Goal: Task Accomplishment & Management: Manage account settings

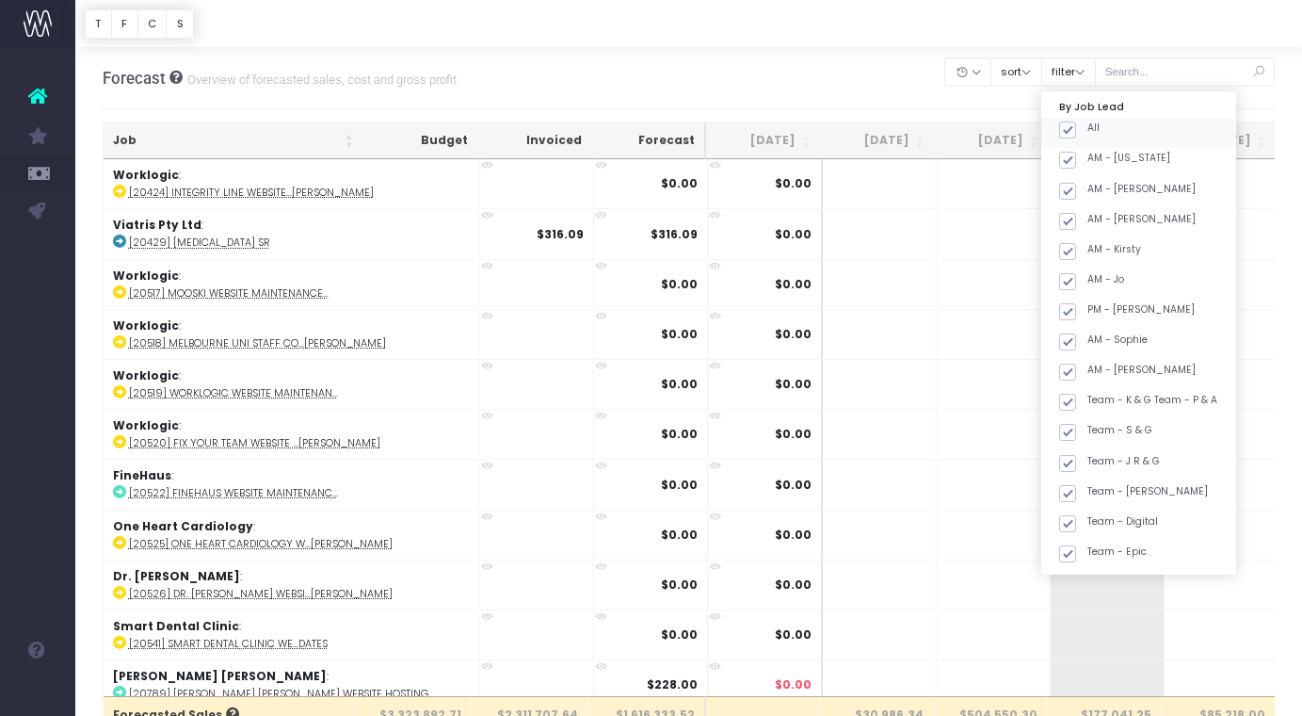
click at [1076, 132] on span at bounding box center [1067, 129] width 17 height 17
click at [1089, 132] on input "All" at bounding box center [1093, 127] width 12 height 12
checkbox input "false"
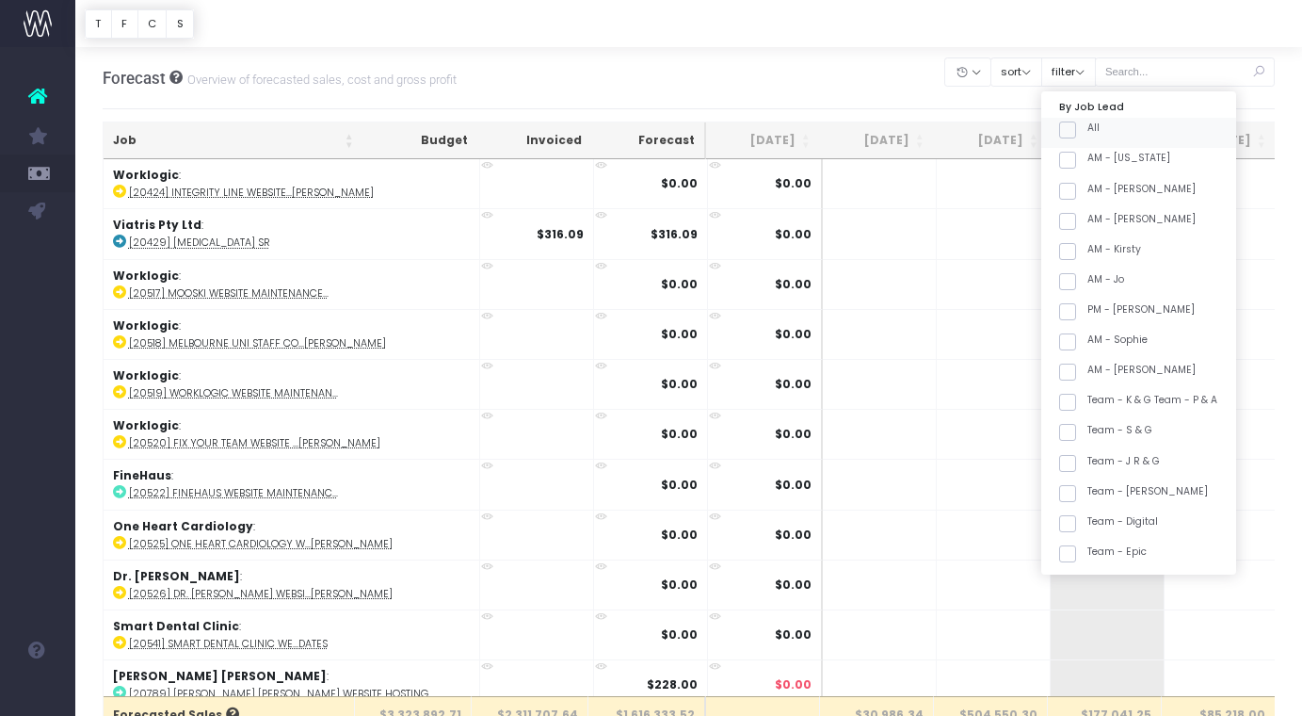
checkbox input "false"
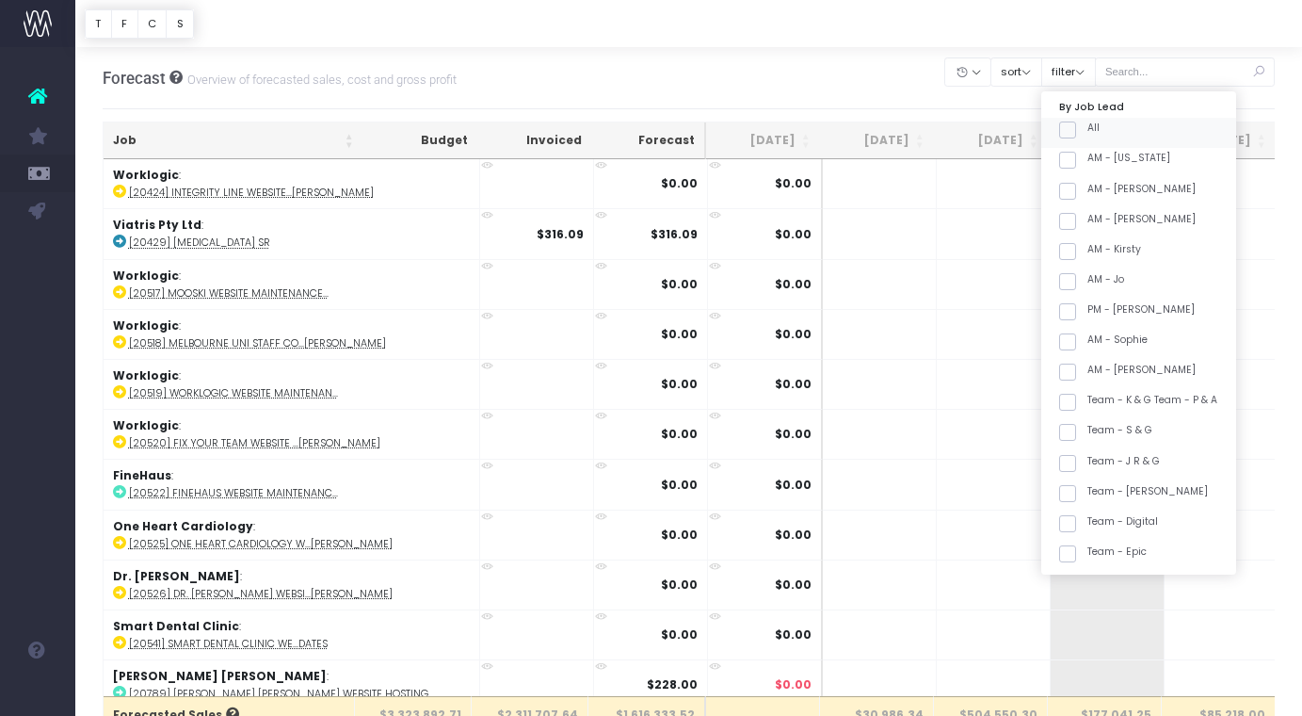
checkbox input "false"
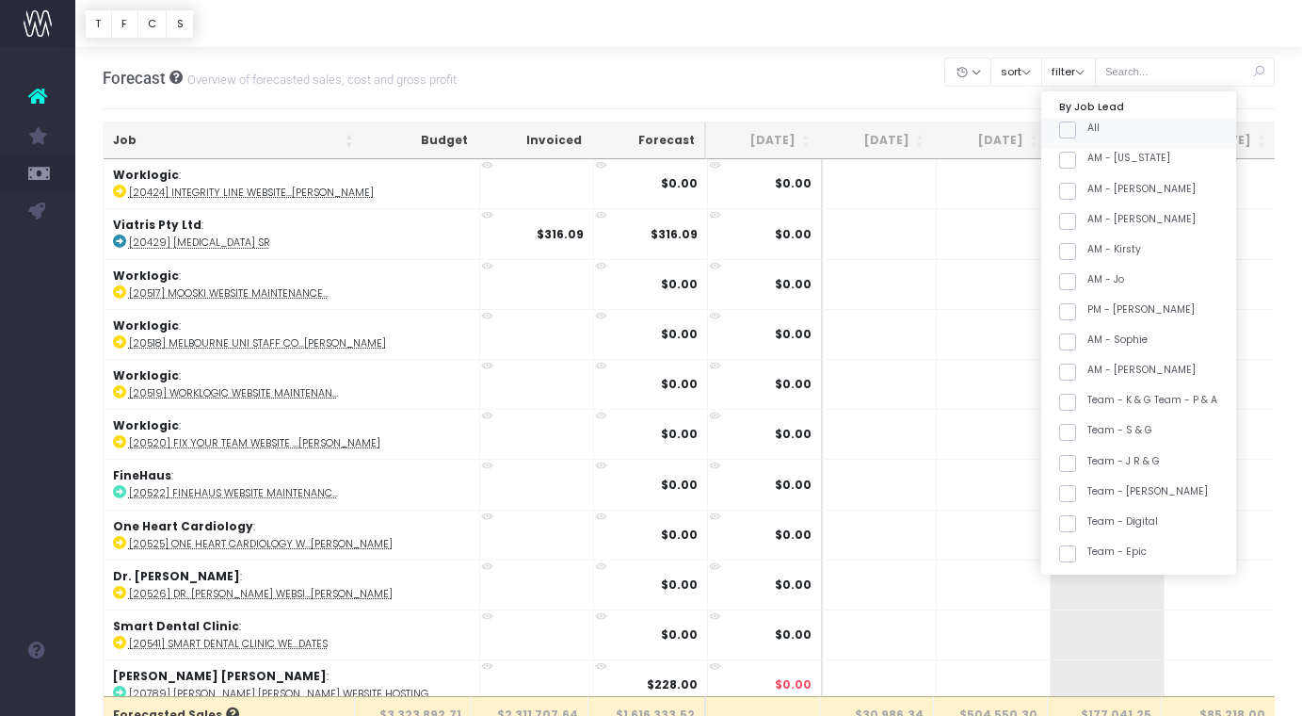
checkbox input "false"
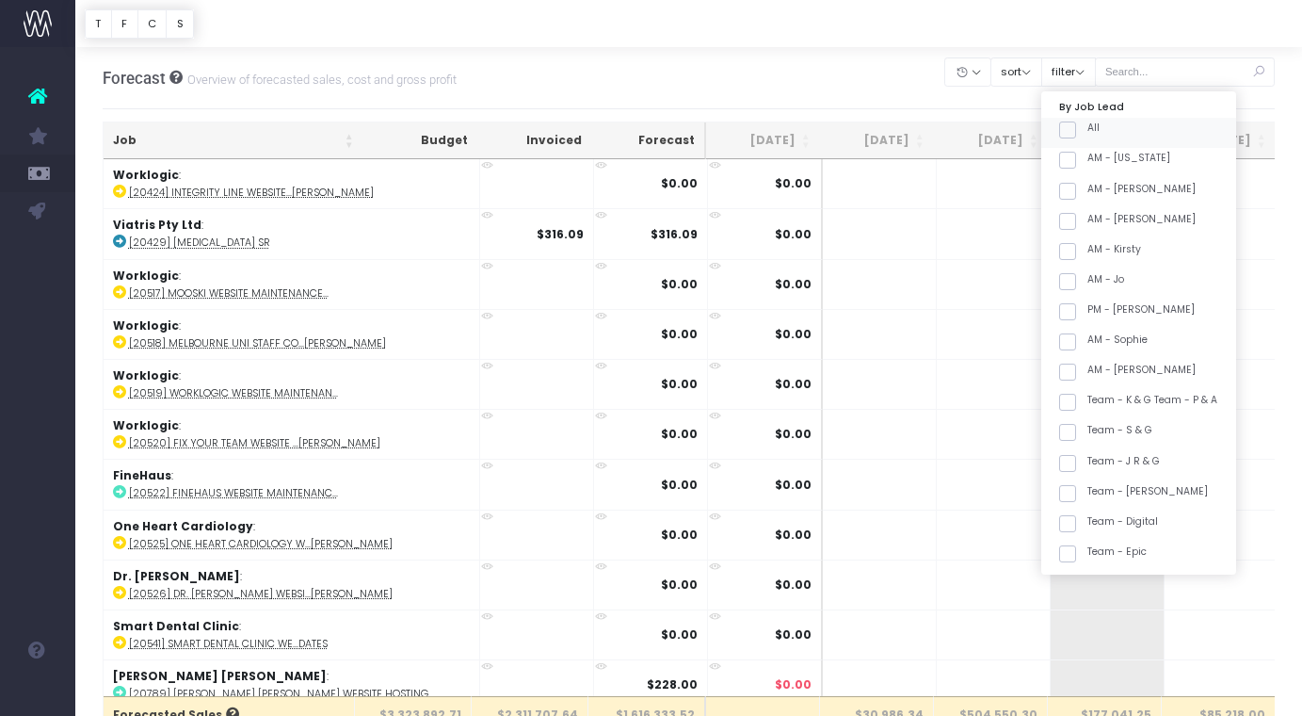
checkbox input "false"
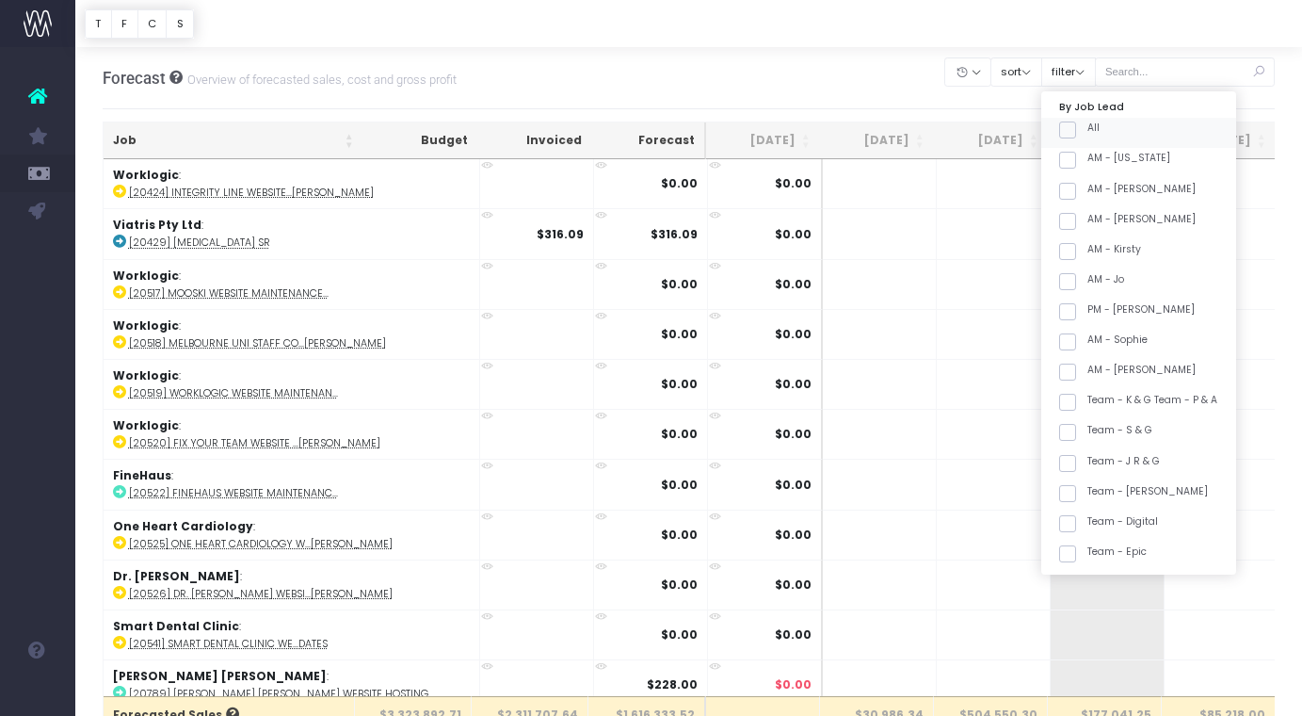
checkbox input "false"
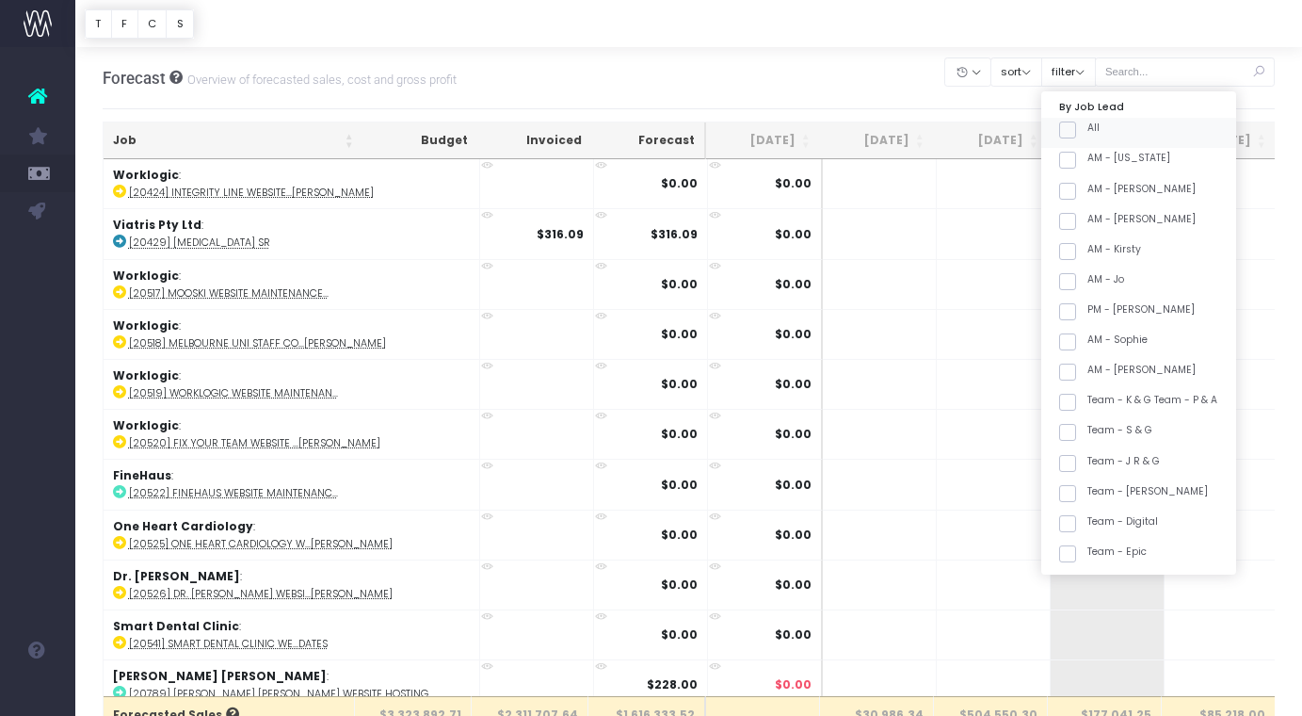
checkbox input "false"
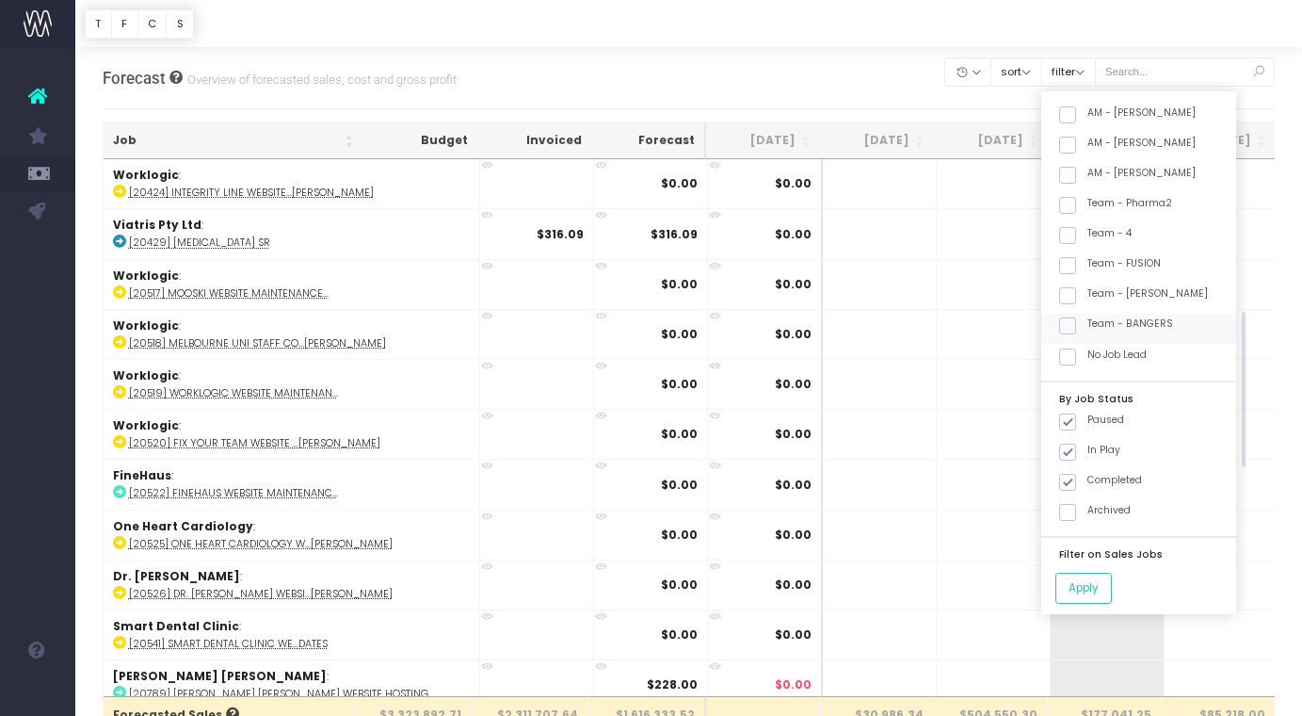
scroll to position [653, 0]
click at [1187, 292] on label "Team - [PERSON_NAME]" at bounding box center [1133, 290] width 149 height 15
click at [1100, 292] on input "Team - [PERSON_NAME]" at bounding box center [1093, 289] width 12 height 12
checkbox input "true"
click at [1100, 587] on button "Apply" at bounding box center [1083, 587] width 56 height 31
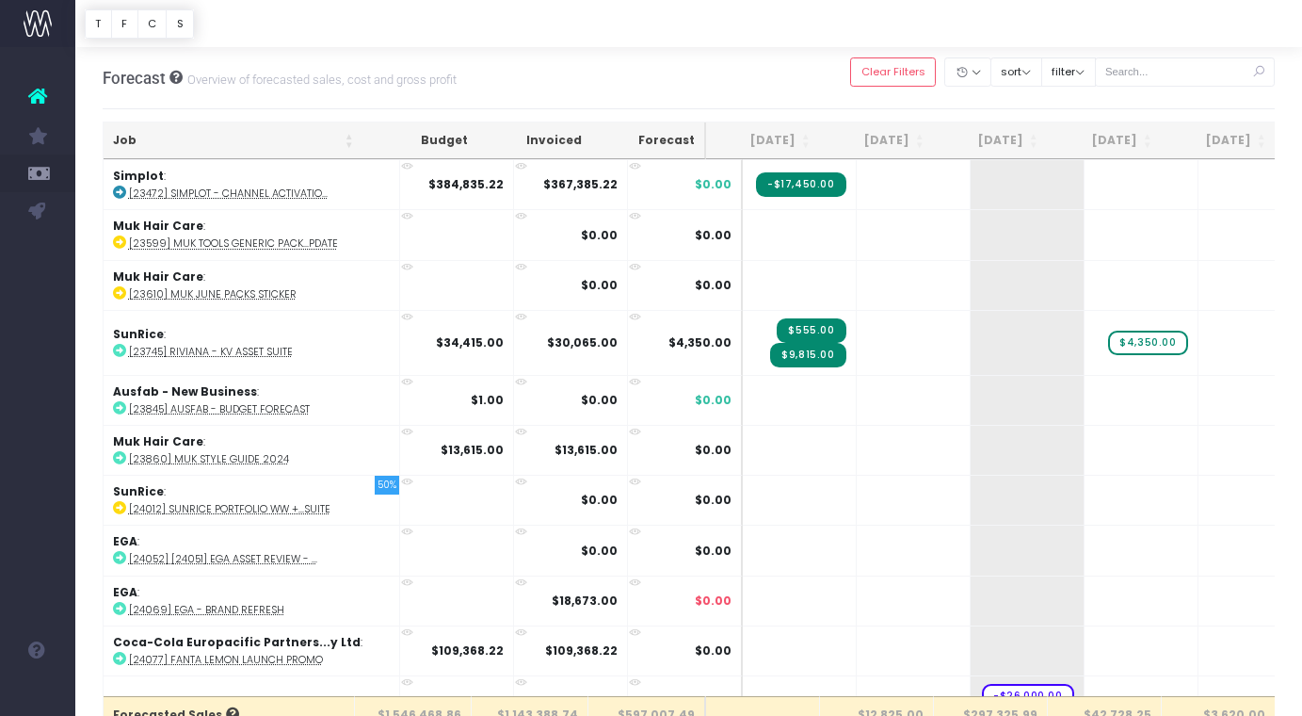
click at [229, 132] on th "Job" at bounding box center [234, 140] width 260 height 37
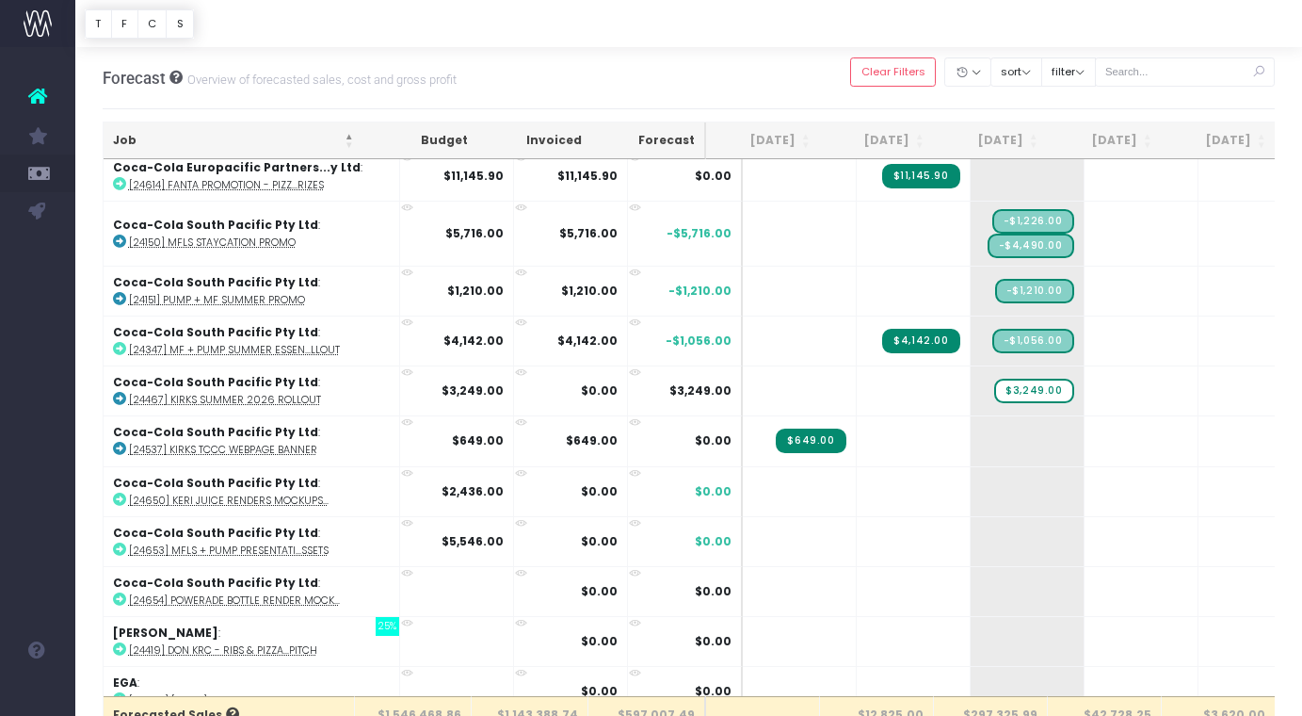
scroll to position [363, 0]
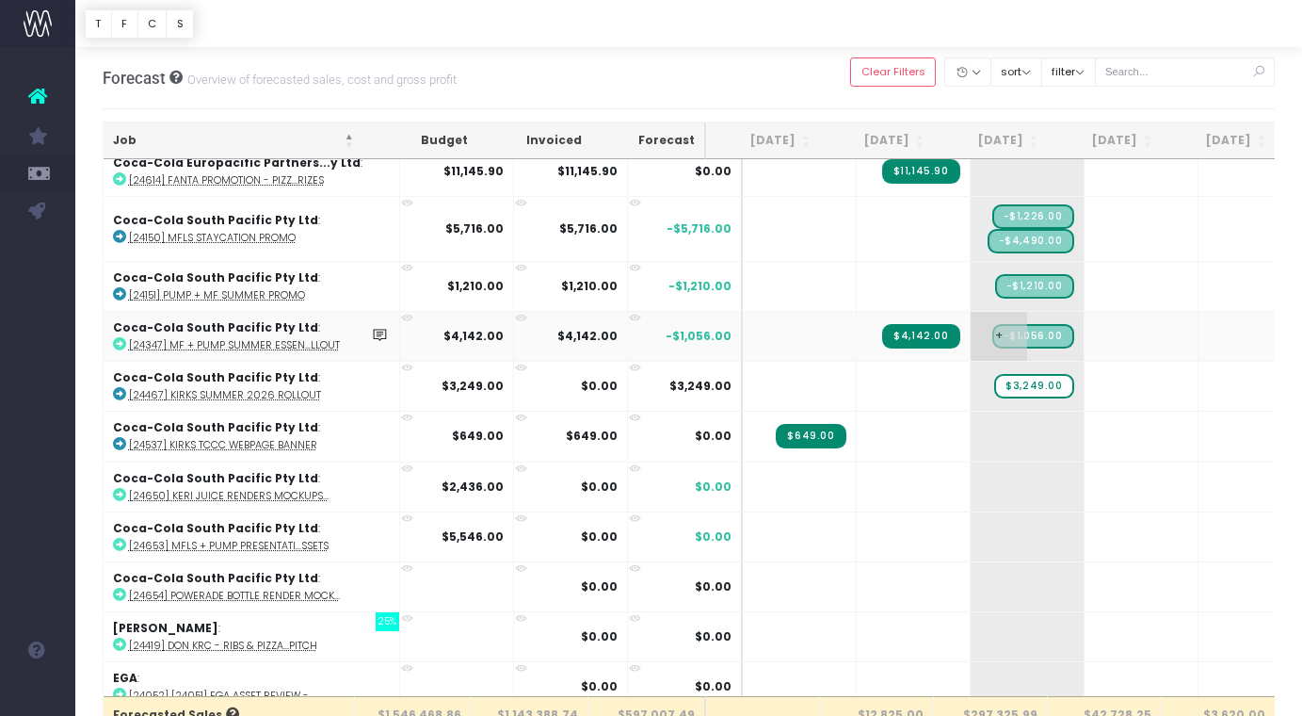
click at [997, 333] on span "-$1,056.00" at bounding box center [1033, 336] width 82 height 24
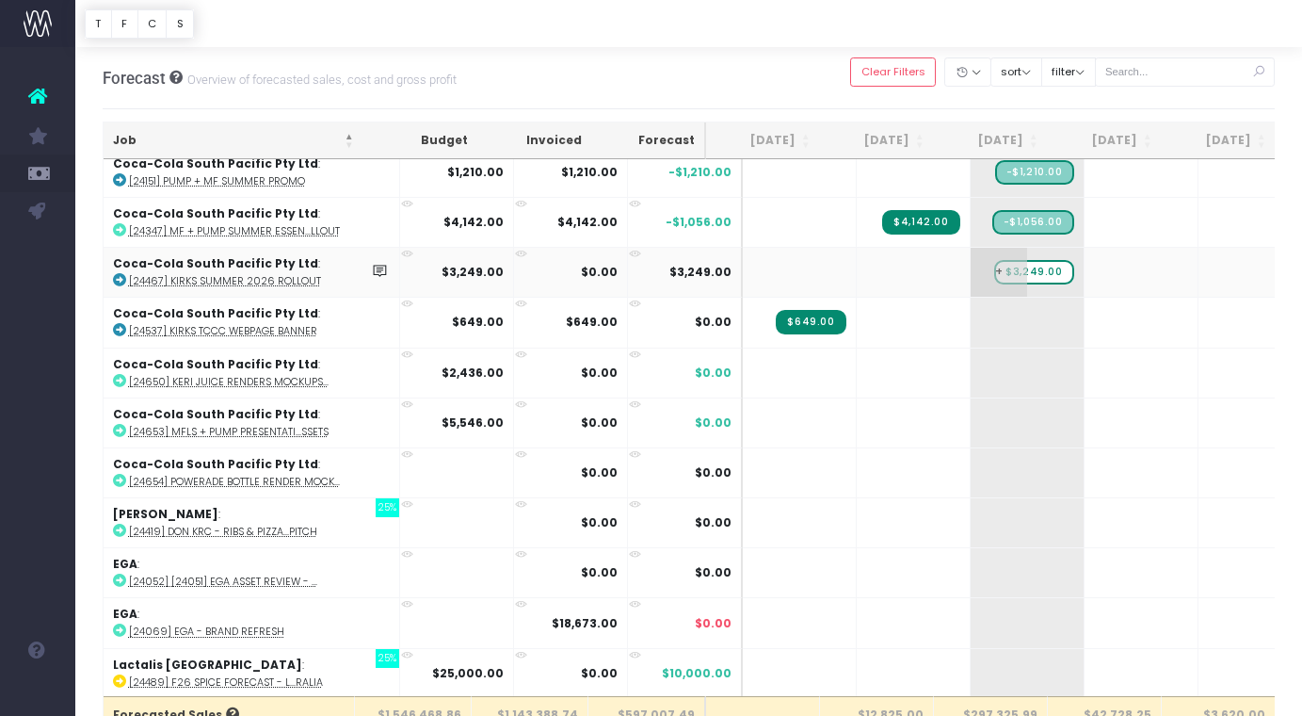
scroll to position [496, 0]
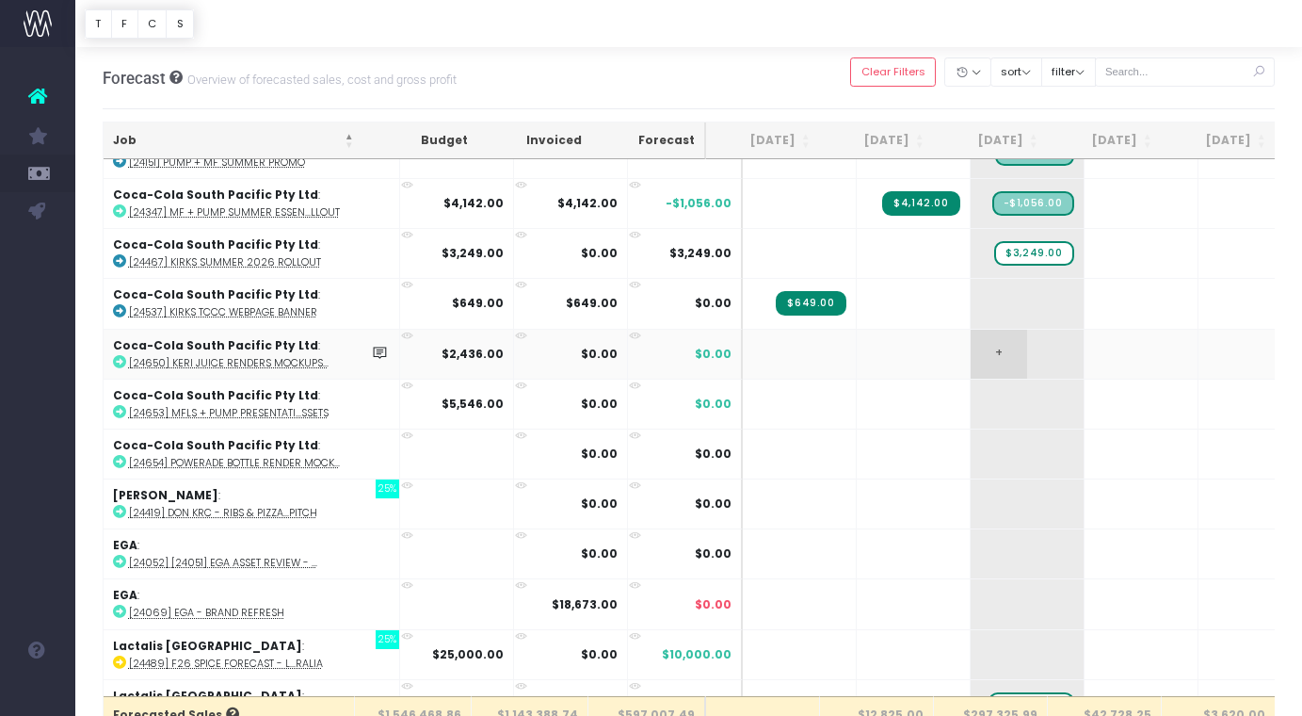
click at [976, 345] on span "+" at bounding box center [999, 354] width 56 height 49
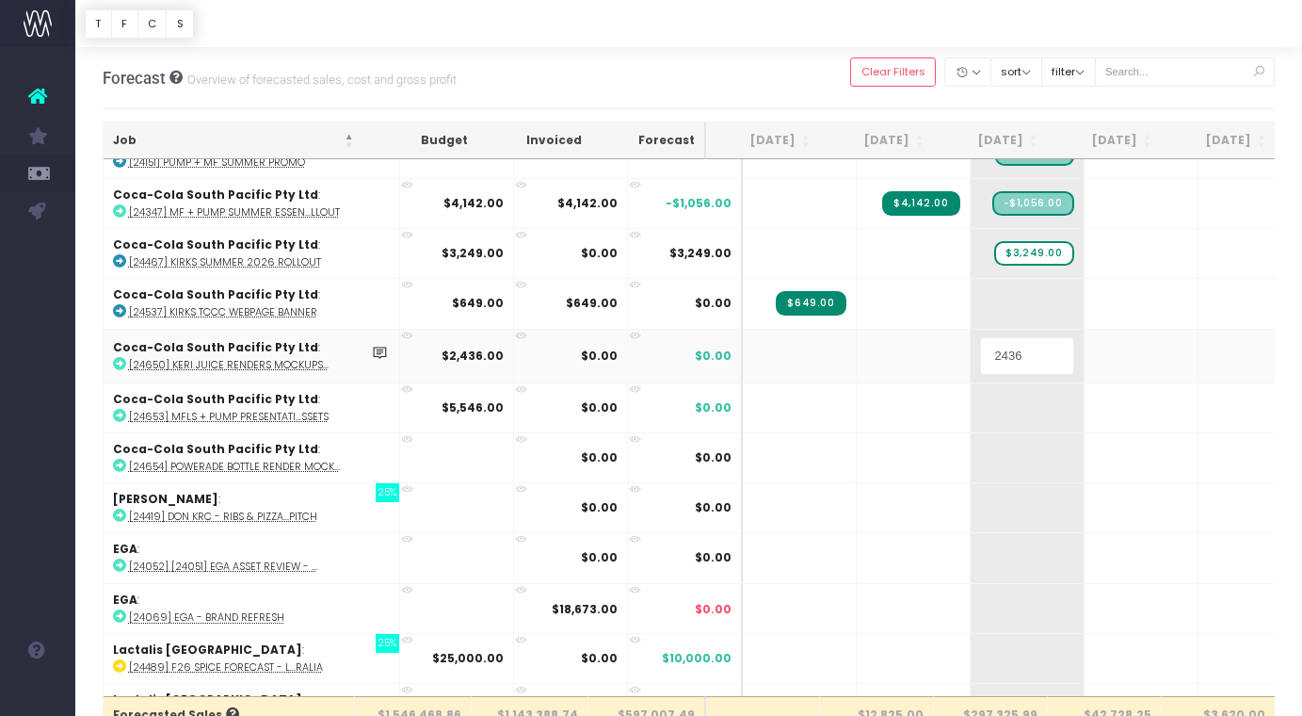
click at [1001, 347] on input "2436" at bounding box center [1027, 356] width 94 height 38
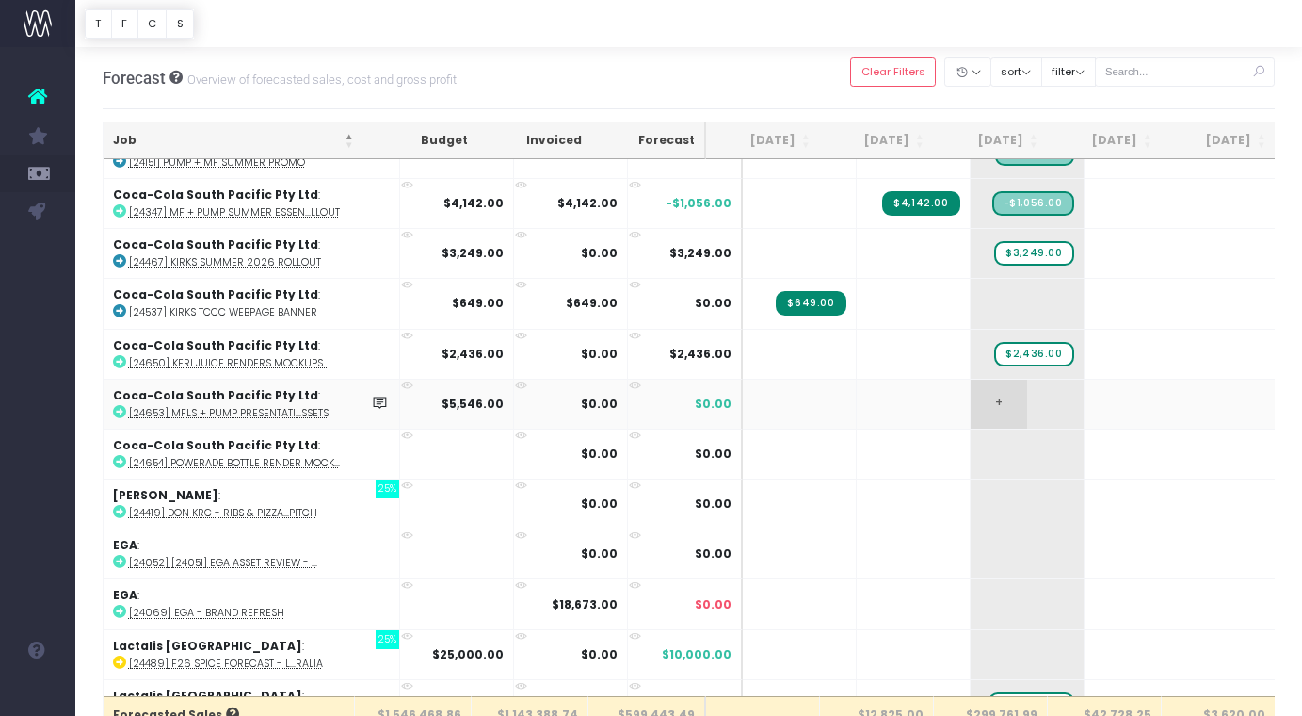
click at [978, 394] on span "+" at bounding box center [999, 403] width 56 height 49
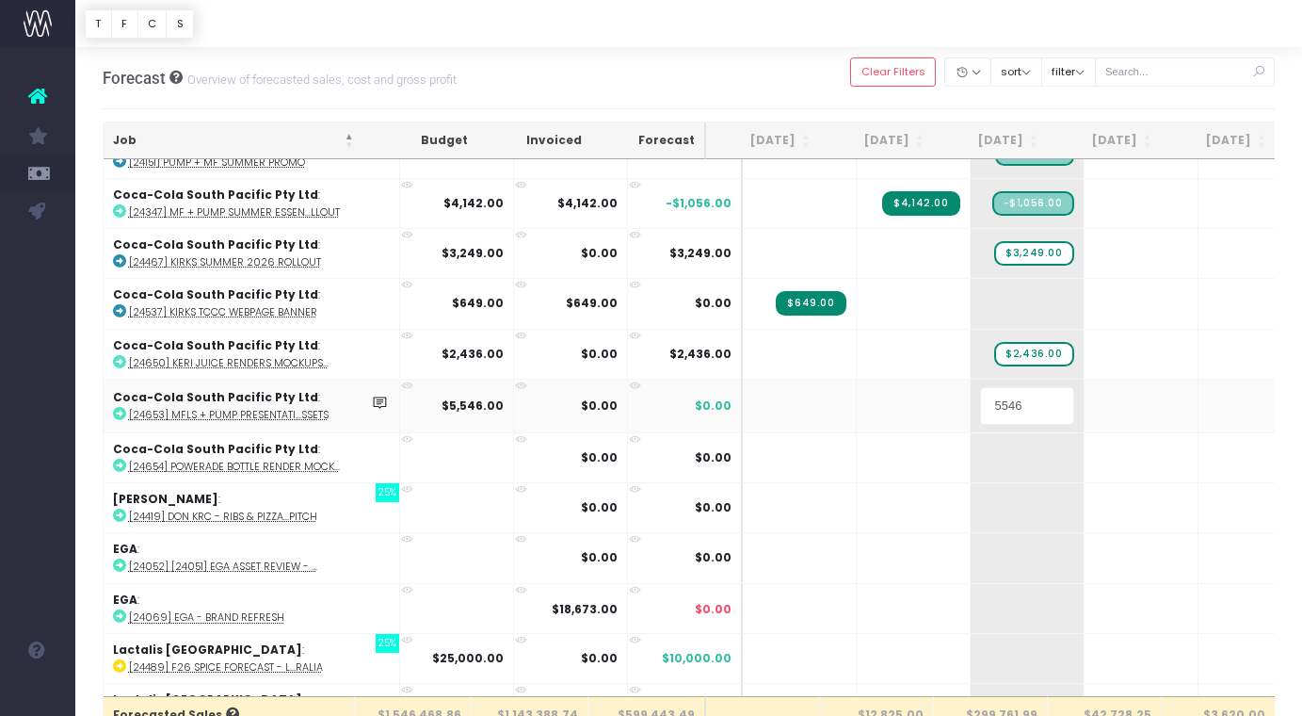
click at [1002, 397] on input "5546" at bounding box center [1027, 406] width 94 height 38
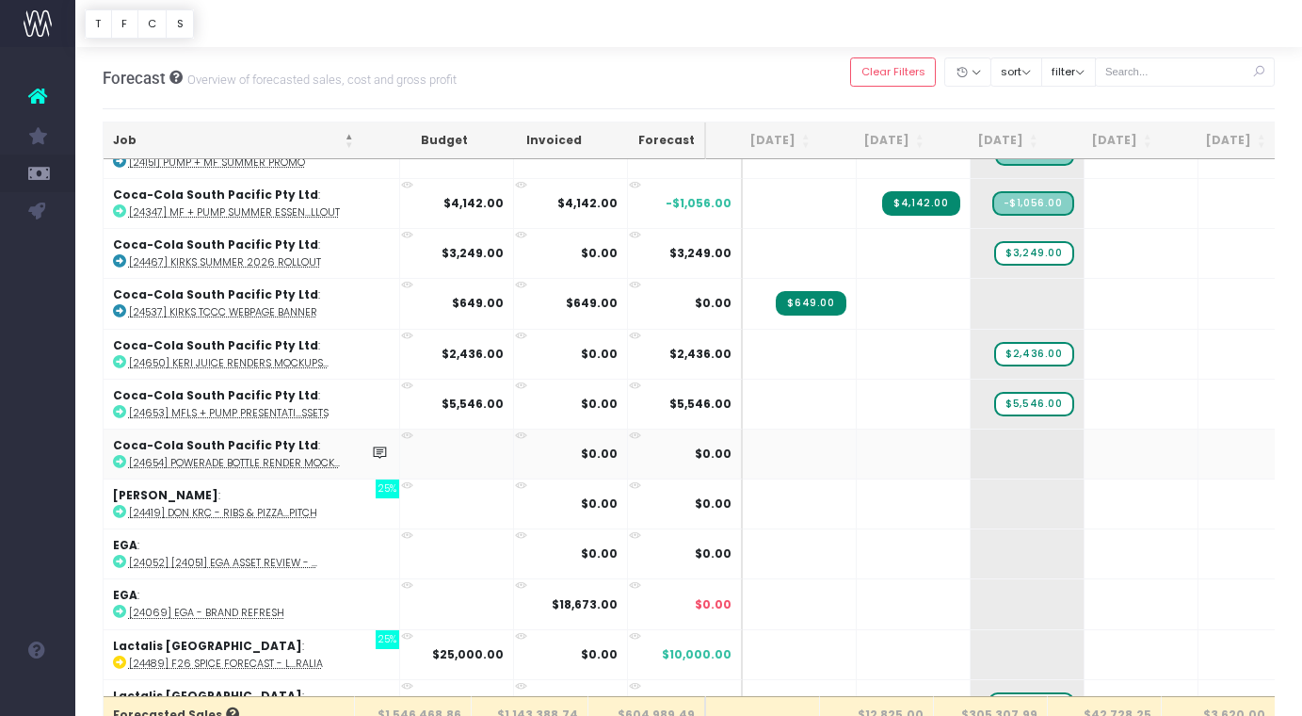
click at [265, 462] on abbr "[24654] Powerade Bottle Render Mock..." at bounding box center [234, 463] width 211 height 14
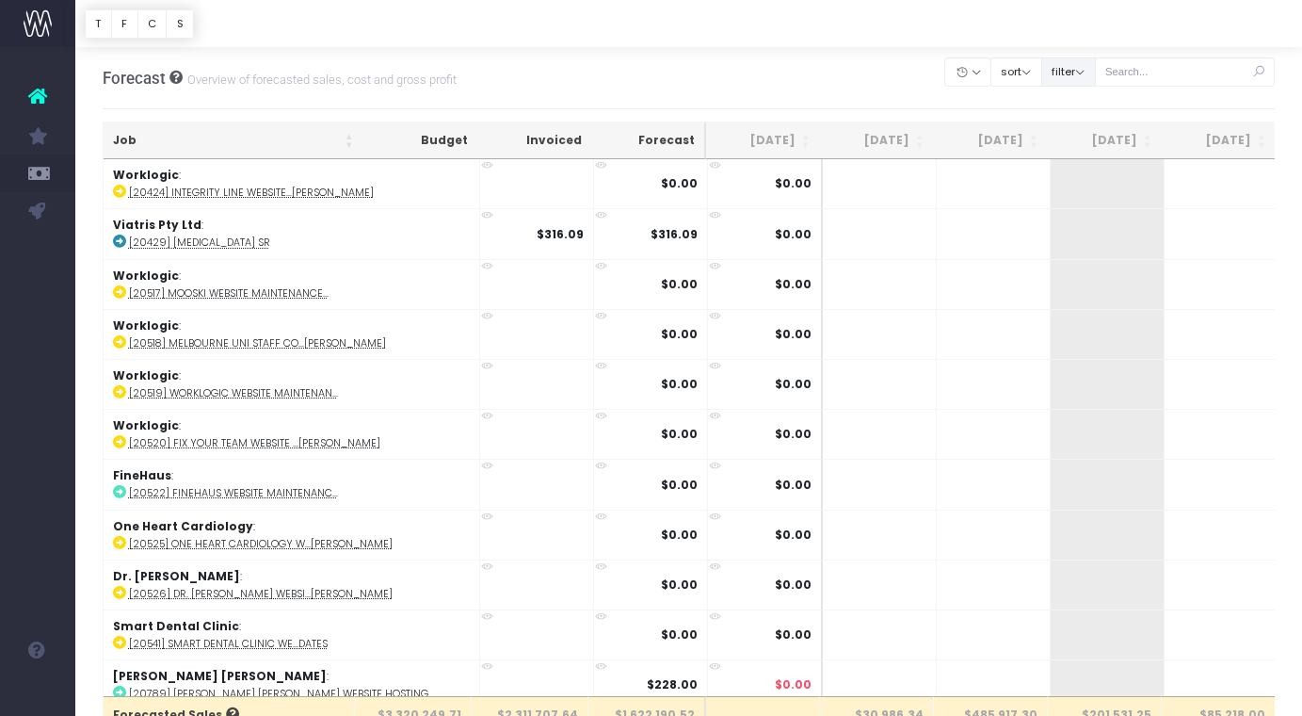
click at [1096, 70] on button "filter" at bounding box center [1068, 71] width 55 height 29
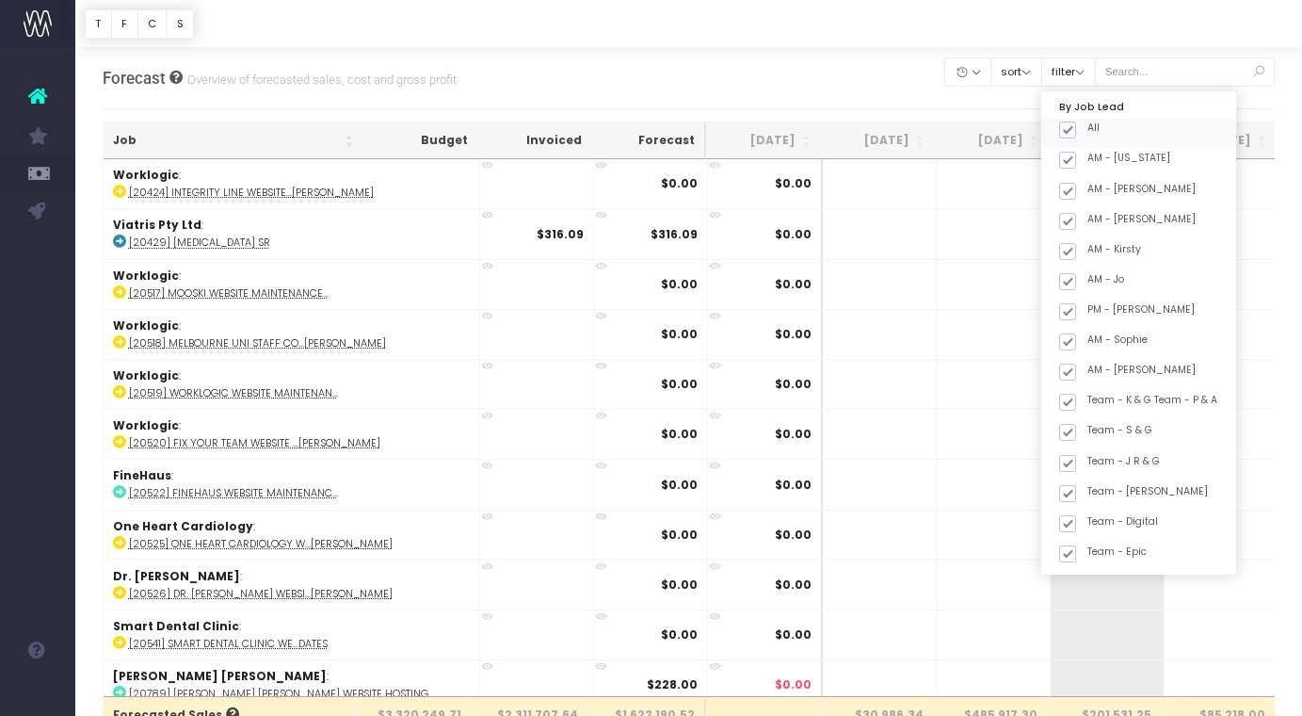
click at [1076, 128] on span at bounding box center [1067, 129] width 17 height 17
click at [1094, 128] on input "All" at bounding box center [1093, 127] width 12 height 12
checkbox input "false"
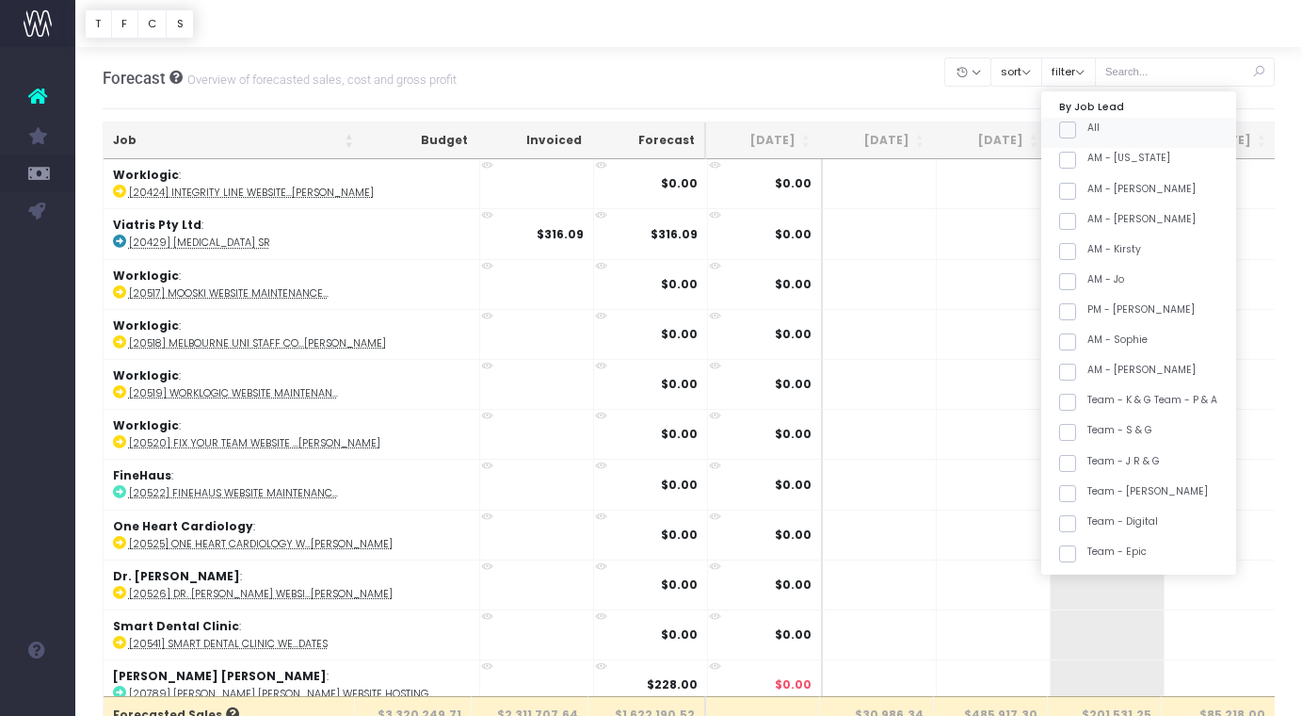
checkbox input "false"
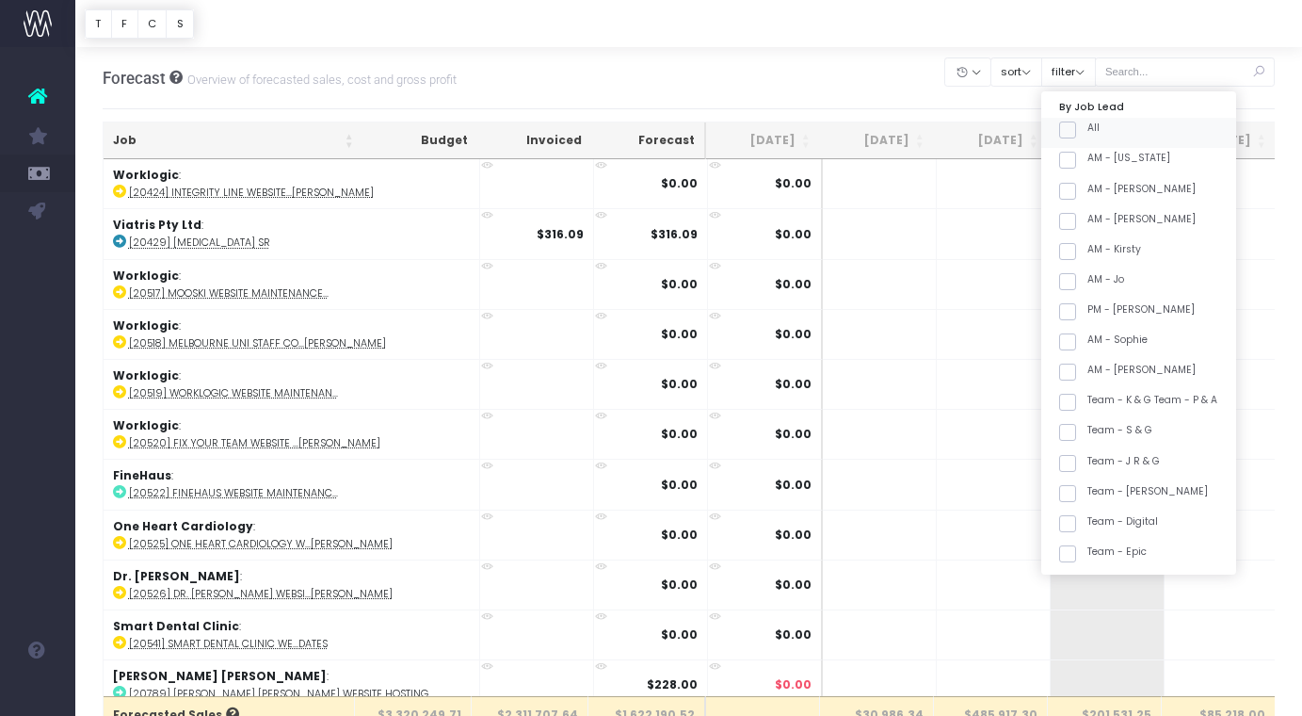
checkbox input "false"
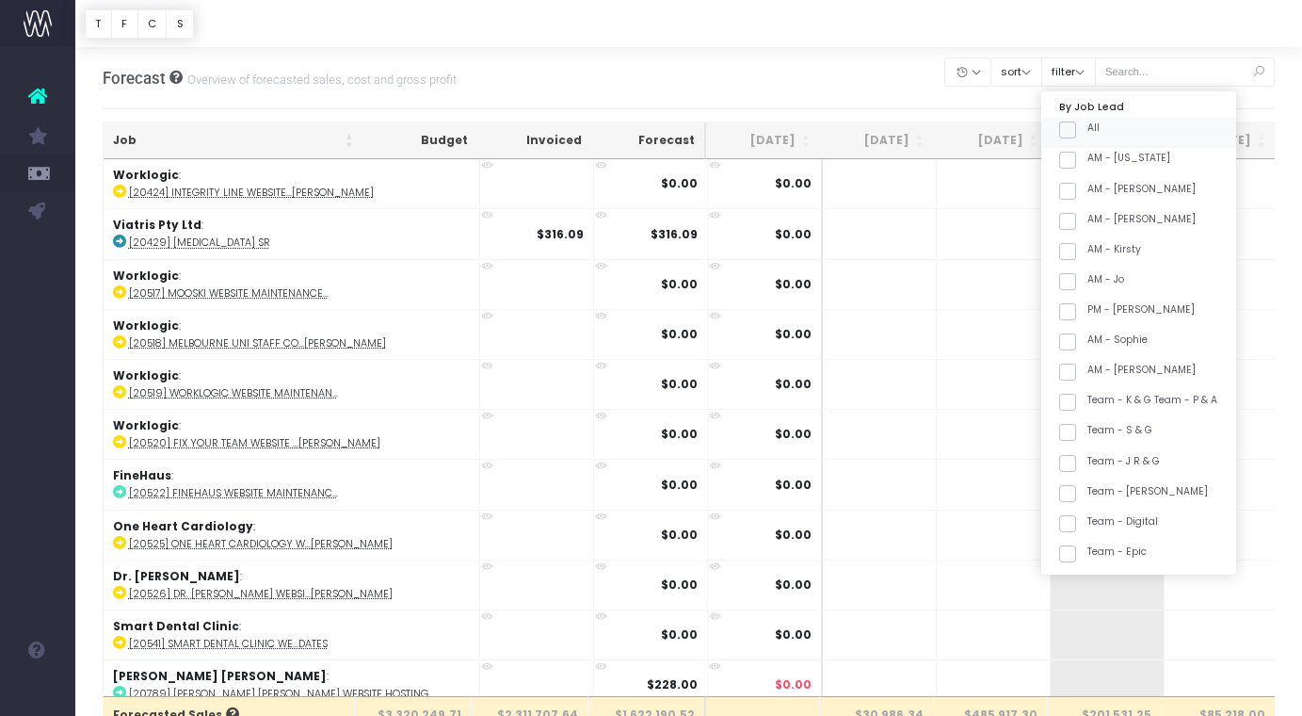
checkbox input "false"
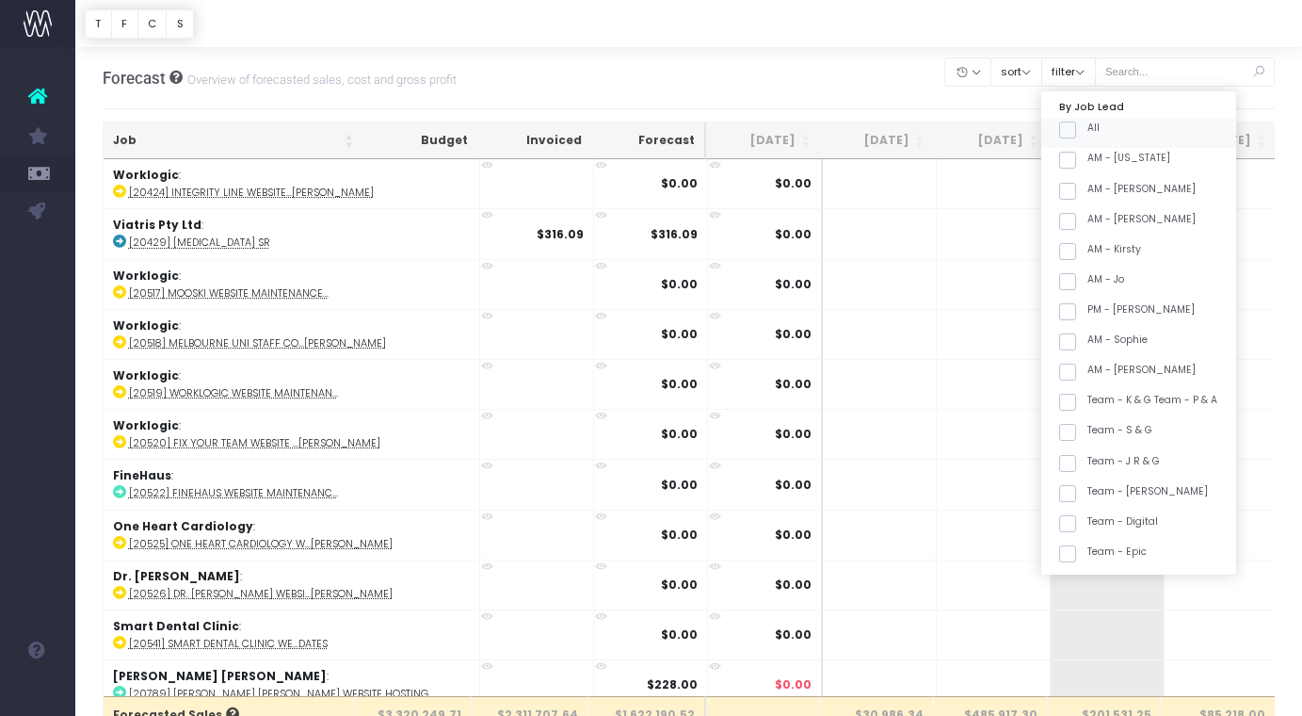
checkbox input "false"
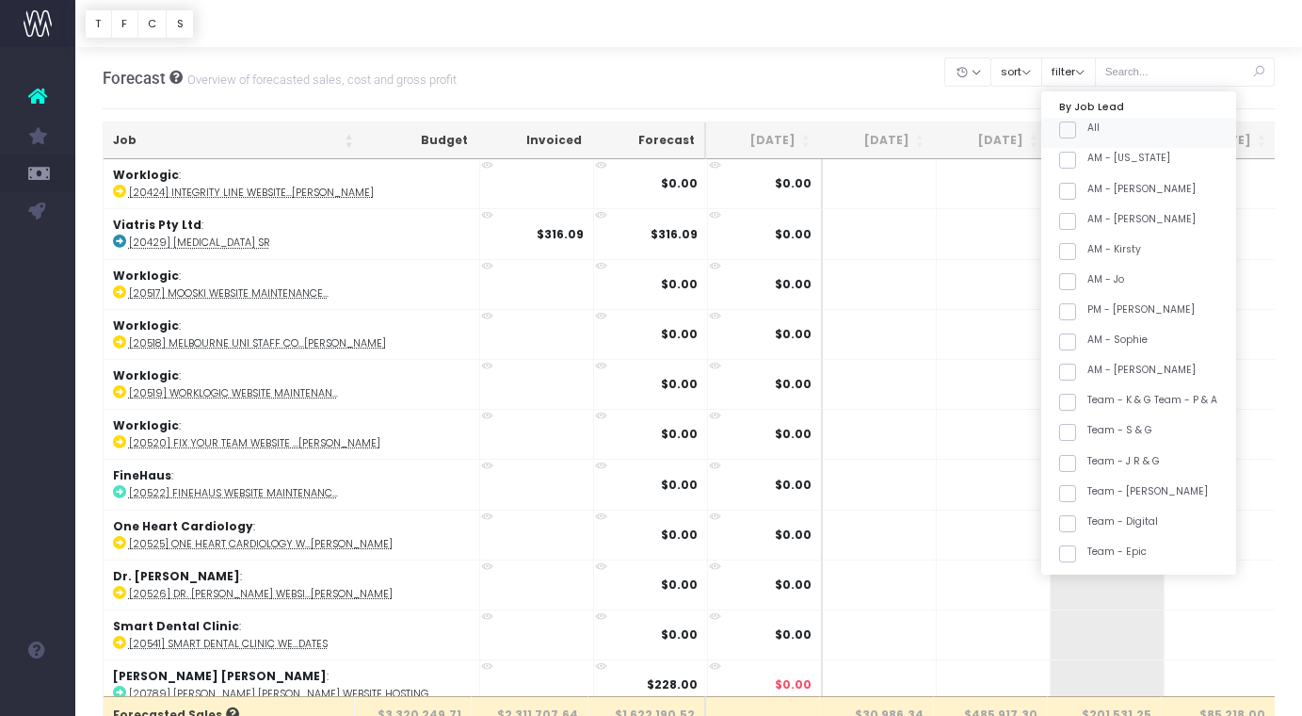
checkbox input "false"
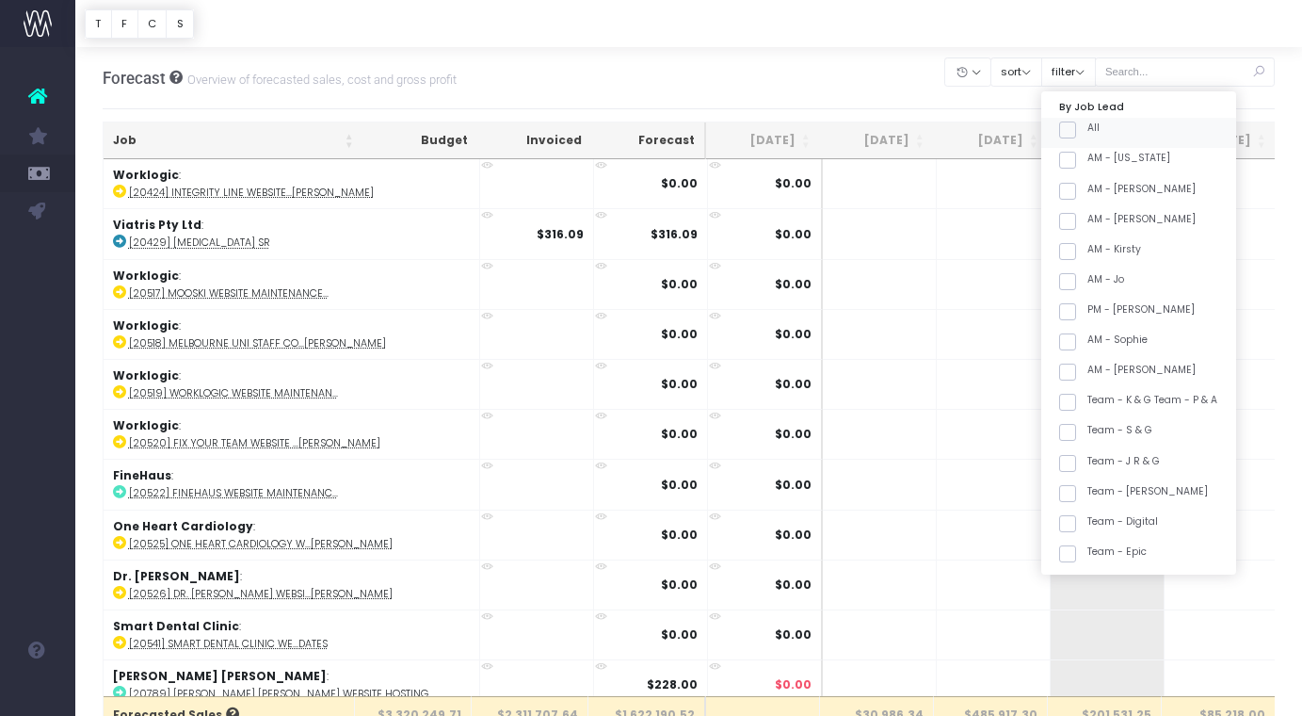
checkbox input "false"
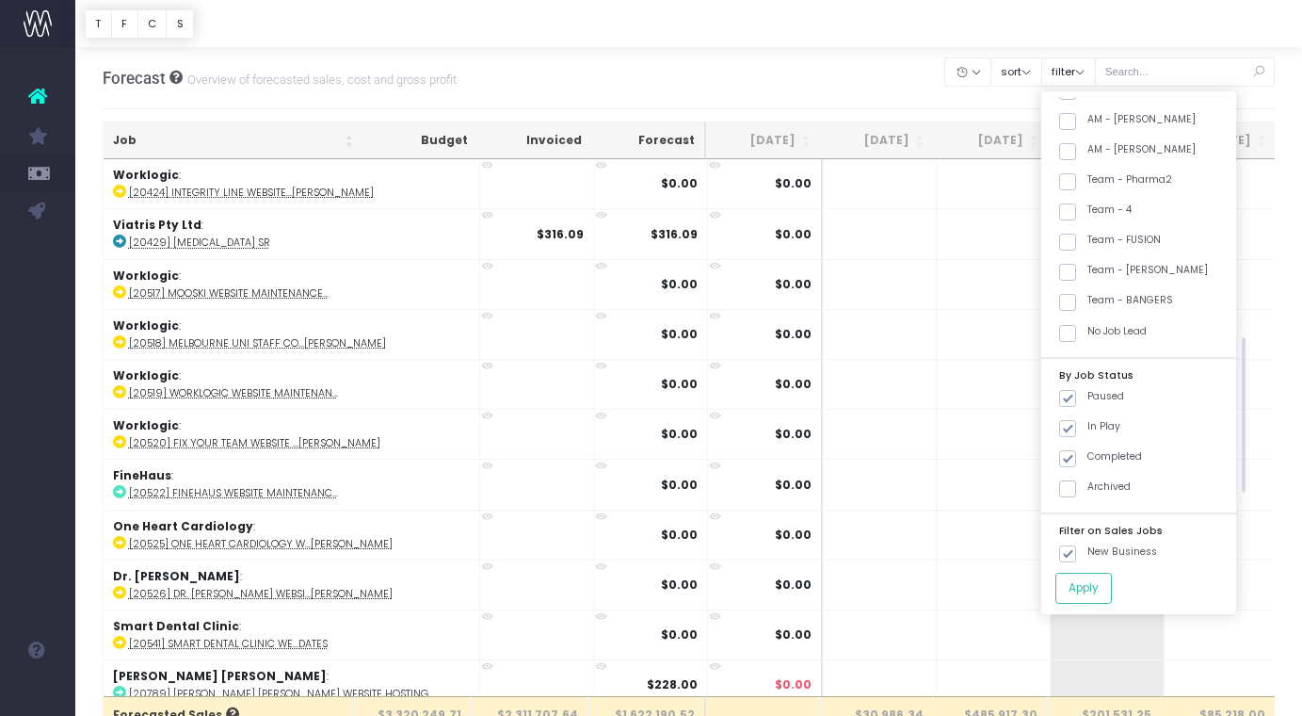
scroll to position [687, 0]
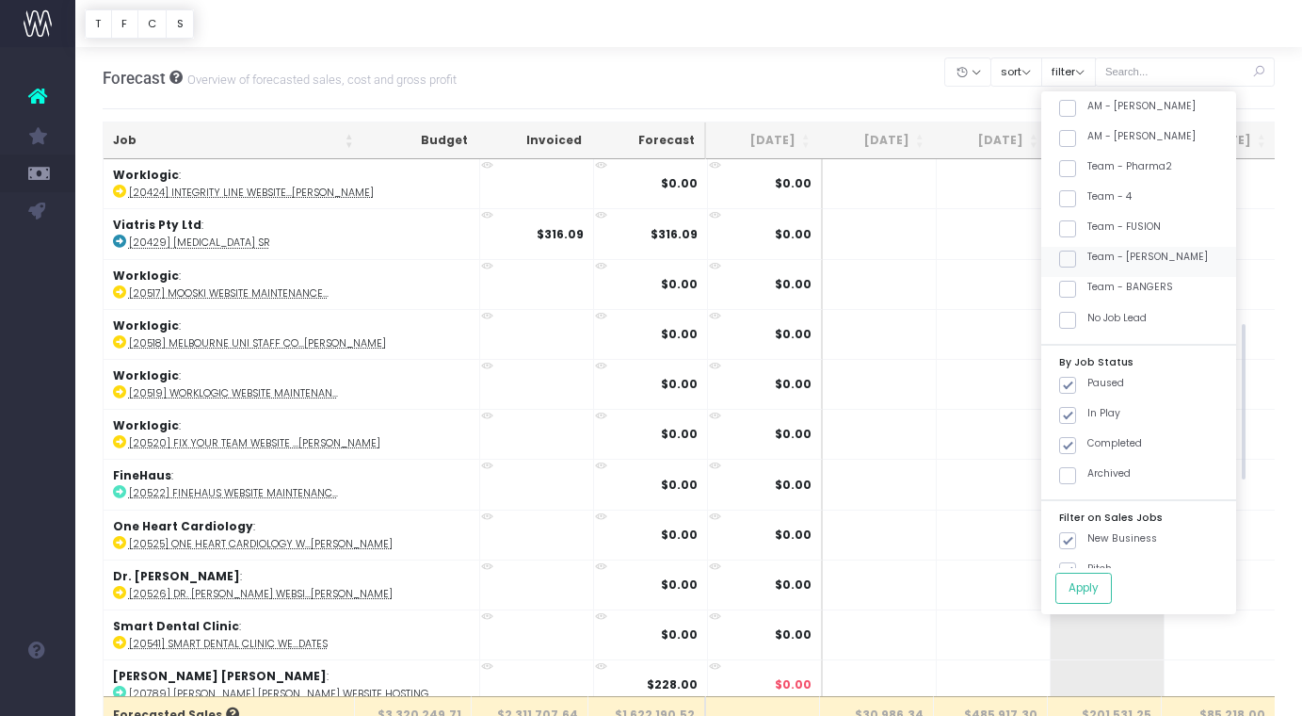
click at [1132, 250] on label "Team - [PERSON_NAME]" at bounding box center [1133, 256] width 149 height 15
click at [1100, 250] on input "Team - [PERSON_NAME]" at bounding box center [1093, 255] width 12 height 12
checkbox input "true"
click at [1112, 590] on button "Apply" at bounding box center [1083, 587] width 56 height 31
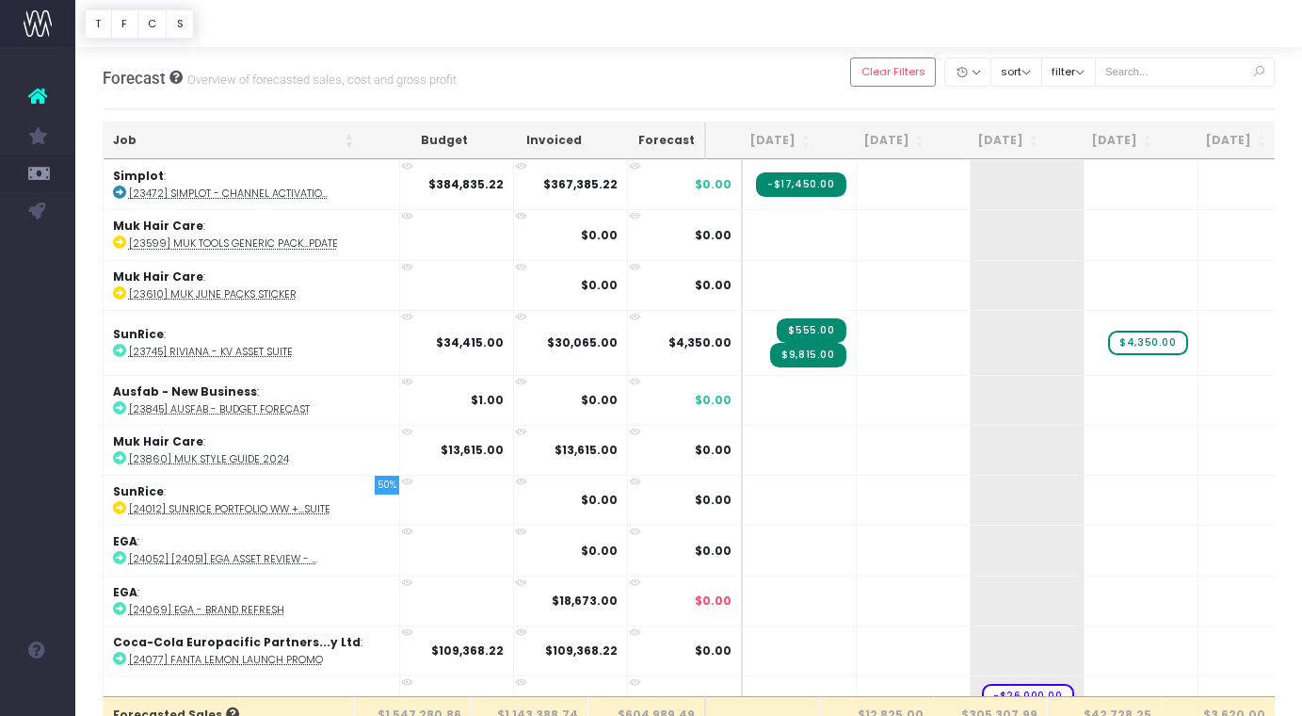
click at [282, 145] on th "Job" at bounding box center [234, 140] width 260 height 37
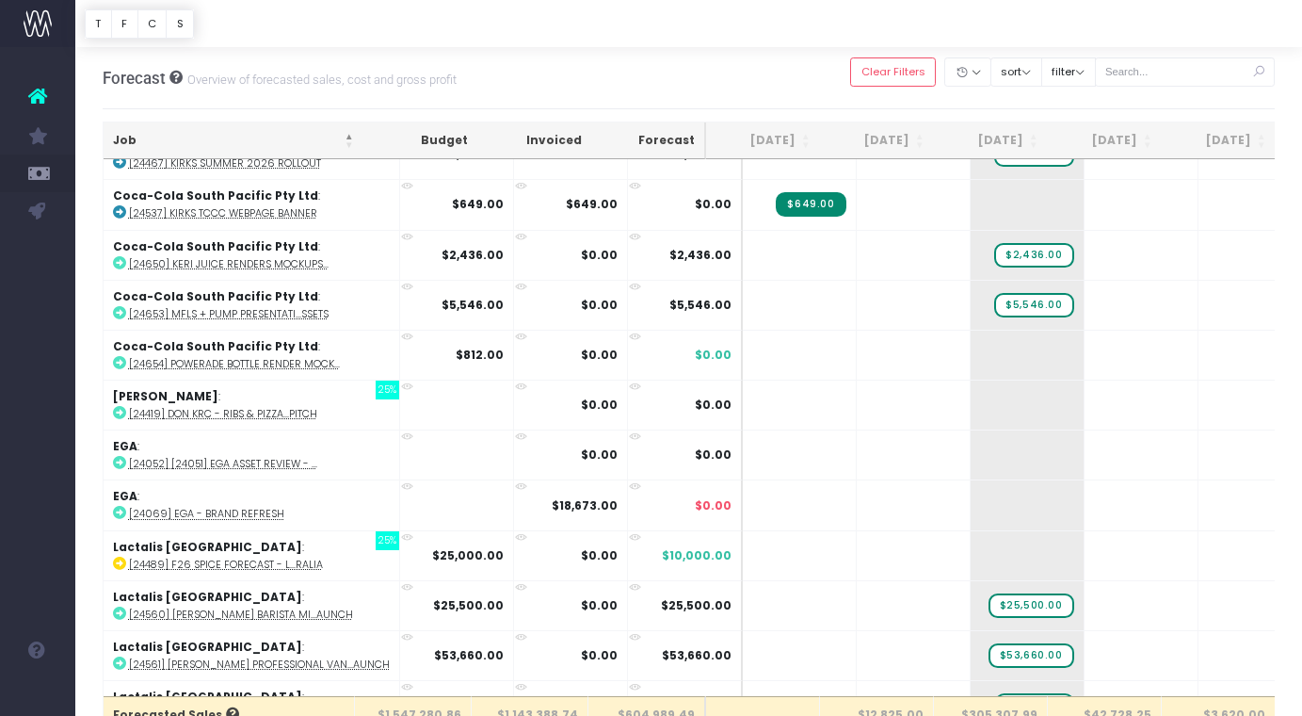
scroll to position [602, 0]
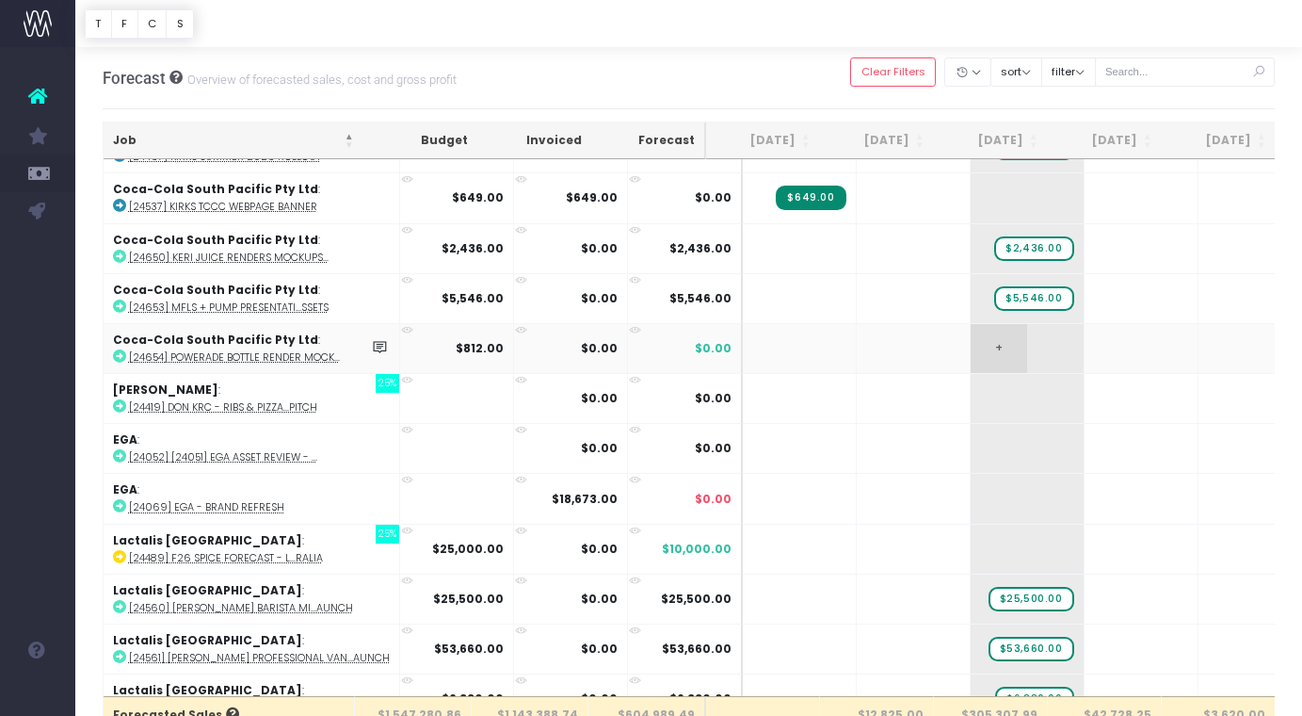
click at [986, 356] on span "+" at bounding box center [999, 348] width 56 height 49
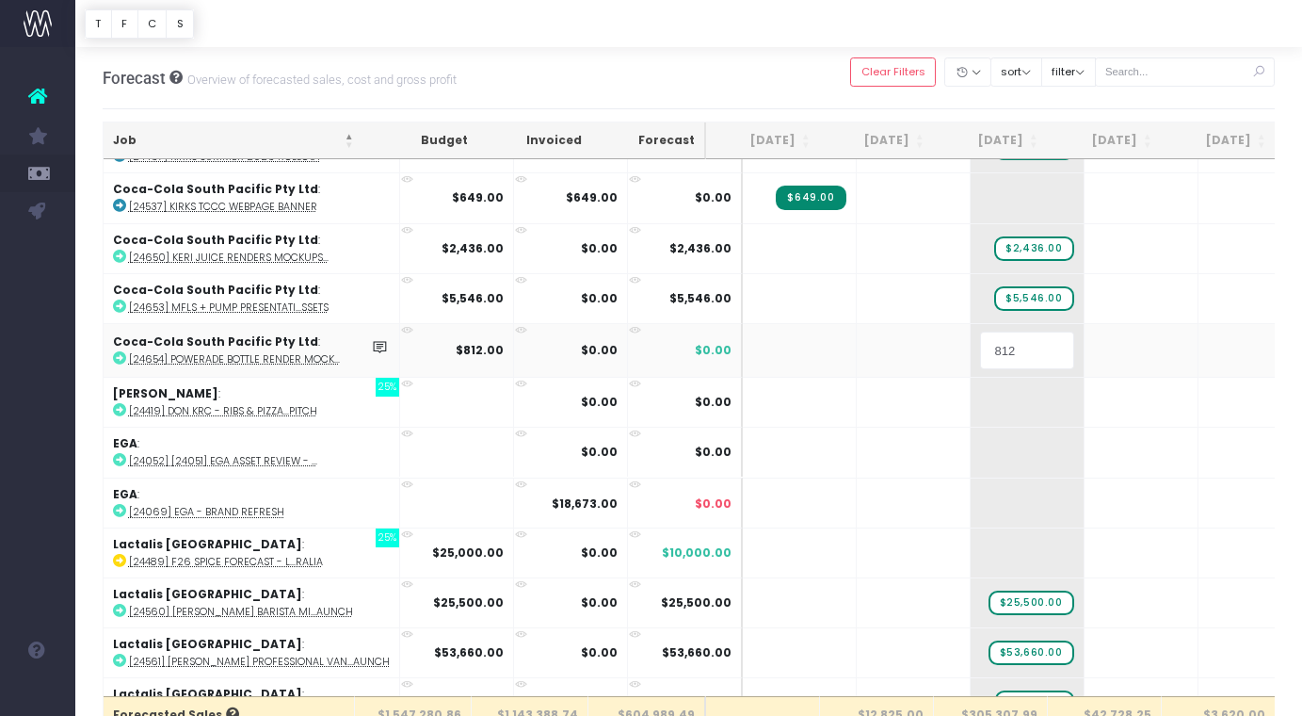
click at [1005, 355] on input "812" at bounding box center [1027, 350] width 94 height 38
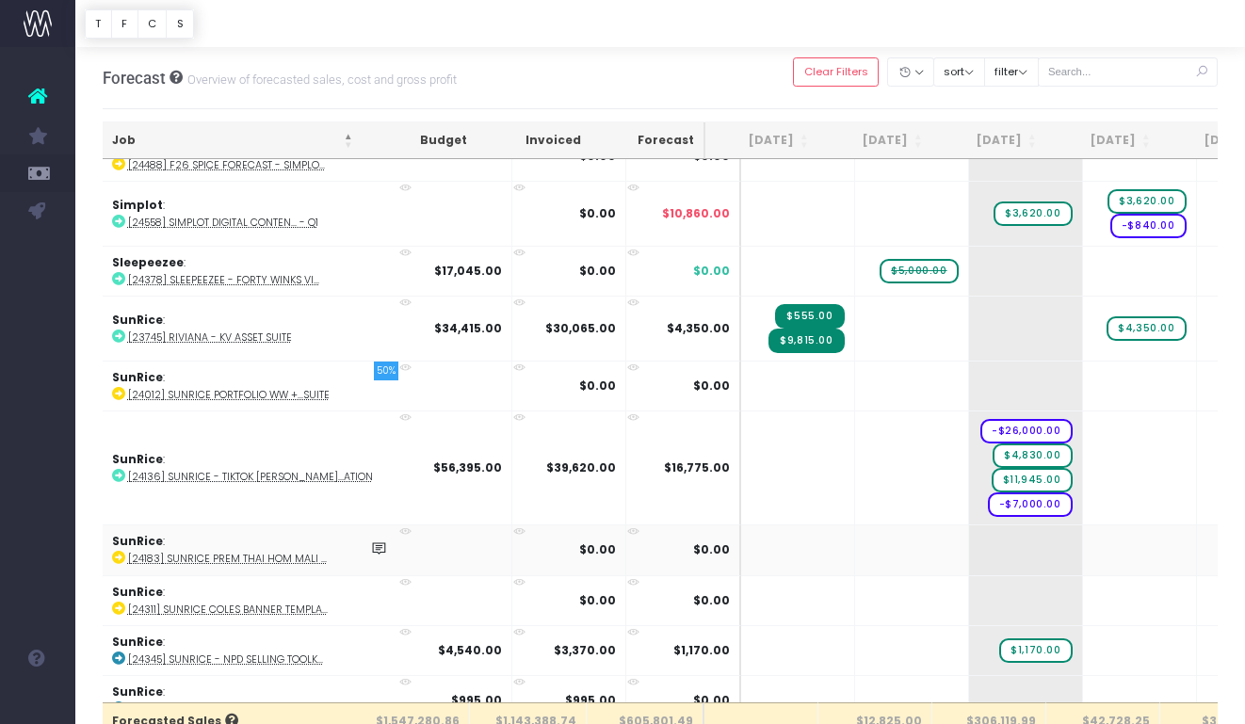
scroll to position [2367, 2]
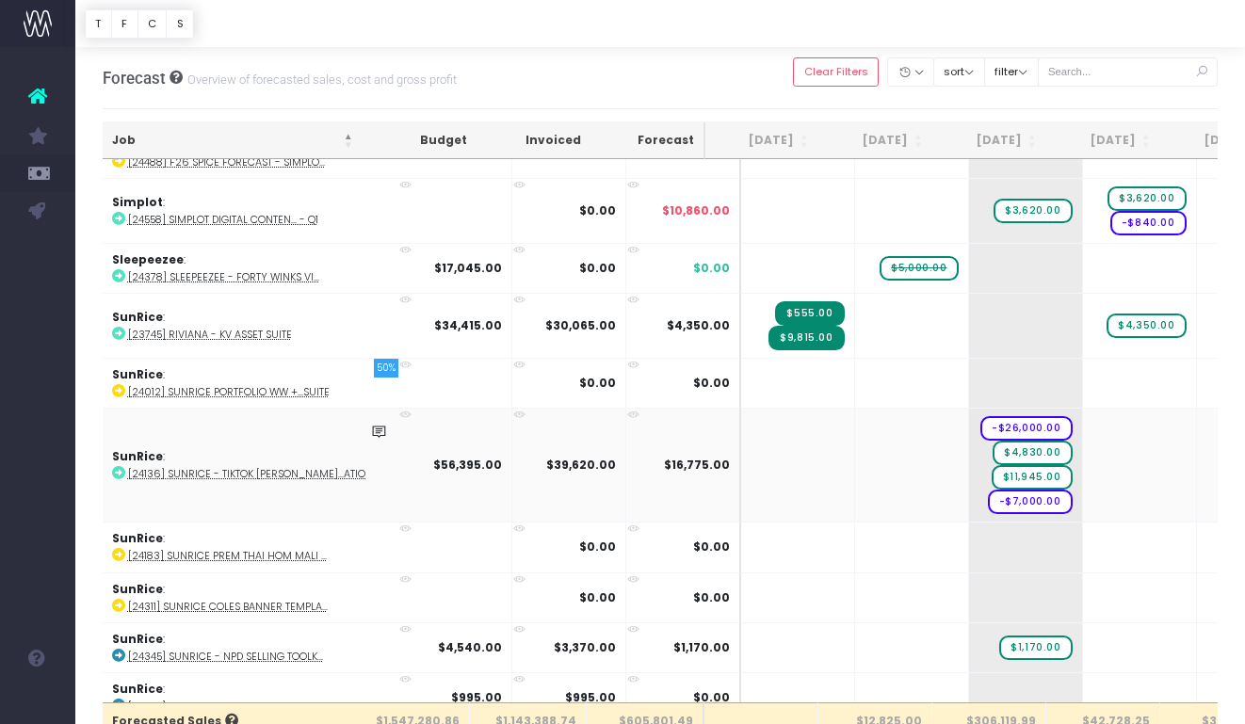
click at [283, 469] on abbr "[24136] SunRice - TikTok [PERSON_NAME]...ation" at bounding box center [250, 474] width 245 height 14
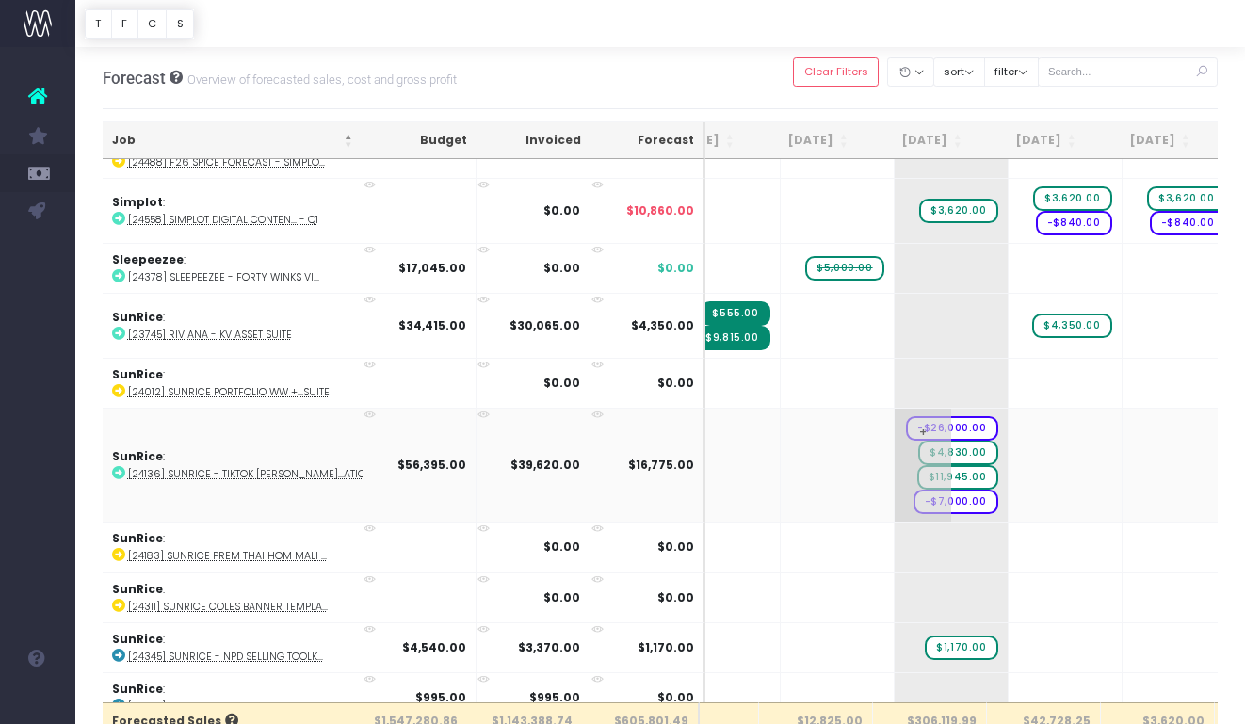
scroll to position [0, 76]
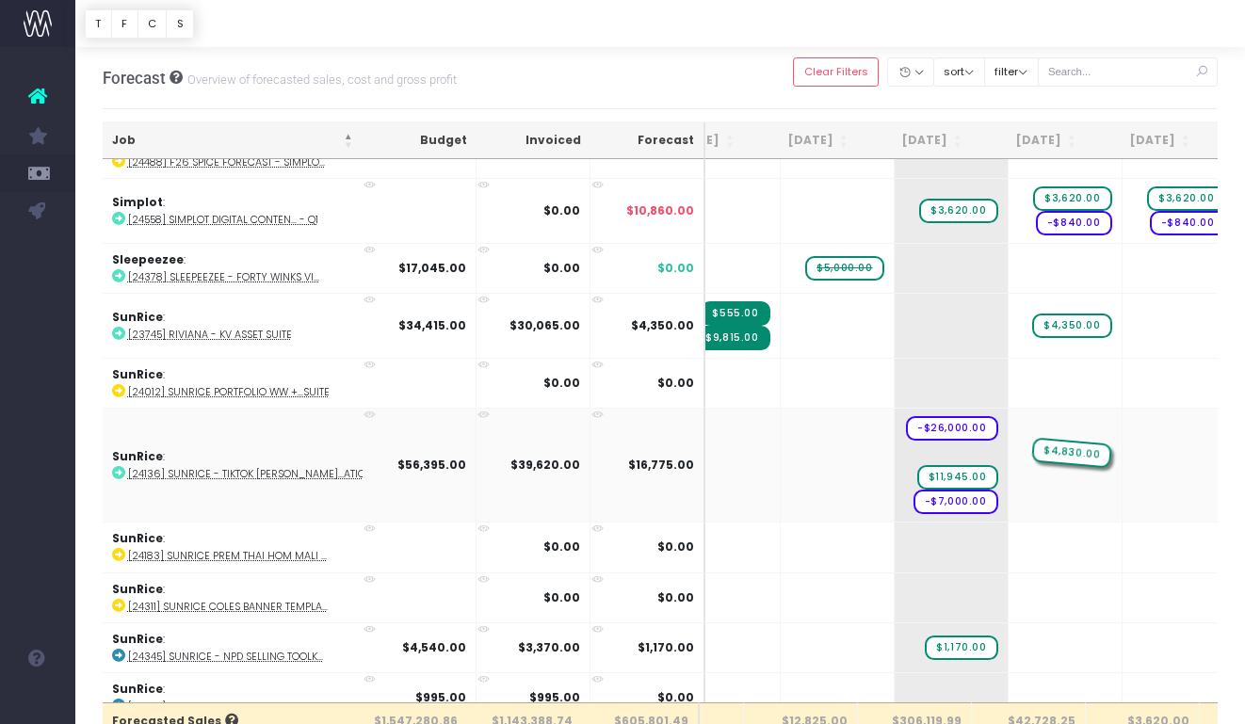
drag, startPoint x: 940, startPoint y: 447, endPoint x: 1007, endPoint y: 442, distance: 67.9
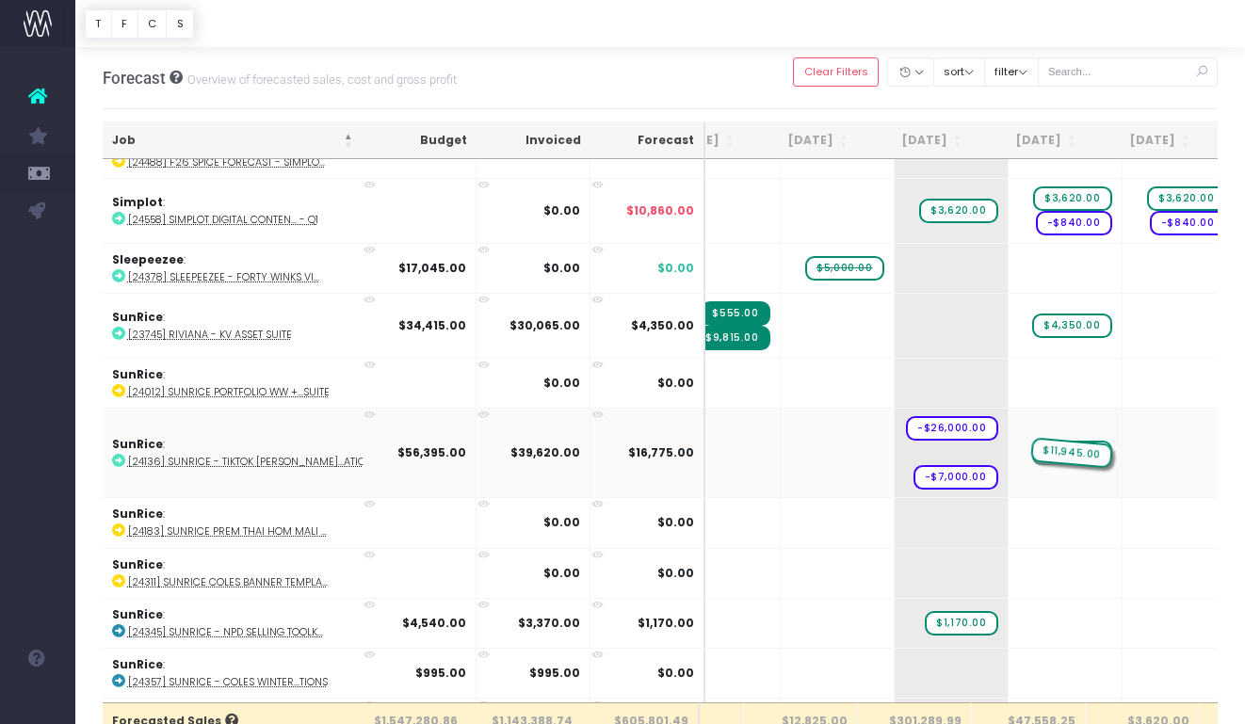
drag, startPoint x: 917, startPoint y: 444, endPoint x: 987, endPoint y: 458, distance: 70.9
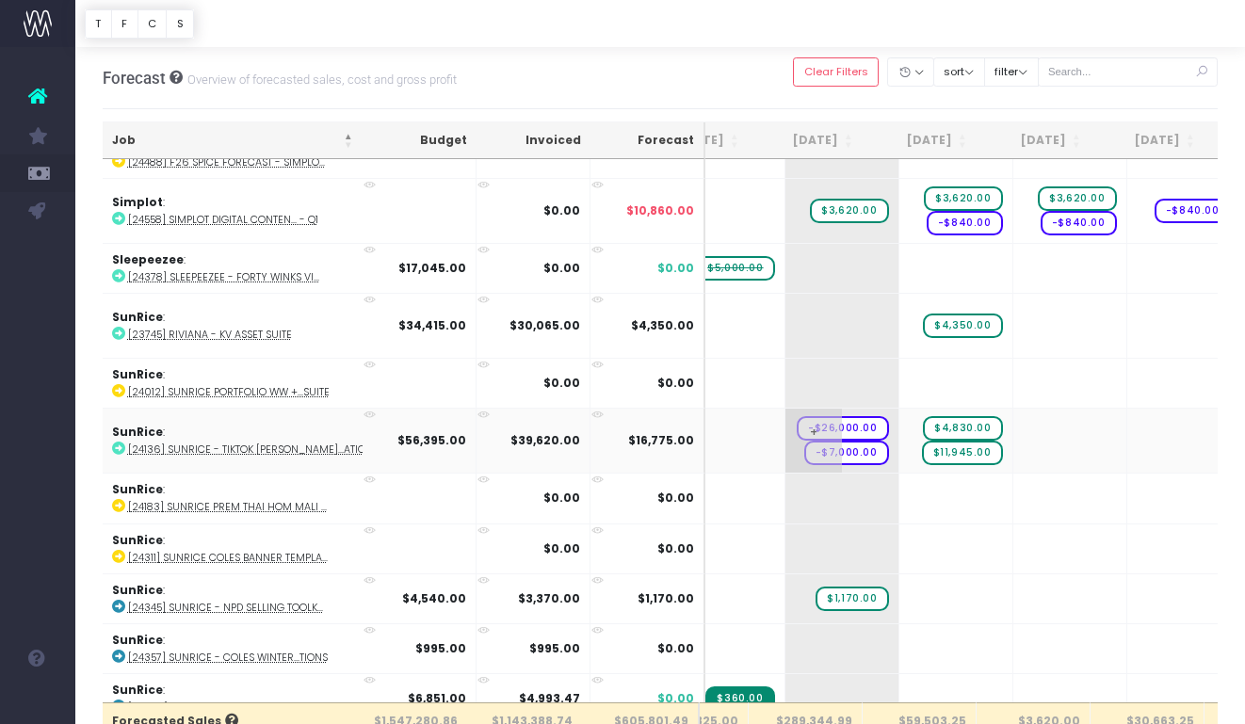
scroll to position [0, 0]
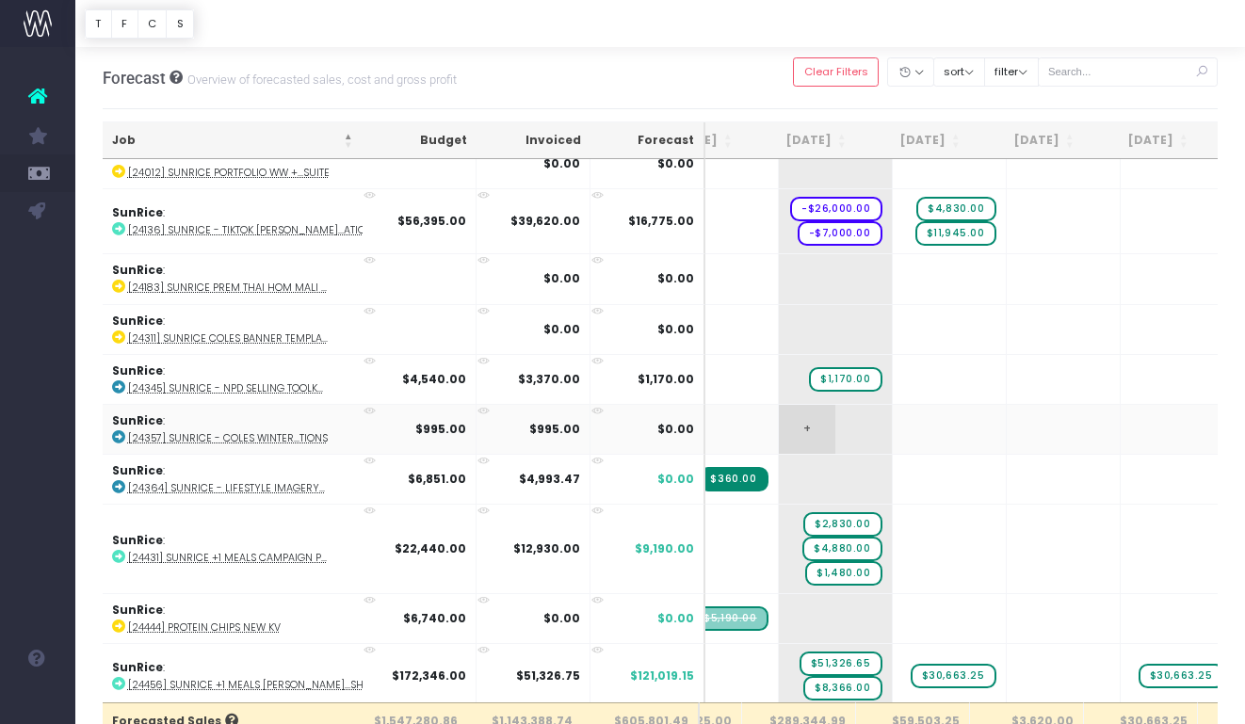
click at [783, 423] on span "+" at bounding box center [807, 429] width 56 height 49
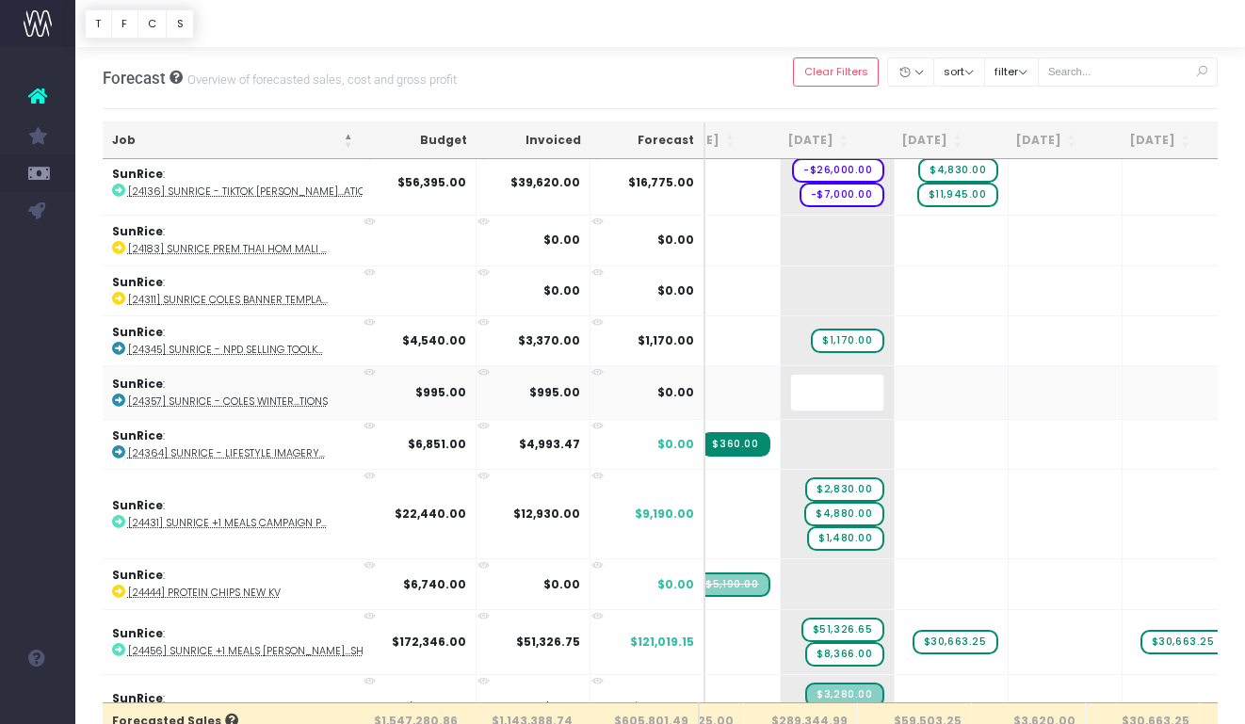
click at [767, 72] on div "Forecast Overview of forecasted sales, cost and gross profit Clear Filters Hide…" at bounding box center [661, 78] width 1116 height 62
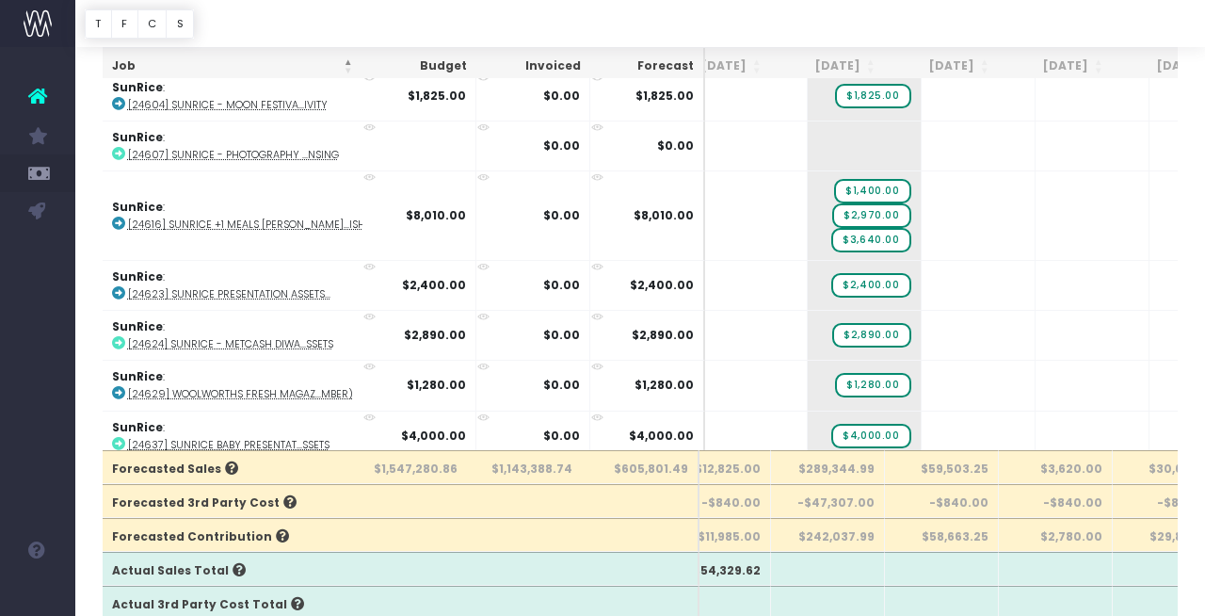
scroll to position [180, 0]
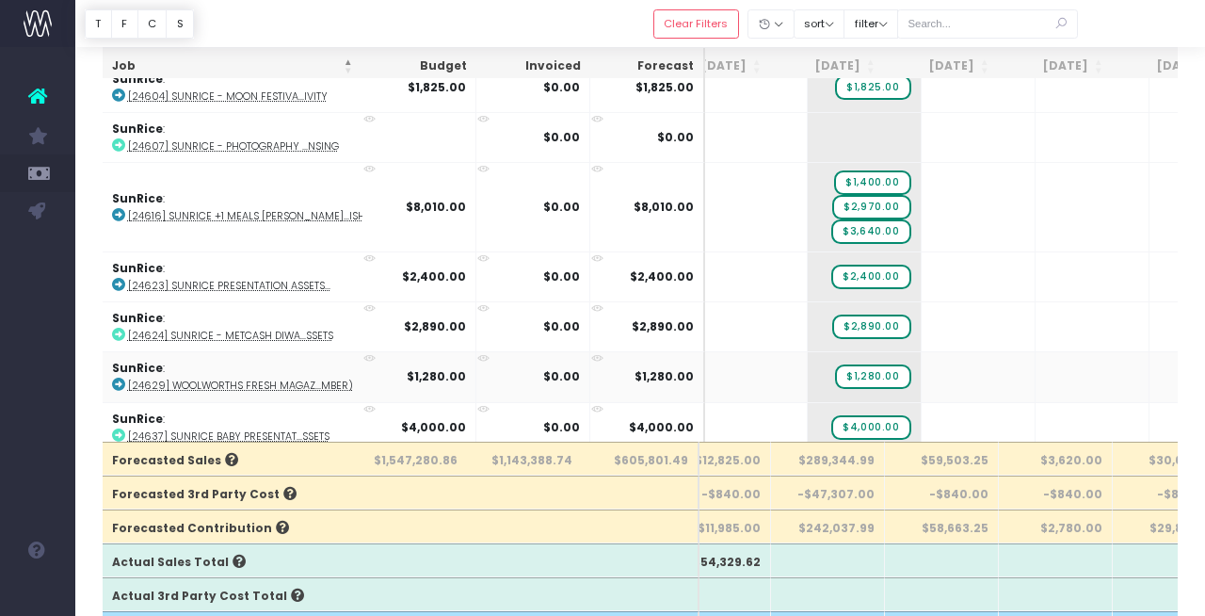
click at [165, 378] on abbr "[24629] Woolworths Fresh Magaz...mber)" at bounding box center [240, 385] width 225 height 14
click at [241, 329] on abbr "[24624] SunRice - Metcash Diwa...ssets" at bounding box center [230, 336] width 205 height 14
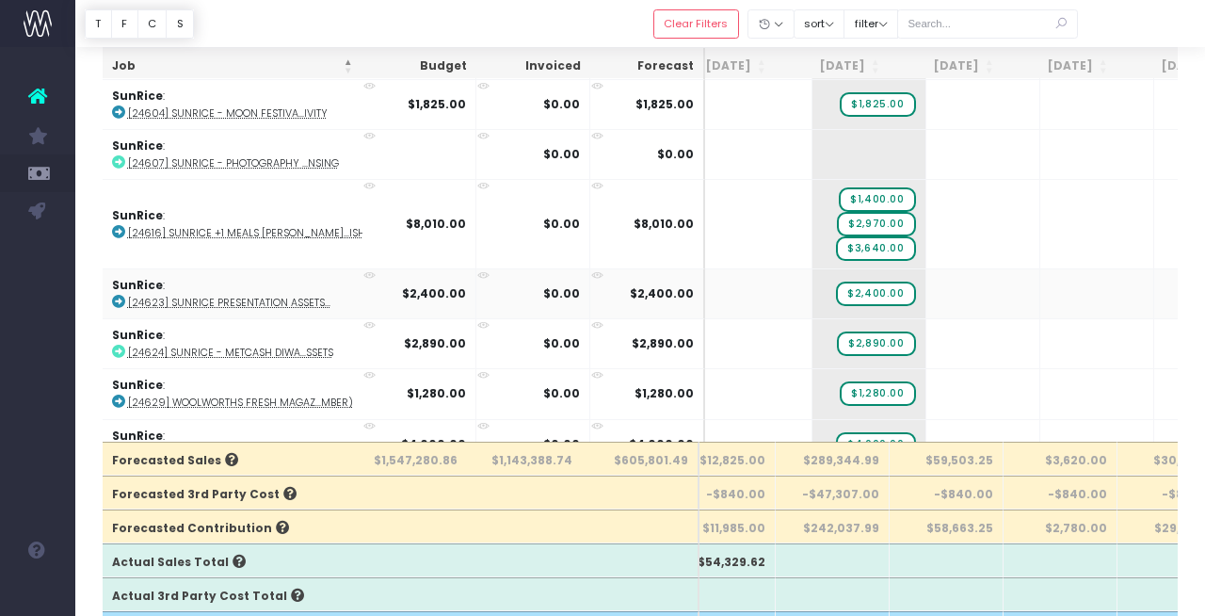
scroll to position [3613, 158]
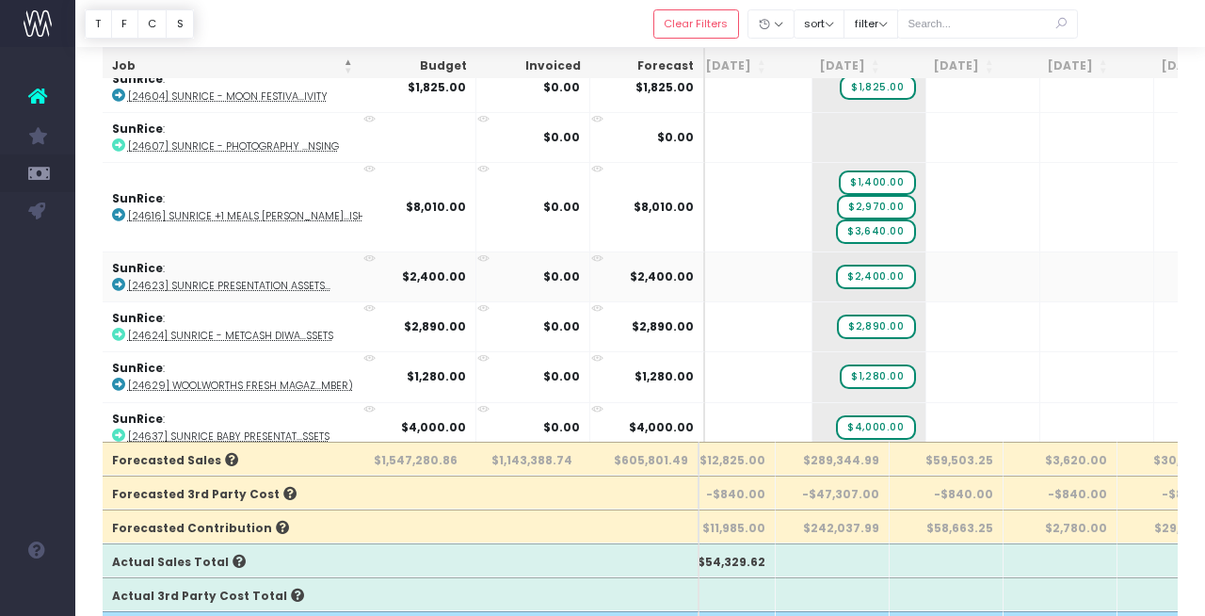
click at [270, 279] on abbr "[24623] SunRice Presentation Assets..." at bounding box center [229, 286] width 202 height 14
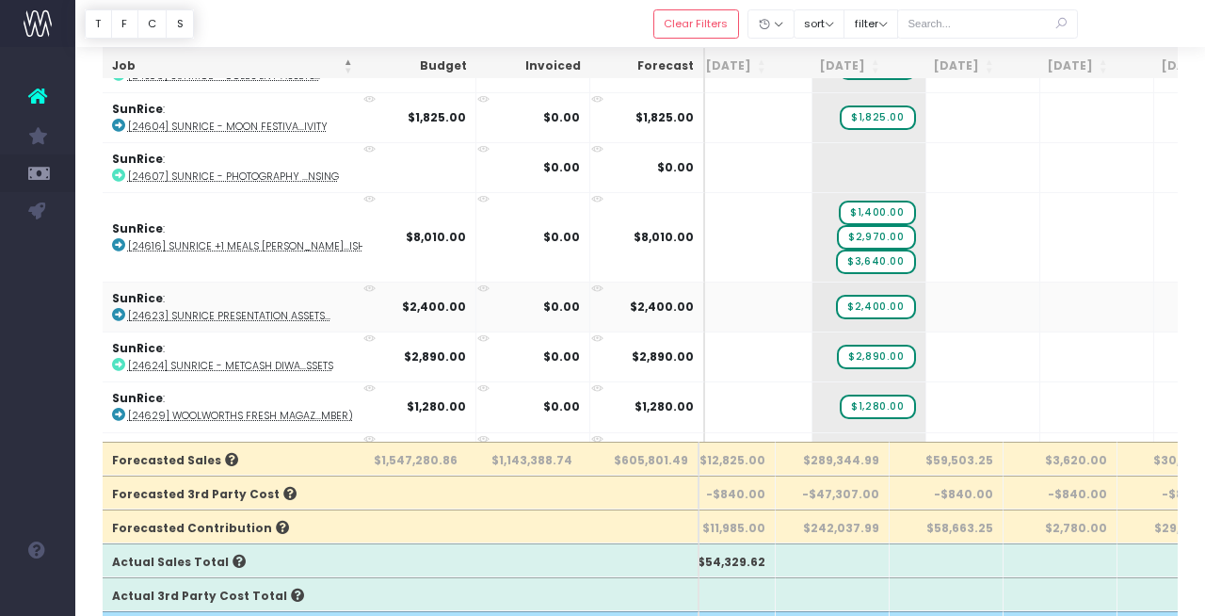
scroll to position [3578, 158]
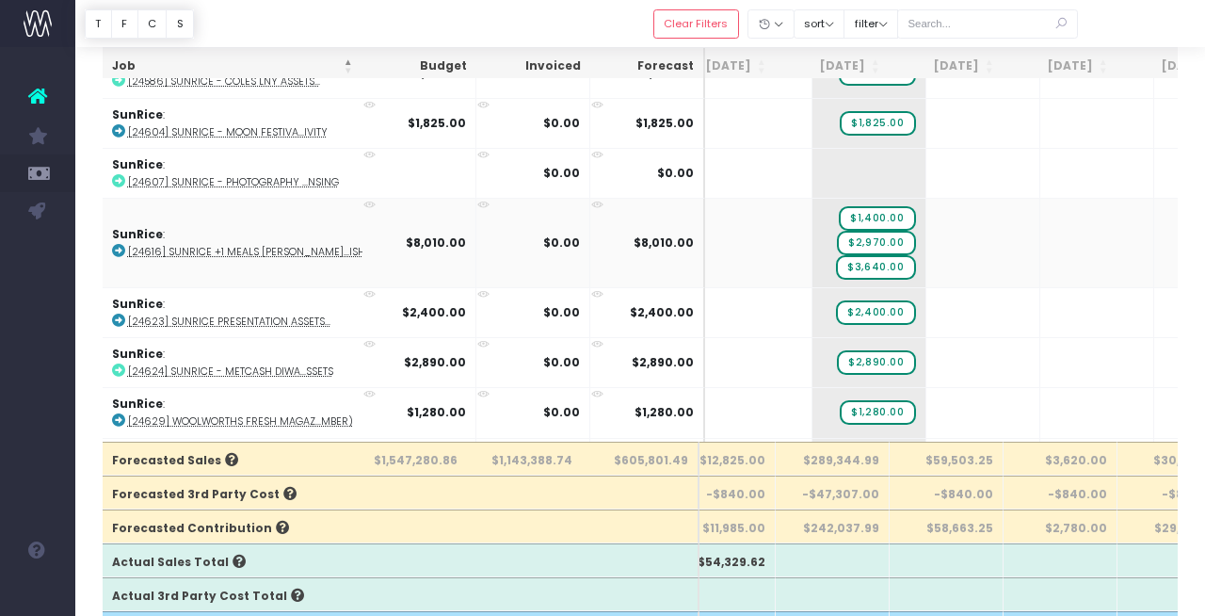
click at [230, 245] on abbr "[24616] SunRice +1 Meals [PERSON_NAME]...ishes" at bounding box center [252, 252] width 249 height 14
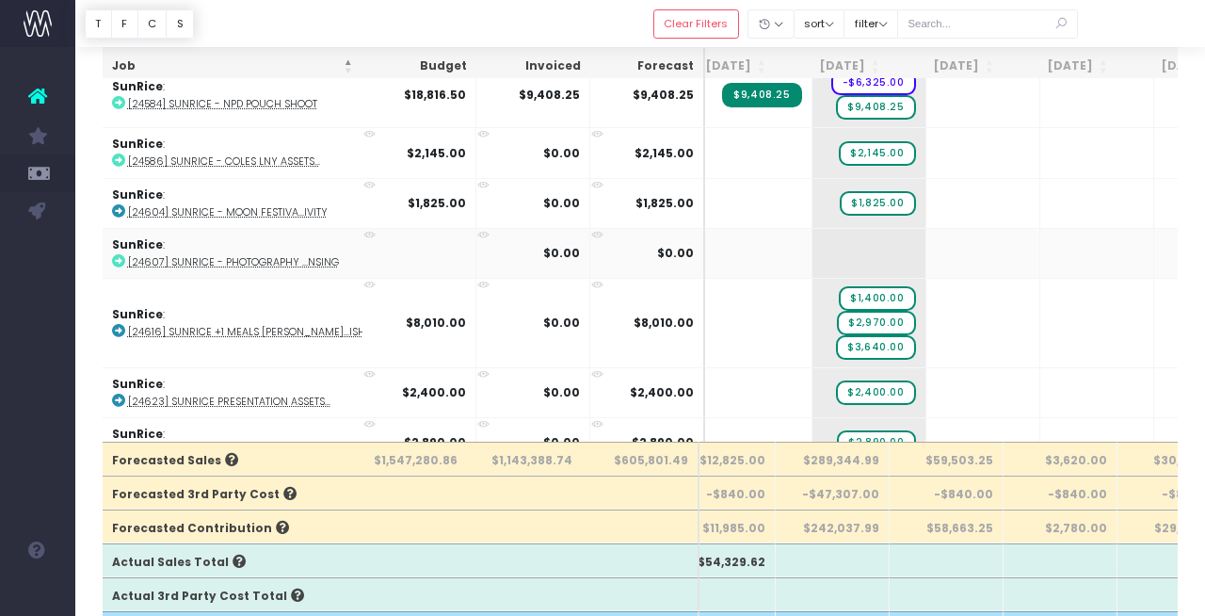
scroll to position [3497, 158]
click at [246, 206] on abbr "[24604] SunRice - Moon Festiva...ivity" at bounding box center [228, 213] width 200 height 14
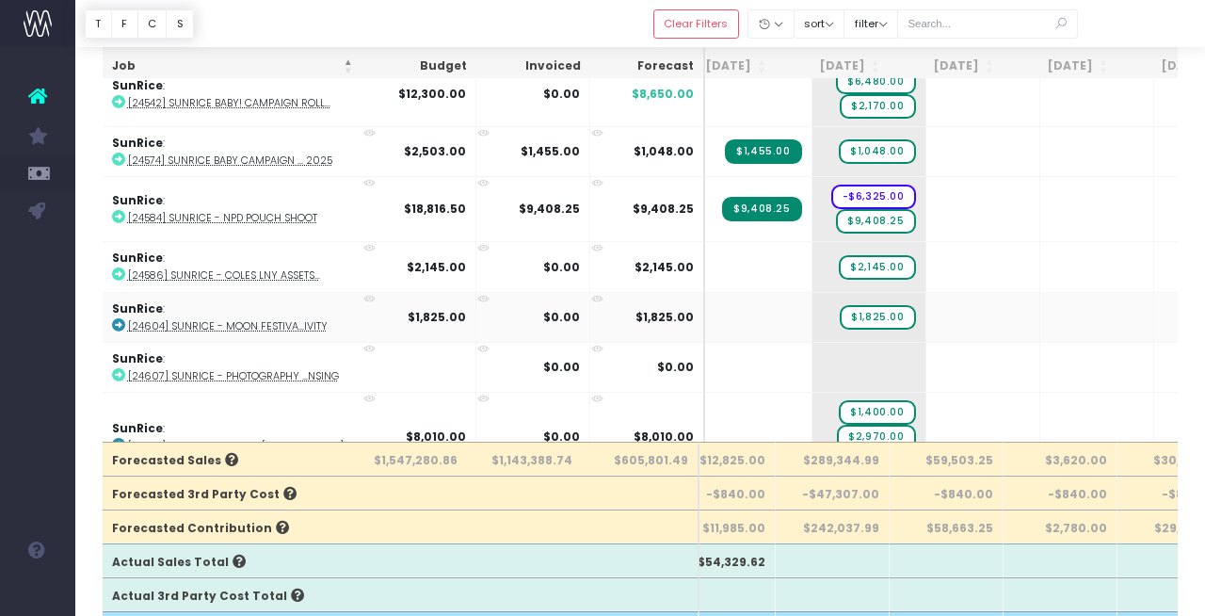
scroll to position [3367, 158]
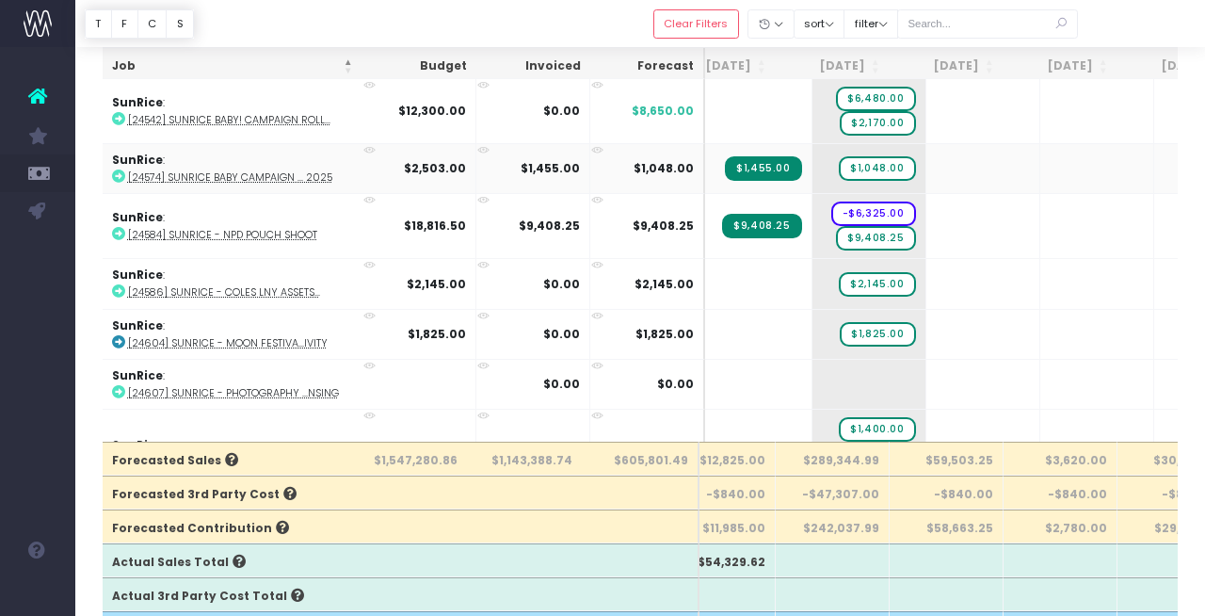
click at [260, 170] on abbr "[24574] SunRice Baby Campaign ... 2025" at bounding box center [230, 177] width 204 height 14
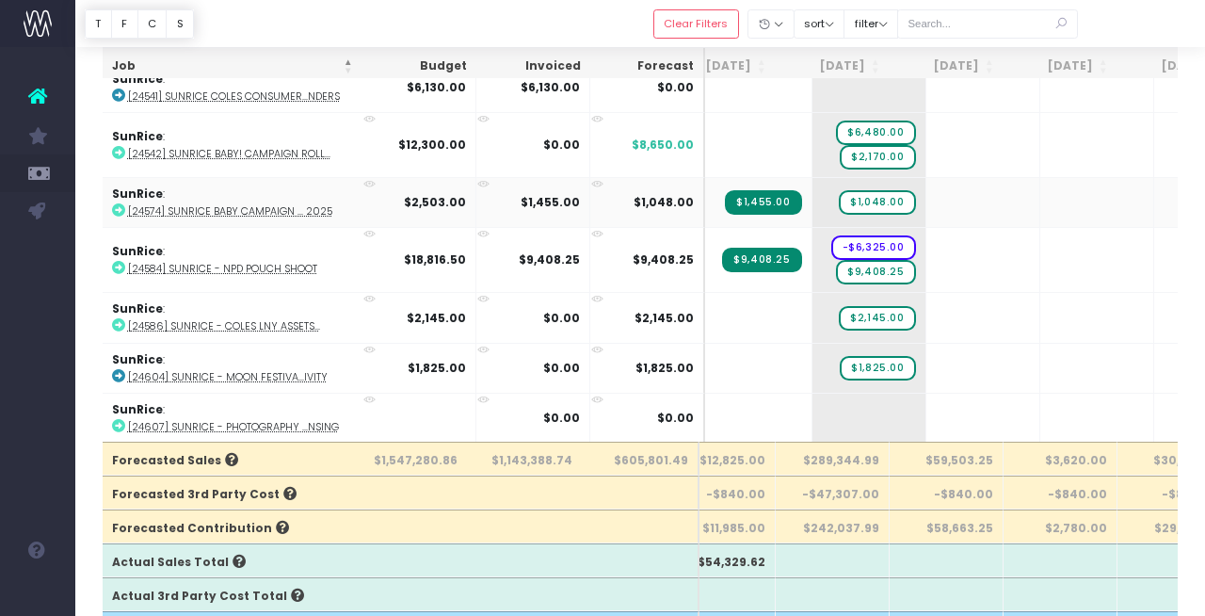
scroll to position [3326, 158]
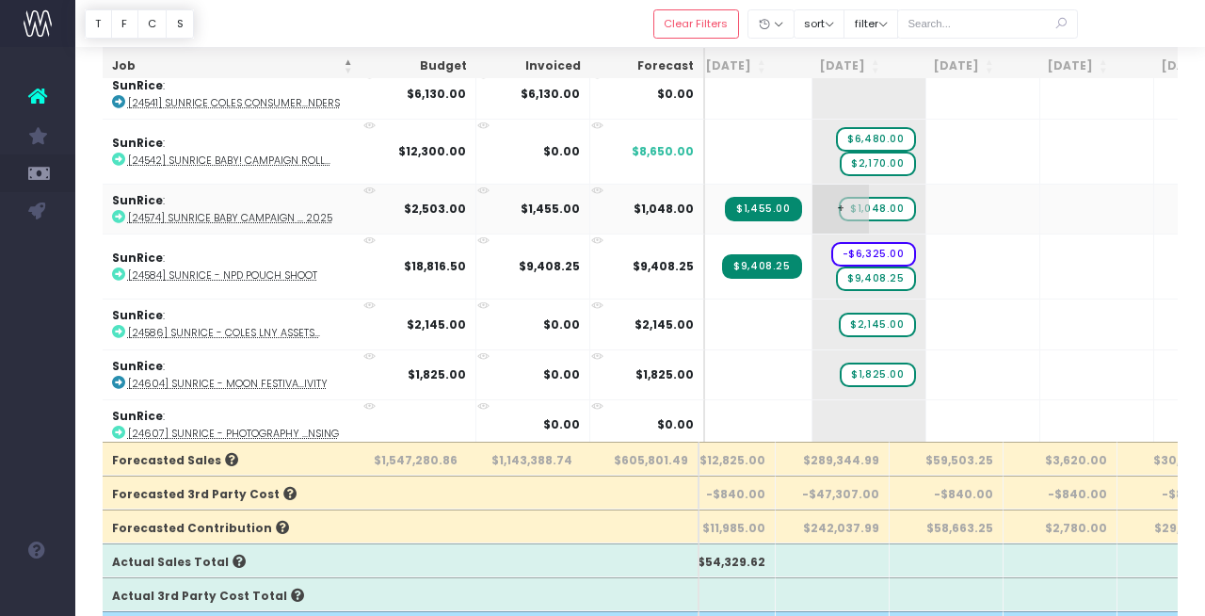
click at [842, 201] on span "$1,048.00" at bounding box center [877, 209] width 76 height 24
click at [827, 199] on span "+" at bounding box center [840, 209] width 56 height 49
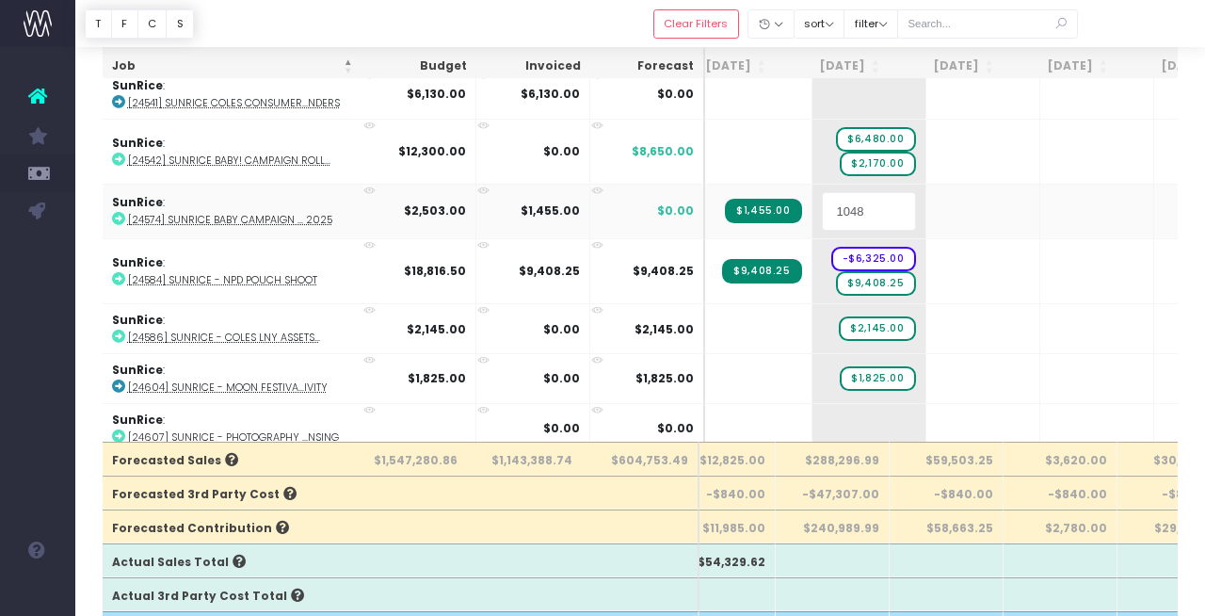
click at [851, 203] on input "1048" at bounding box center [869, 211] width 94 height 38
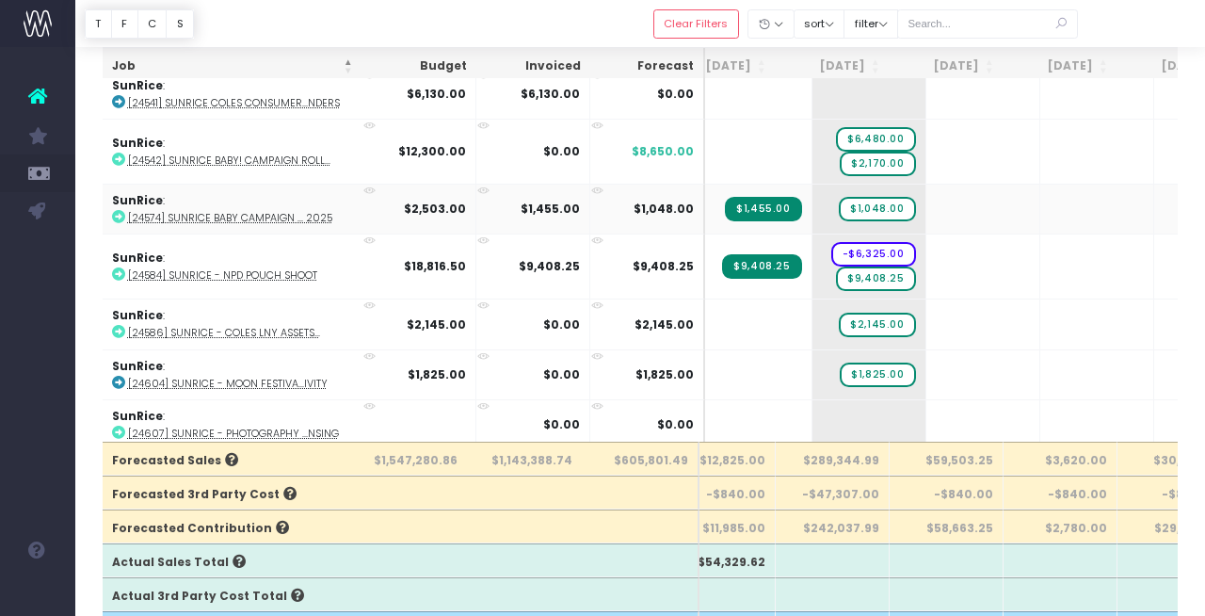
click at [299, 211] on abbr "[24574] SunRice Baby Campaign ... 2025" at bounding box center [230, 218] width 204 height 14
click at [285, 153] on abbr "[24542] SunRice Baby! Campaign Roll..." at bounding box center [229, 160] width 202 height 14
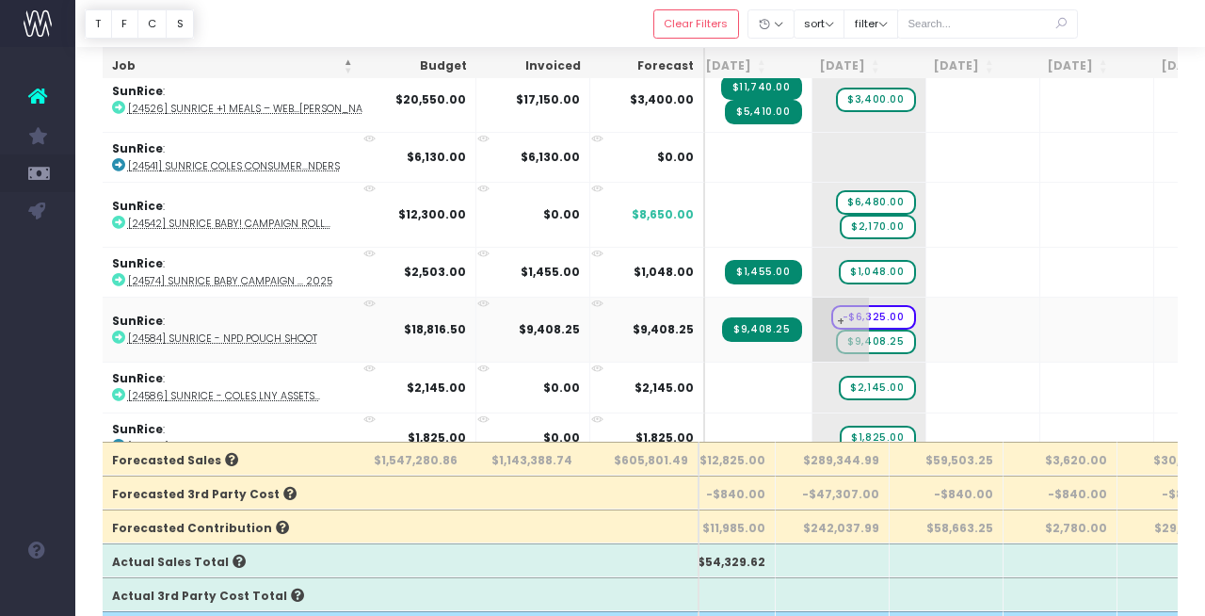
scroll to position [3254, 158]
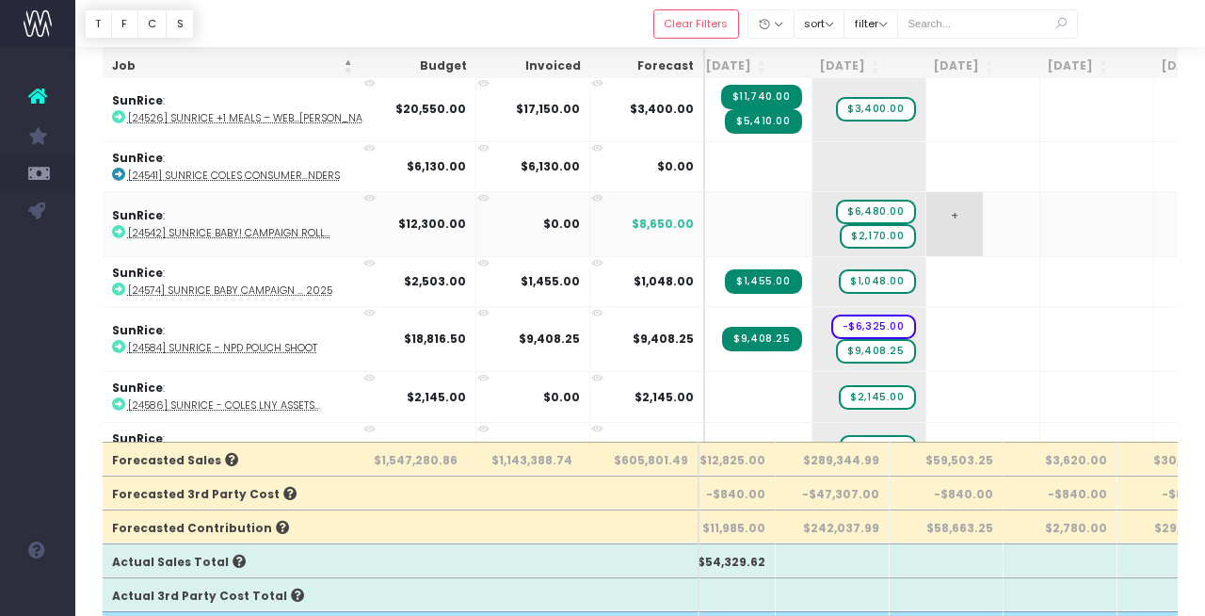
click at [926, 206] on span "+" at bounding box center [954, 224] width 56 height 64
click at [946, 211] on input "3650" at bounding box center [983, 224] width 94 height 38
click at [227, 226] on abbr "[24542] SunRice Baby! Campaign Roll..." at bounding box center [229, 233] width 202 height 14
drag, startPoint x: 958, startPoint y: 218, endPoint x: 870, endPoint y: 219, distance: 88.5
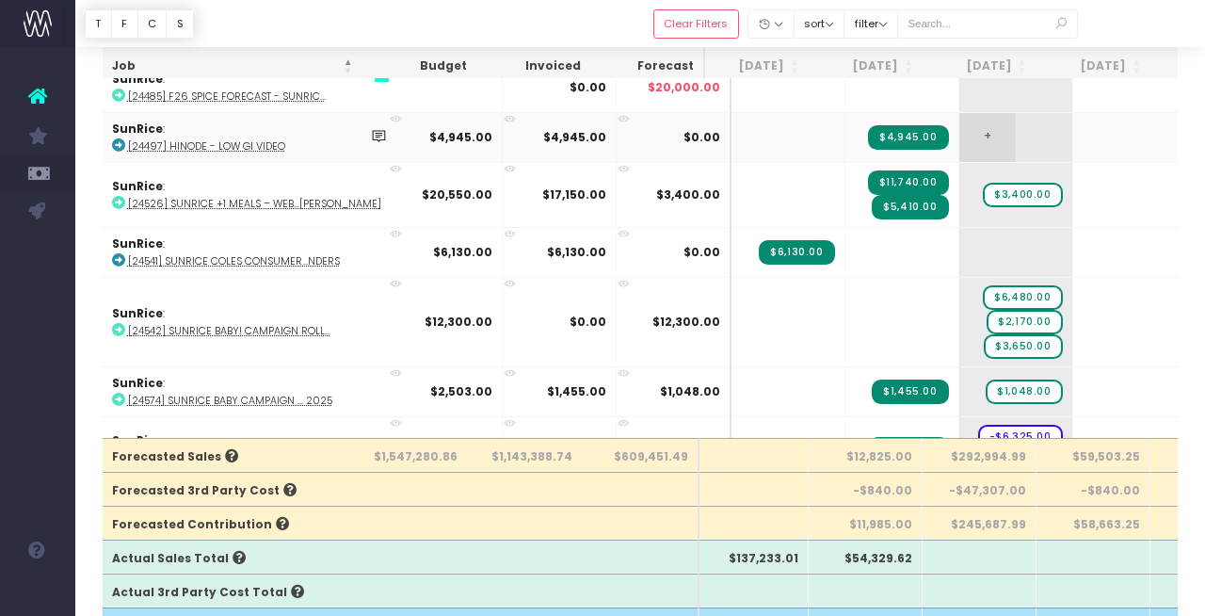
scroll to position [3160, 11]
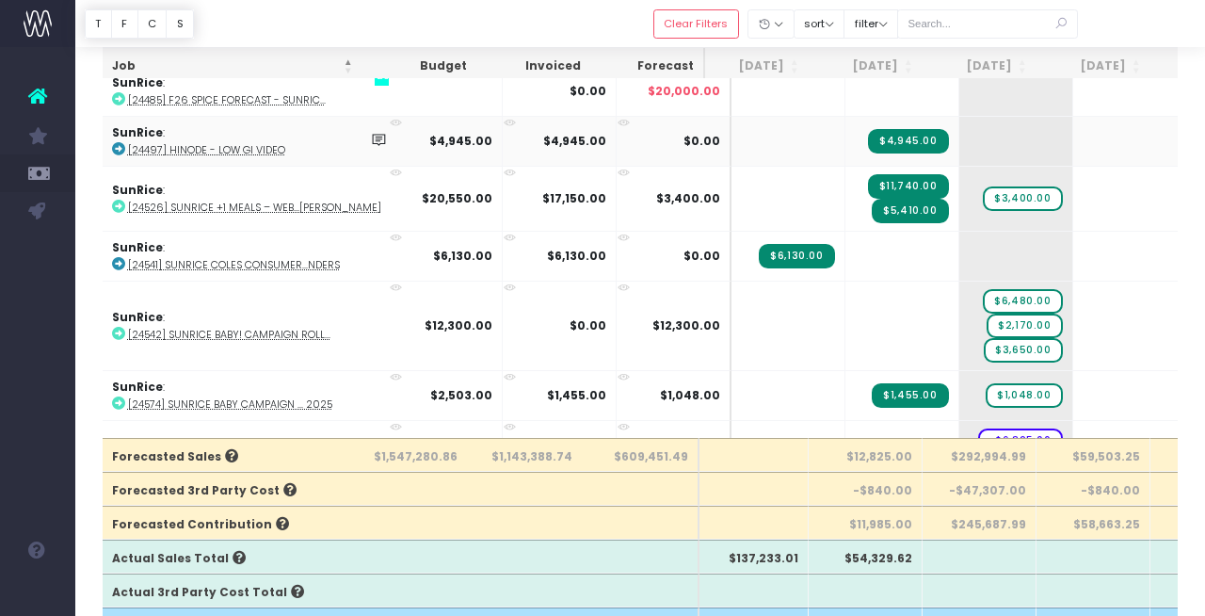
click at [228, 143] on abbr "[24497] Hinode - Low GI Video" at bounding box center [206, 150] width 157 height 14
click at [259, 201] on abbr "[24526] SunRice +1 Meals – Web...[PERSON_NAME]" at bounding box center [254, 208] width 253 height 14
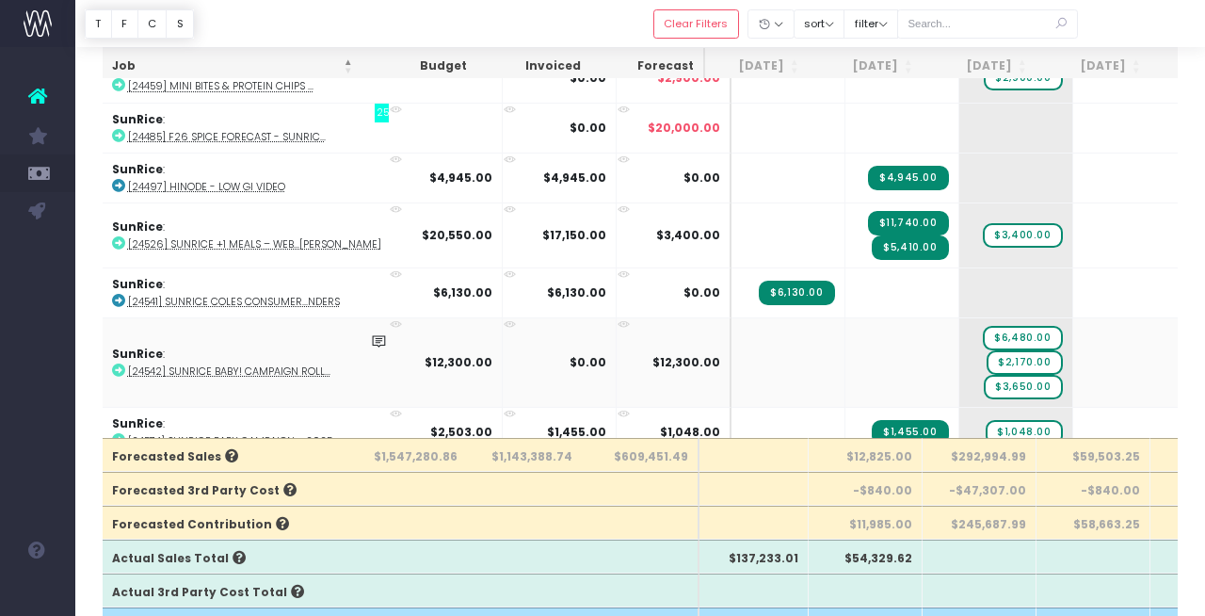
scroll to position [3128, 11]
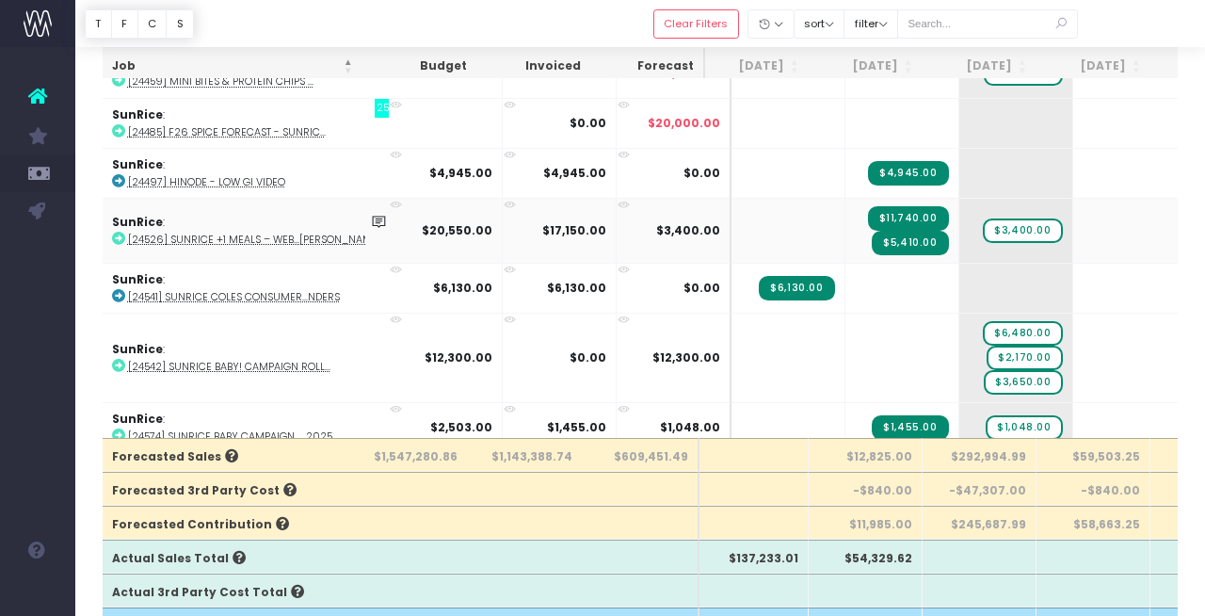
click at [282, 233] on abbr "[24526] SunRice +1 Meals – Web...[PERSON_NAME]" at bounding box center [254, 240] width 253 height 14
click at [264, 360] on abbr "[24542] SunRice Baby! Campaign Roll..." at bounding box center [229, 367] width 202 height 14
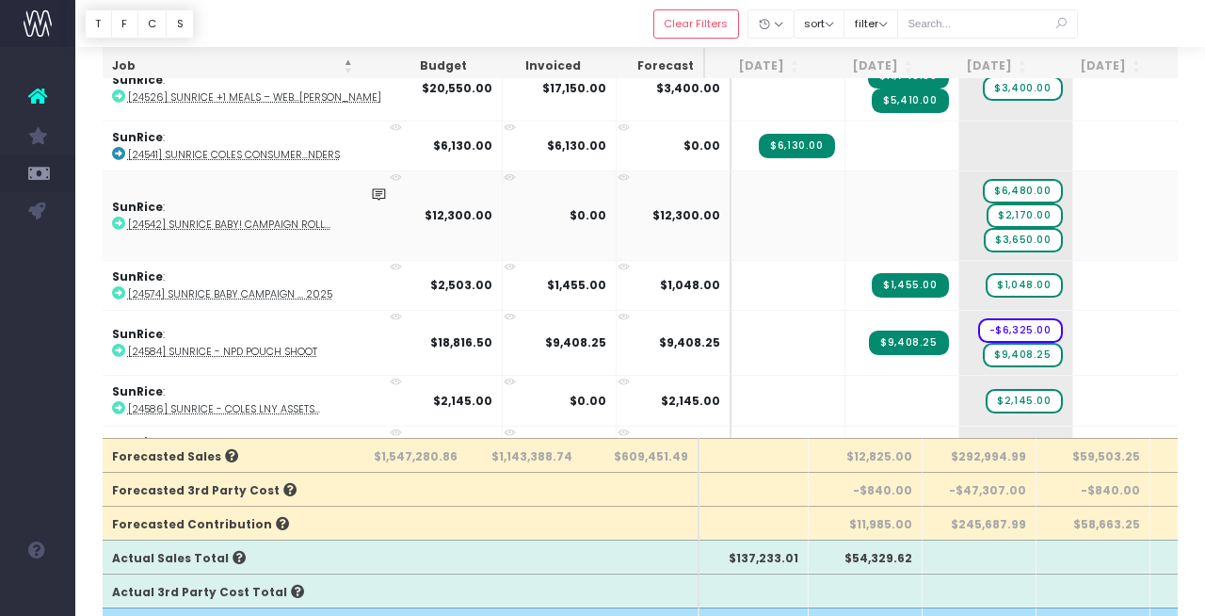
scroll to position [3292, 11]
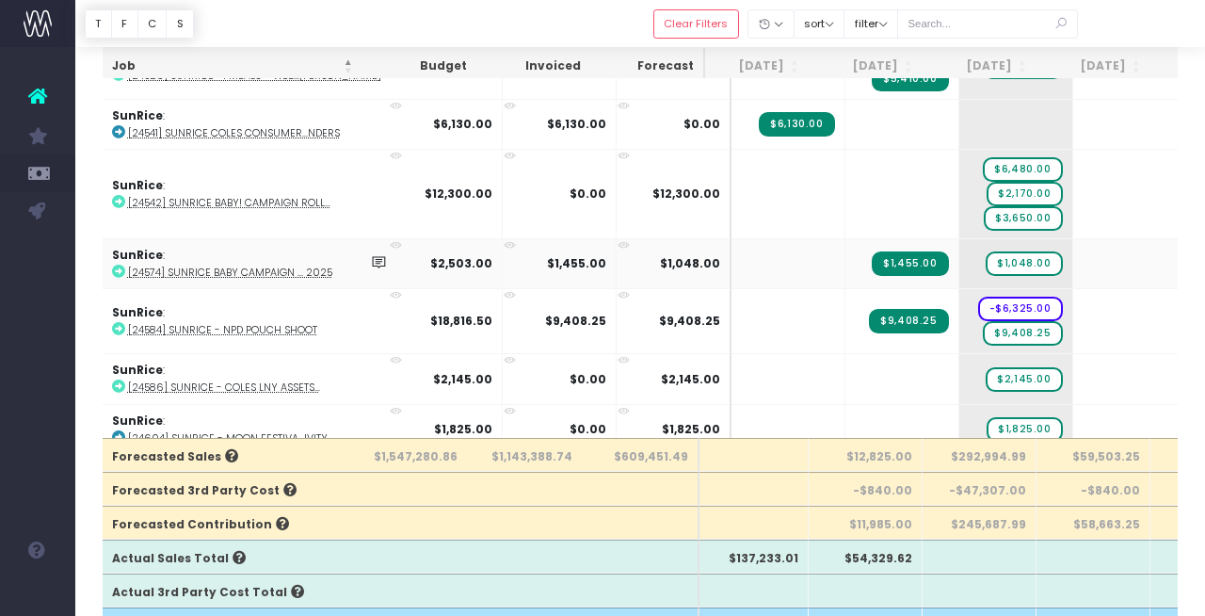
click at [271, 265] on abbr "[24574] SunRice Baby Campaign ... 2025" at bounding box center [230, 272] width 204 height 14
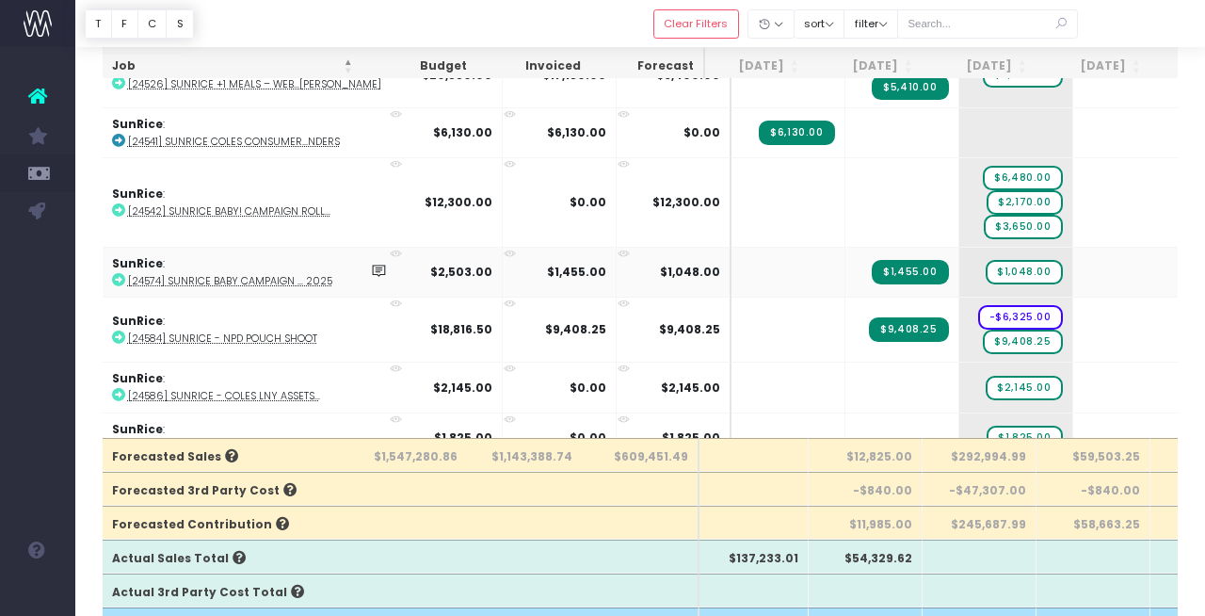
scroll to position [3285, 11]
click at [284, 273] on abbr "[24574] SunRice Baby Campaign ... 2025" at bounding box center [230, 280] width 204 height 14
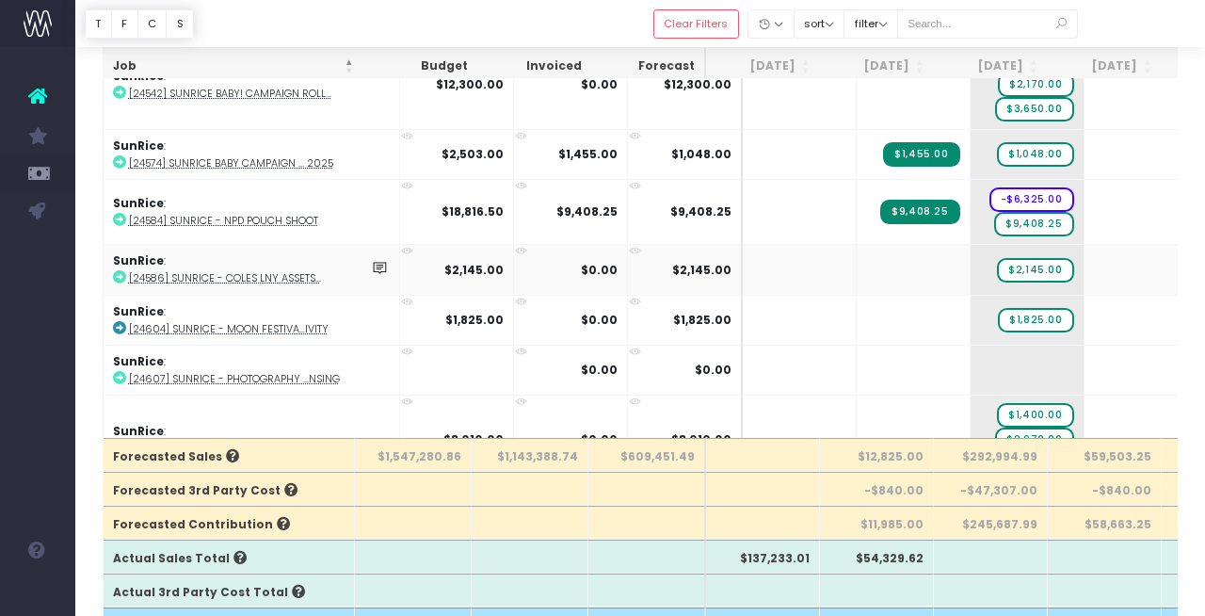
scroll to position [3405, 0]
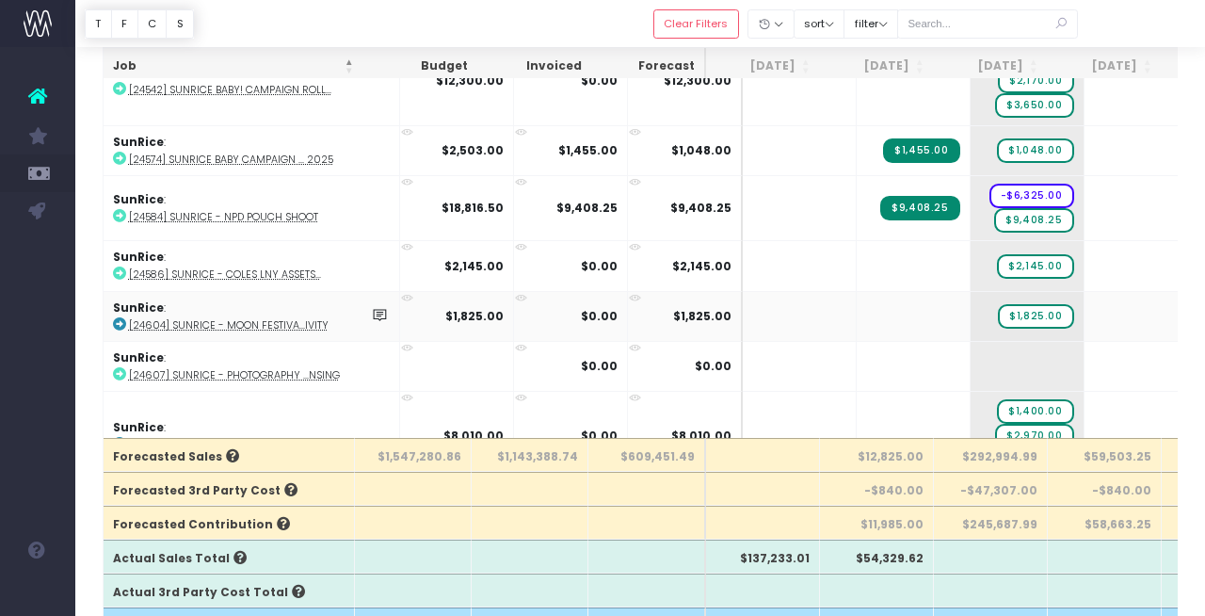
click at [276, 318] on abbr "[24604] SunRice - Moon Festiva...ivity" at bounding box center [229, 325] width 200 height 14
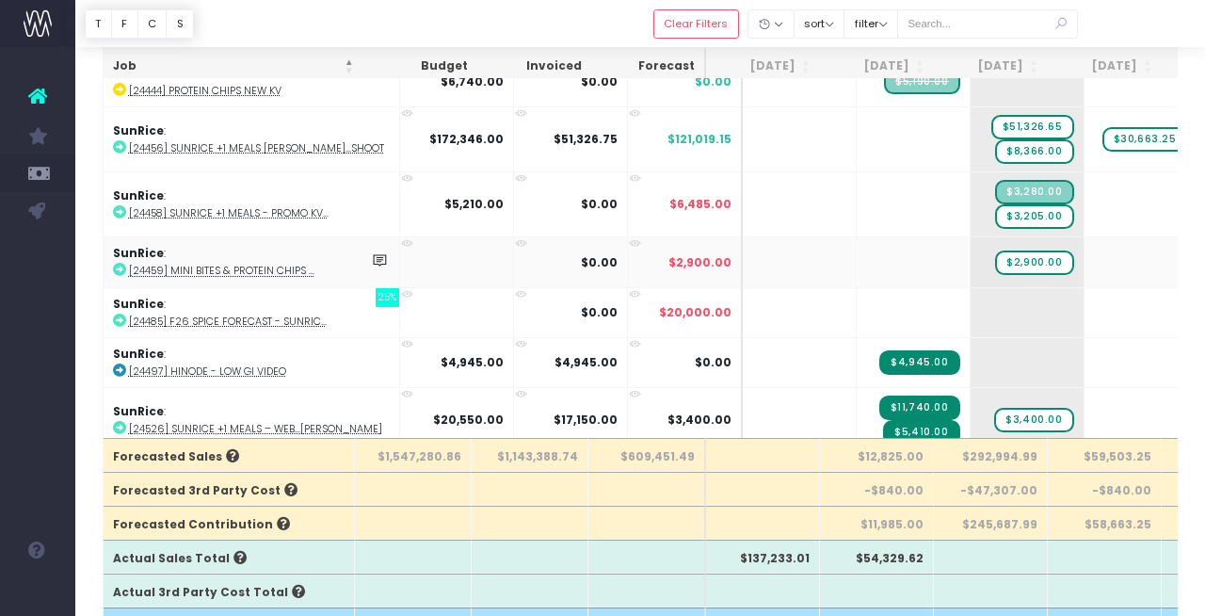
scroll to position [0, 2]
click at [994, 253] on span "$2,900.00" at bounding box center [1032, 262] width 78 height 24
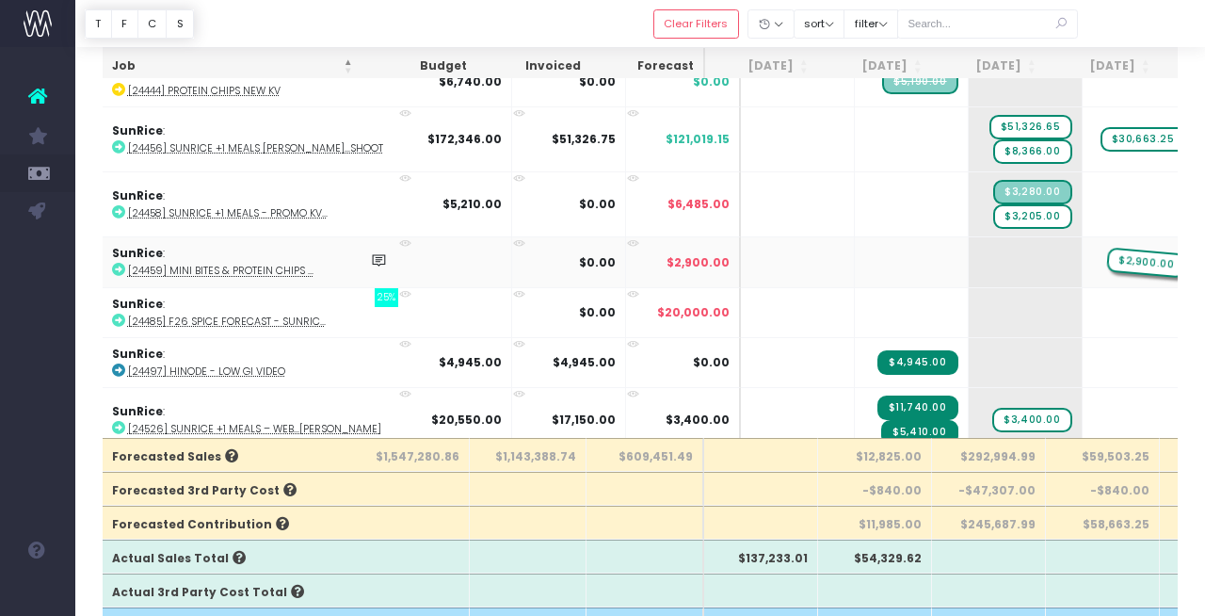
drag, startPoint x: 1000, startPoint y: 254, endPoint x: 1061, endPoint y: 252, distance: 61.2
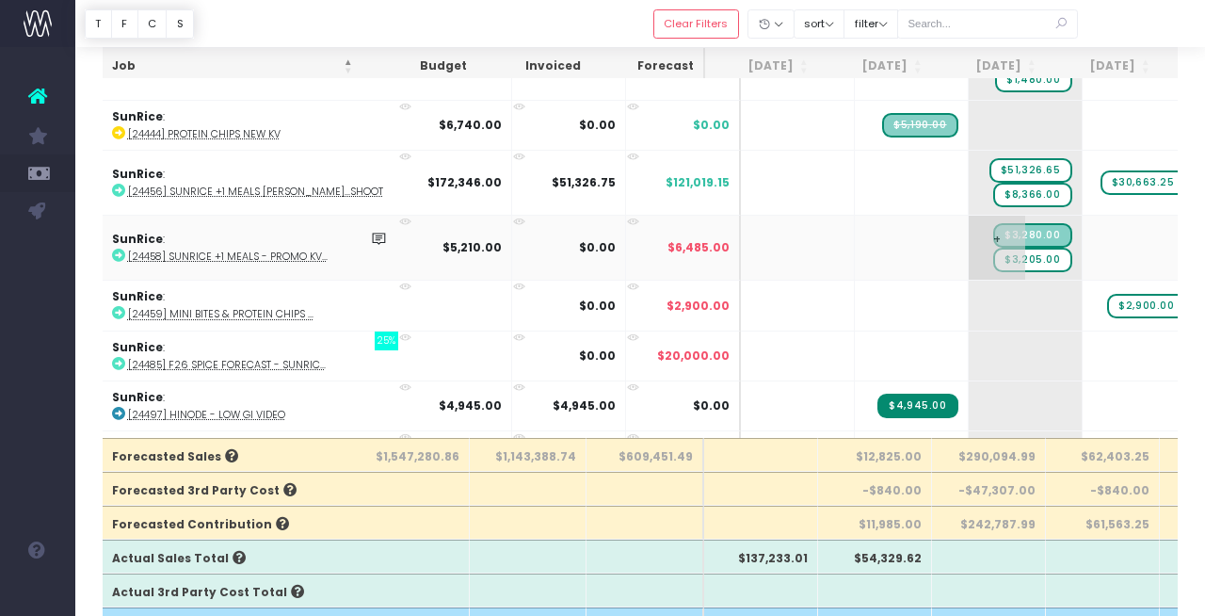
scroll to position [0, 0]
click at [1004, 252] on span "$3,205.00" at bounding box center [1034, 260] width 78 height 24
click at [276, 249] on abbr "[24458] SunRice +1 Meals - Promo KV..." at bounding box center [229, 256] width 200 height 14
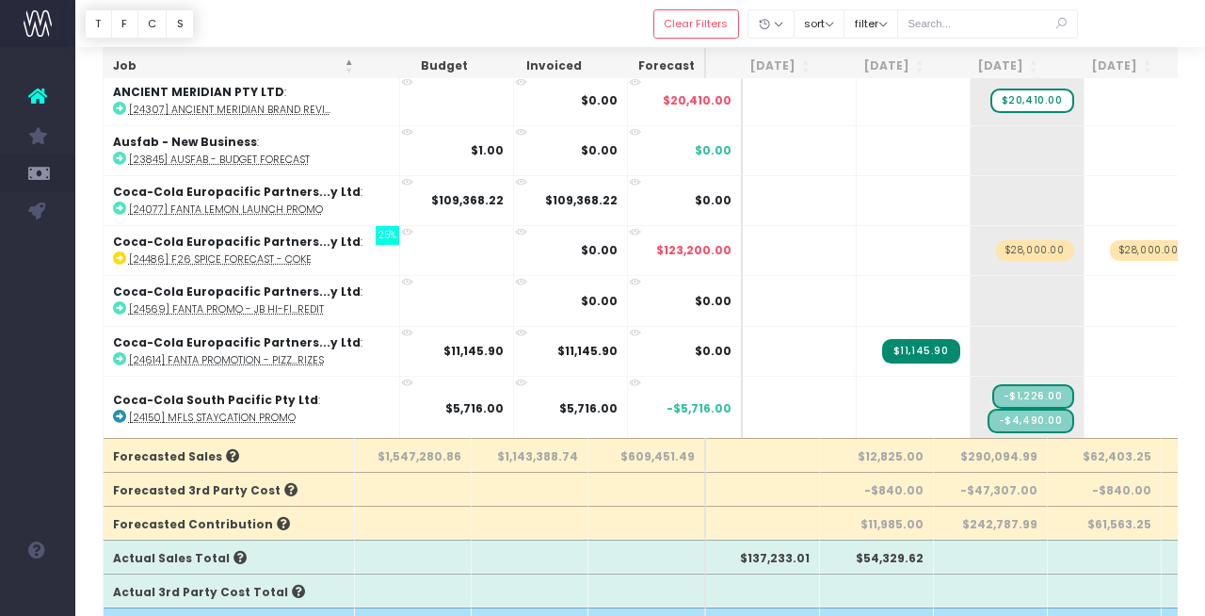
scroll to position [2896, 0]
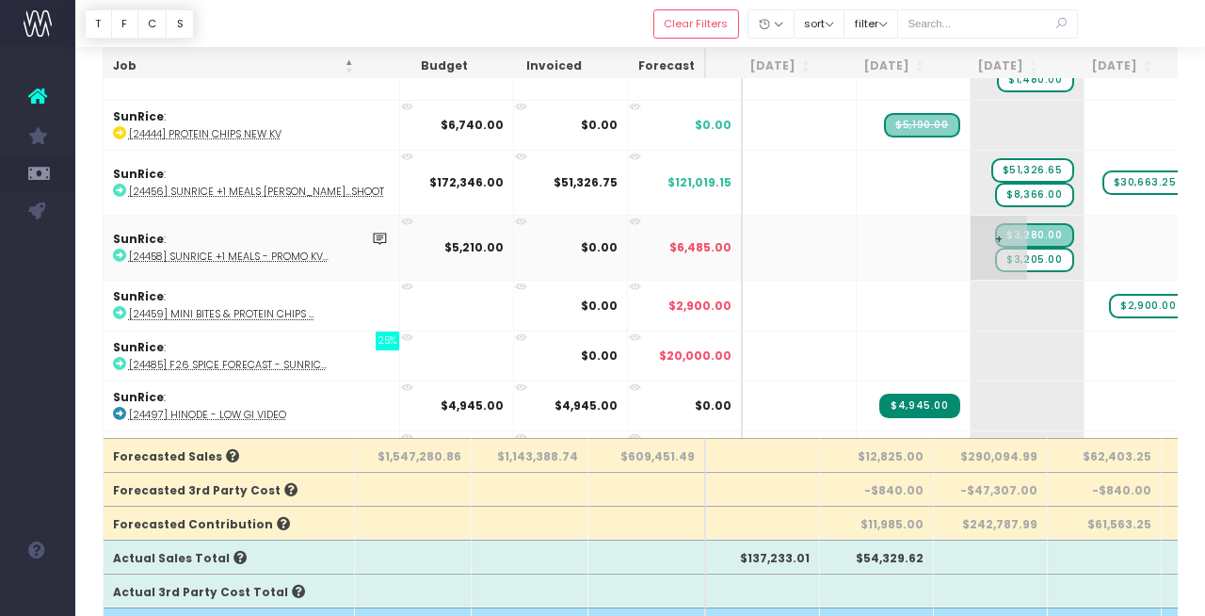
click at [1009, 254] on span "$3,205.00" at bounding box center [1034, 260] width 78 height 24
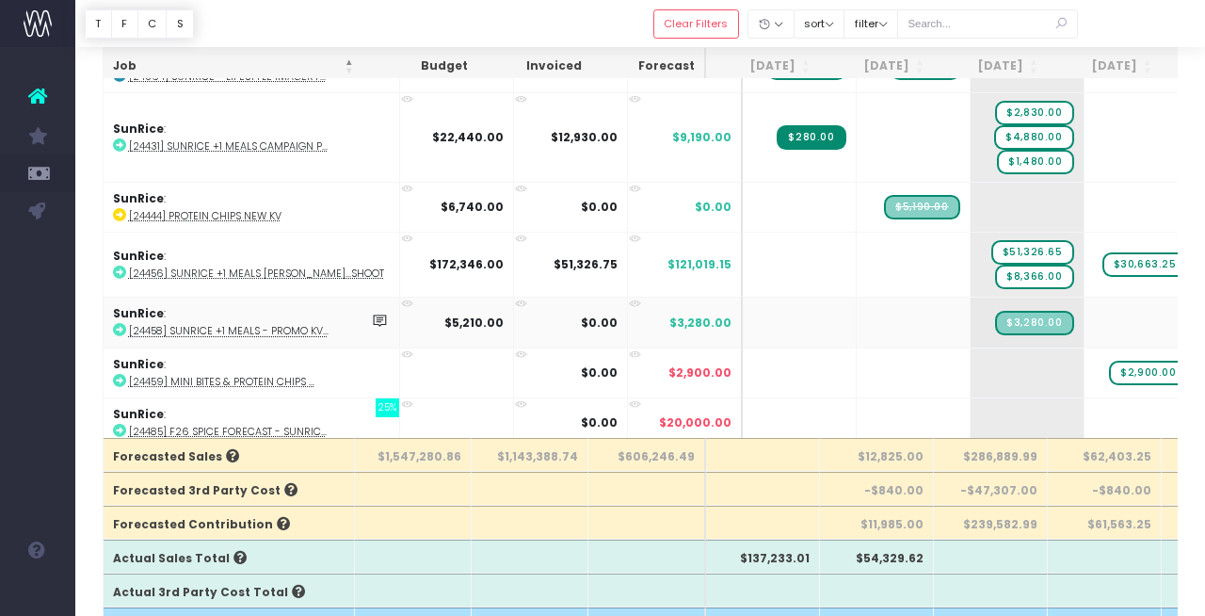
scroll to position [2806, 0]
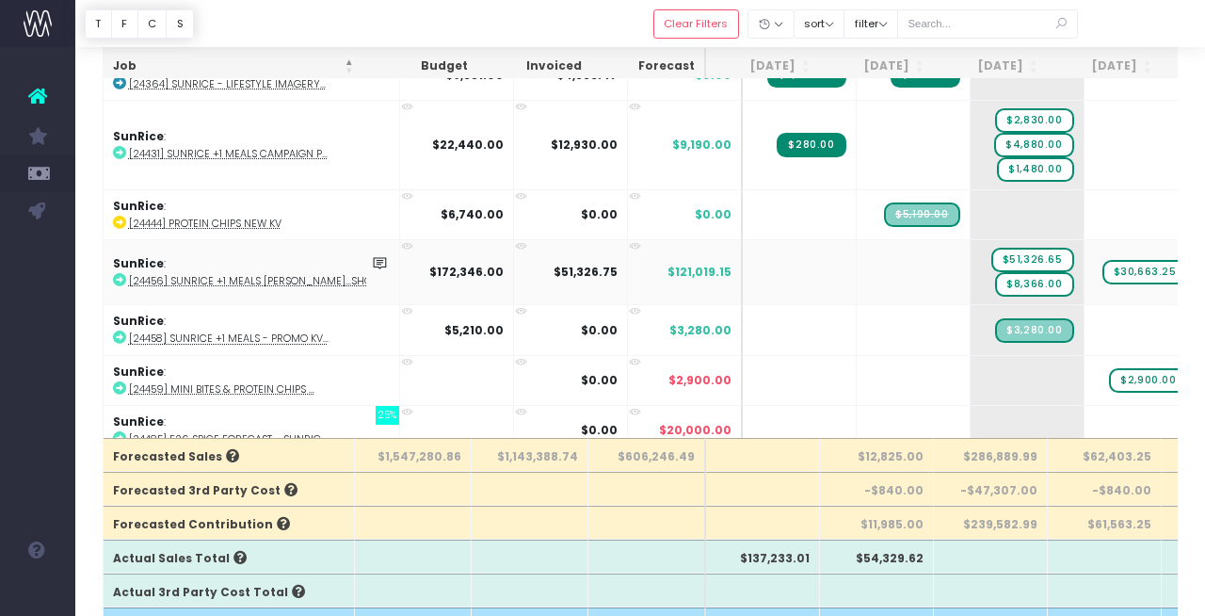
click at [290, 274] on abbr "[24456] SunRice +1 Meals [PERSON_NAME]...Shoot" at bounding box center [256, 281] width 255 height 14
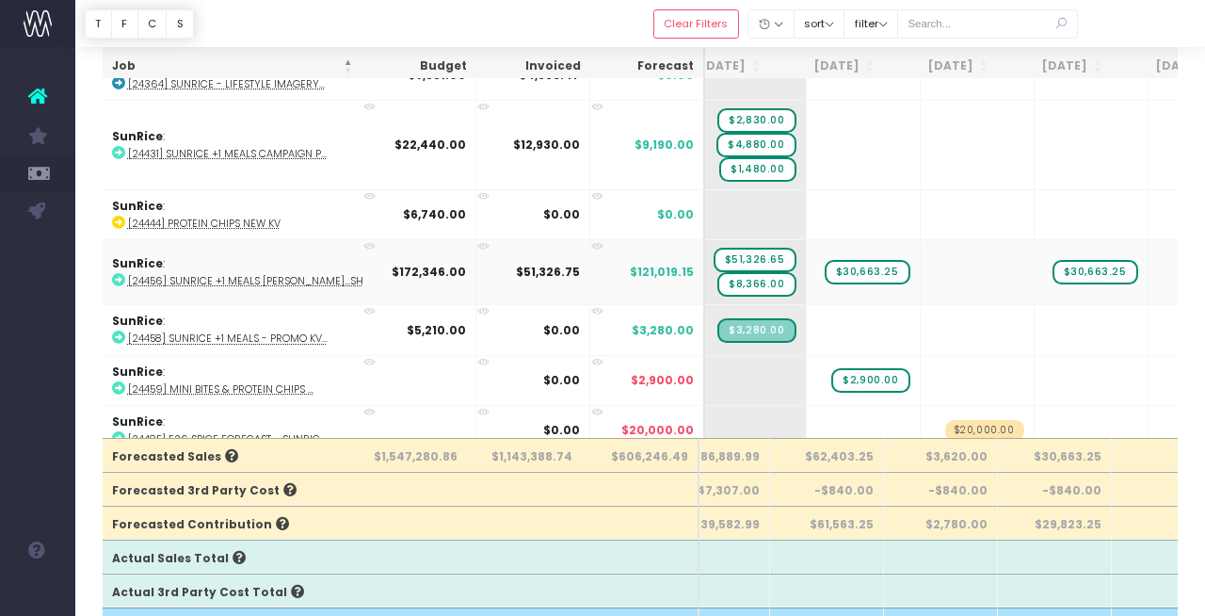
scroll to position [0, 227]
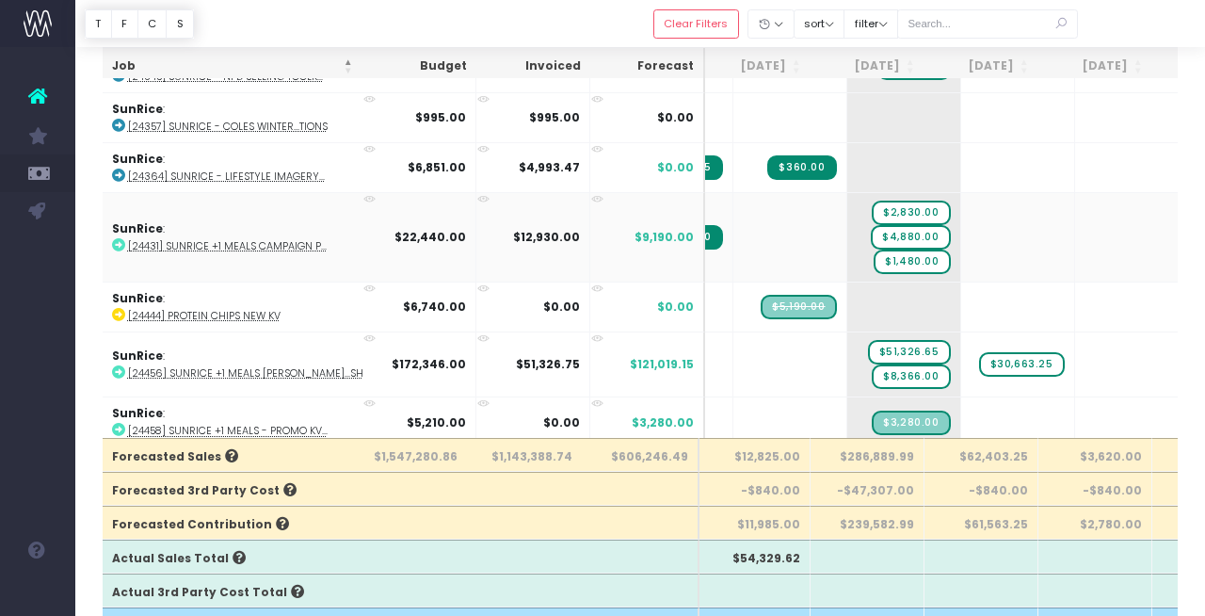
click at [255, 239] on abbr "[24431] SunRice +1 Meals Campaign P..." at bounding box center [227, 246] width 199 height 14
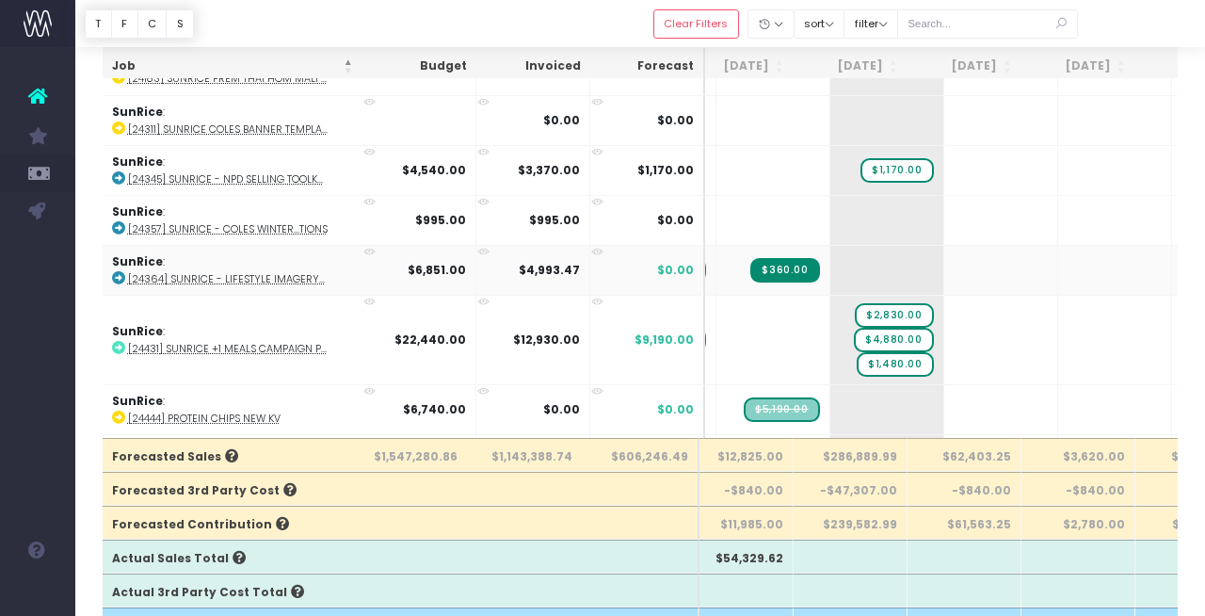
scroll to position [0, 137]
click at [283, 172] on abbr "[24345] SunRice - NPD Selling Toolk..." at bounding box center [225, 179] width 195 height 14
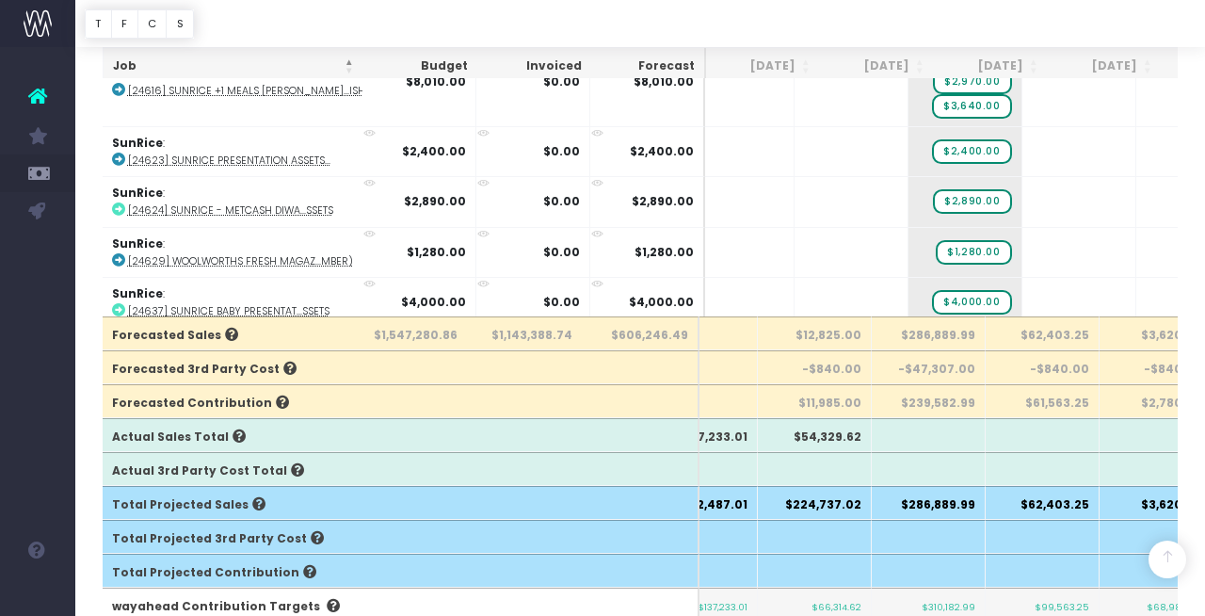
scroll to position [327, 0]
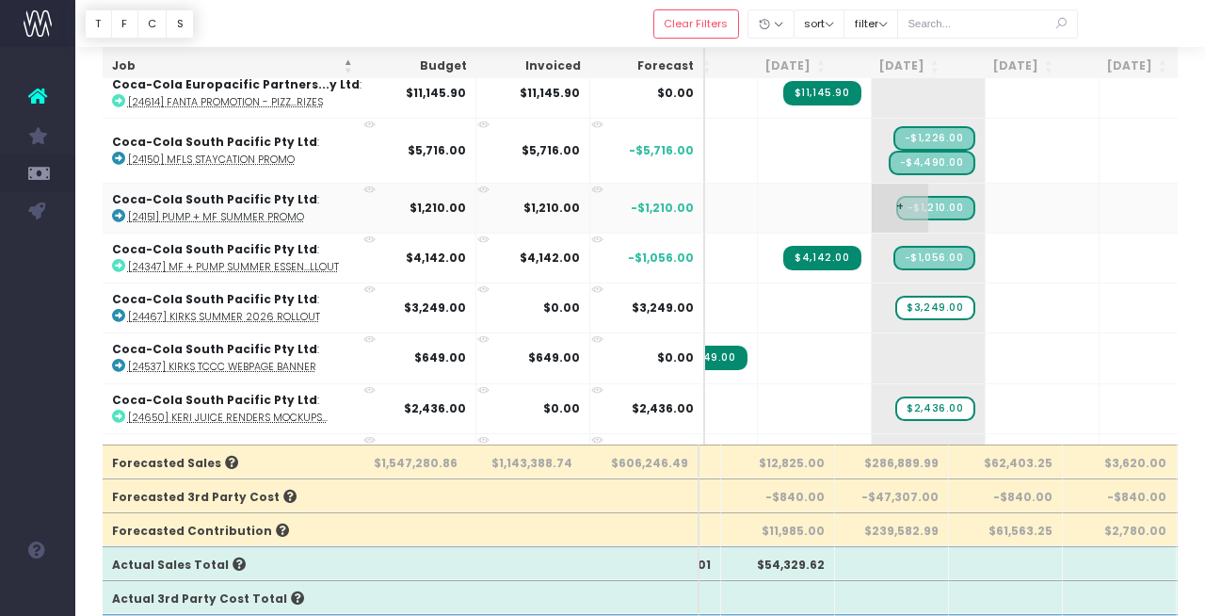
click at [900, 205] on span "-$1,210.00" at bounding box center [935, 208] width 79 height 24
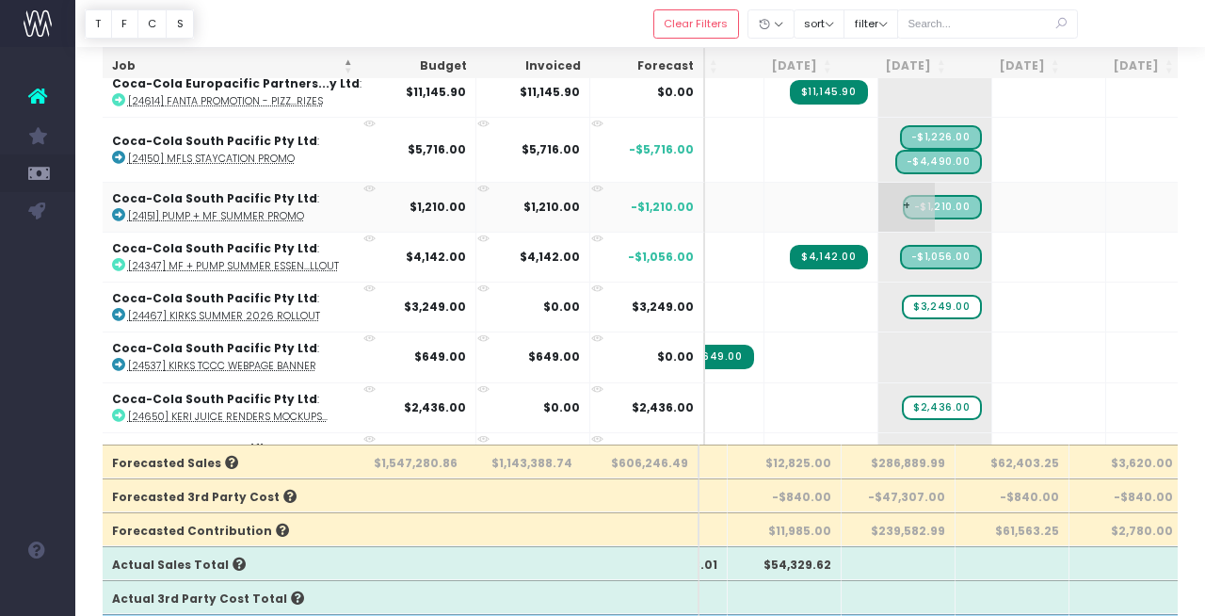
click at [897, 206] on span "+" at bounding box center [906, 207] width 56 height 49
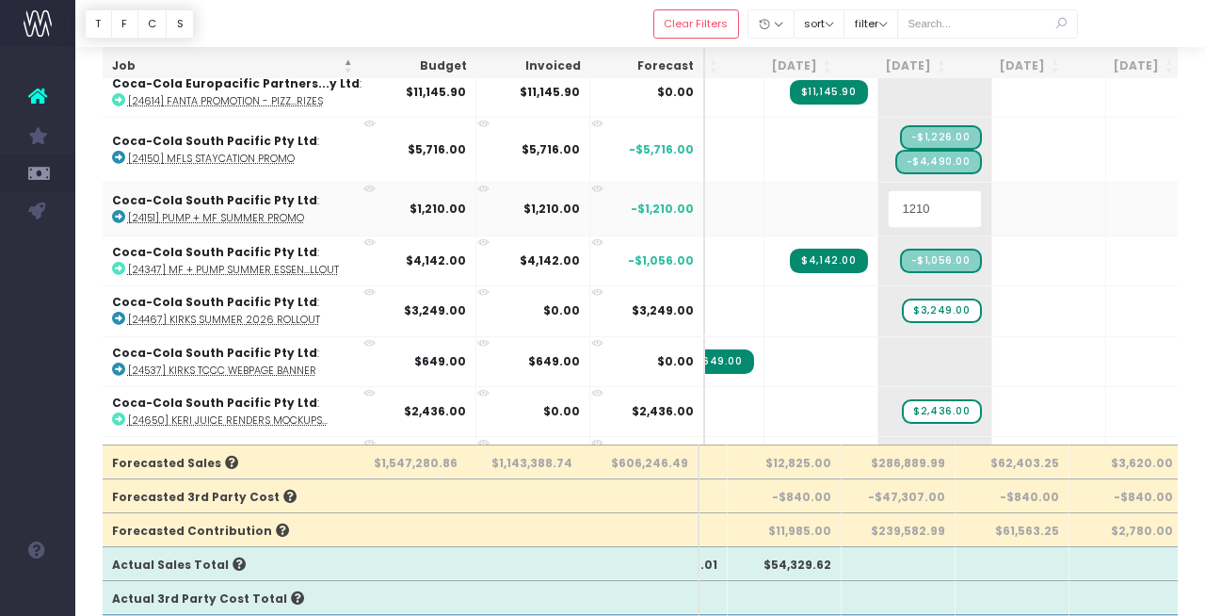
click at [921, 206] on input "1210" at bounding box center [935, 209] width 94 height 38
click at [1117, 32] on div at bounding box center [640, 23] width 1130 height 47
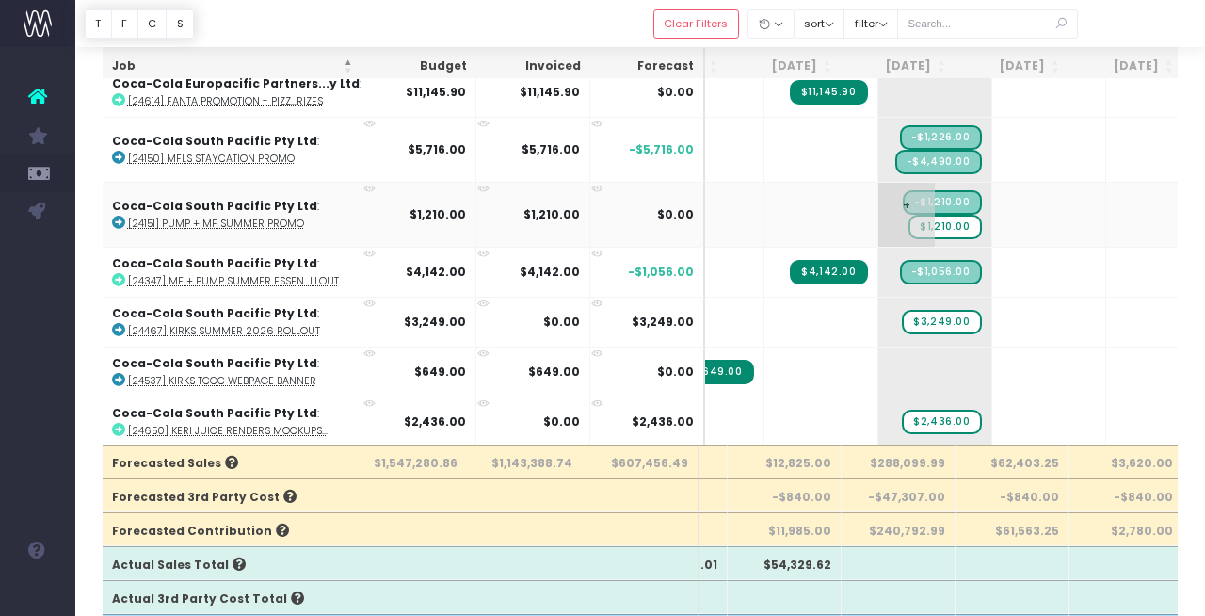
click at [916, 223] on span "$1,210.00" at bounding box center [944, 227] width 72 height 24
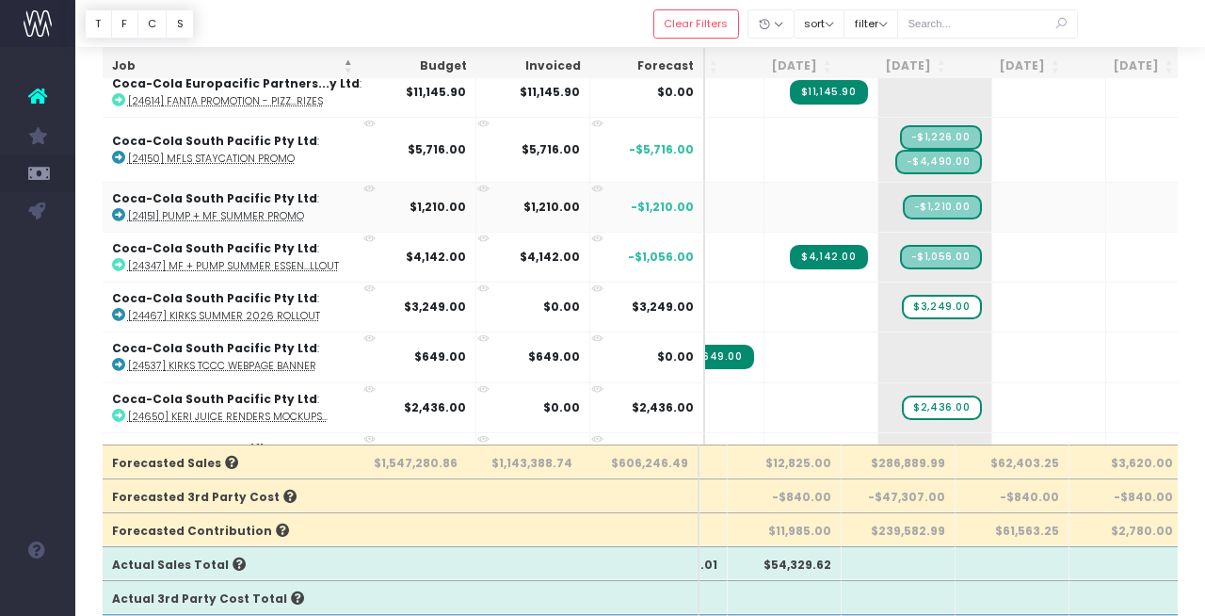
click at [371, 202] on icon at bounding box center [379, 206] width 16 height 16
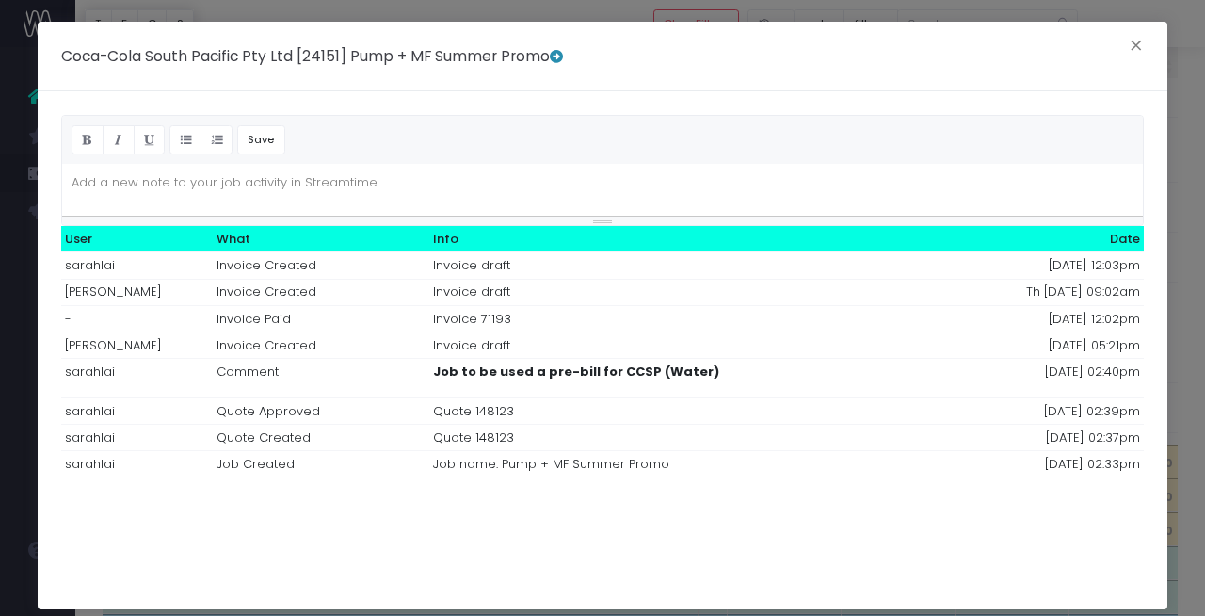
click at [121, 262] on td "sarahlai" at bounding box center [137, 265] width 152 height 26
click at [1127, 42] on button "×" at bounding box center [1137, 48] width 40 height 30
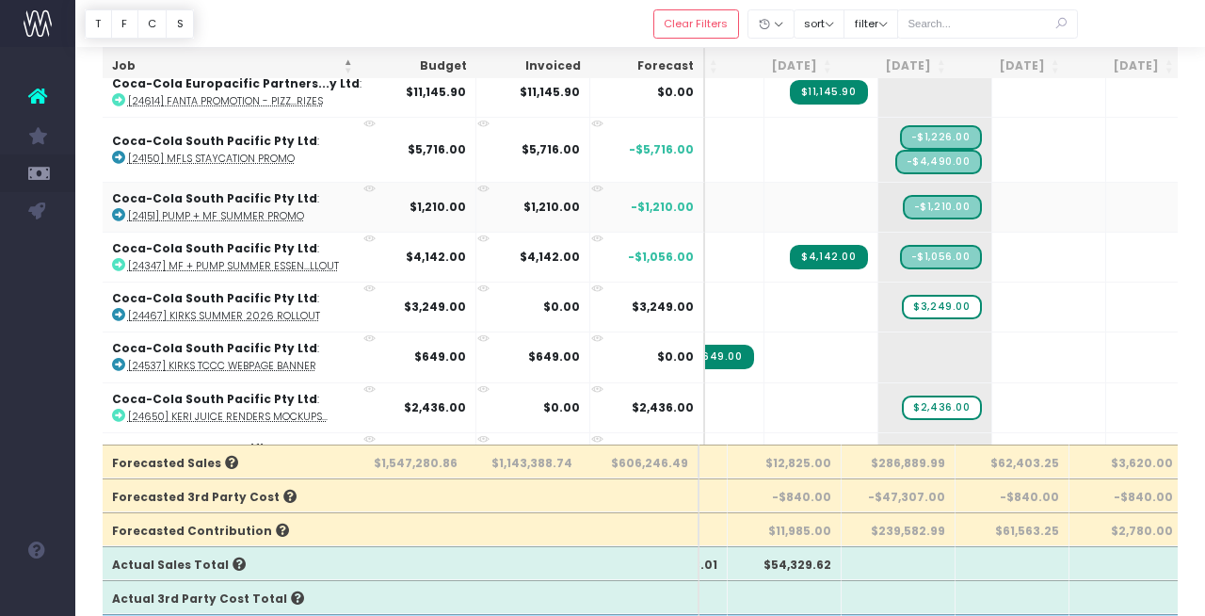
click at [313, 209] on td "Coca-Cola South Pacific Pty Ltd : [24151] Pump + MF Summer Promo" at bounding box center [251, 207] width 297 height 50
click at [311, 213] on td "Coca-Cola South Pacific Pty Ltd : [24151] Pump + MF Summer Promo" at bounding box center [251, 207] width 297 height 50
click at [261, 214] on abbr "[24151] Pump + MF Summer Promo" at bounding box center [216, 216] width 176 height 14
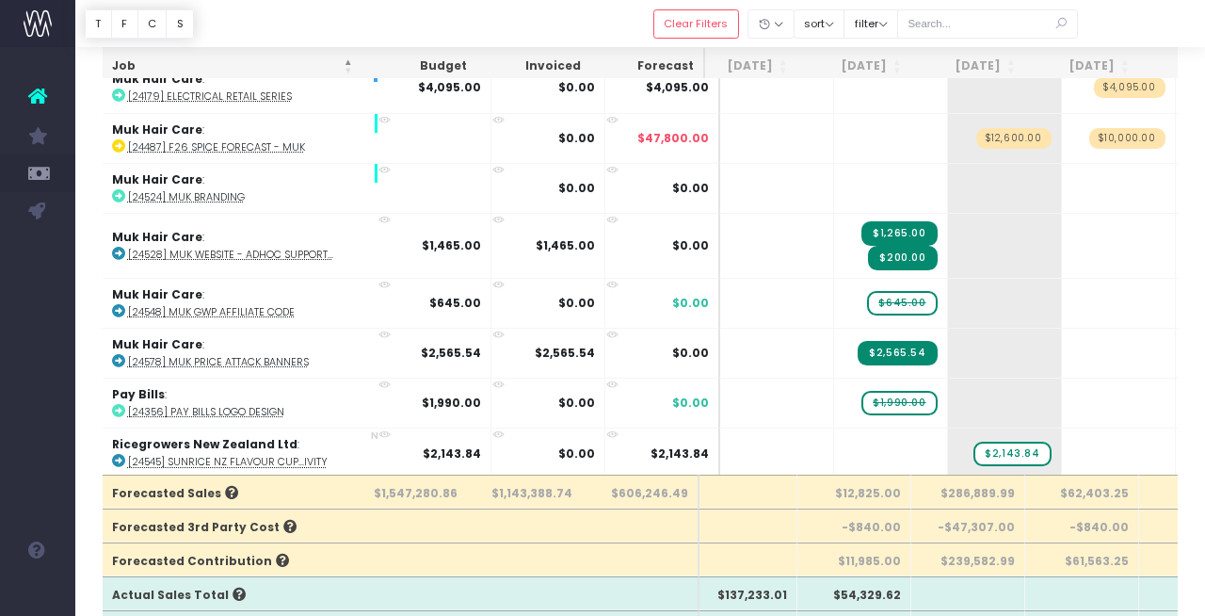
scroll to position [0, 0]
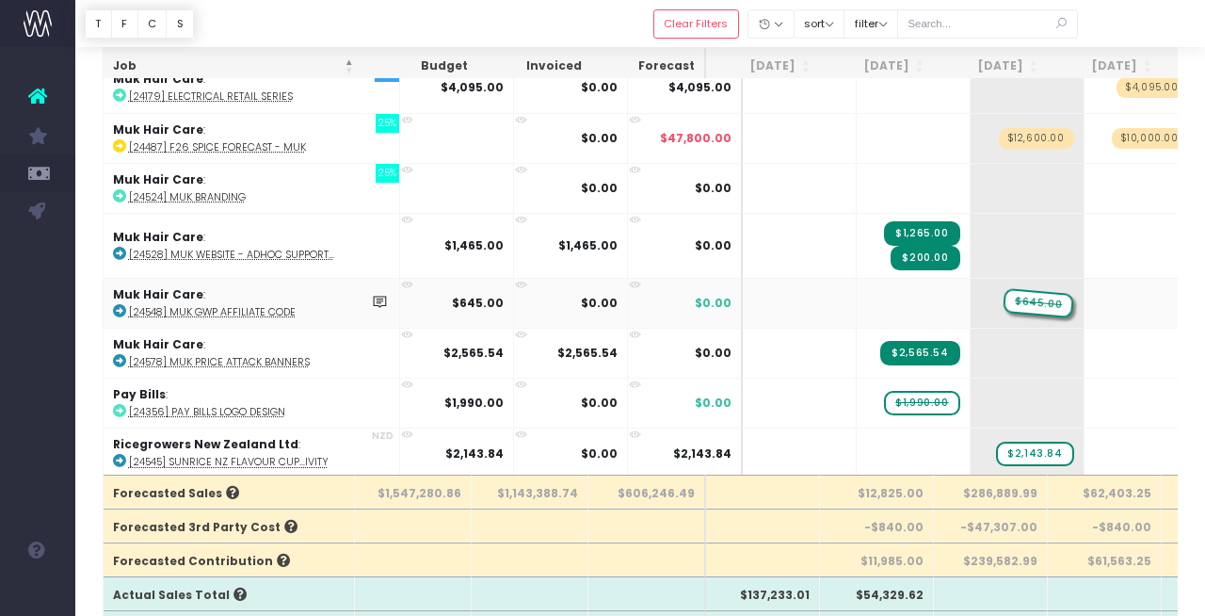
drag, startPoint x: 876, startPoint y: 294, endPoint x: 947, endPoint y: 296, distance: 71.6
click at [263, 306] on abbr "[24548] muk GWP Affiliate Code" at bounding box center [212, 312] width 167 height 14
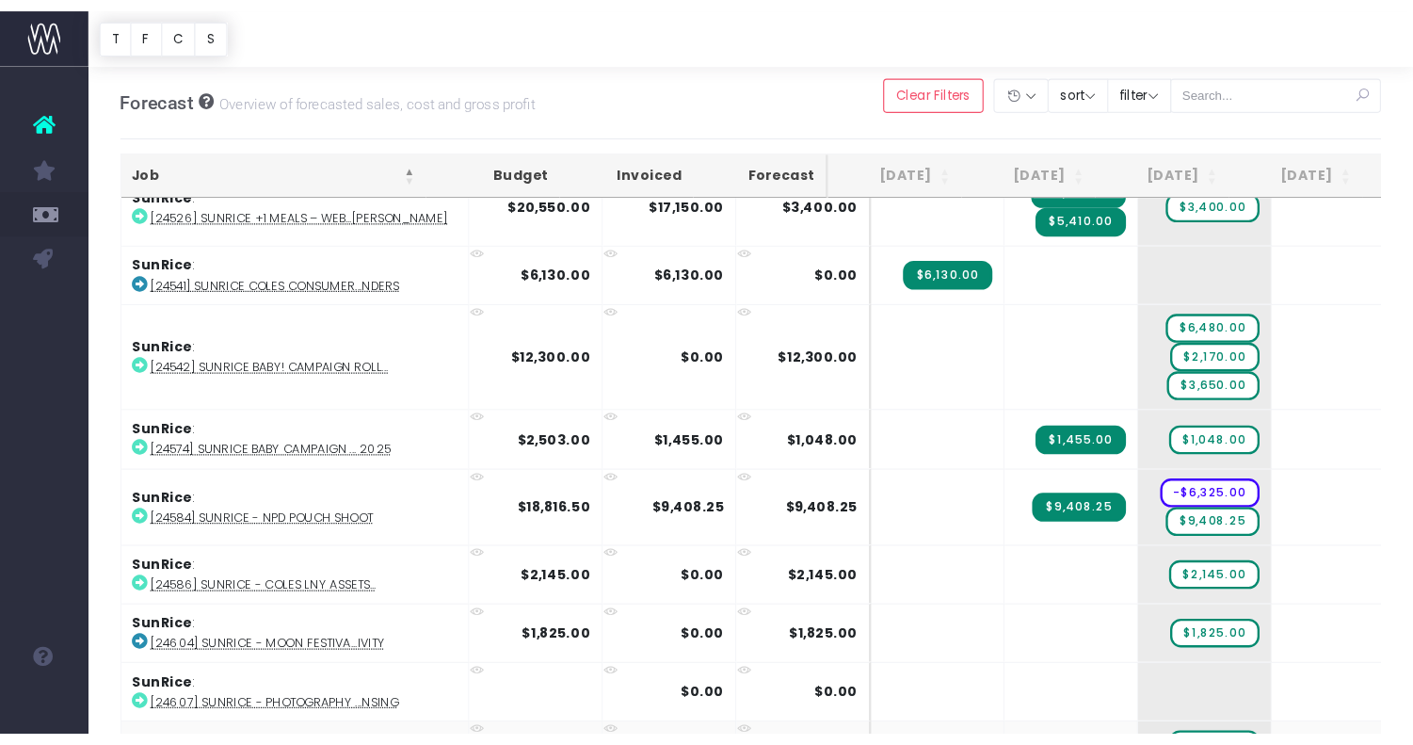
scroll to position [3362, 0]
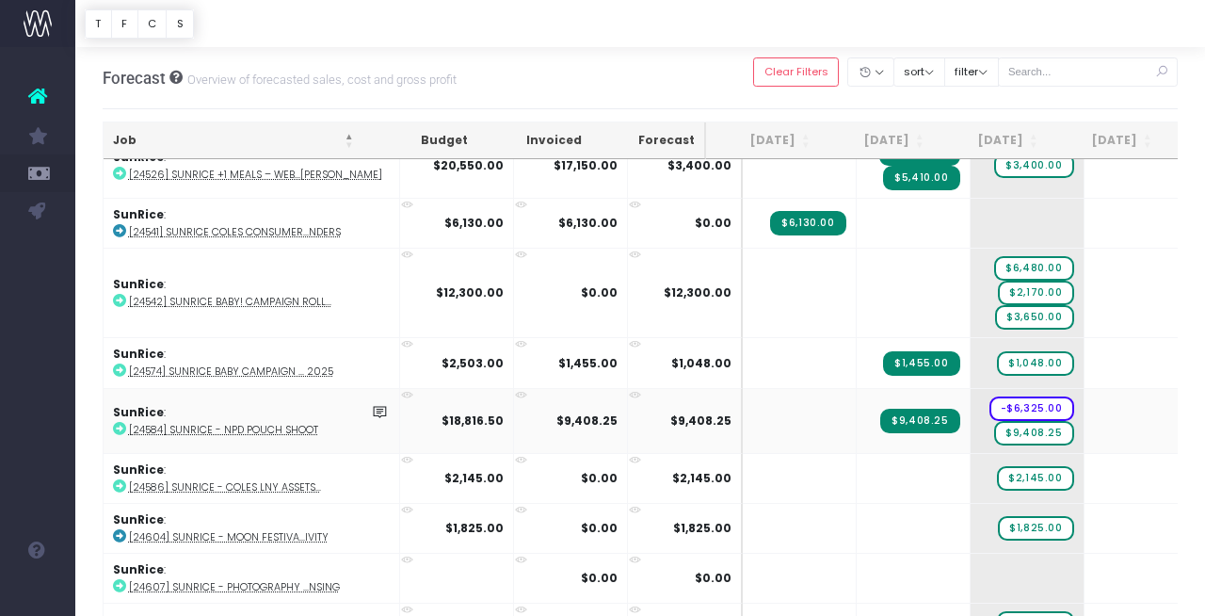
click at [225, 423] on abbr "[24584] SunRice - NPD Pouch Shoot" at bounding box center [223, 430] width 189 height 14
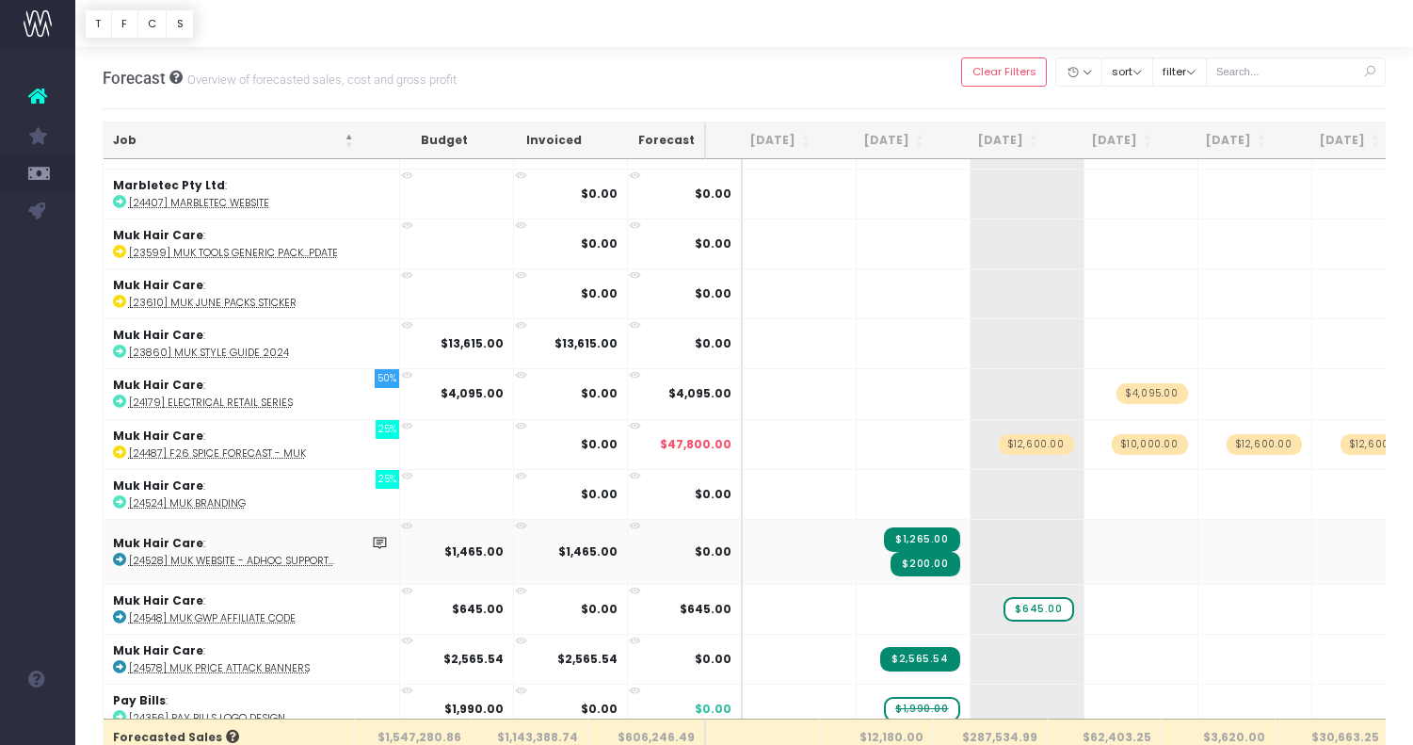
scroll to position [1238, 0]
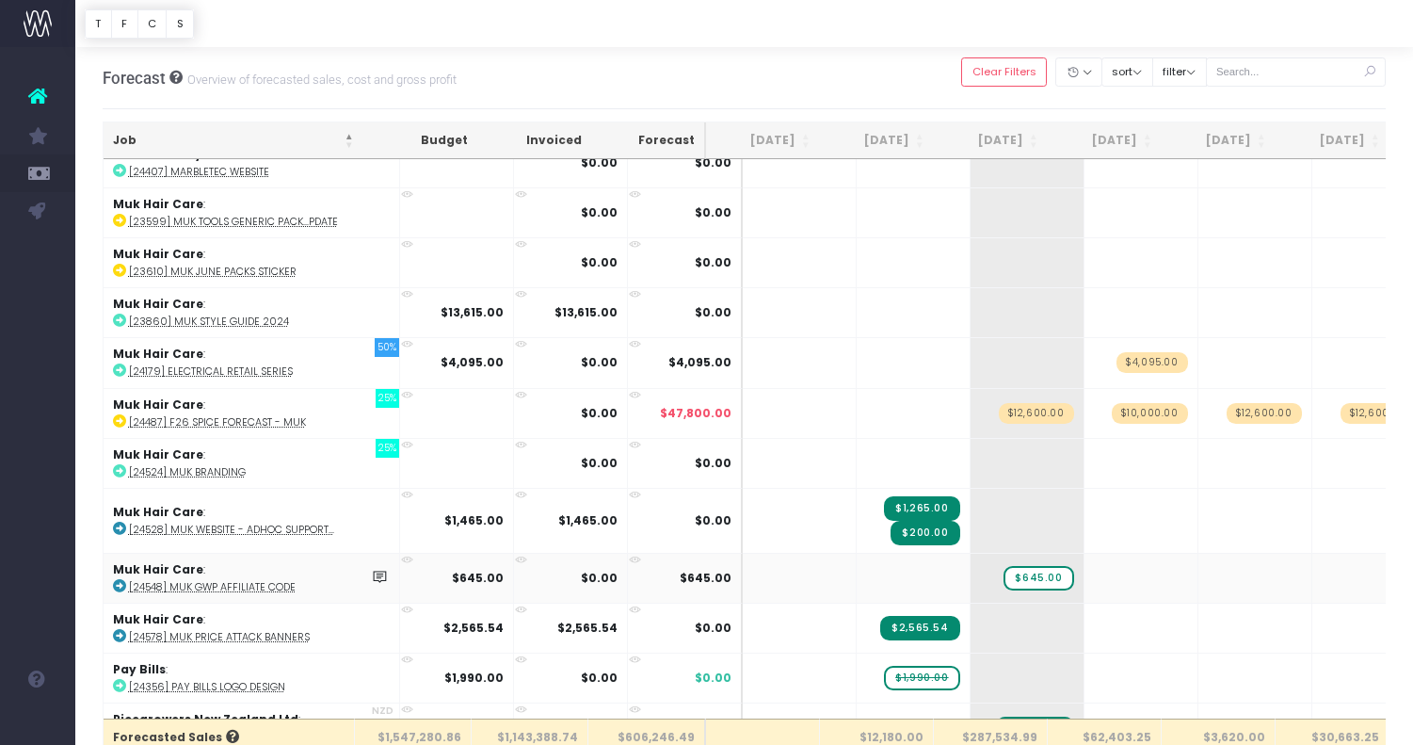
click at [265, 580] on abbr "[24548] muk GWP Affiliate Code" at bounding box center [212, 587] width 167 height 14
click at [249, 523] on abbr "[24528] muk Website - Adhoc Support..." at bounding box center [231, 530] width 205 height 14
click at [229, 615] on abbr "[24578] muk Price Attack Banners" at bounding box center [219, 637] width 181 height 14
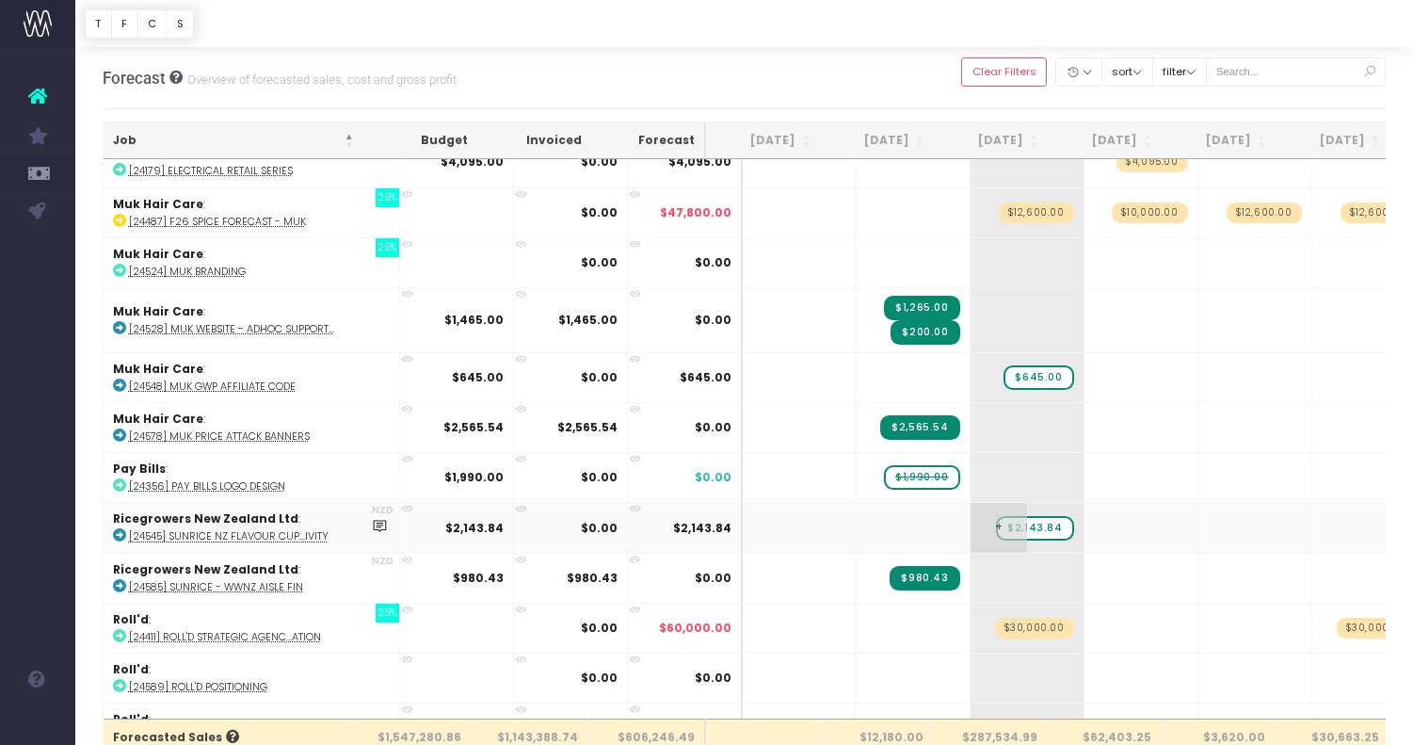
scroll to position [1470, 0]
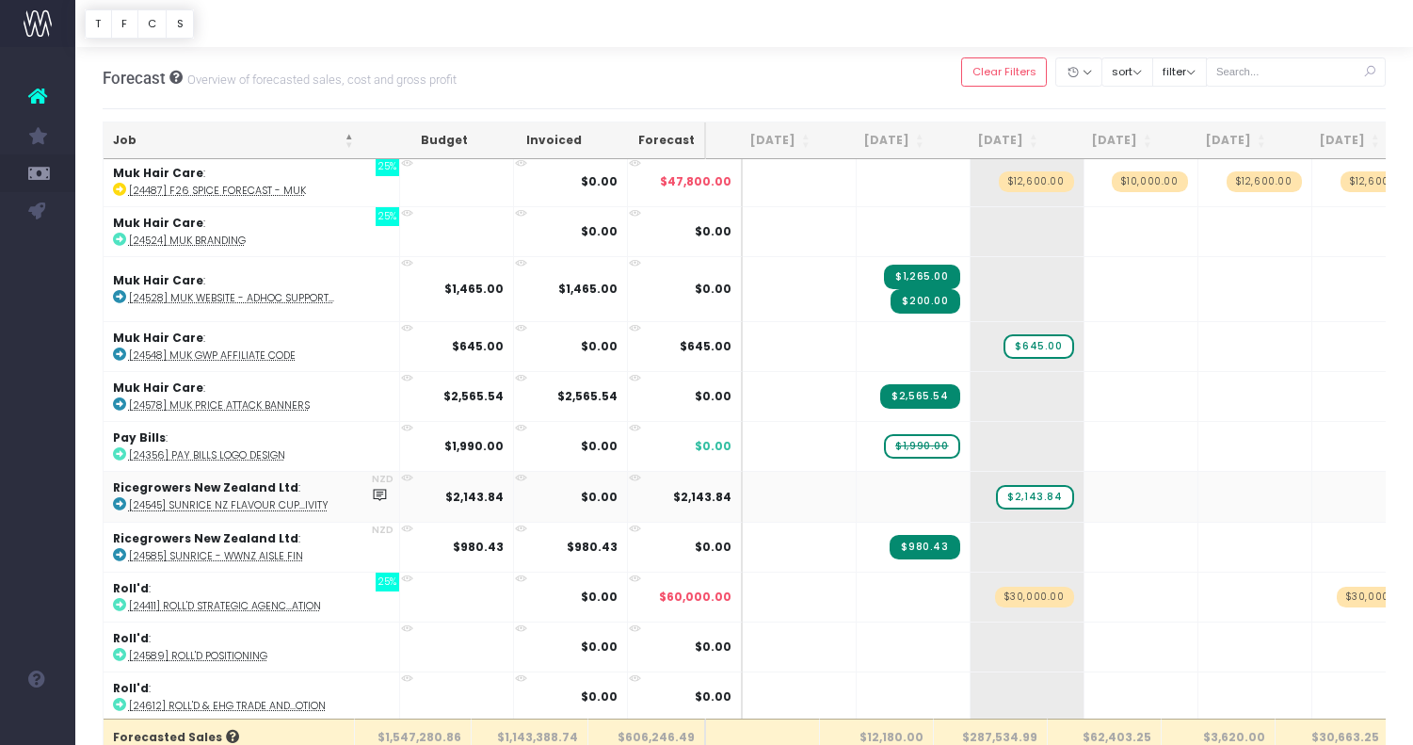
click at [310, 500] on abbr "[24545] Sunrice NZ Flavour Cup...ivity" at bounding box center [229, 505] width 200 height 14
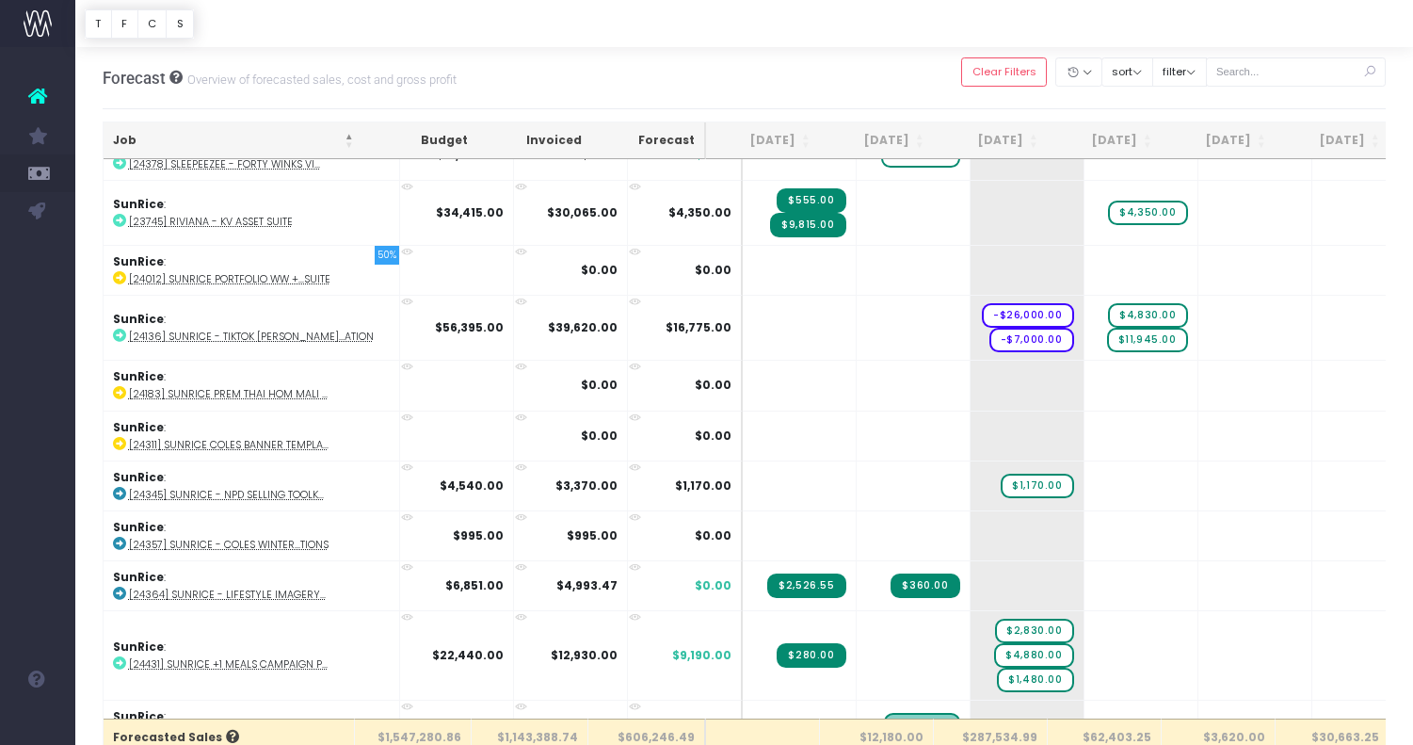
scroll to position [2487, 0]
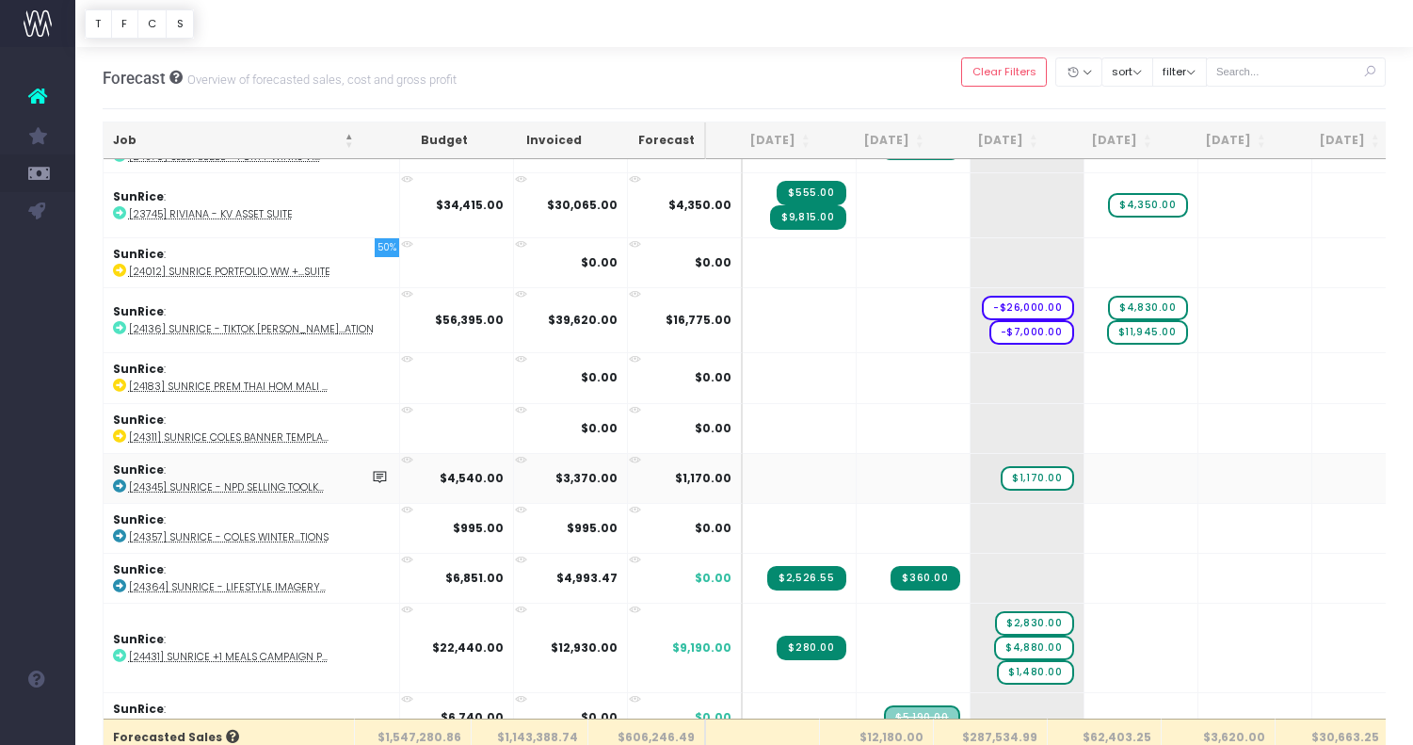
click at [298, 480] on abbr "[24345] SunRice - NPD Selling Toolk..." at bounding box center [226, 487] width 195 height 14
click at [260, 615] on abbr "[24431] SunRice +1 Meals Campaign P..." at bounding box center [227, 657] width 199 height 14
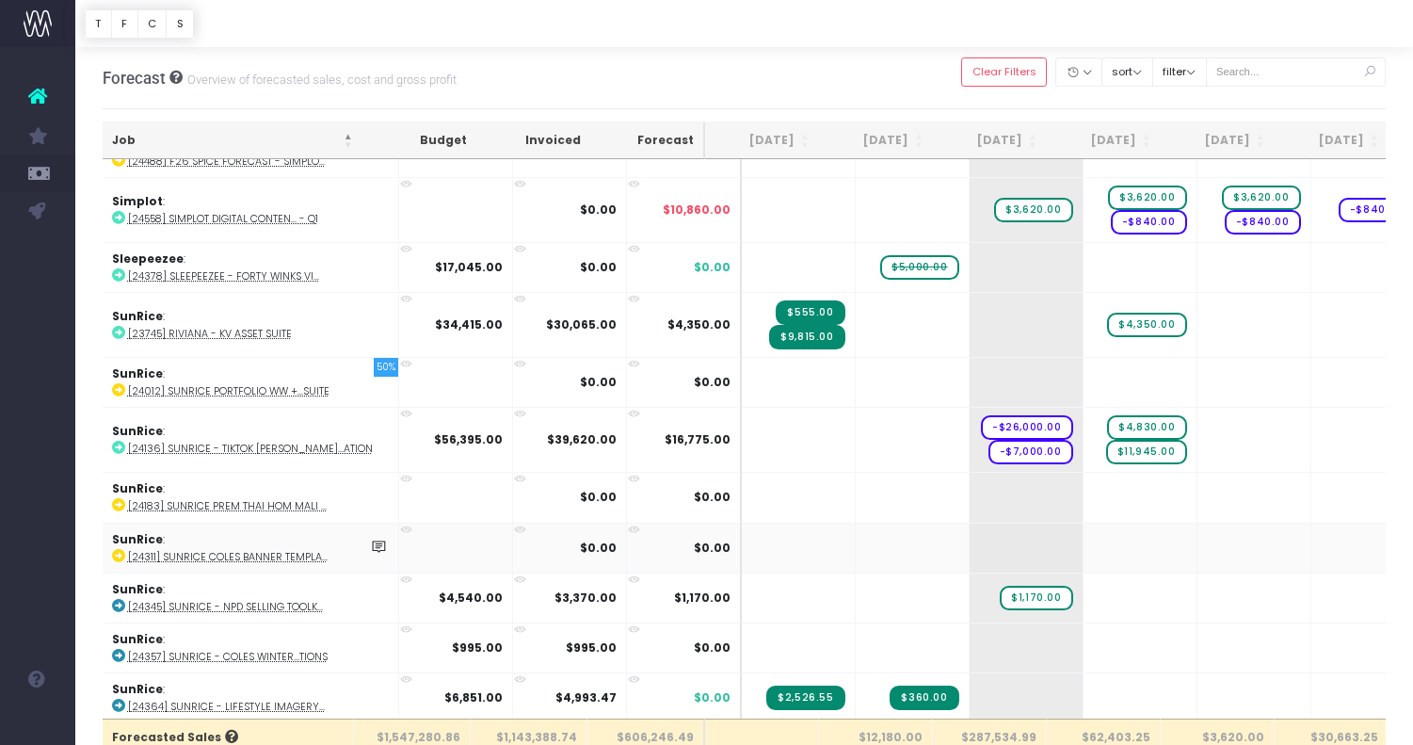
scroll to position [2377, 1]
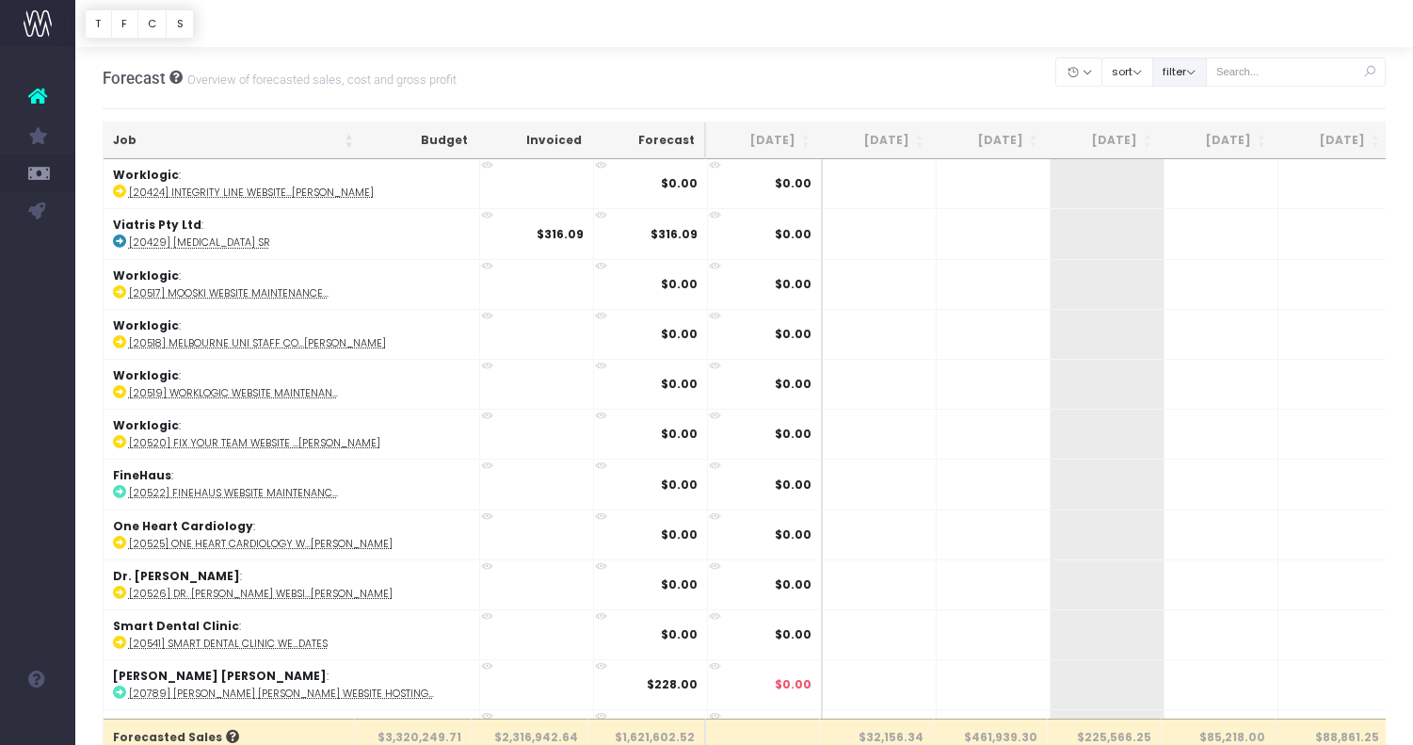
click at [1207, 78] on button "filter" at bounding box center [1179, 71] width 55 height 29
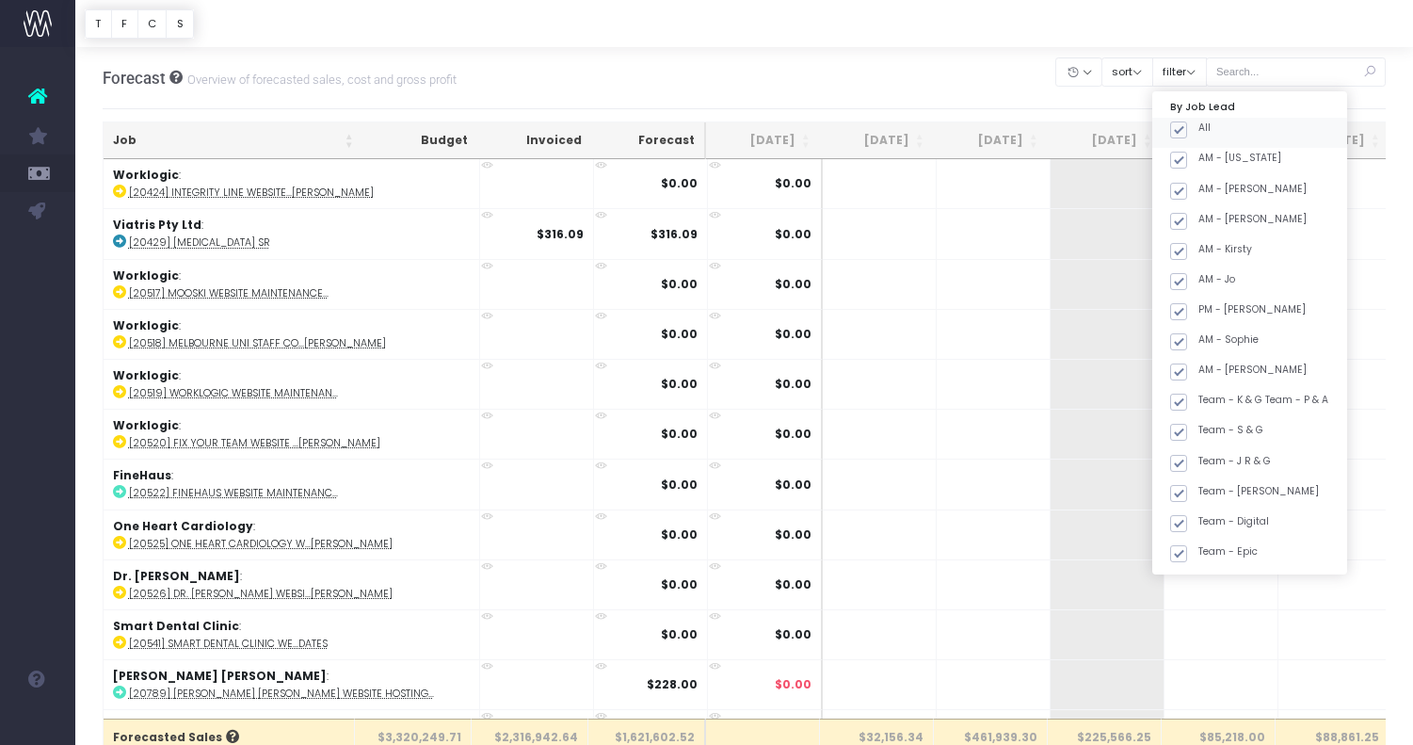
click at [1187, 128] on span at bounding box center [1178, 129] width 17 height 17
click at [1201, 128] on input "All" at bounding box center [1204, 127] width 12 height 12
checkbox input "false"
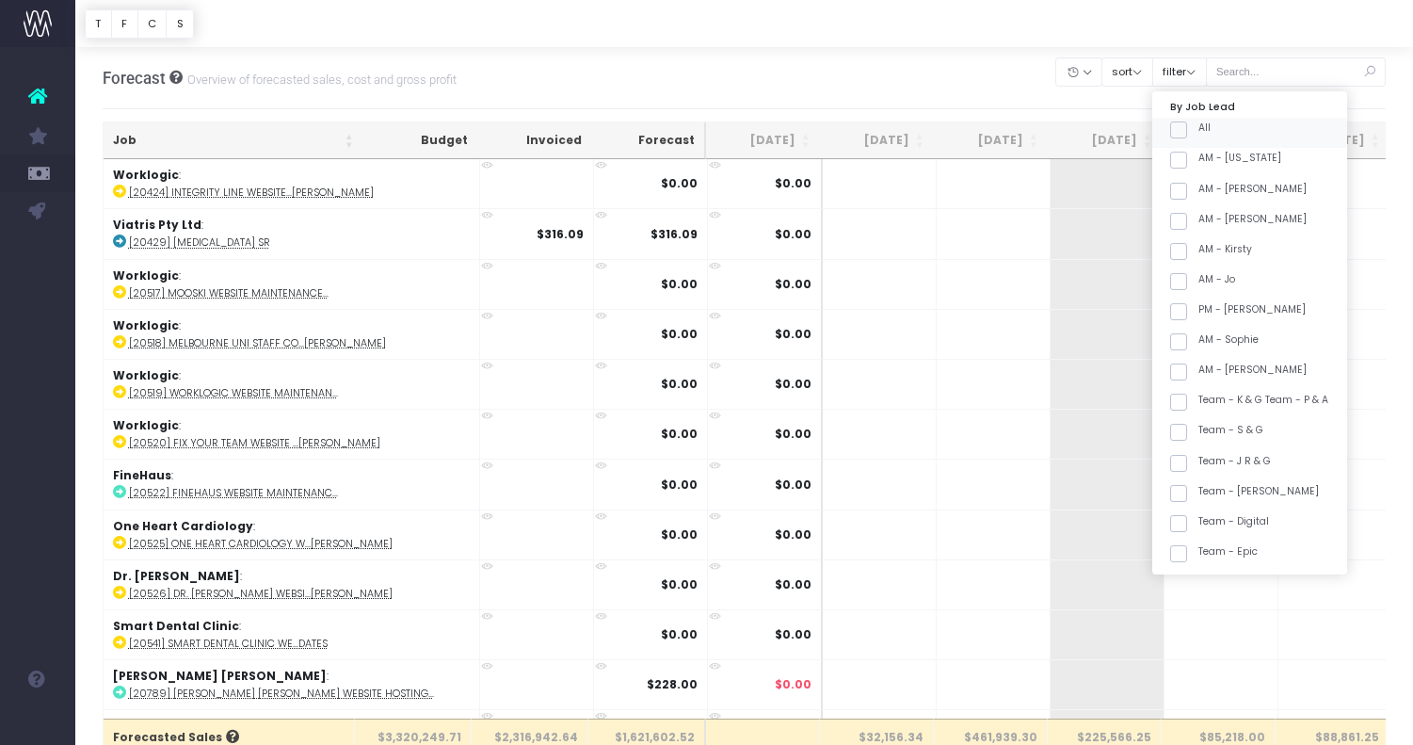
checkbox input "false"
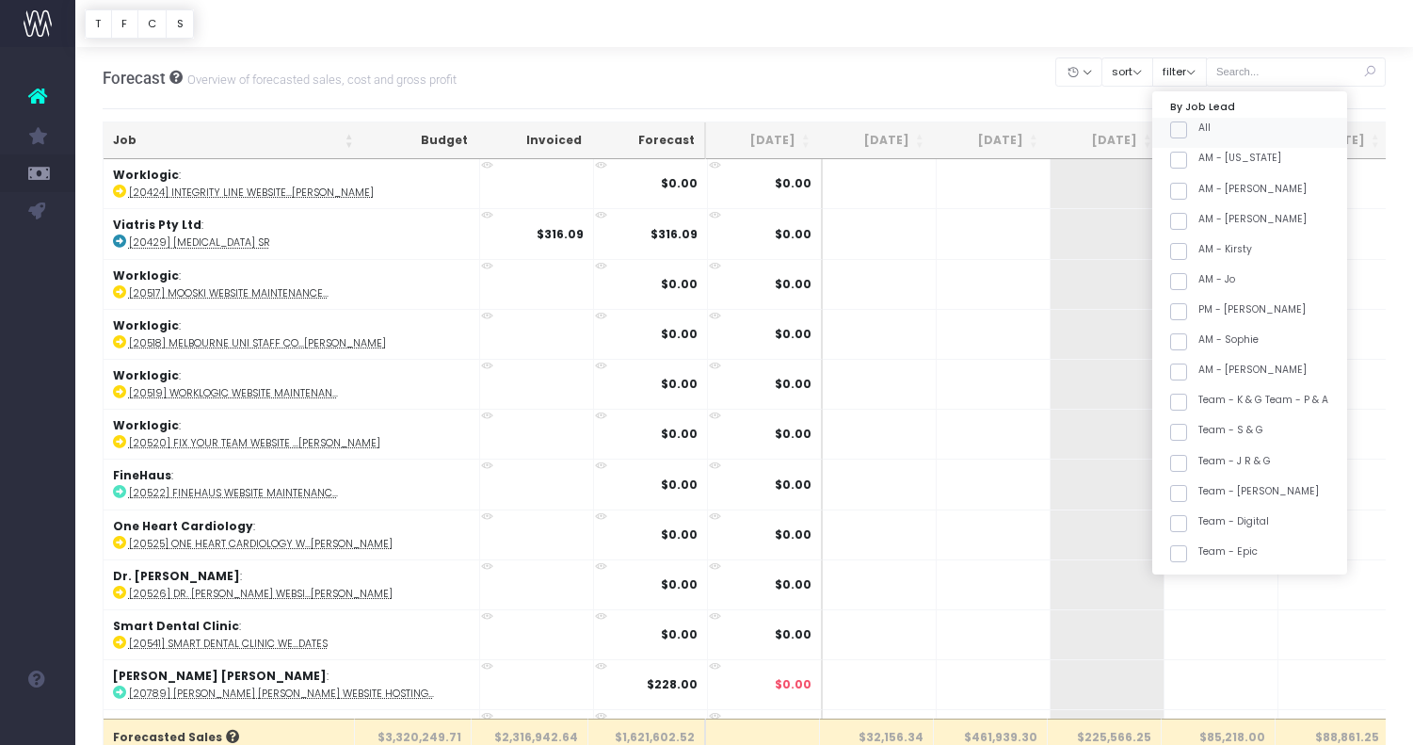
checkbox input "false"
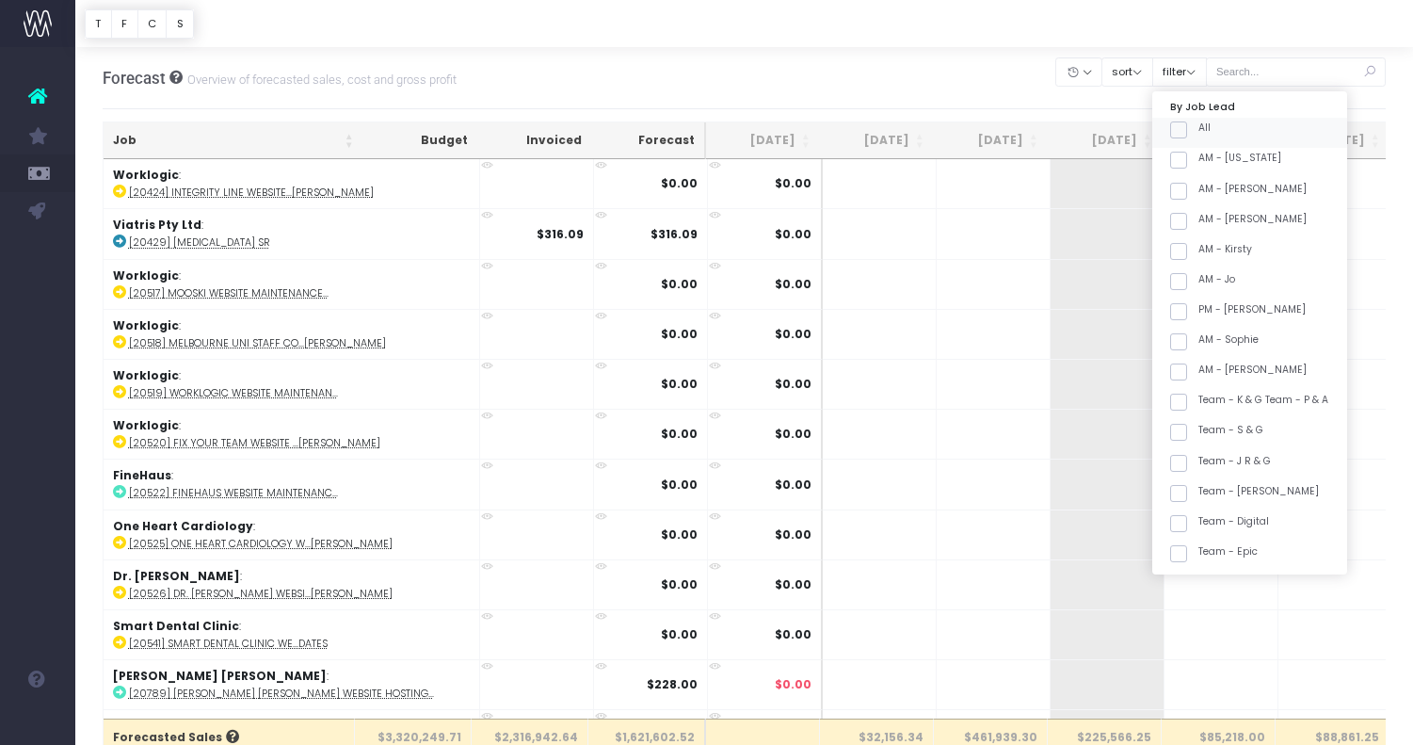
checkbox input "false"
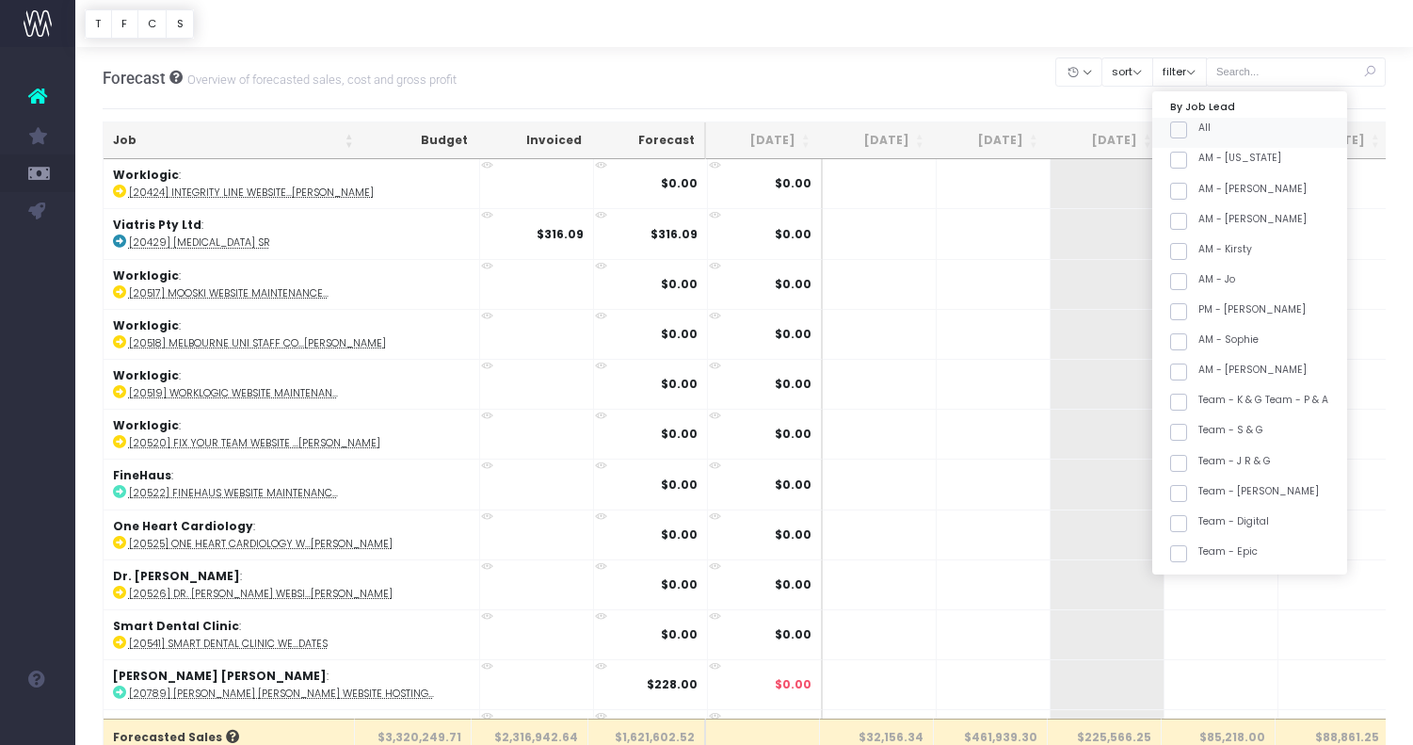
checkbox input "false"
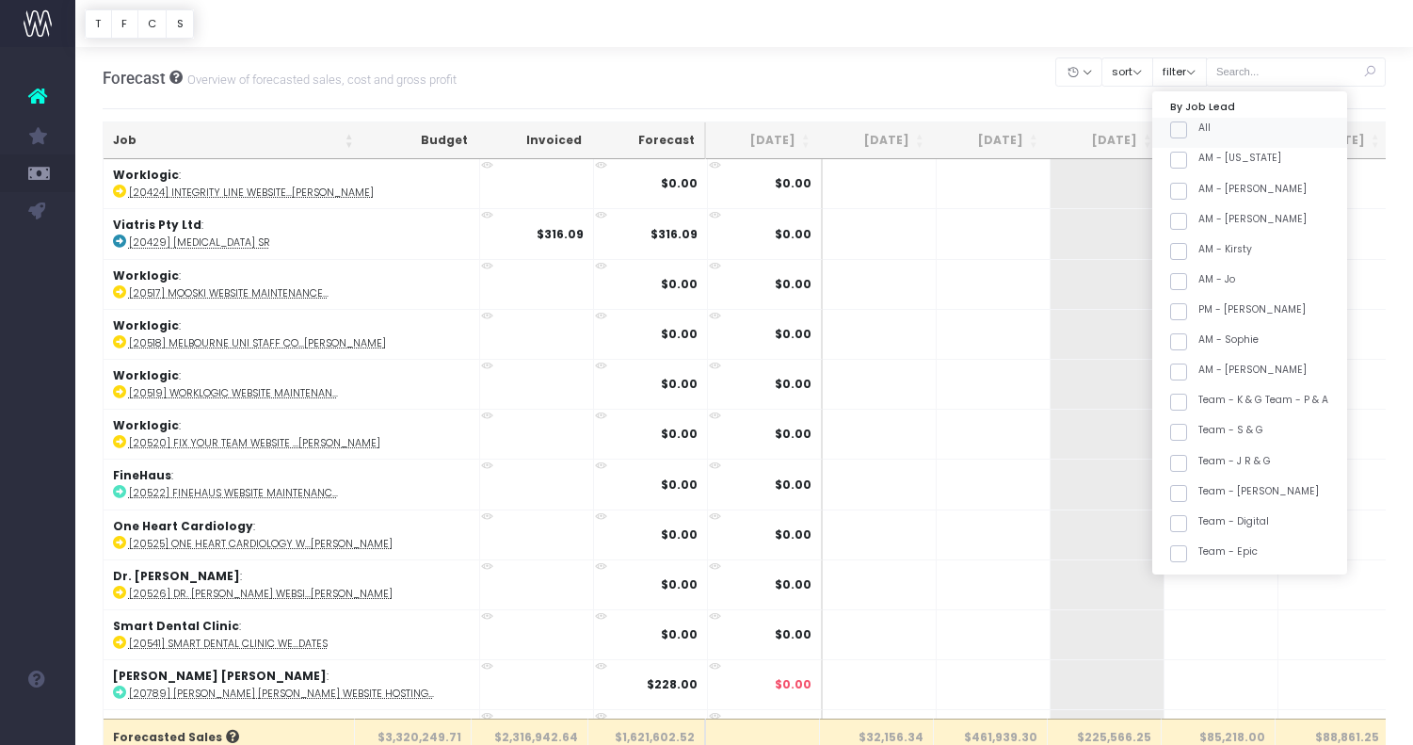
checkbox input "false"
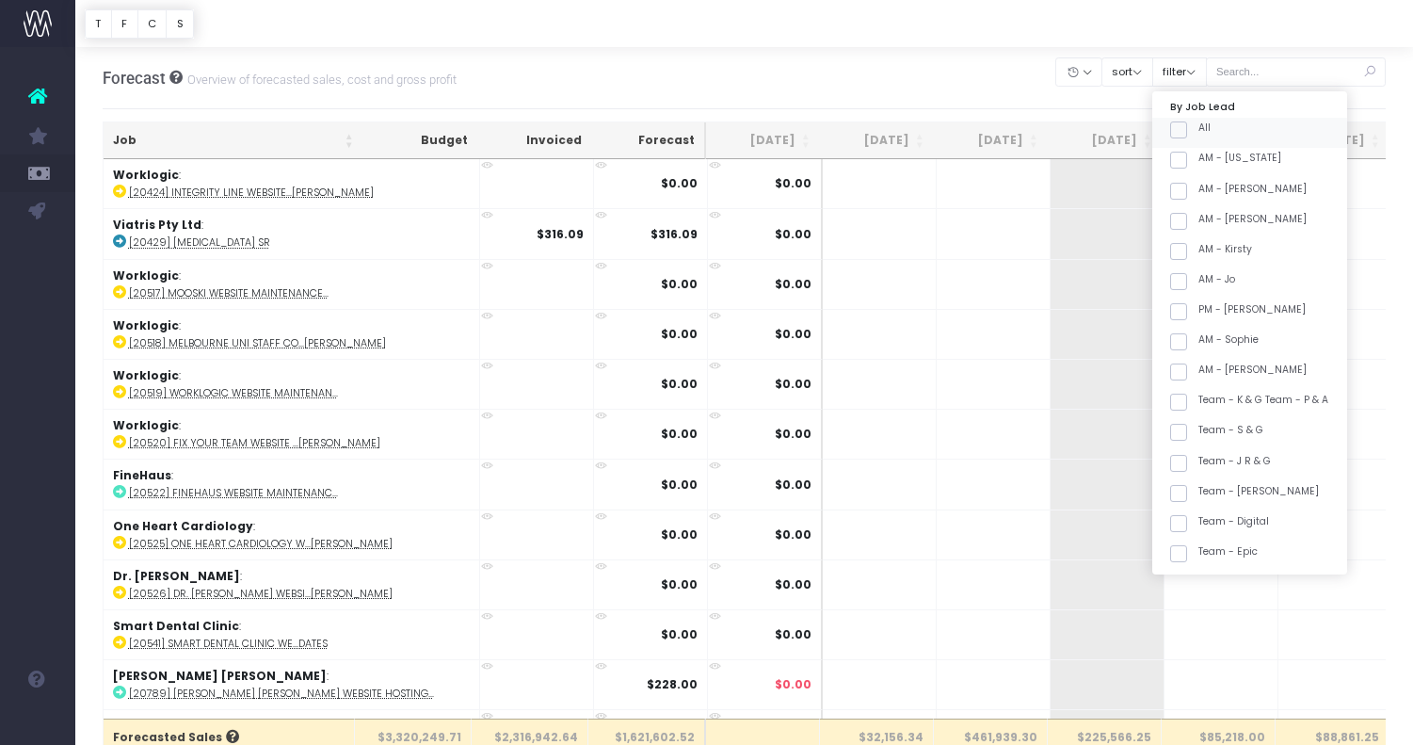
checkbox input "false"
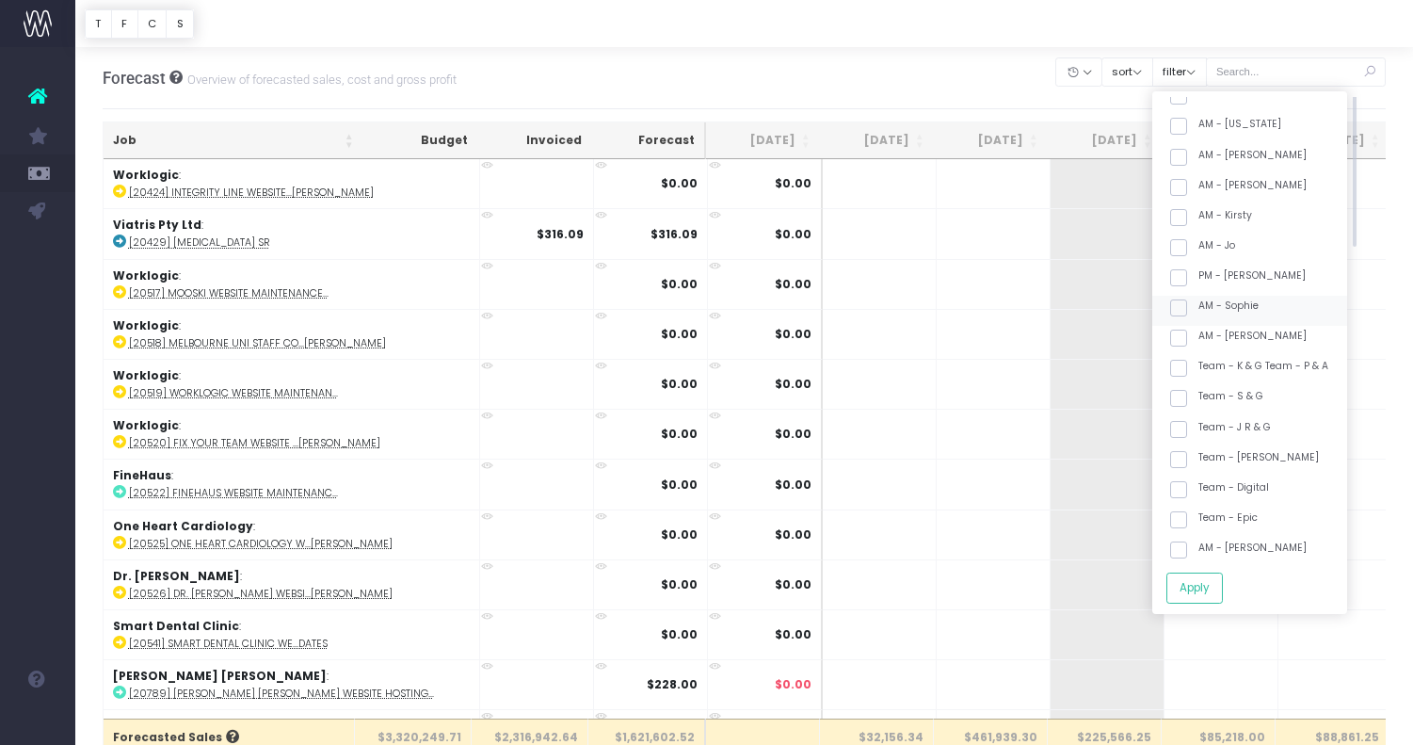
scroll to position [34, 0]
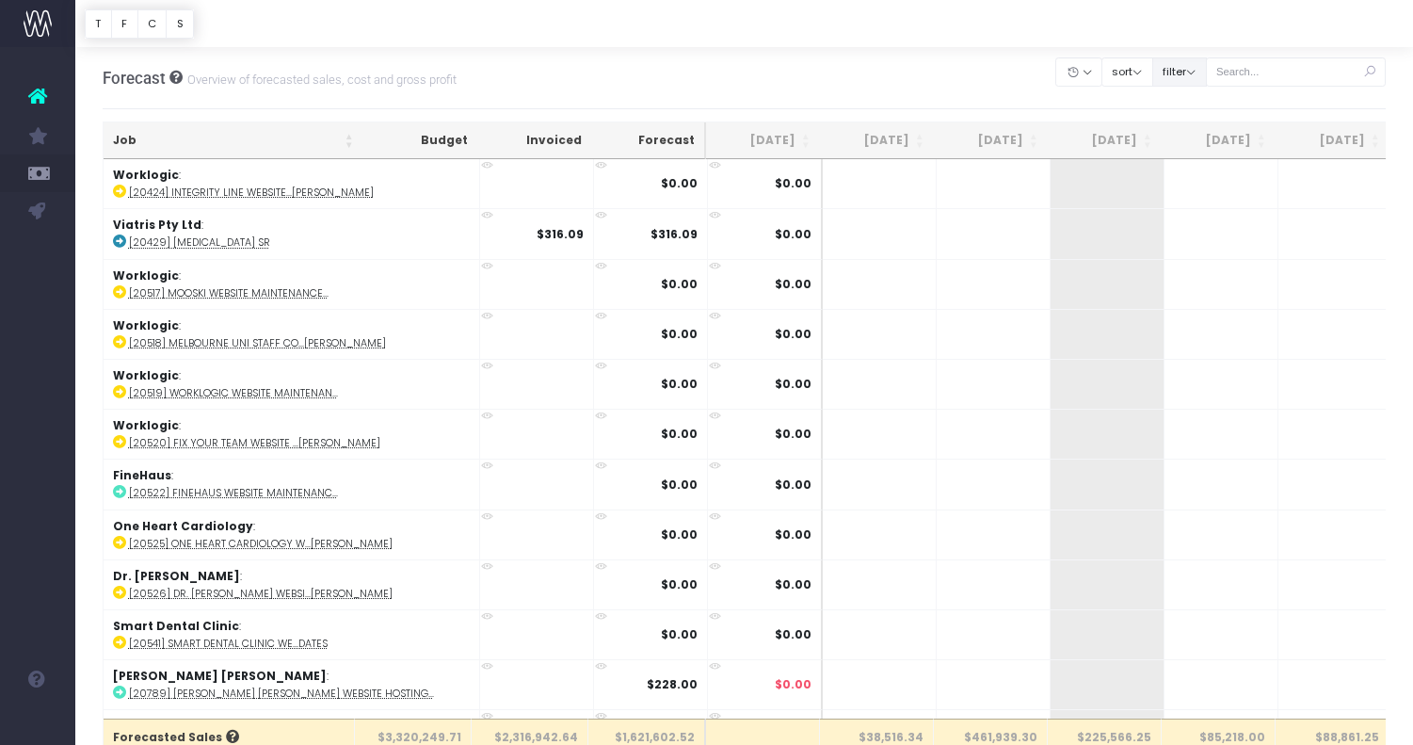
click at [1203, 77] on button "filter" at bounding box center [1179, 71] width 55 height 29
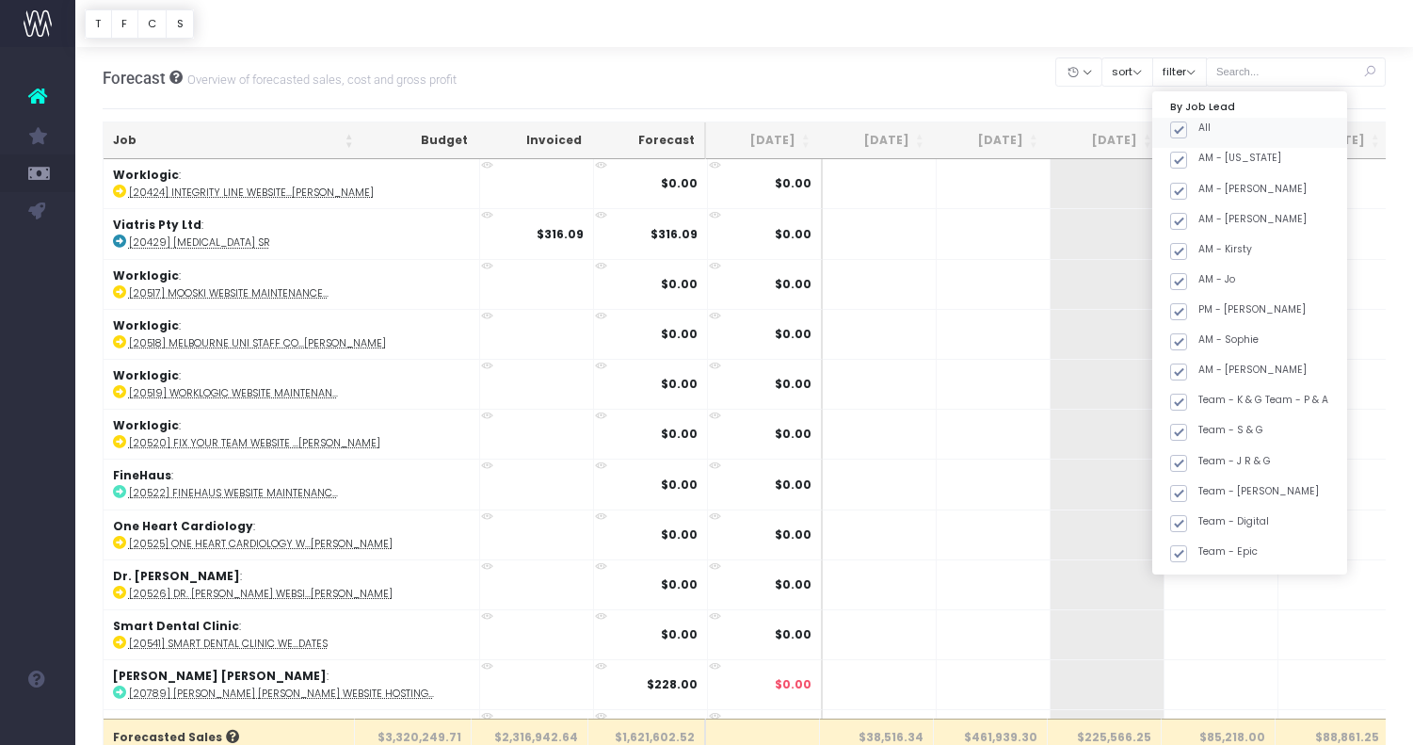
click at [1187, 129] on span at bounding box center [1178, 129] width 17 height 17
click at [1210, 129] on input "All" at bounding box center [1204, 127] width 12 height 12
checkbox input "false"
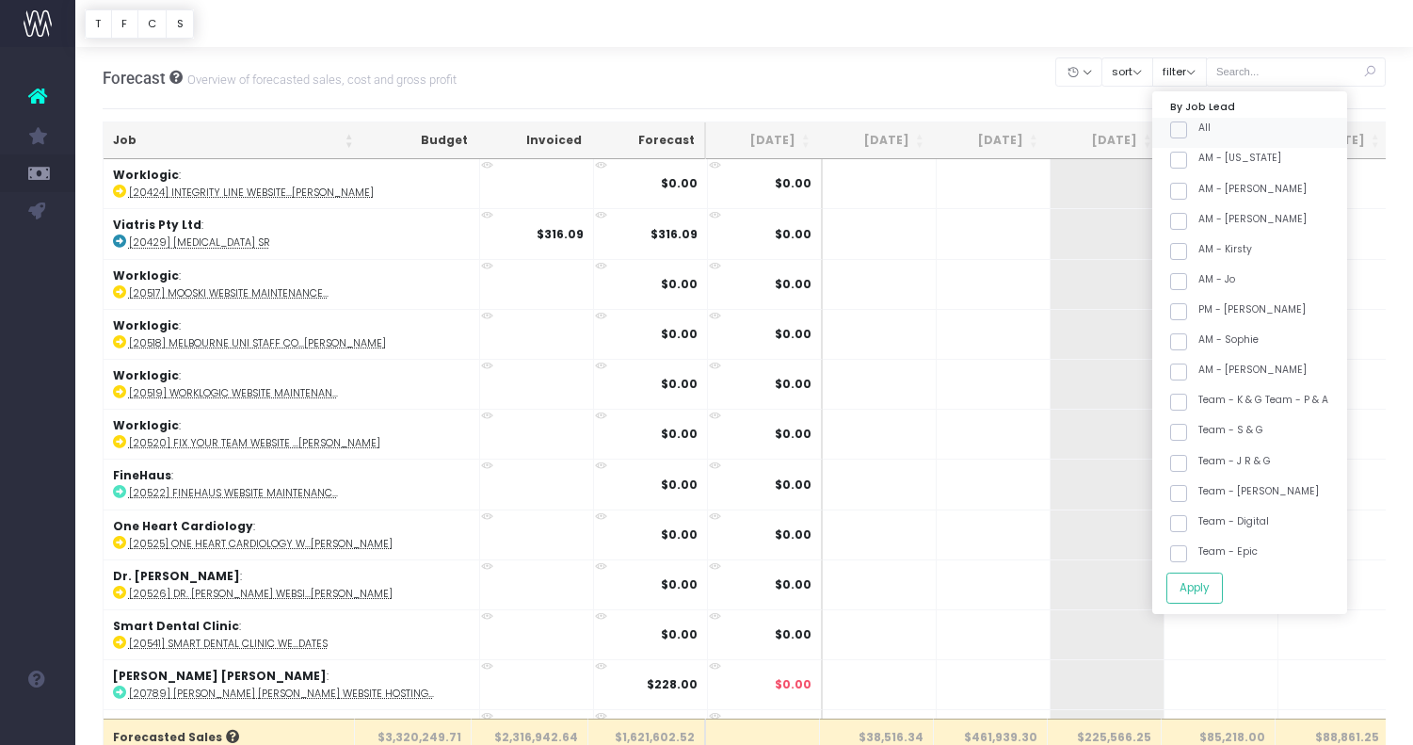
checkbox input "false"
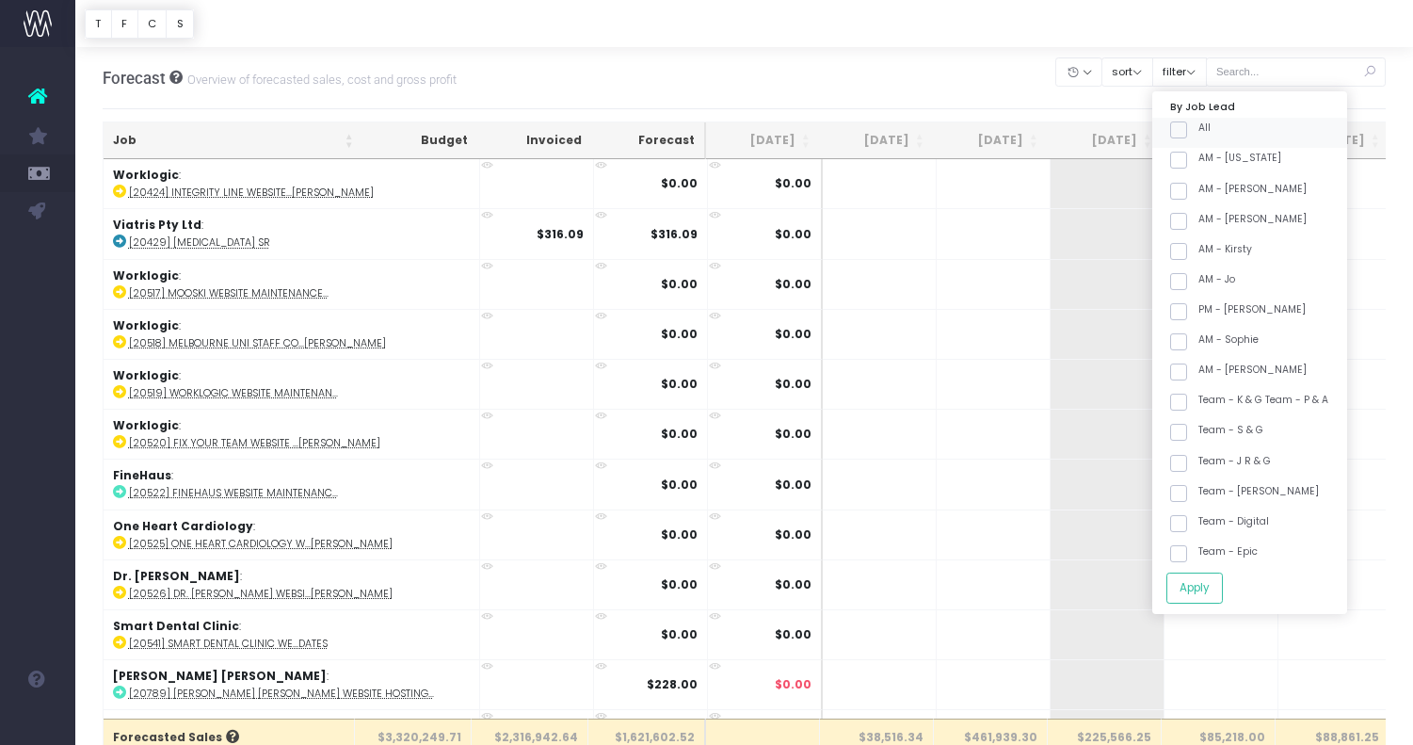
checkbox input "false"
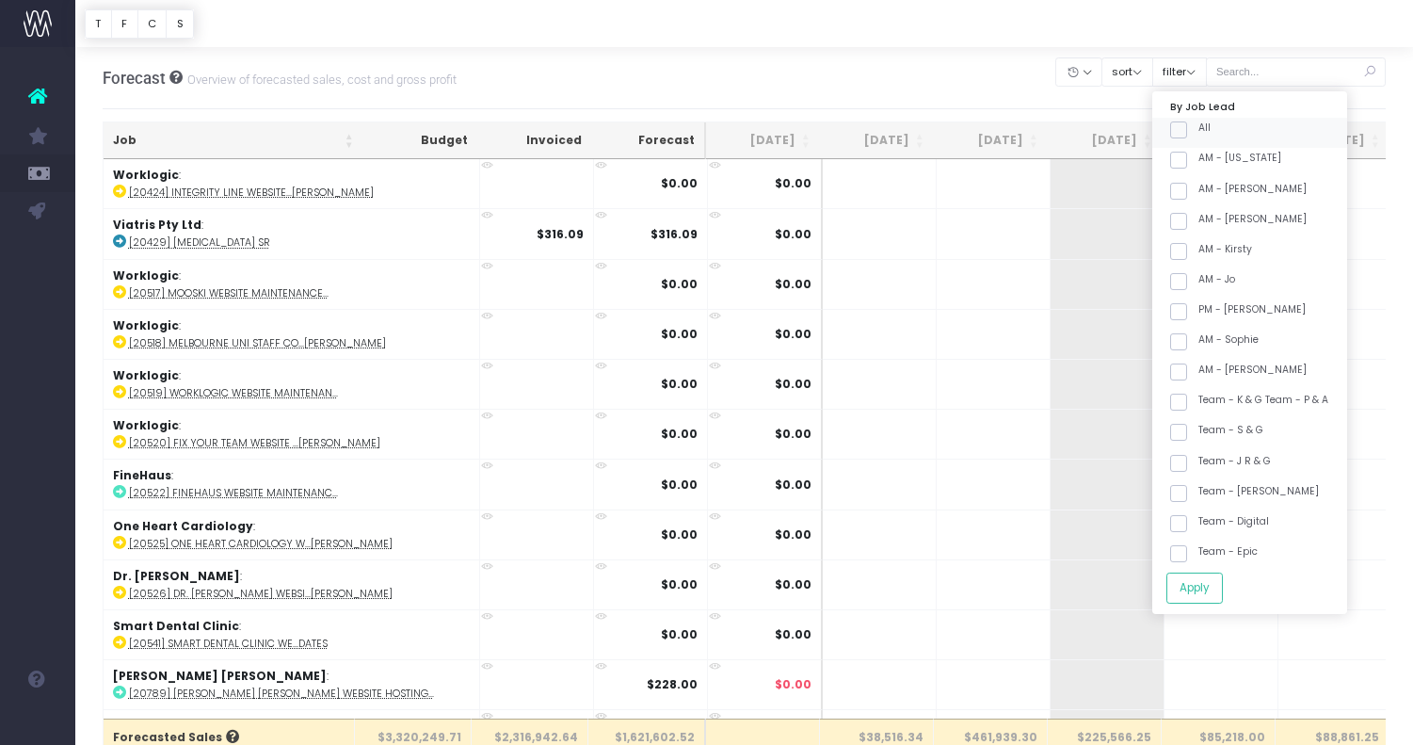
checkbox input "false"
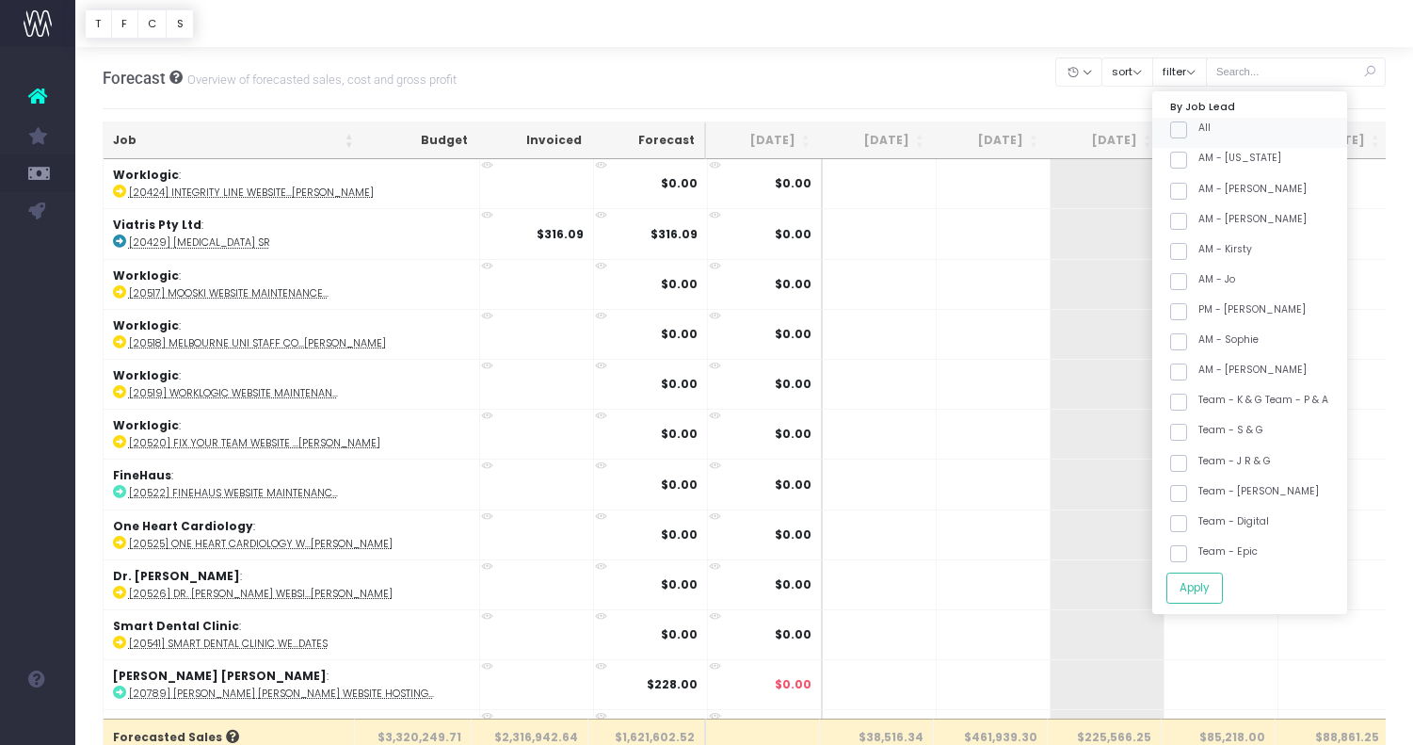
checkbox input "false"
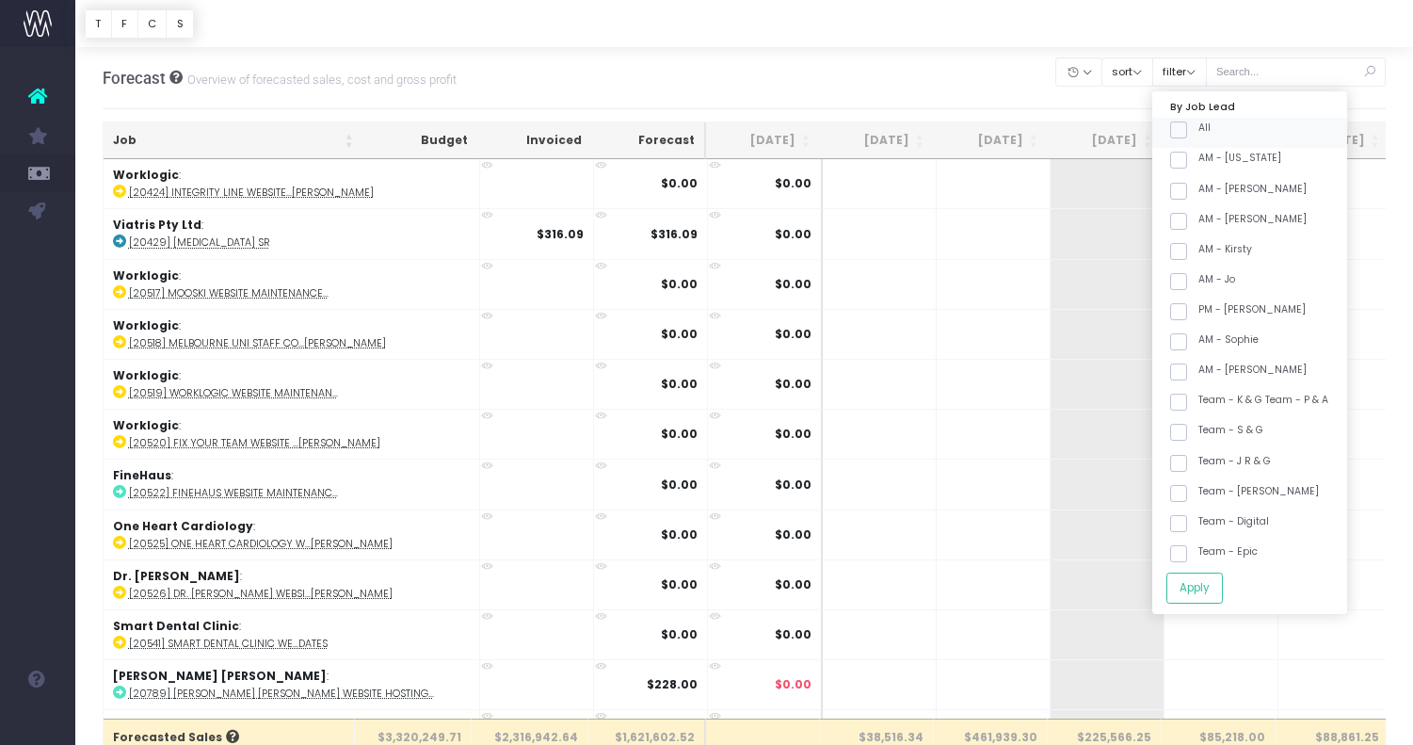
checkbox input "false"
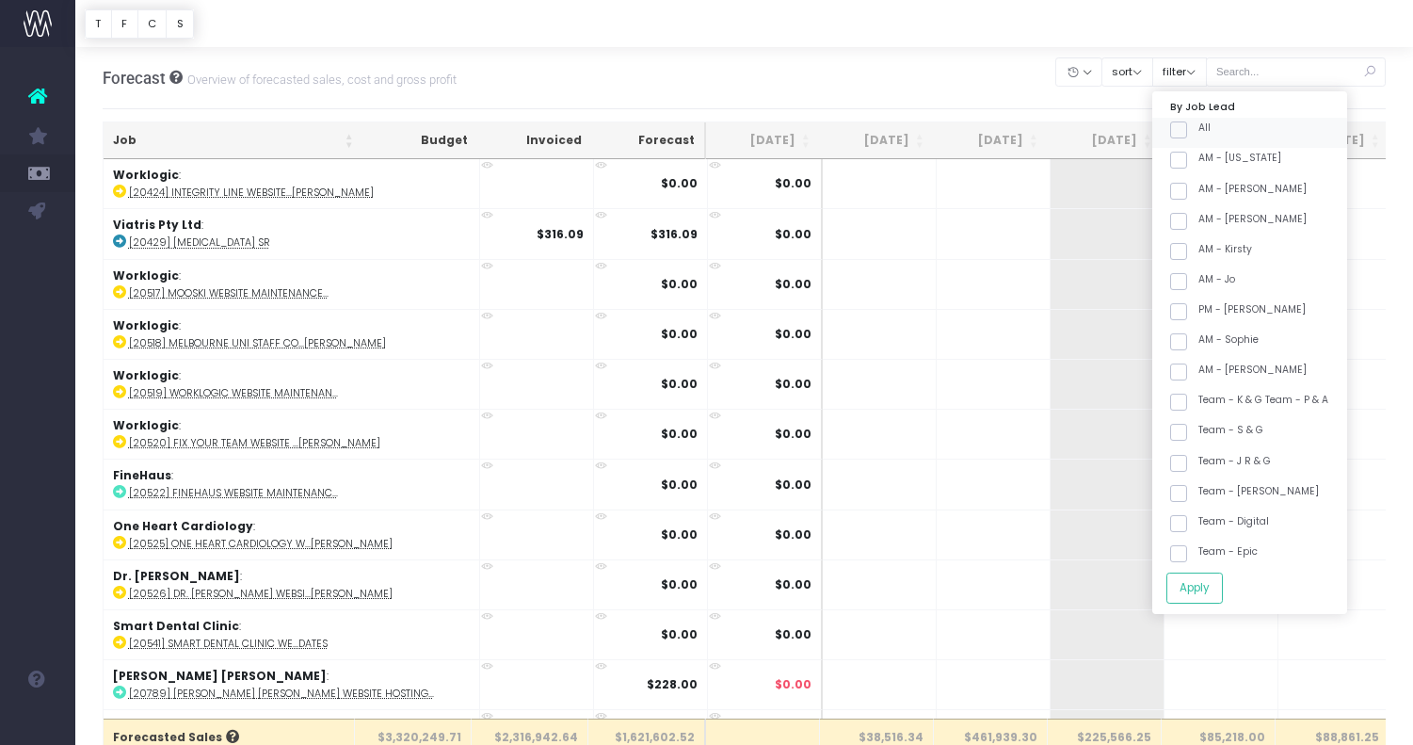
checkbox input "false"
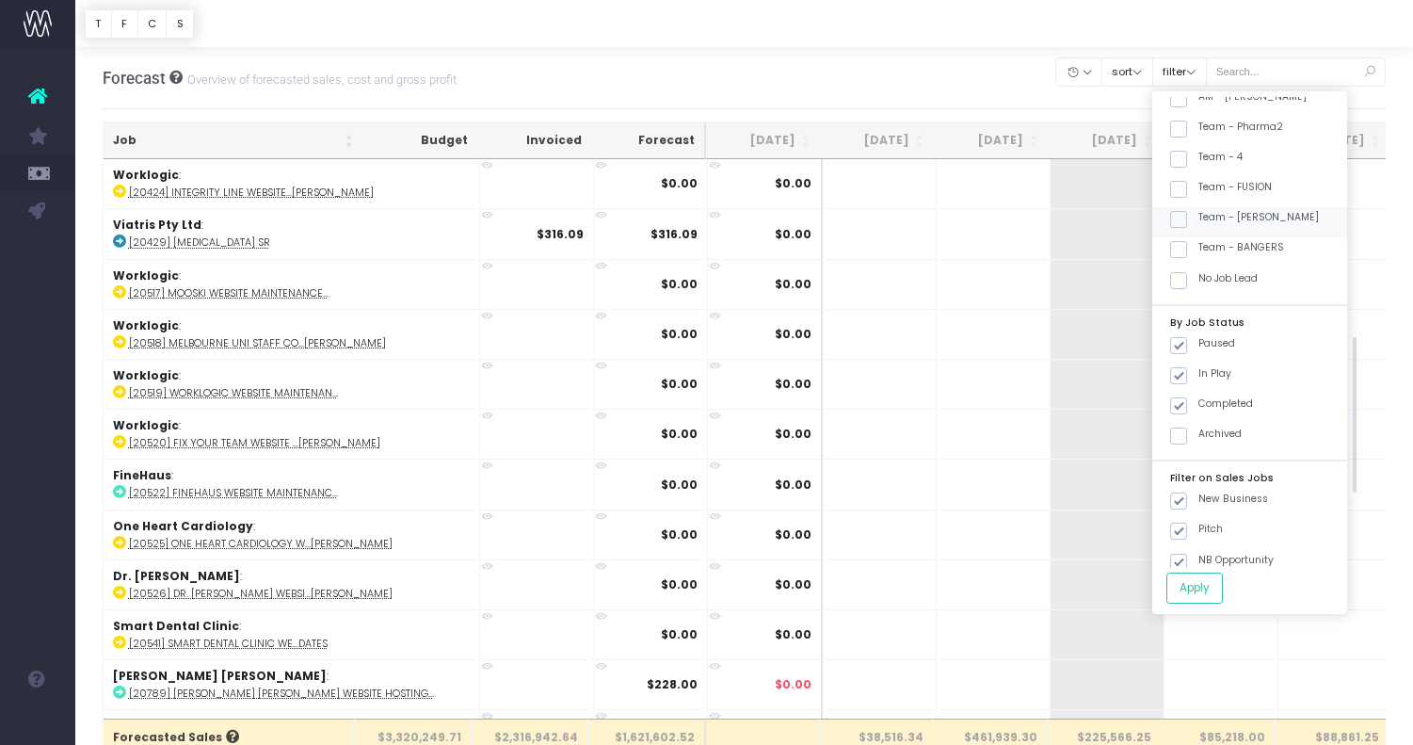
click at [1262, 216] on label "Team - [PERSON_NAME]" at bounding box center [1244, 217] width 149 height 15
click at [1211, 216] on input "Team - [PERSON_NAME]" at bounding box center [1204, 216] width 12 height 12
checkbox input "true"
click at [1214, 585] on button "Apply" at bounding box center [1194, 587] width 56 height 31
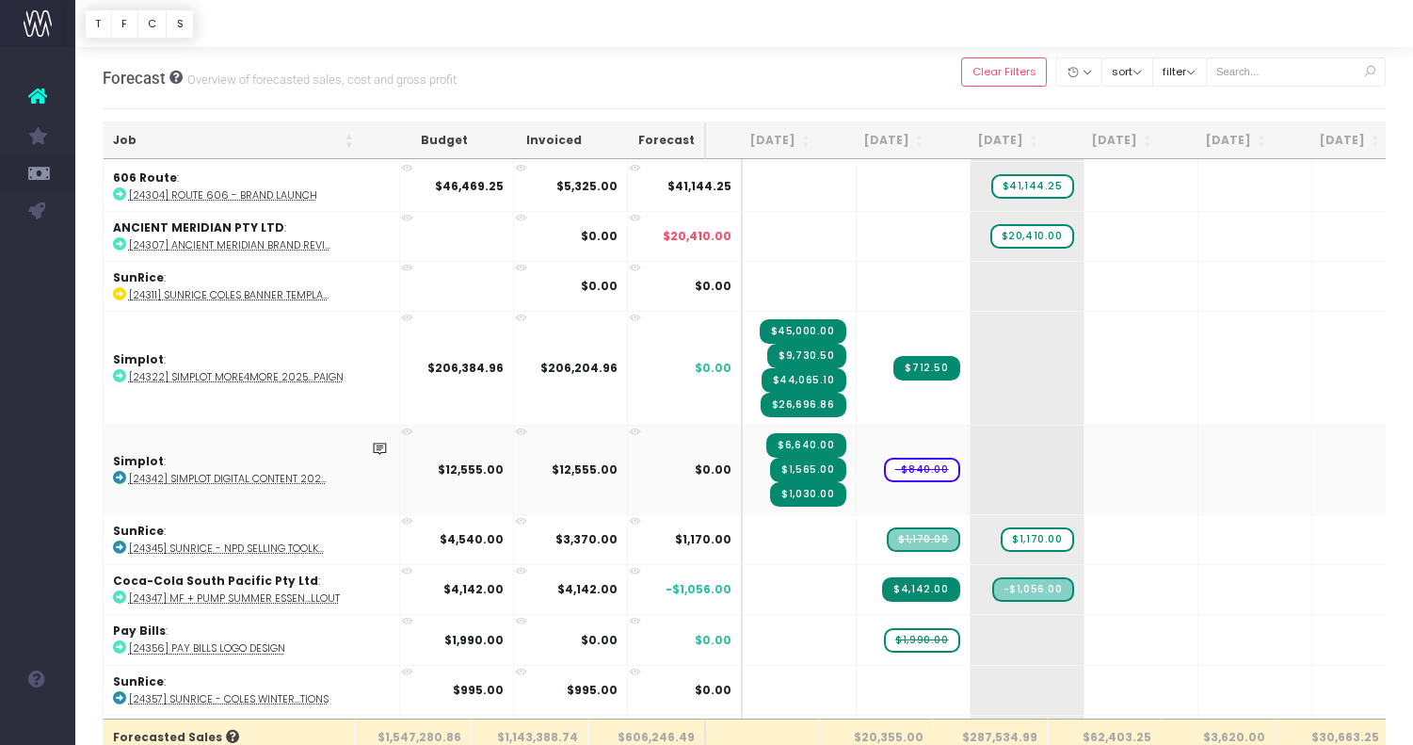
scroll to position [828, 0]
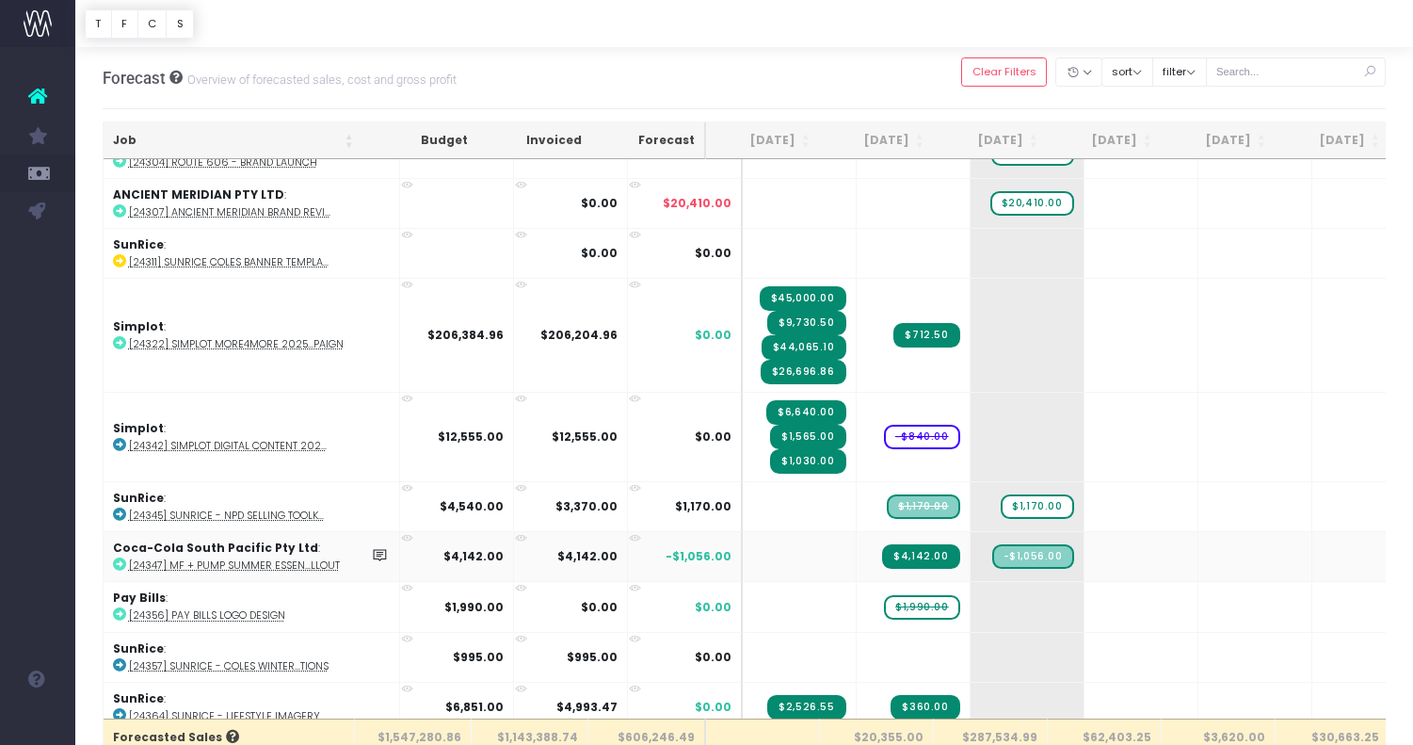
click at [302, 558] on abbr "[24347] MF + Pump Summer Essen...llout" at bounding box center [234, 565] width 211 height 14
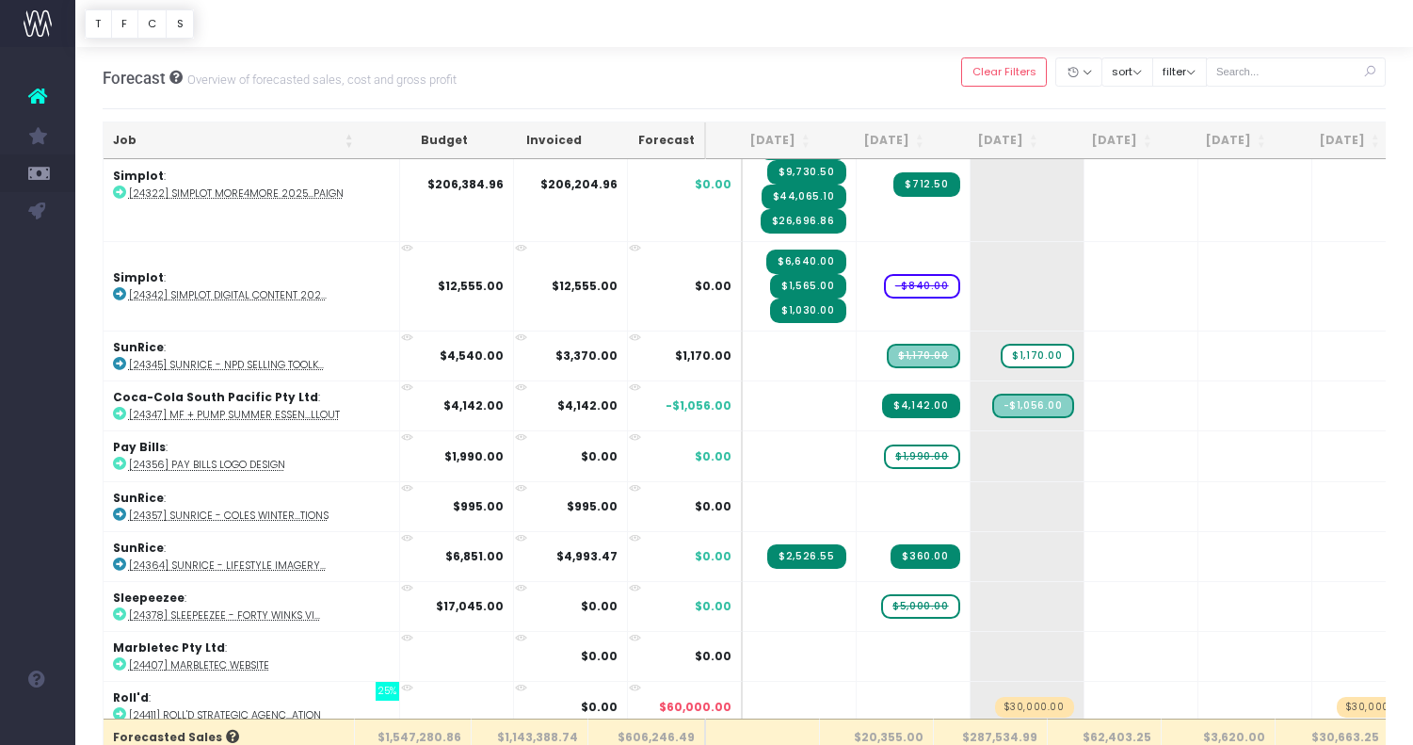
scroll to position [981, 0]
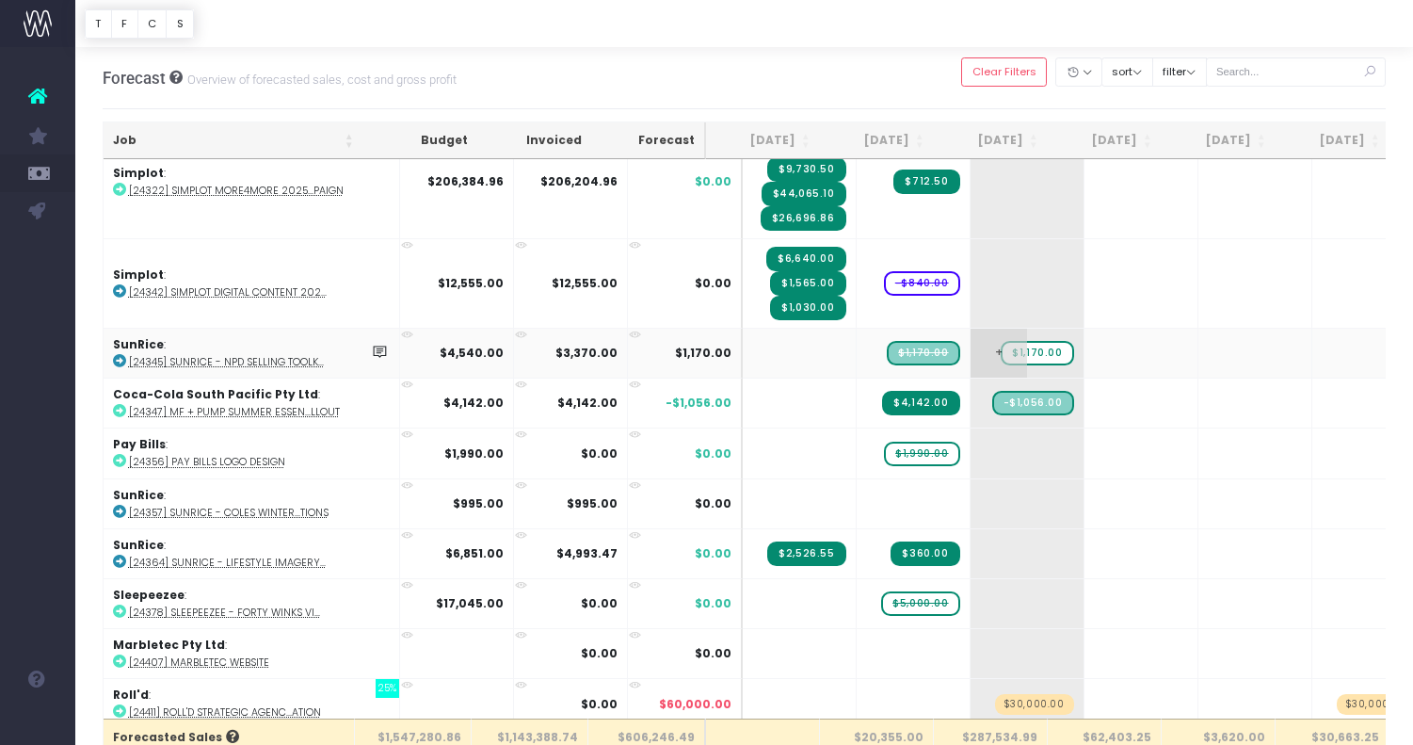
click at [987, 351] on span "+" at bounding box center [999, 353] width 56 height 49
click at [1017, 345] on span "$1,170.00" at bounding box center [1037, 353] width 72 height 24
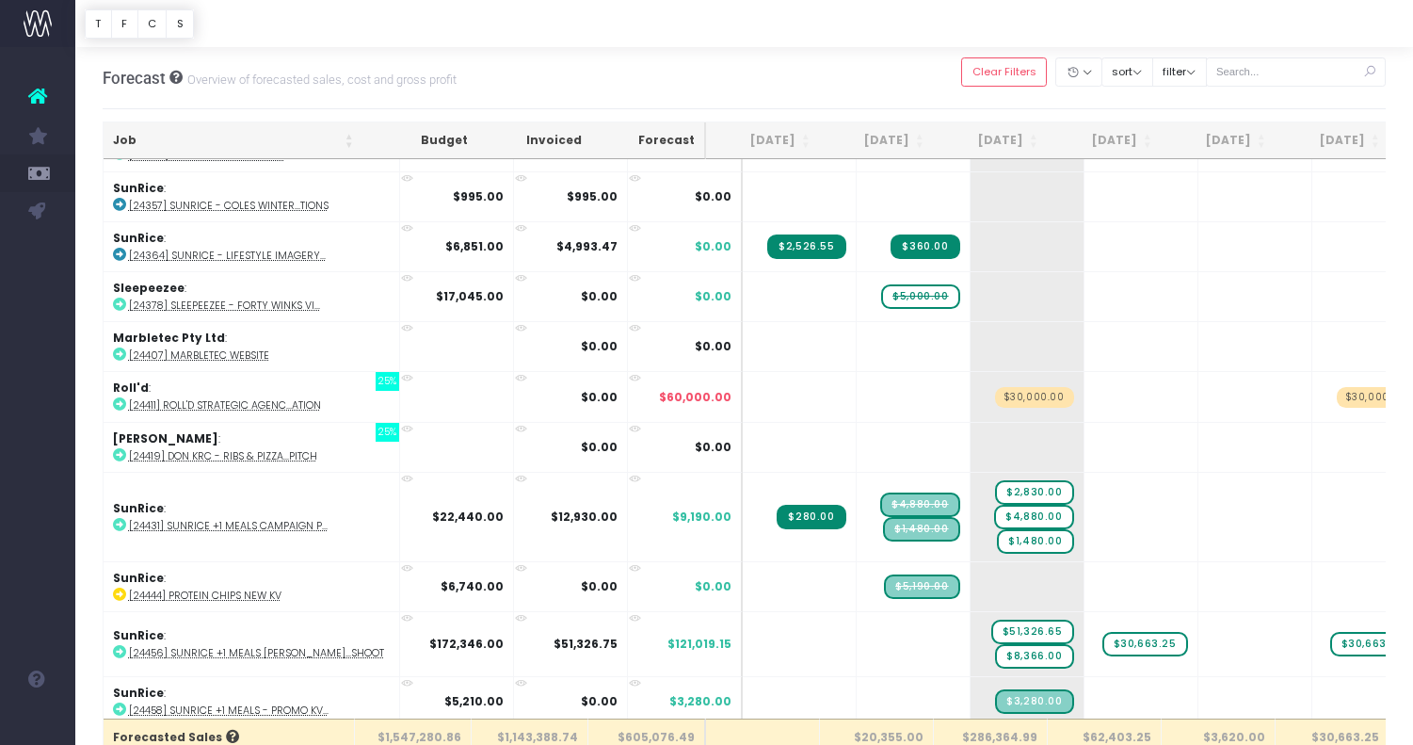
scroll to position [1305, 0]
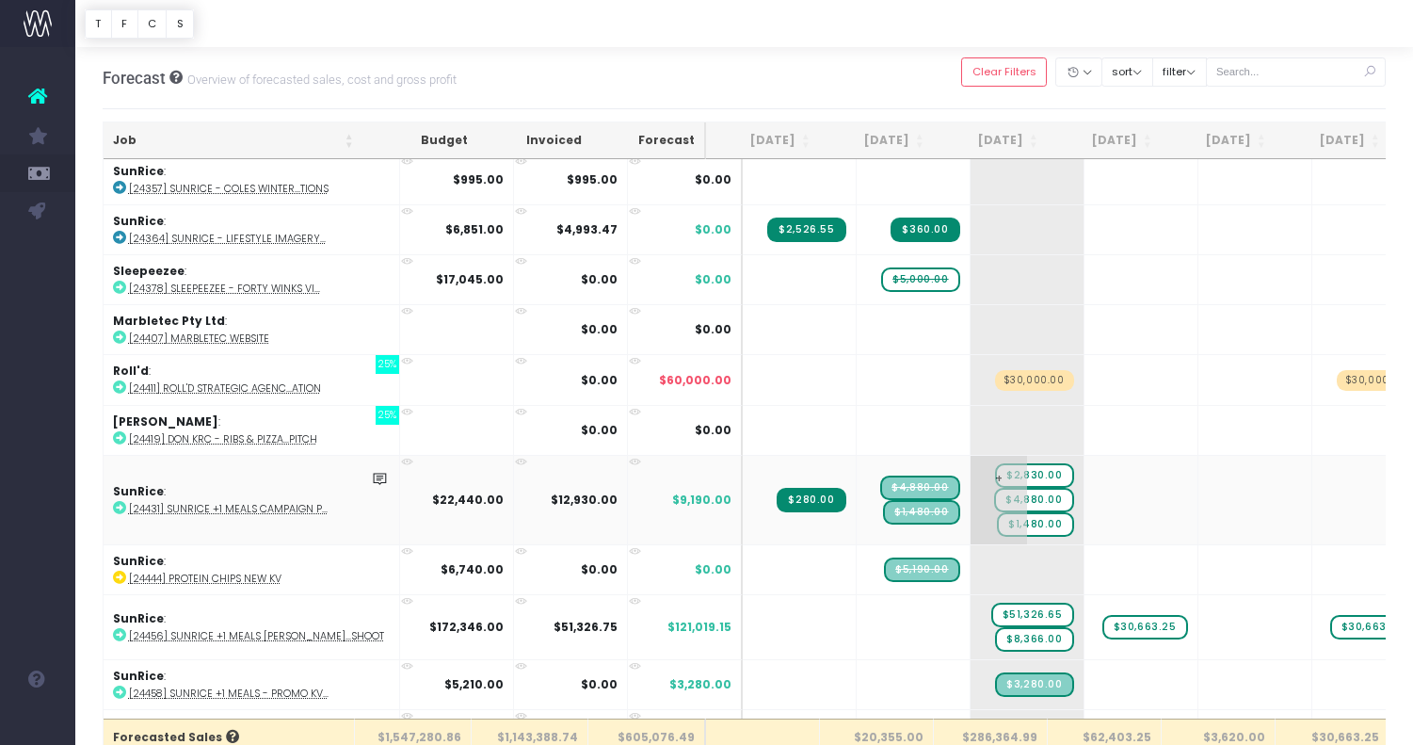
click at [999, 493] on span "$4,880.00" at bounding box center [1033, 500] width 79 height 24
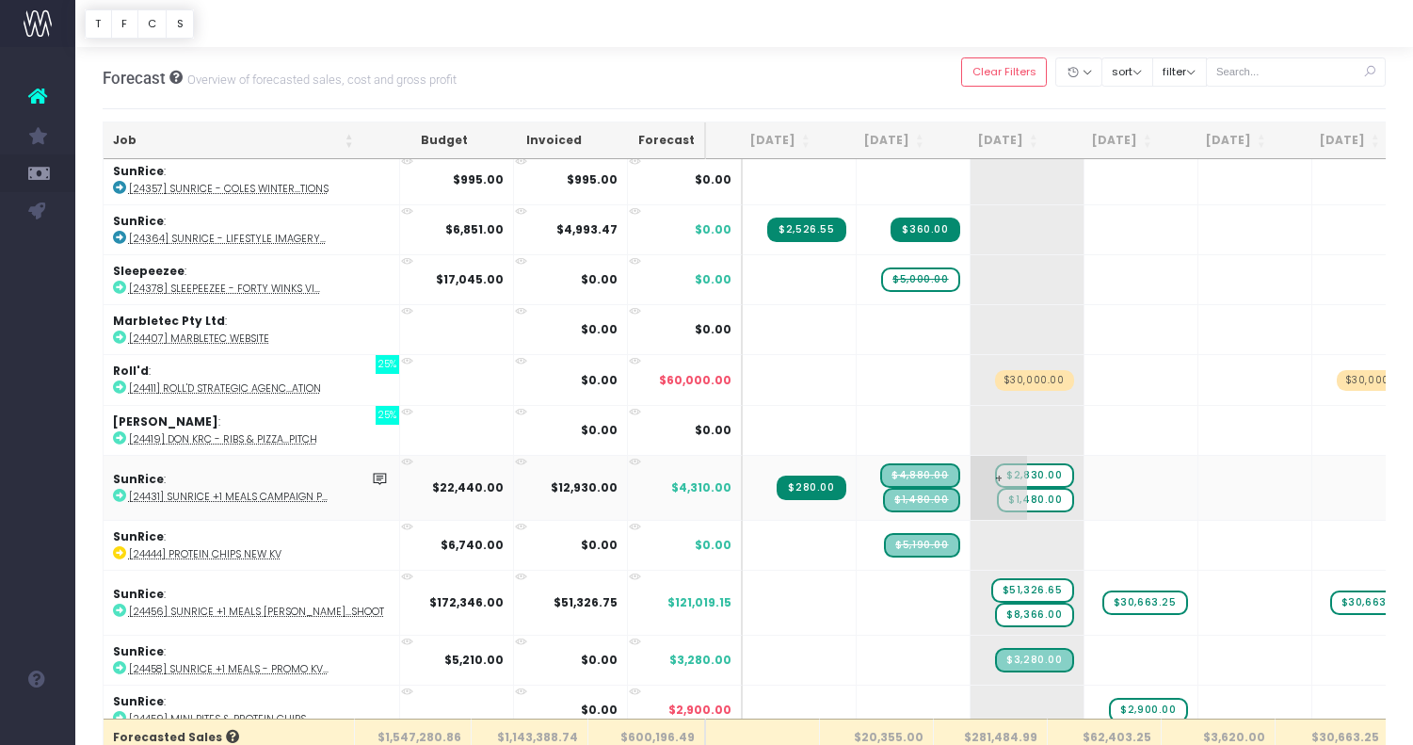
click at [1006, 491] on span "$1,480.00" at bounding box center [1035, 500] width 76 height 24
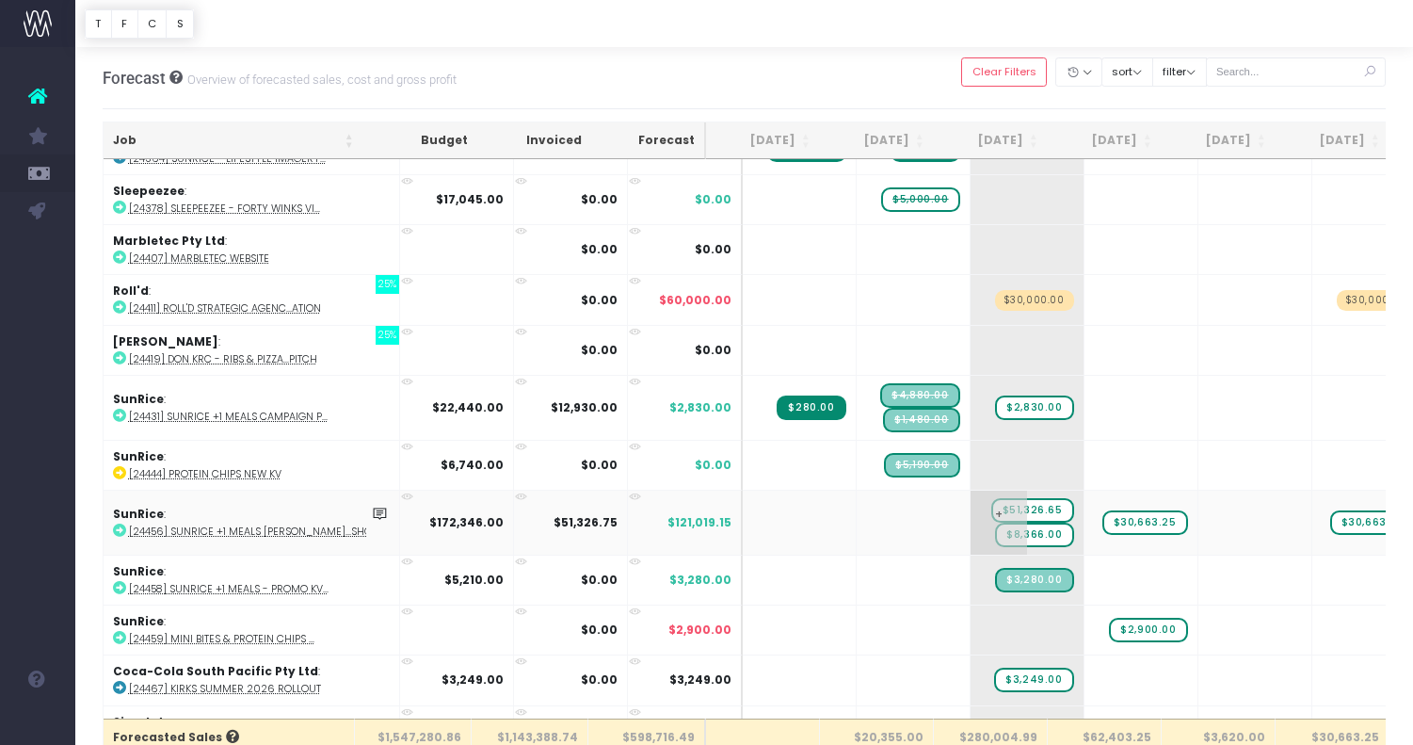
scroll to position [1399, 0]
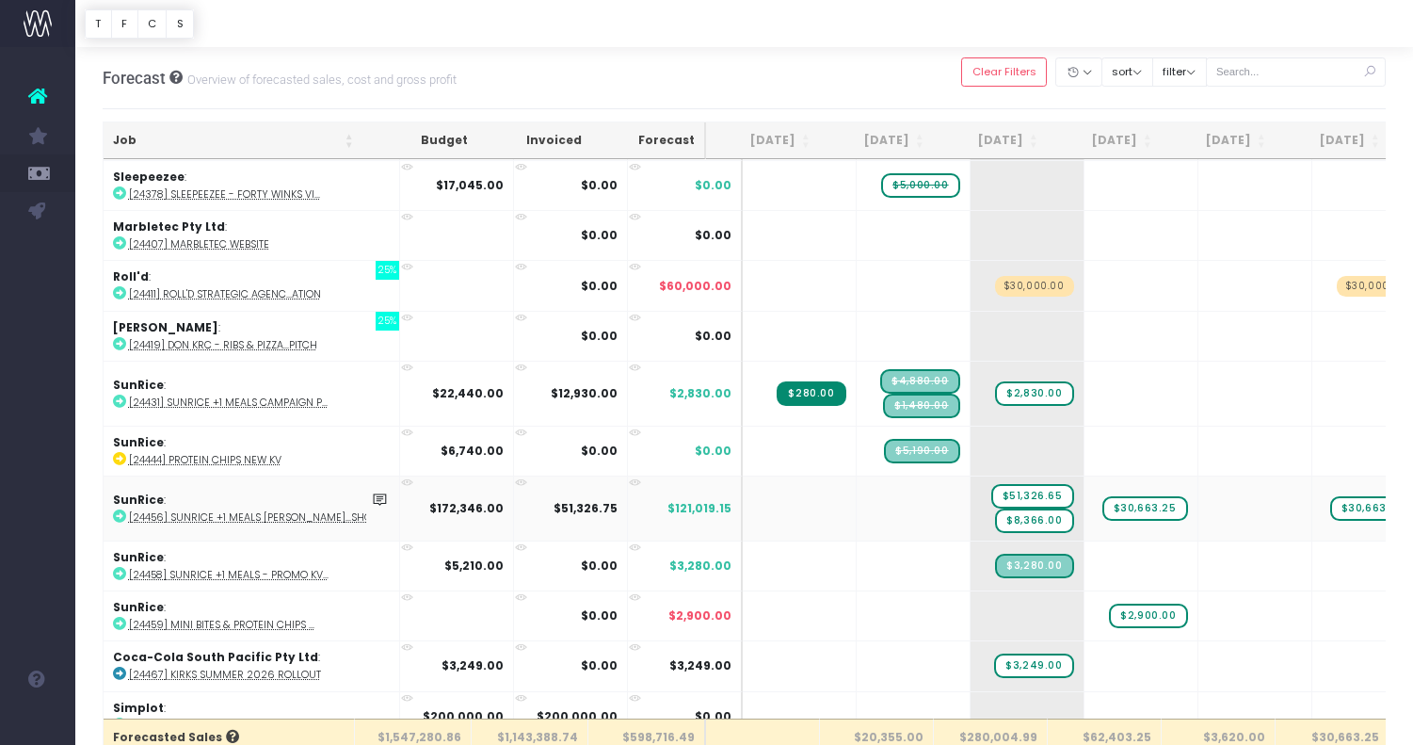
click at [309, 513] on abbr "[24456] SunRice +1 Meals [PERSON_NAME]...Shoot" at bounding box center [256, 517] width 255 height 14
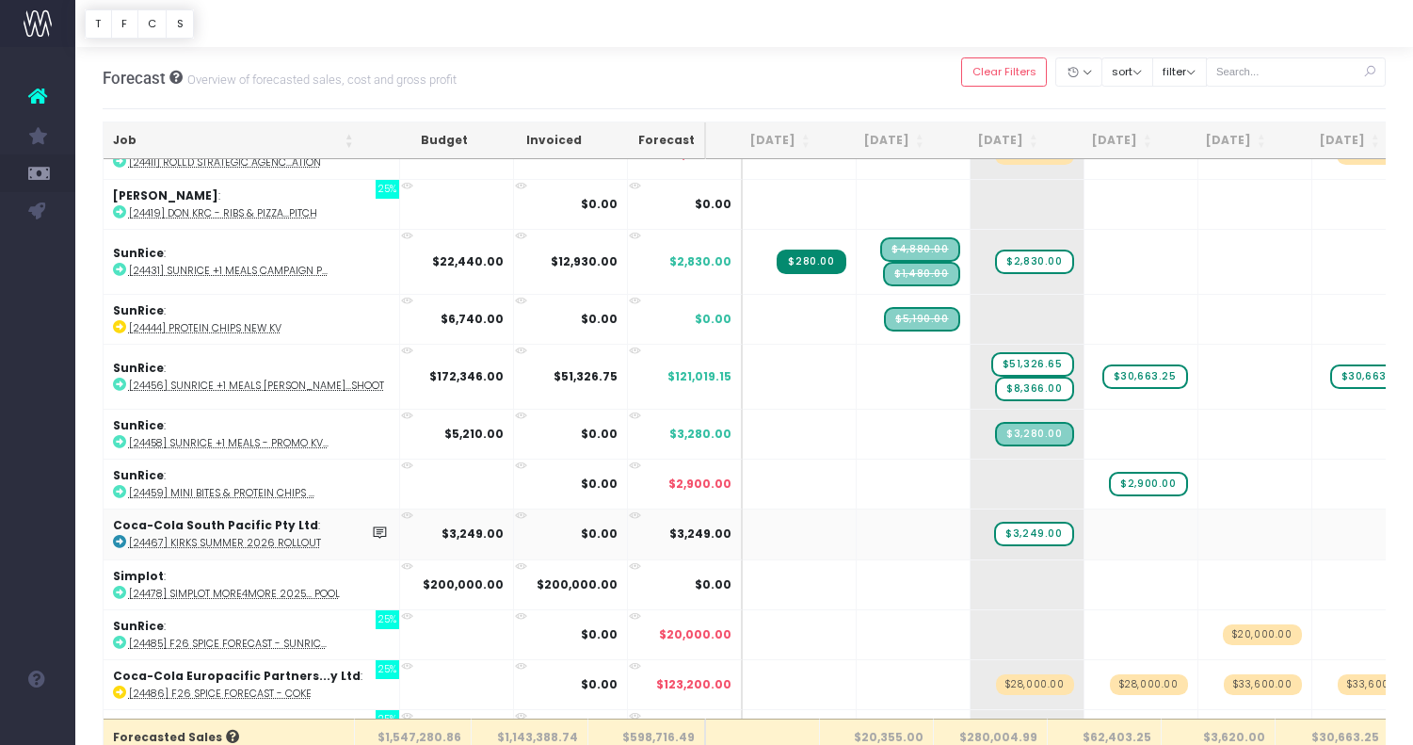
scroll to position [1534, 0]
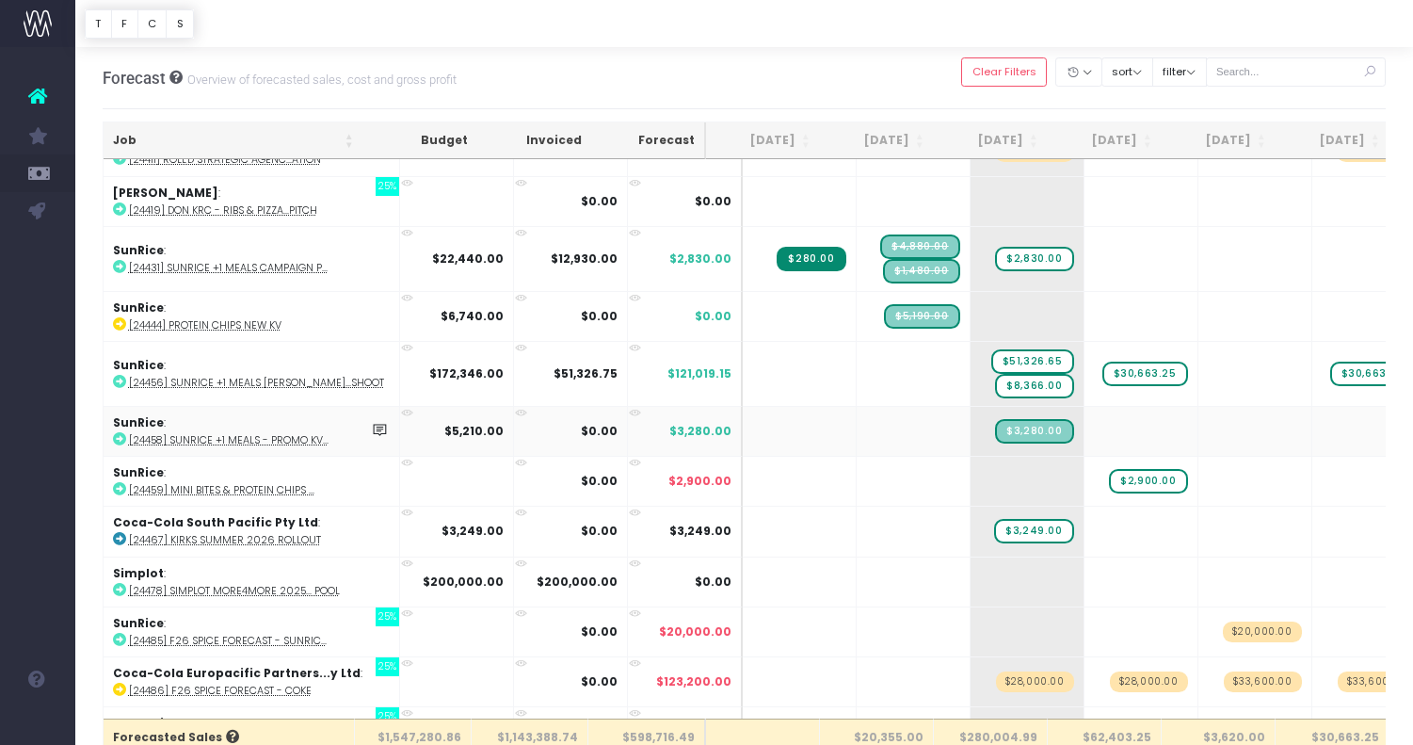
click at [256, 433] on abbr "[24458] SunRice +1 Meals - Promo KV..." at bounding box center [229, 440] width 200 height 14
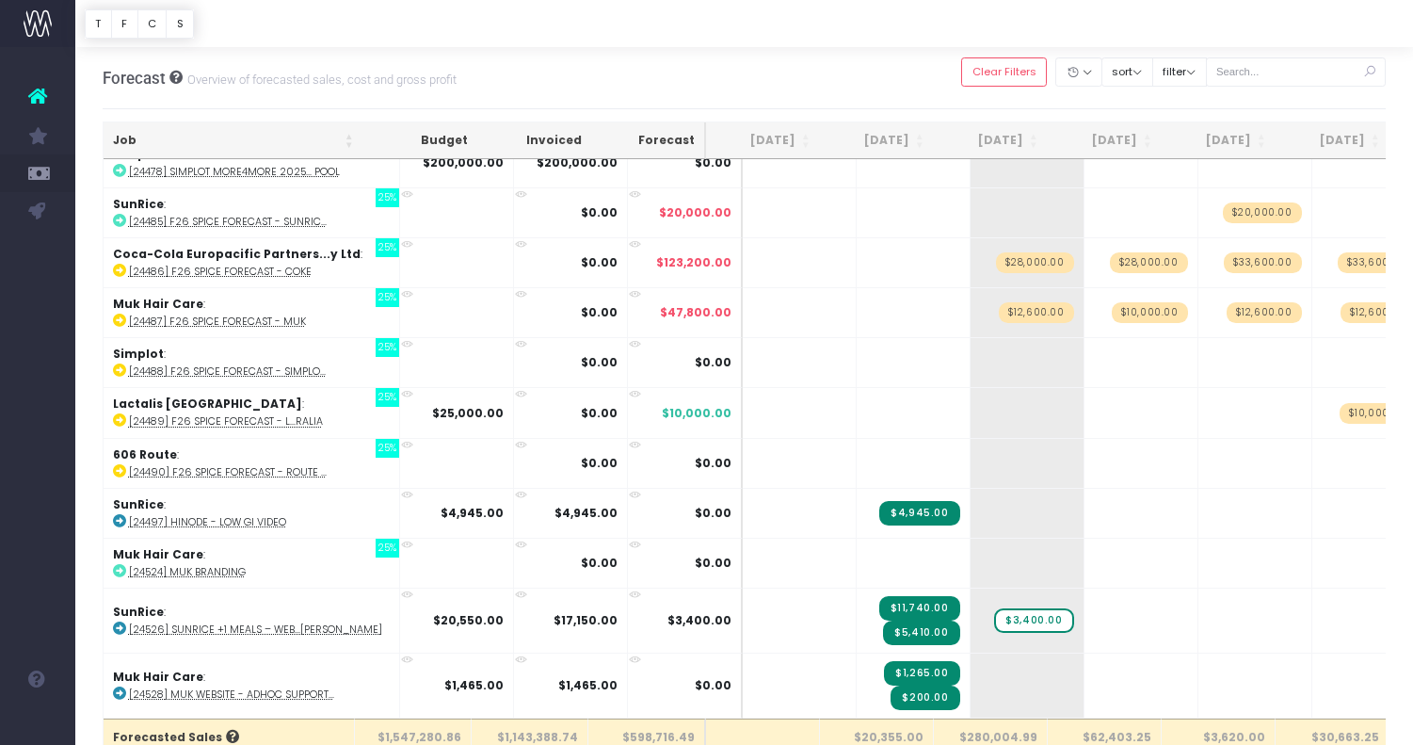
scroll to position [1993, 0]
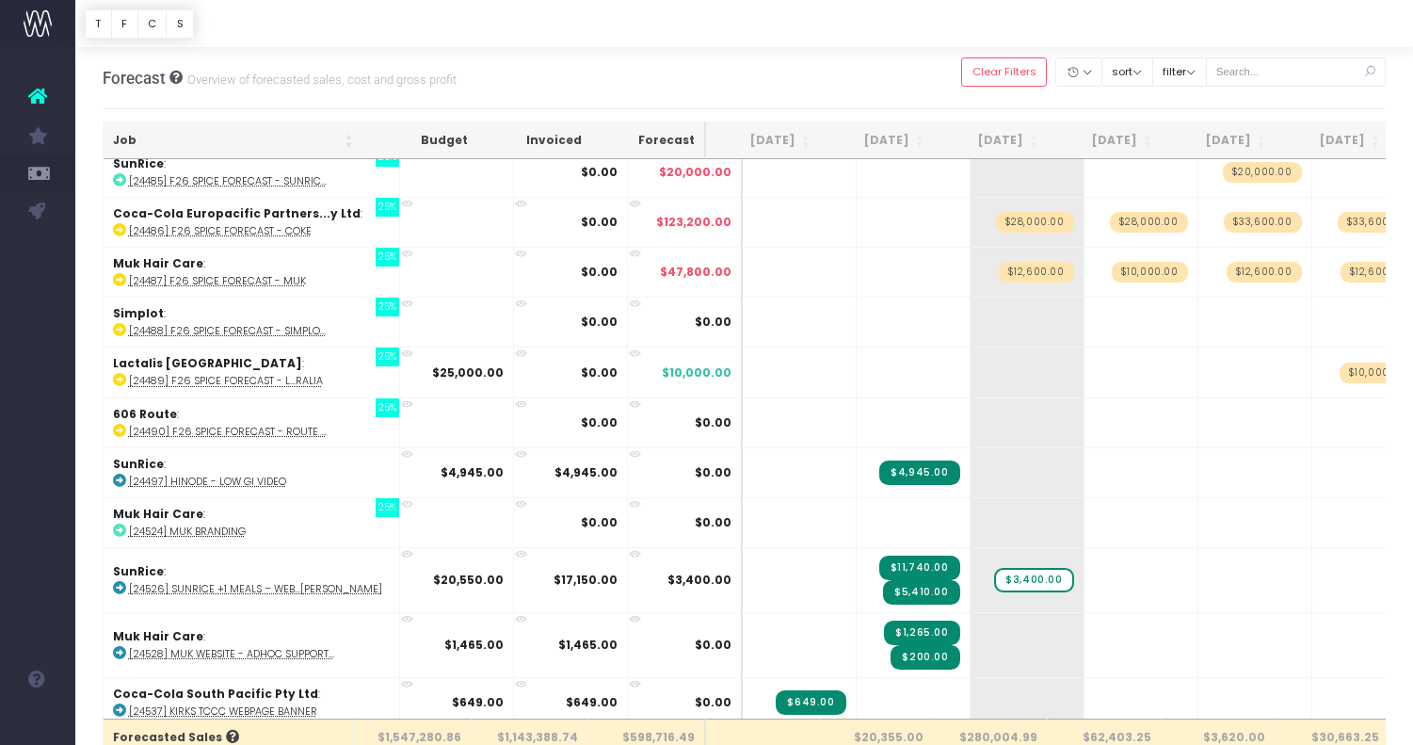
click at [221, 137] on th "Job" at bounding box center [234, 140] width 260 height 37
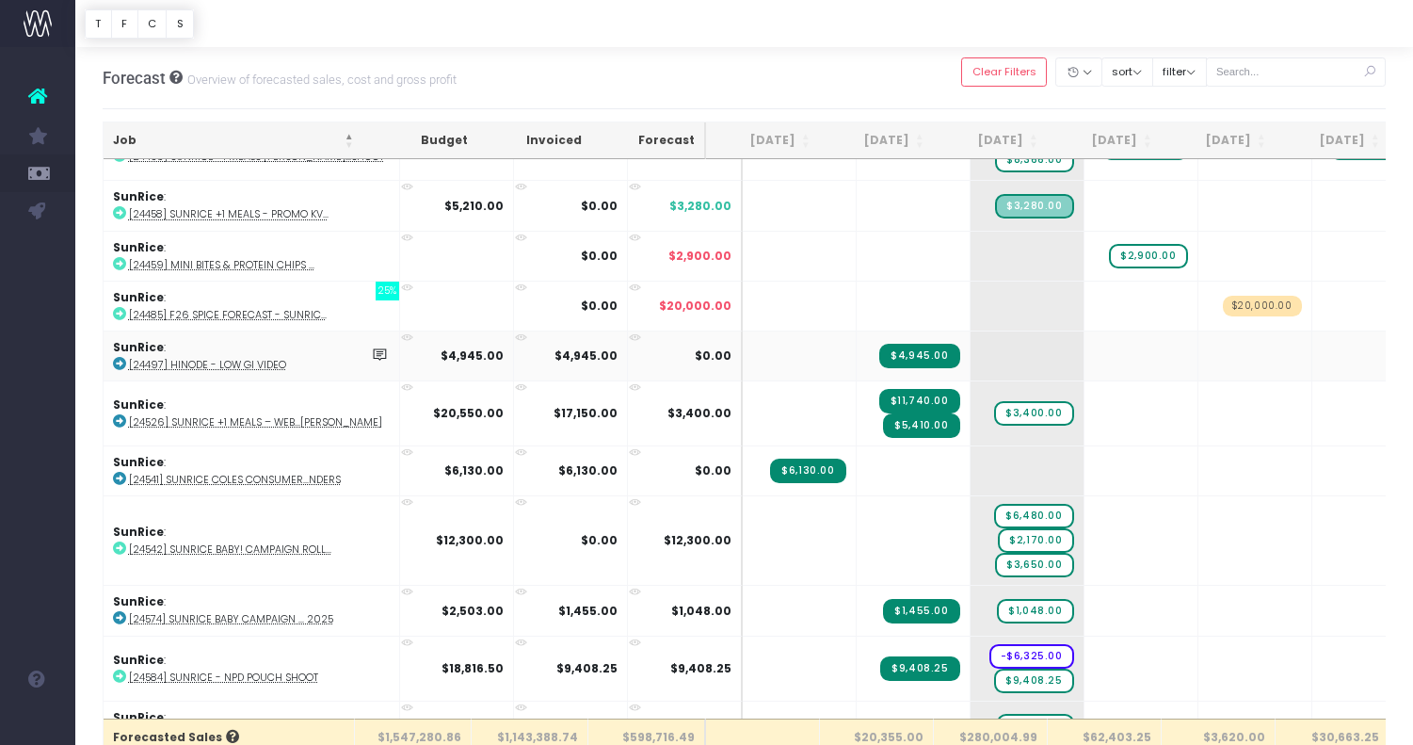
scroll to position [3093, 0]
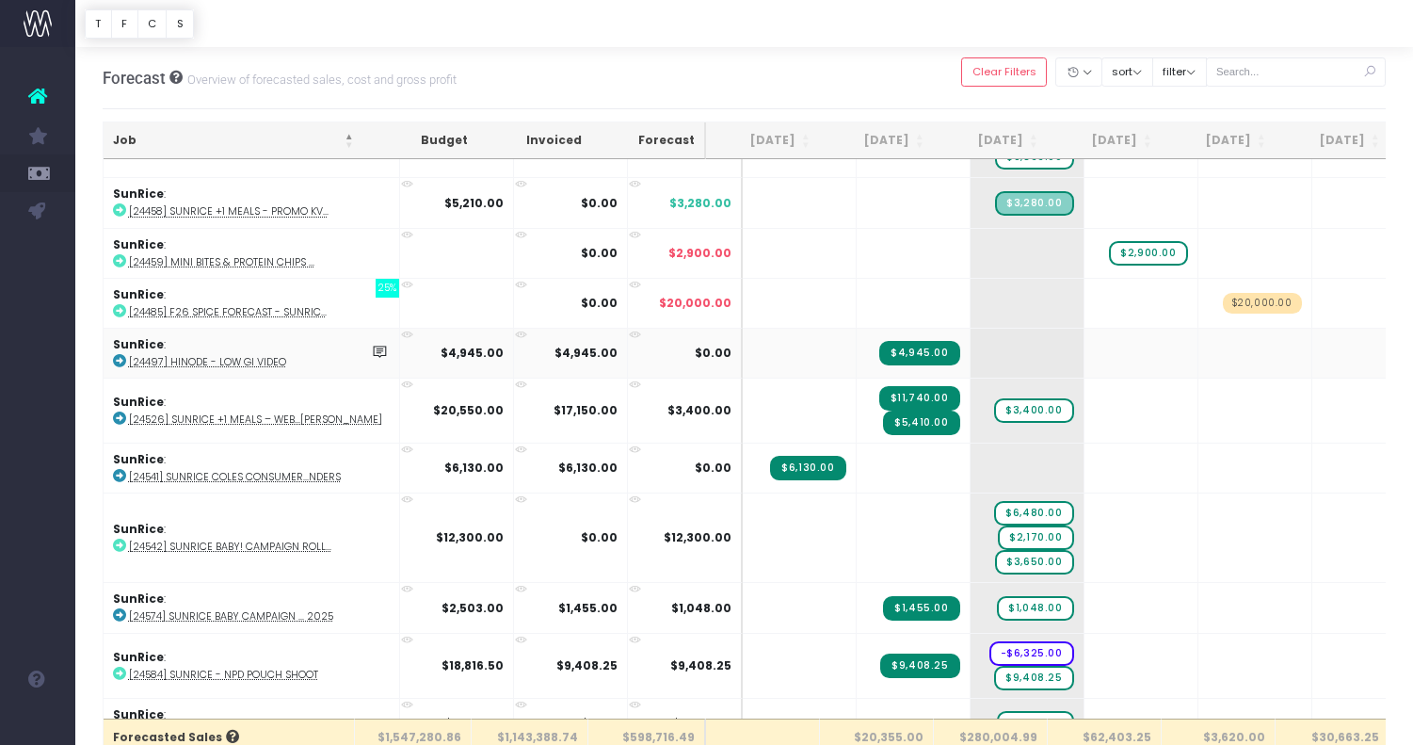
click at [251, 355] on abbr "[24497] Hinode - Low GI Video" at bounding box center [207, 362] width 157 height 14
click at [288, 412] on abbr "[24526] SunRice +1 Meals – Web...[PERSON_NAME]" at bounding box center [255, 419] width 253 height 14
click at [306, 539] on abbr "[24542] SunRice Baby! Campaign Roll..." at bounding box center [230, 546] width 202 height 14
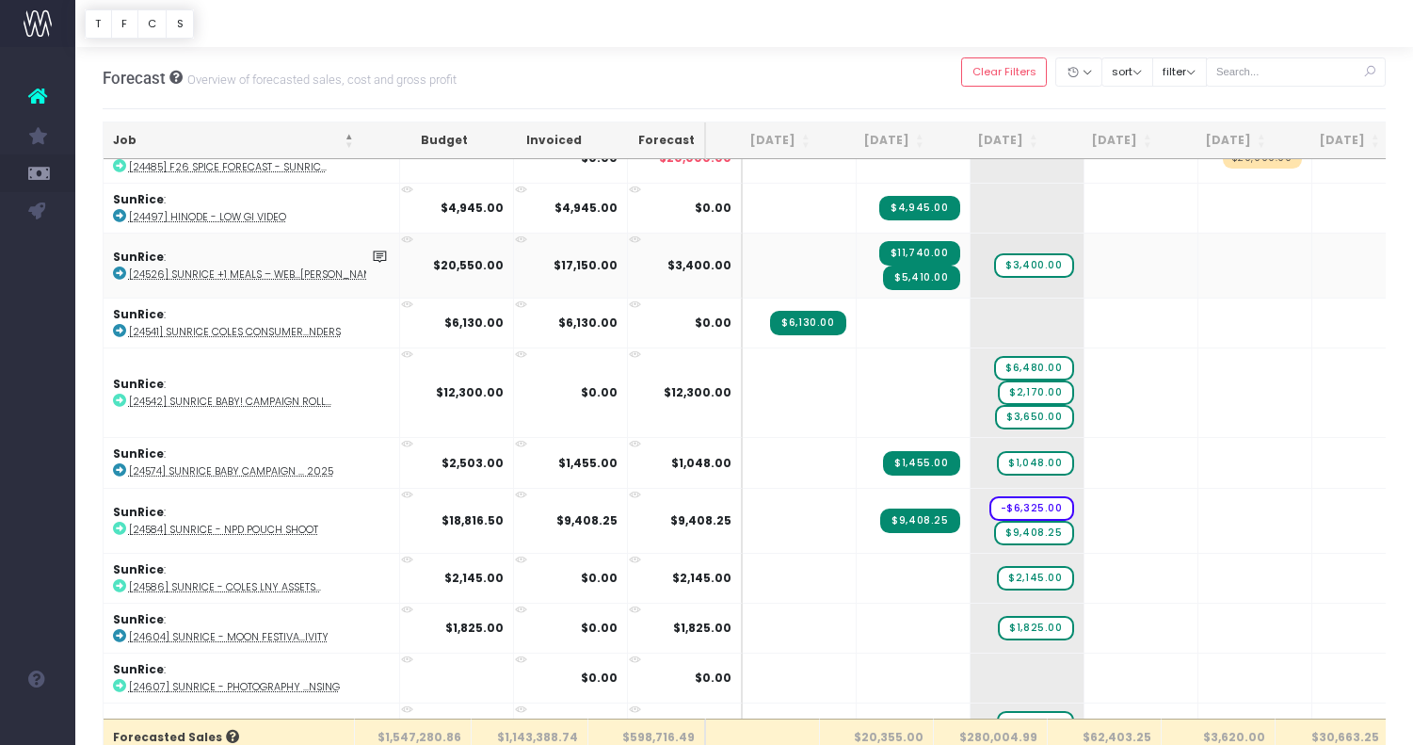
scroll to position [3262, 0]
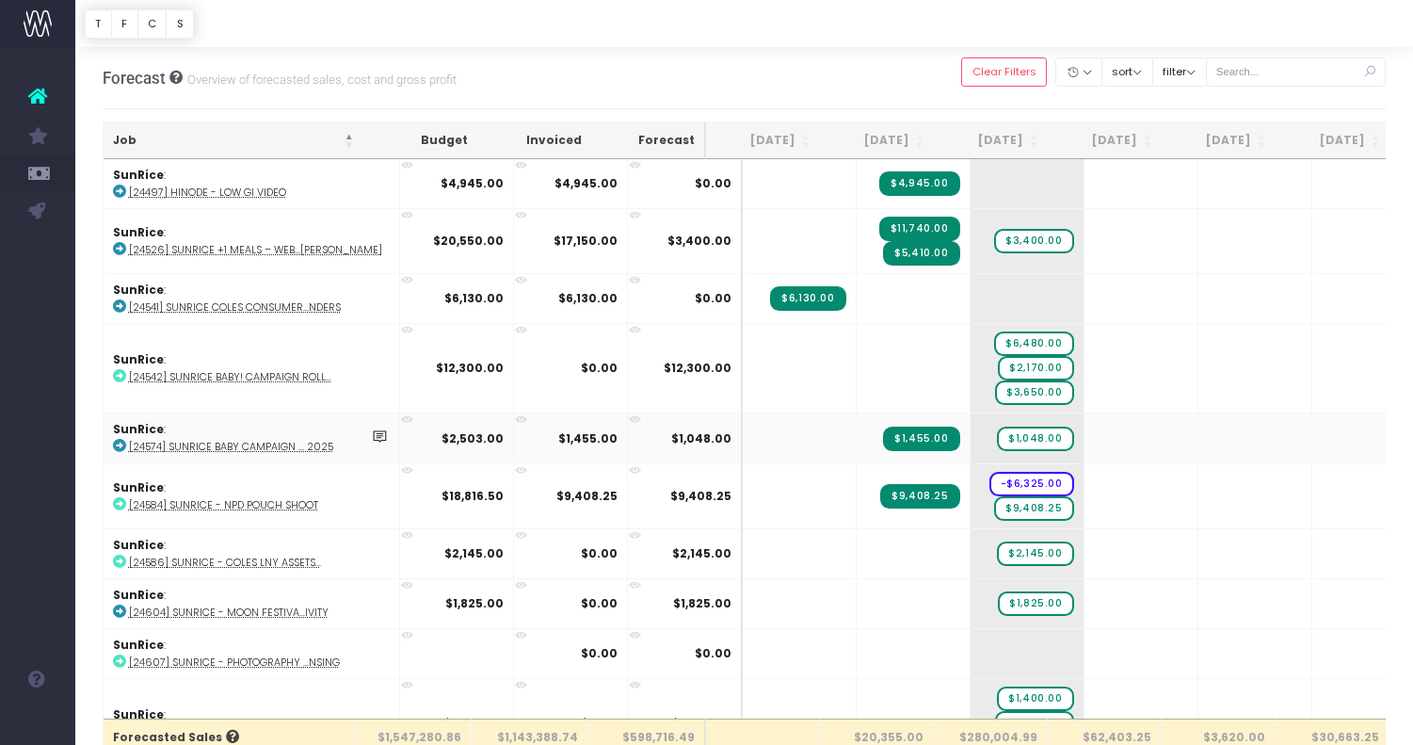
click at [281, 440] on abbr "[24574] SunRice Baby Campaign ... 2025" at bounding box center [231, 447] width 204 height 14
click at [285, 498] on abbr "[24584] SunRice - NPD Pouch Shoot" at bounding box center [223, 505] width 189 height 14
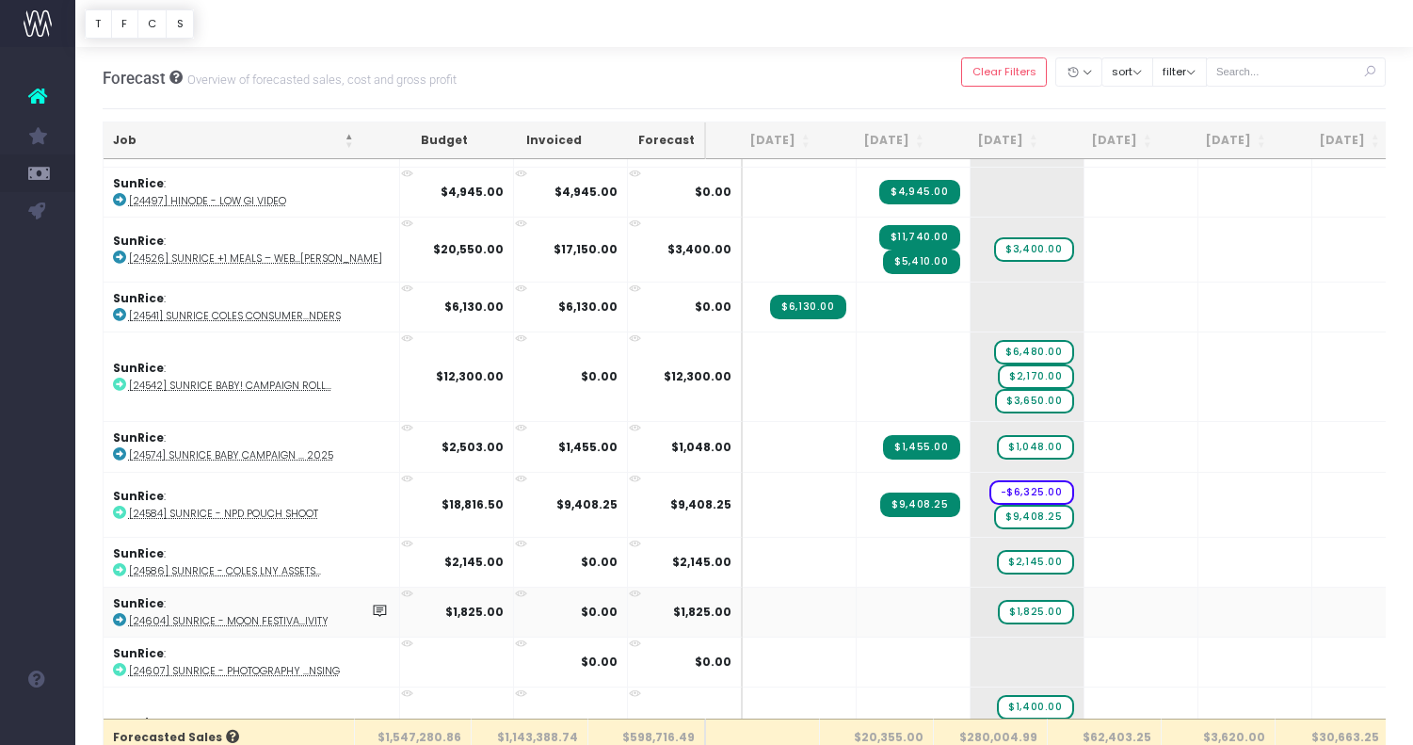
scroll to position [3251, 0]
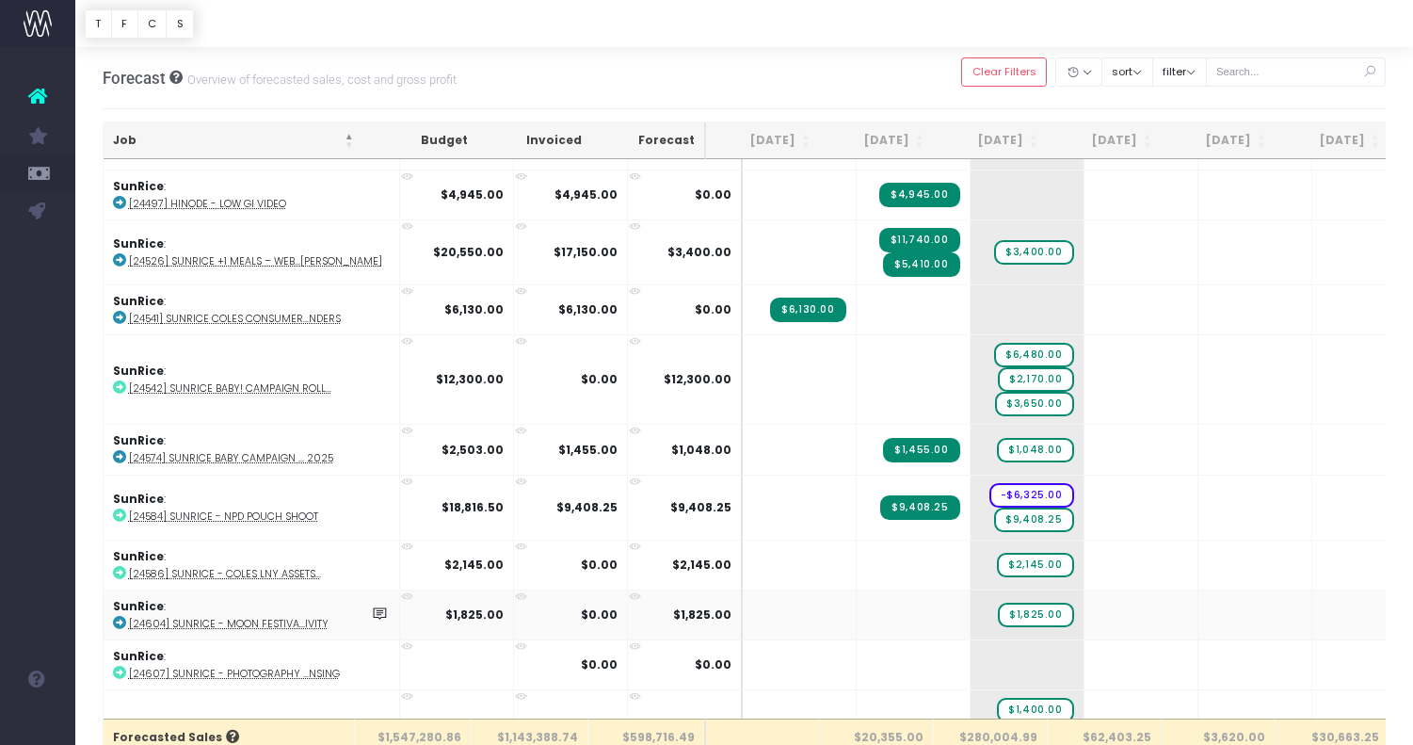
click at [252, 617] on abbr "[24604] SunRice - Moon Festiva...ivity" at bounding box center [229, 624] width 200 height 14
click at [265, 509] on abbr "[24584] SunRice - NPD Pouch Shoot" at bounding box center [223, 516] width 189 height 14
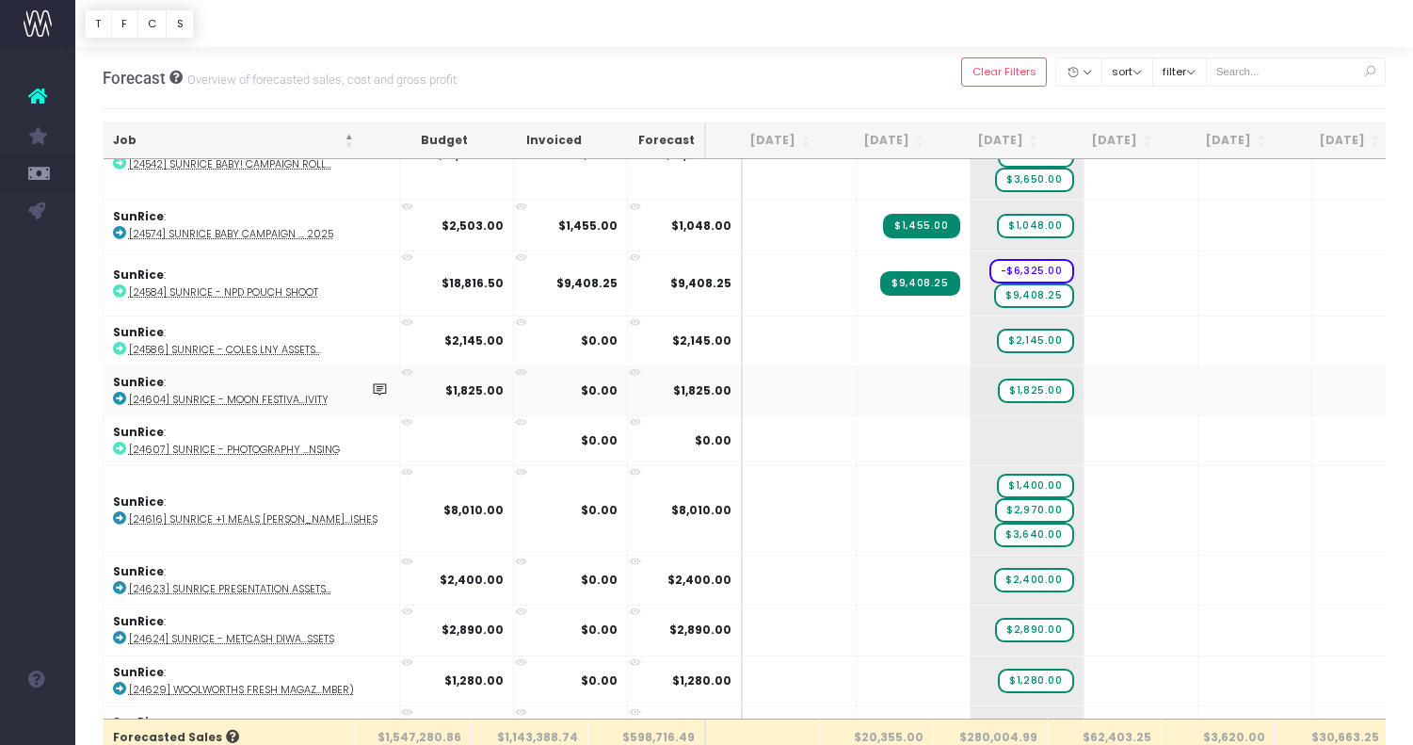
scroll to position [3501, 0]
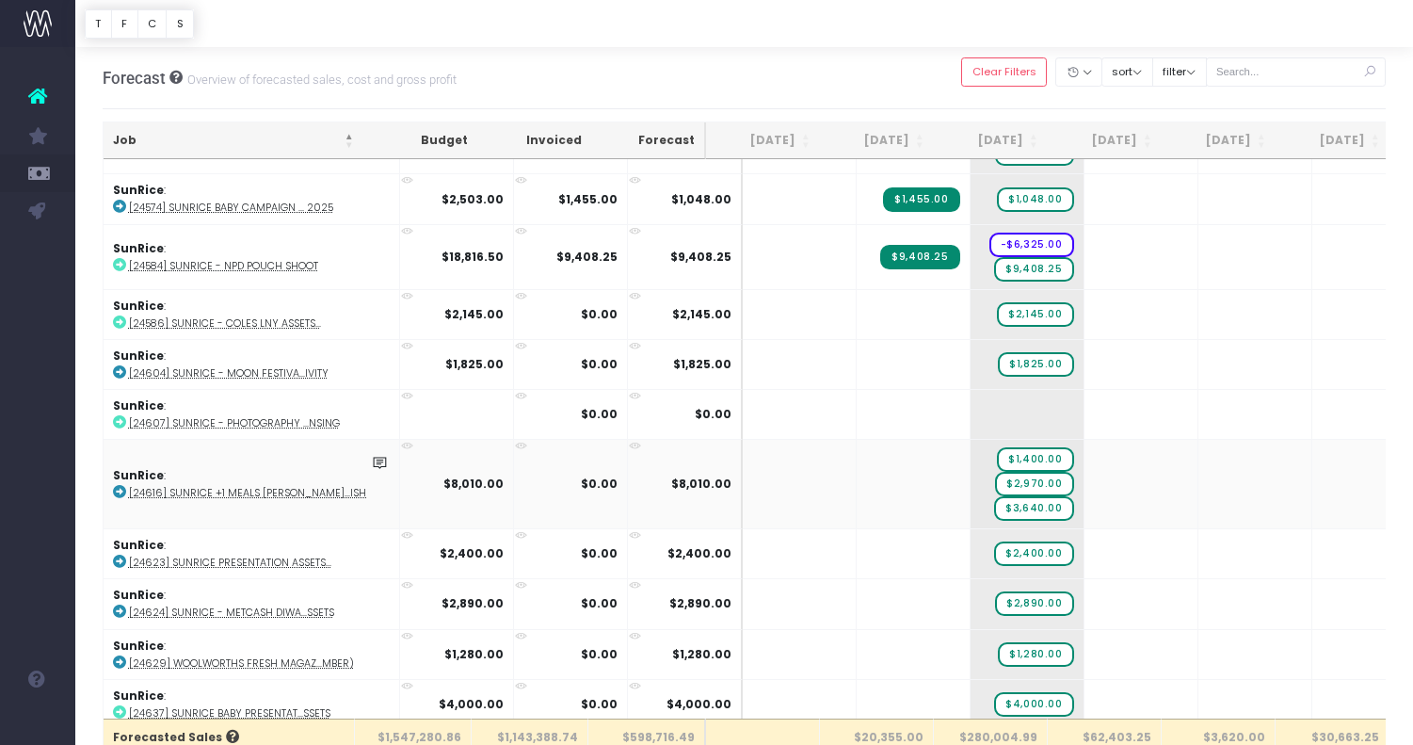
click at [295, 486] on abbr "[24616] SunRice +1 Meals [PERSON_NAME]...ishes" at bounding box center [253, 493] width 249 height 14
click at [269, 555] on abbr "[24623] SunRice Presentation Assets..." at bounding box center [230, 562] width 202 height 14
click at [229, 605] on abbr "[24624] SunRice - Metcash Diwa...ssets" at bounding box center [231, 612] width 205 height 14
click at [315, 656] on abbr "[24629] Woolworths Fresh Magaz...mber)" at bounding box center [241, 663] width 225 height 14
click at [294, 656] on abbr "[24629] Woolworths Fresh Magaz...mber)" at bounding box center [241, 663] width 225 height 14
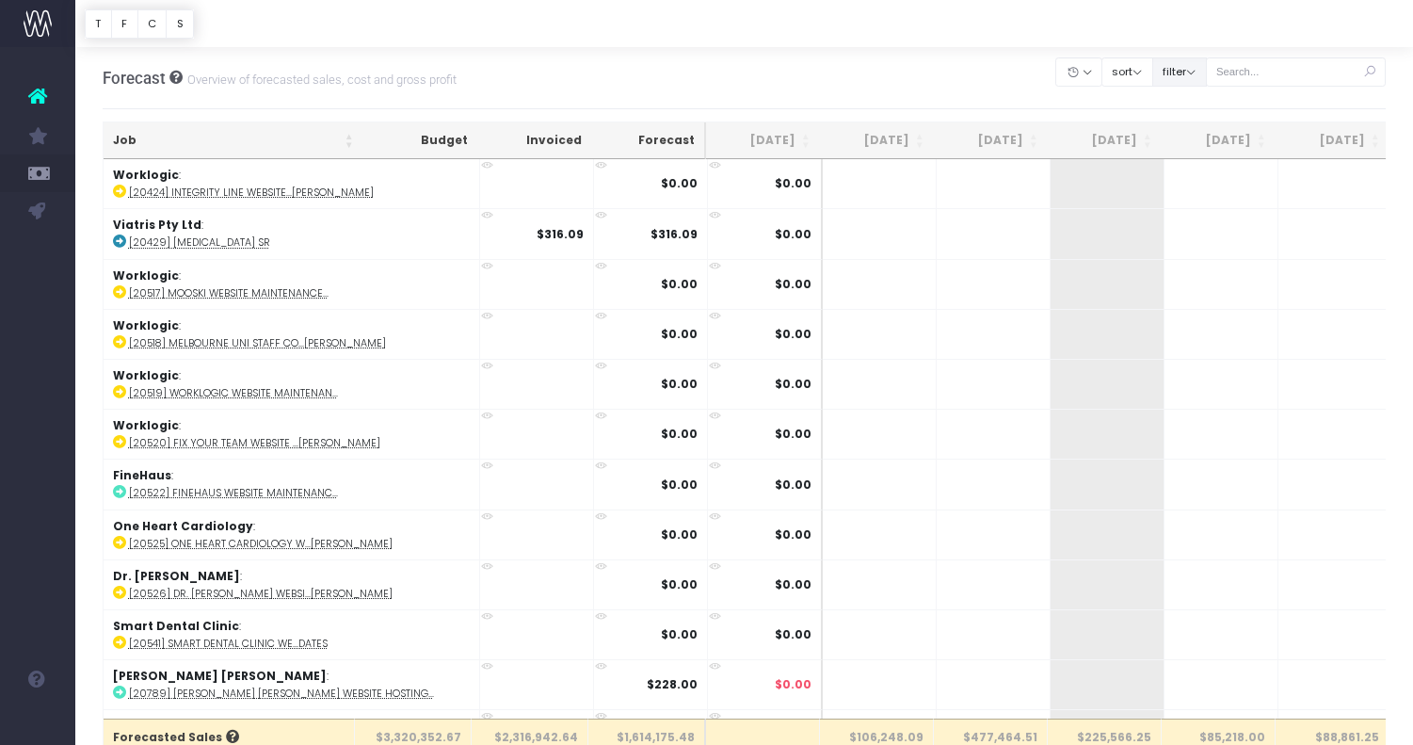
click at [1200, 72] on button "filter" at bounding box center [1179, 71] width 55 height 29
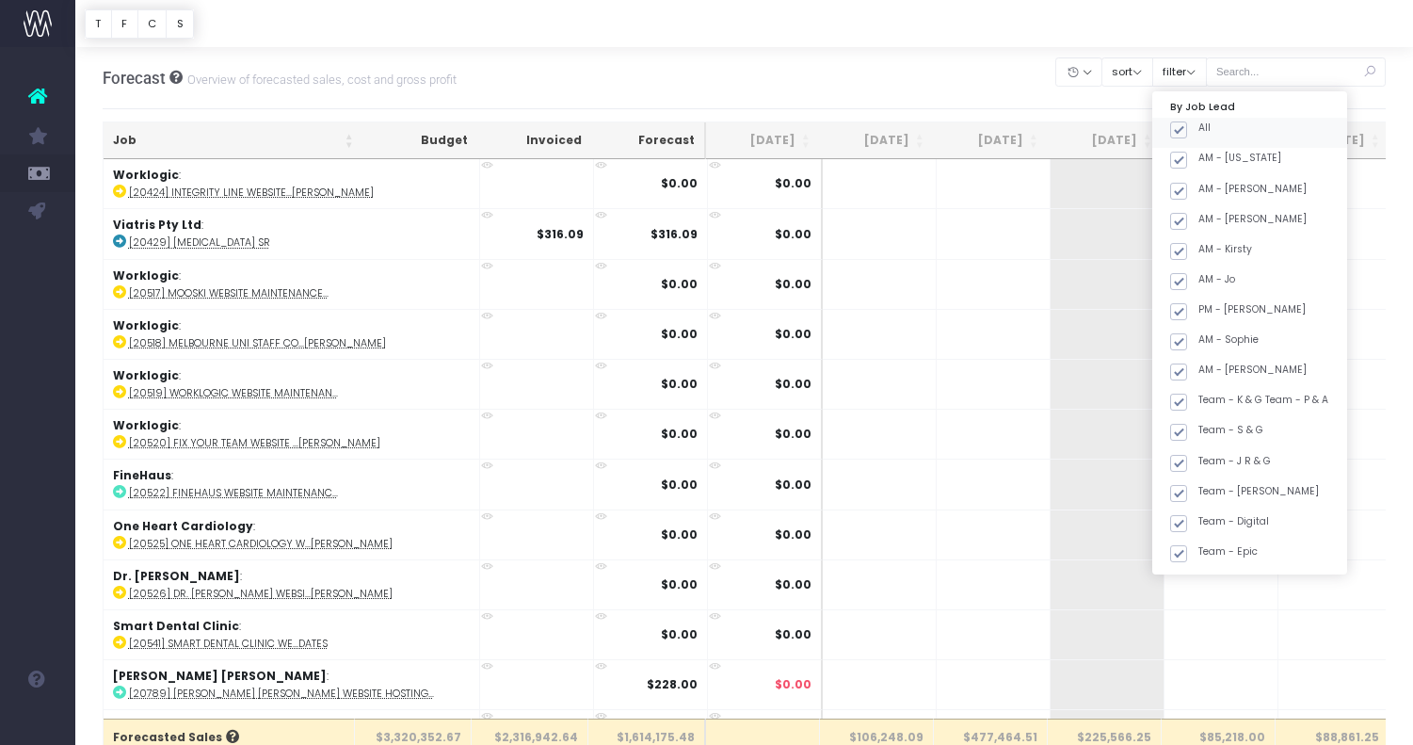
click at [1187, 132] on span at bounding box center [1178, 129] width 17 height 17
click at [1198, 132] on input "All" at bounding box center [1204, 127] width 12 height 12
checkbox input "false"
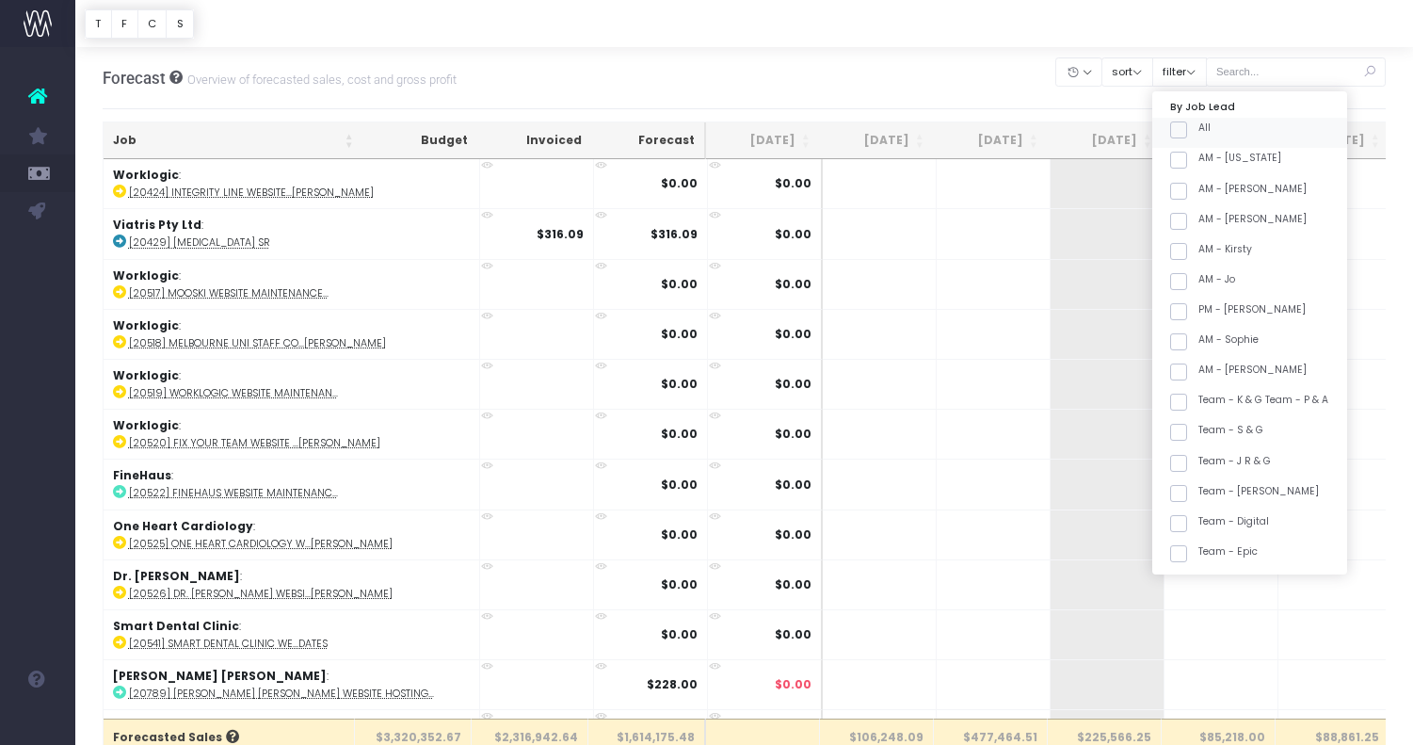
checkbox input "false"
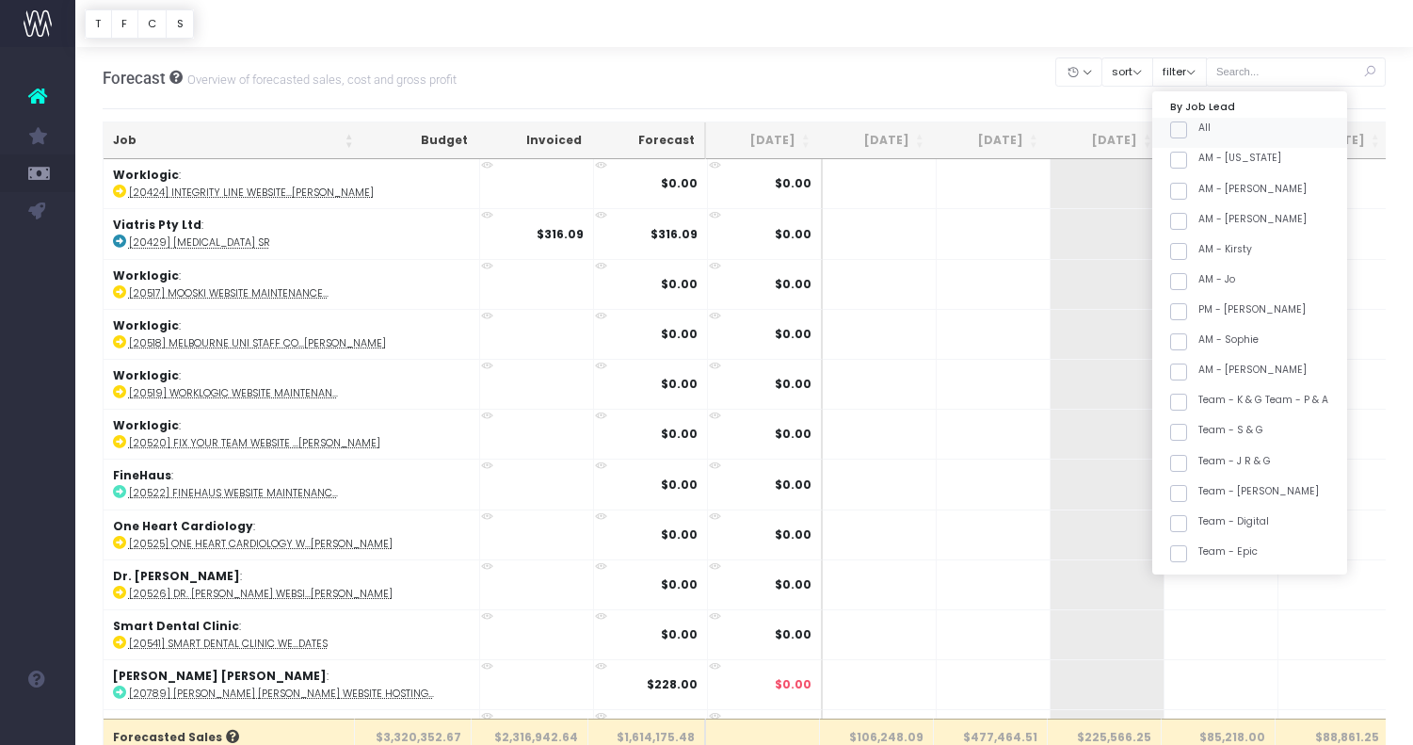
checkbox input "false"
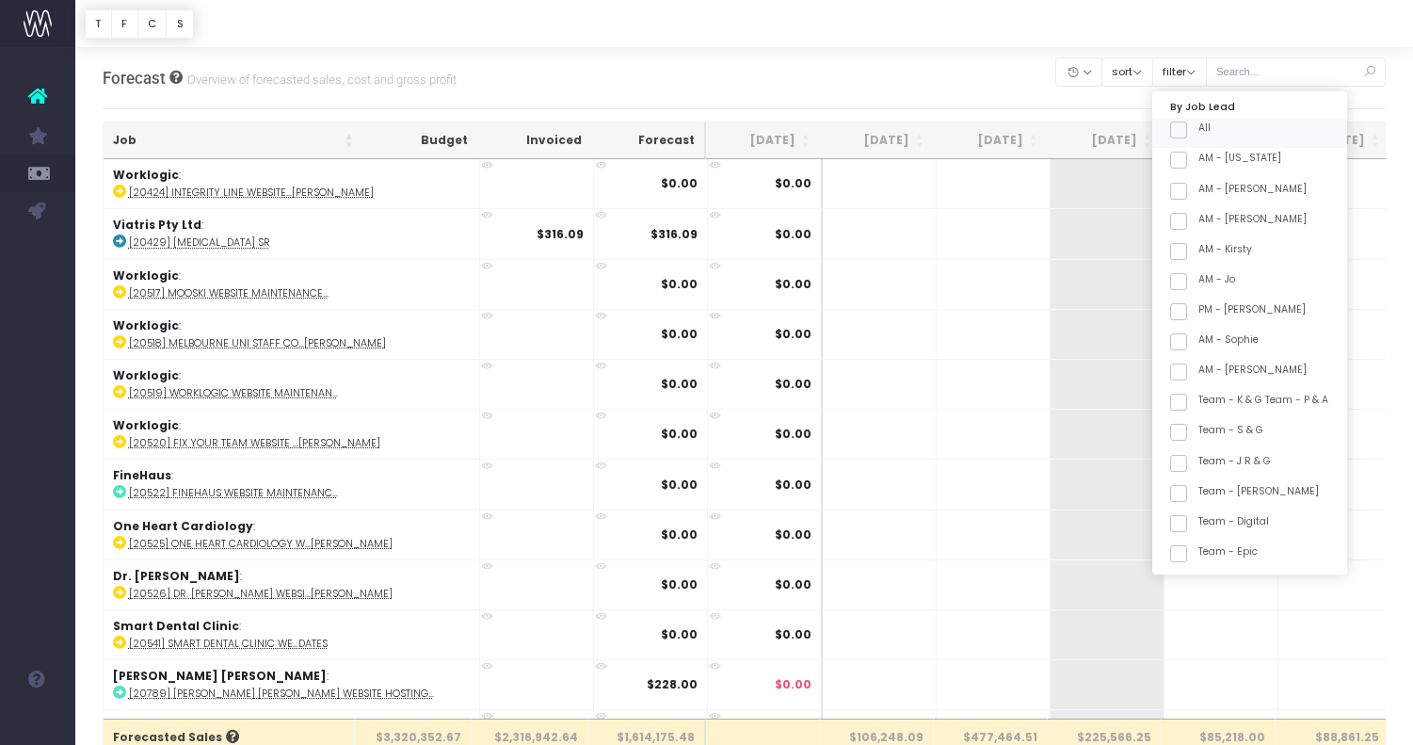
checkbox input "false"
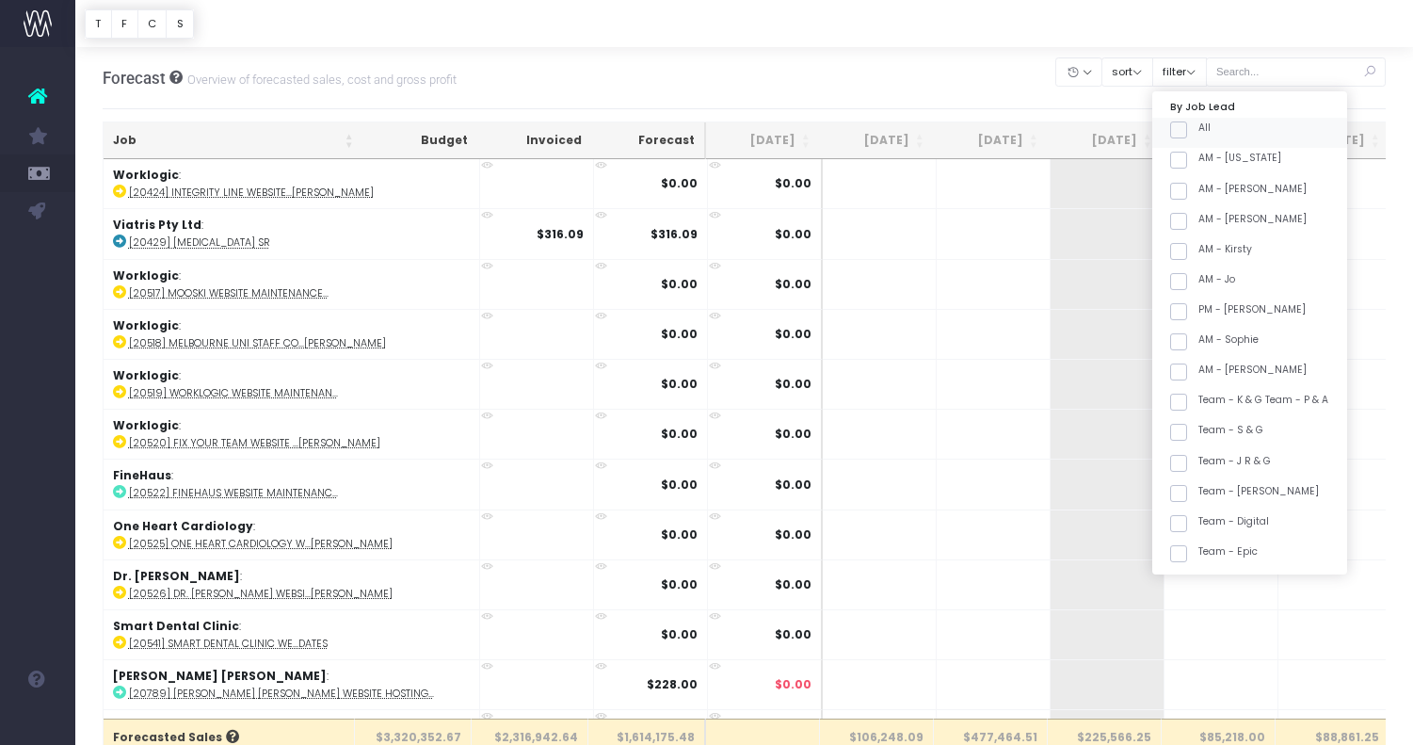
checkbox input "false"
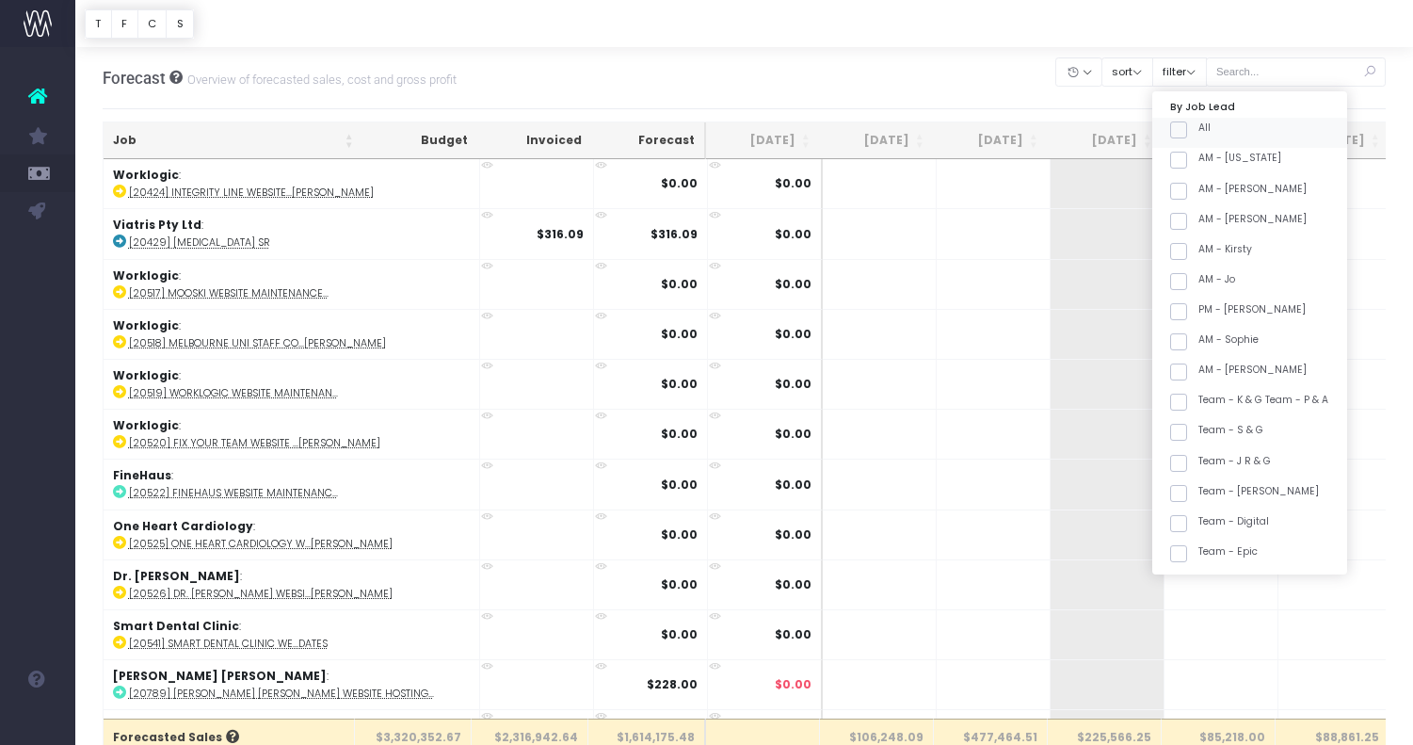
checkbox input "false"
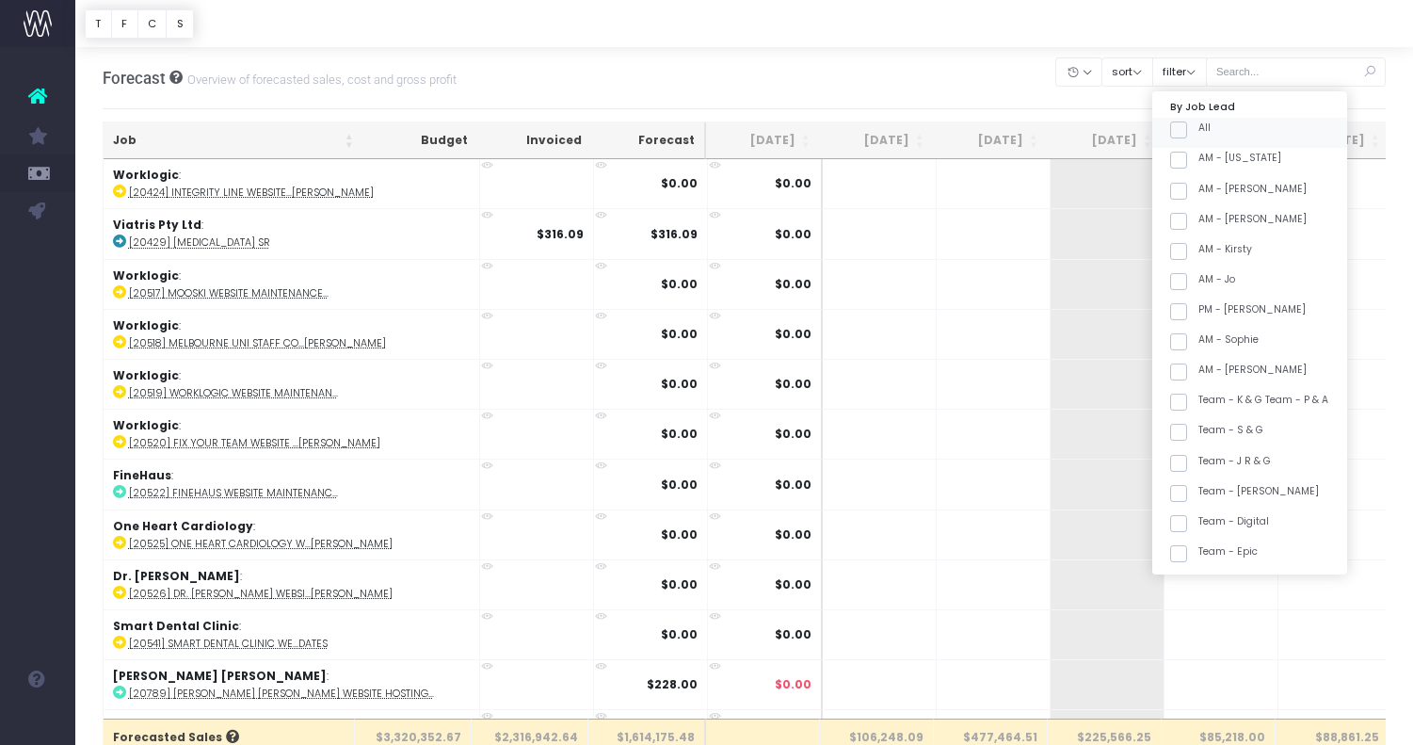
checkbox input "false"
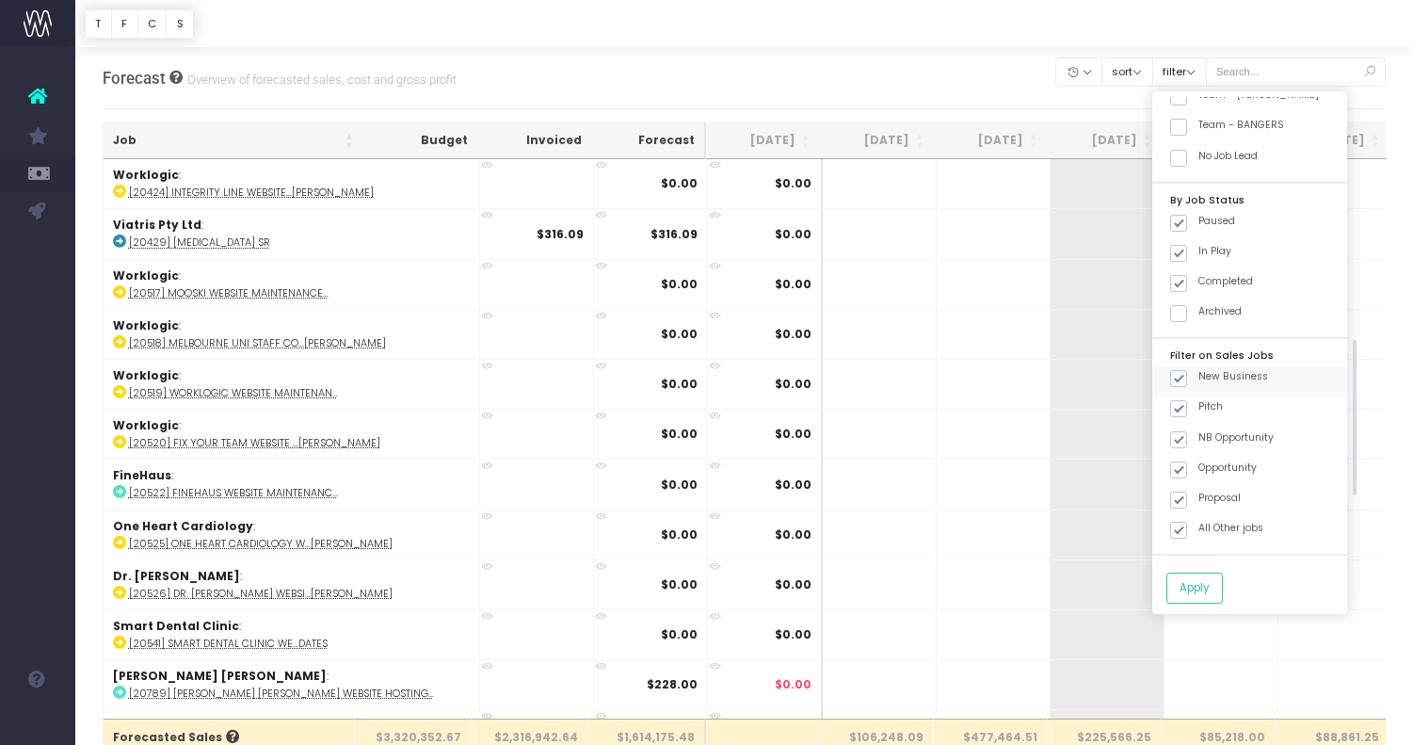
scroll to position [814, 0]
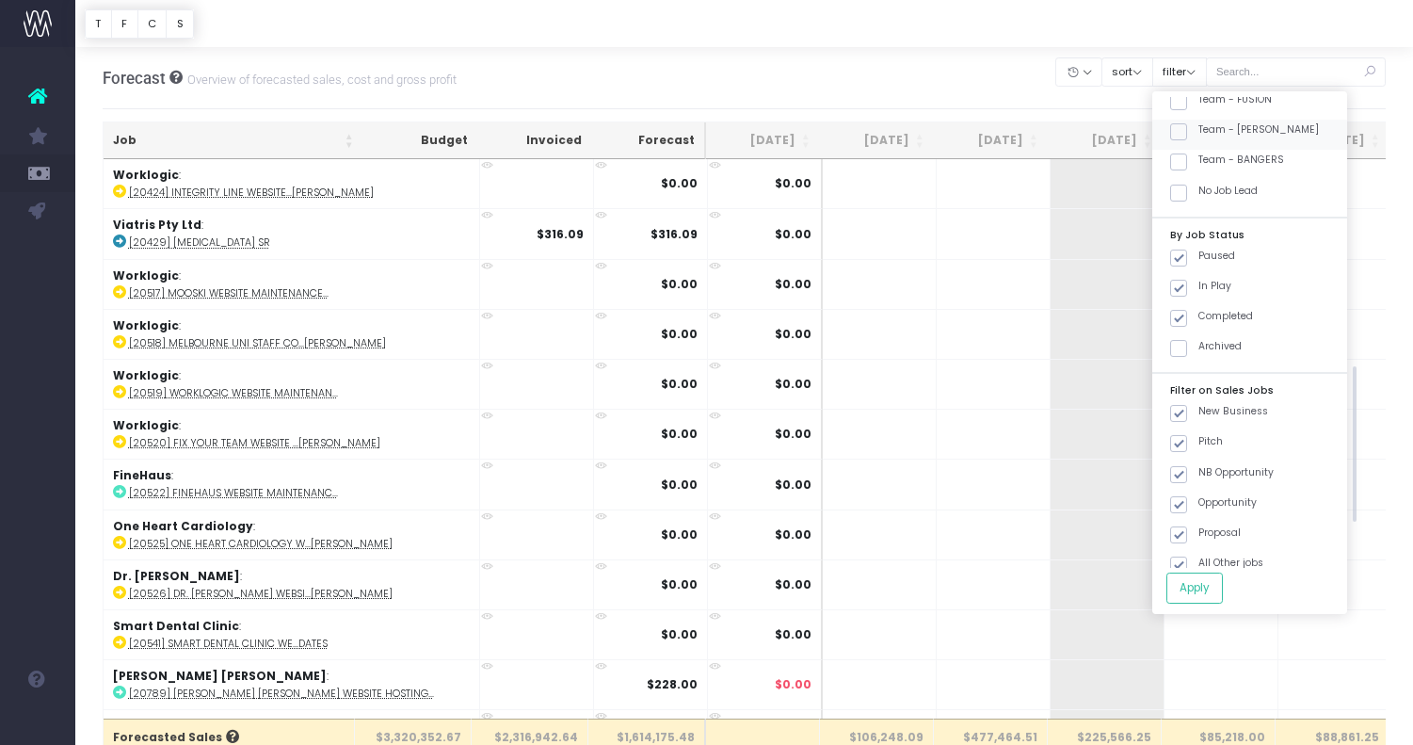
click at [1270, 127] on label "Team - [PERSON_NAME]" at bounding box center [1244, 129] width 149 height 15
click at [1211, 127] on input "Team - [PERSON_NAME]" at bounding box center [1204, 128] width 12 height 12
checkbox input "true"
click at [1223, 595] on button "Apply" at bounding box center [1194, 587] width 56 height 31
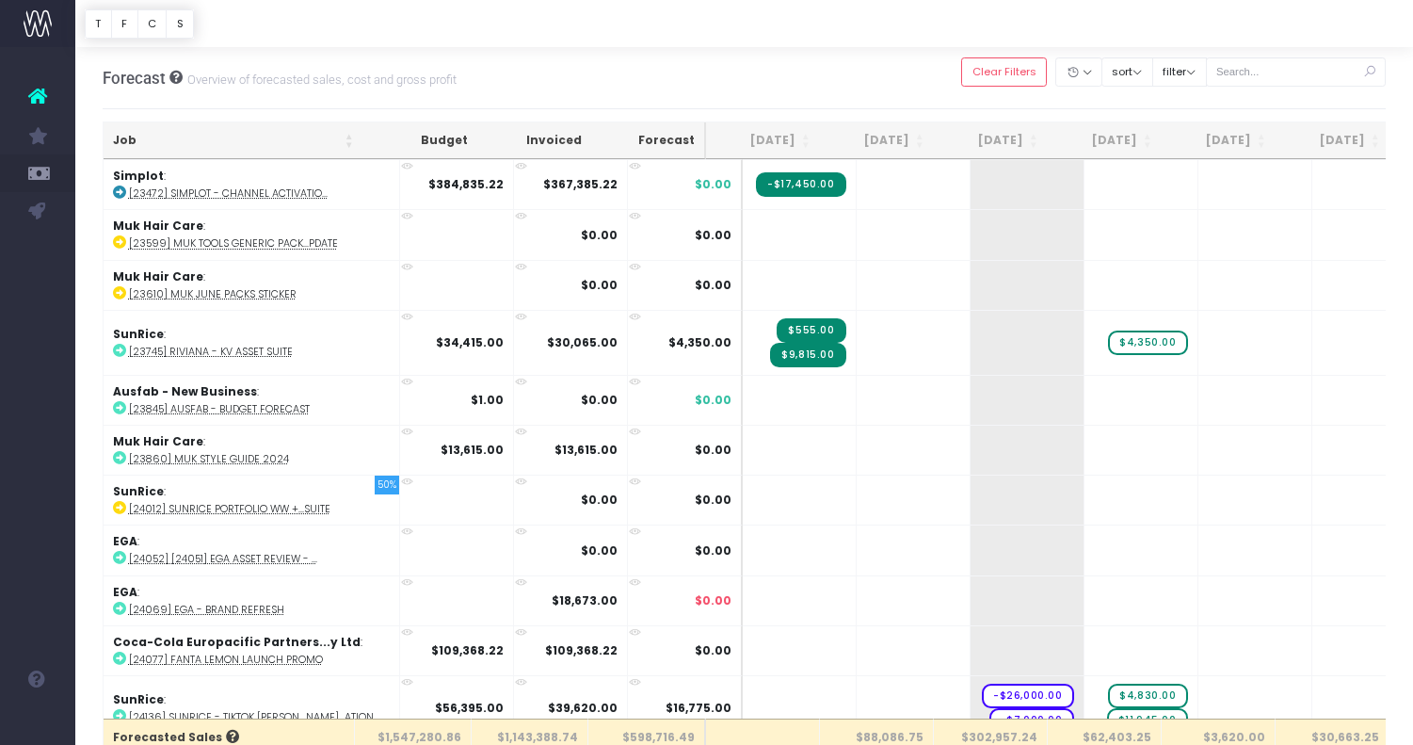
drag, startPoint x: 277, startPoint y: 136, endPoint x: 314, endPoint y: 149, distance: 39.0
click at [277, 136] on th "Job" at bounding box center [234, 140] width 260 height 37
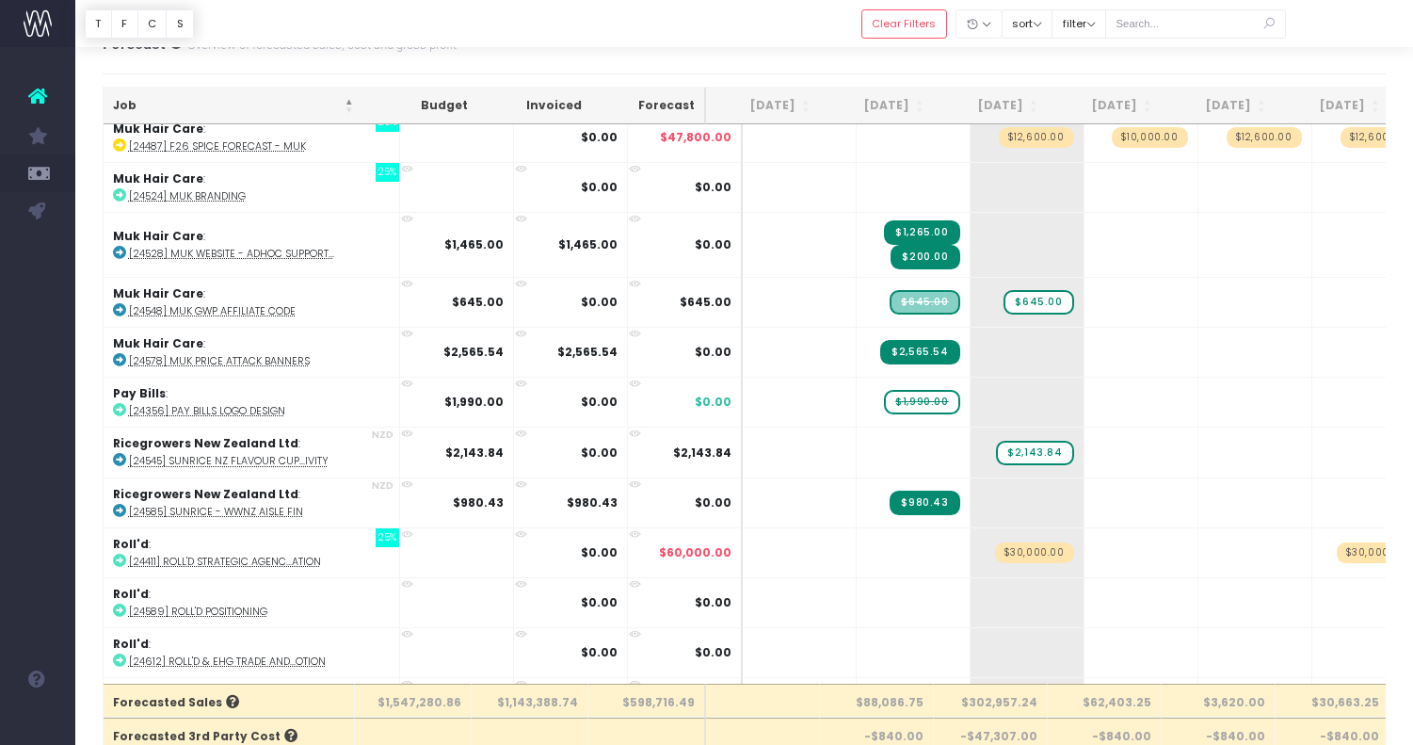
scroll to position [1481, 0]
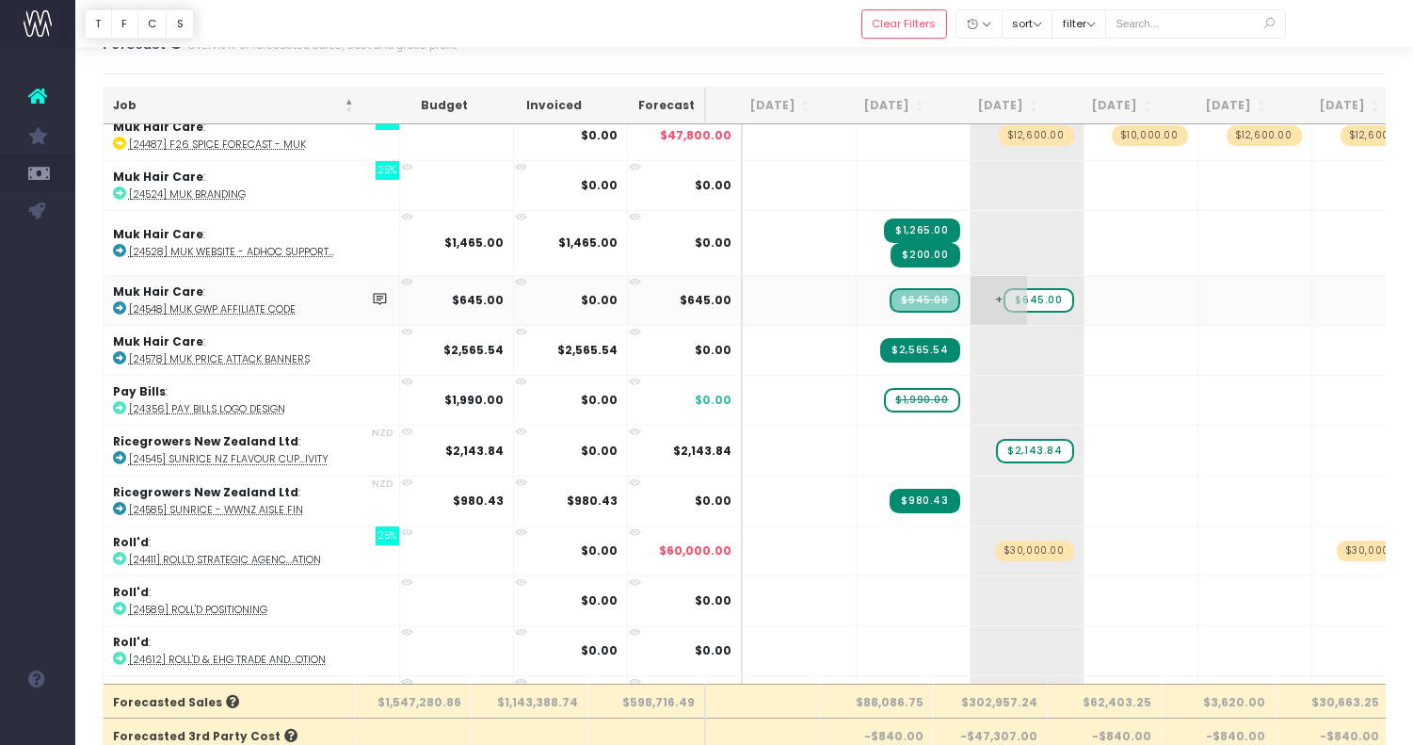
click at [1004, 296] on span "$645.00" at bounding box center [1039, 300] width 70 height 24
click at [1004, 291] on span "$645.00" at bounding box center [1039, 300] width 70 height 24
click at [1004, 298] on span "$645.00" at bounding box center [1039, 300] width 70 height 24
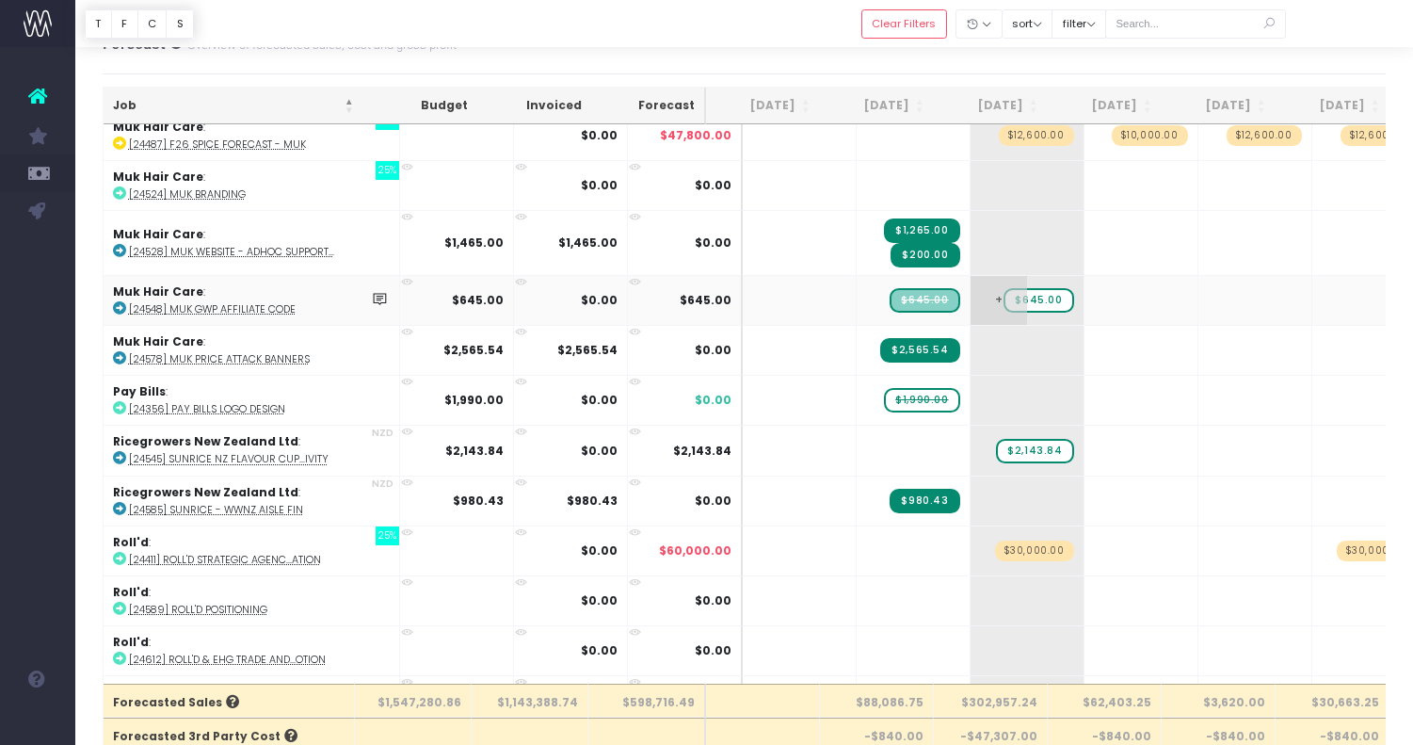
click at [1004, 298] on span "$645.00" at bounding box center [1039, 300] width 70 height 24
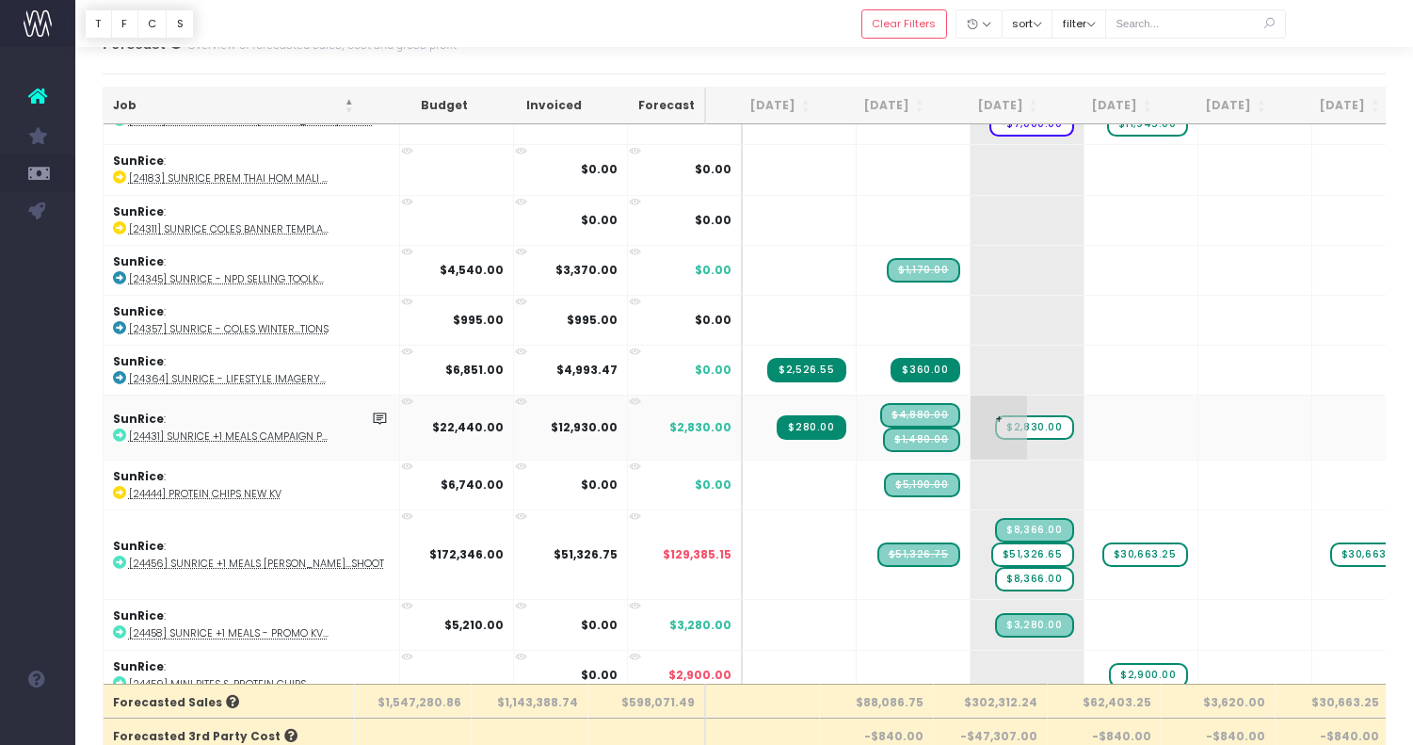
scroll to position [2688, 0]
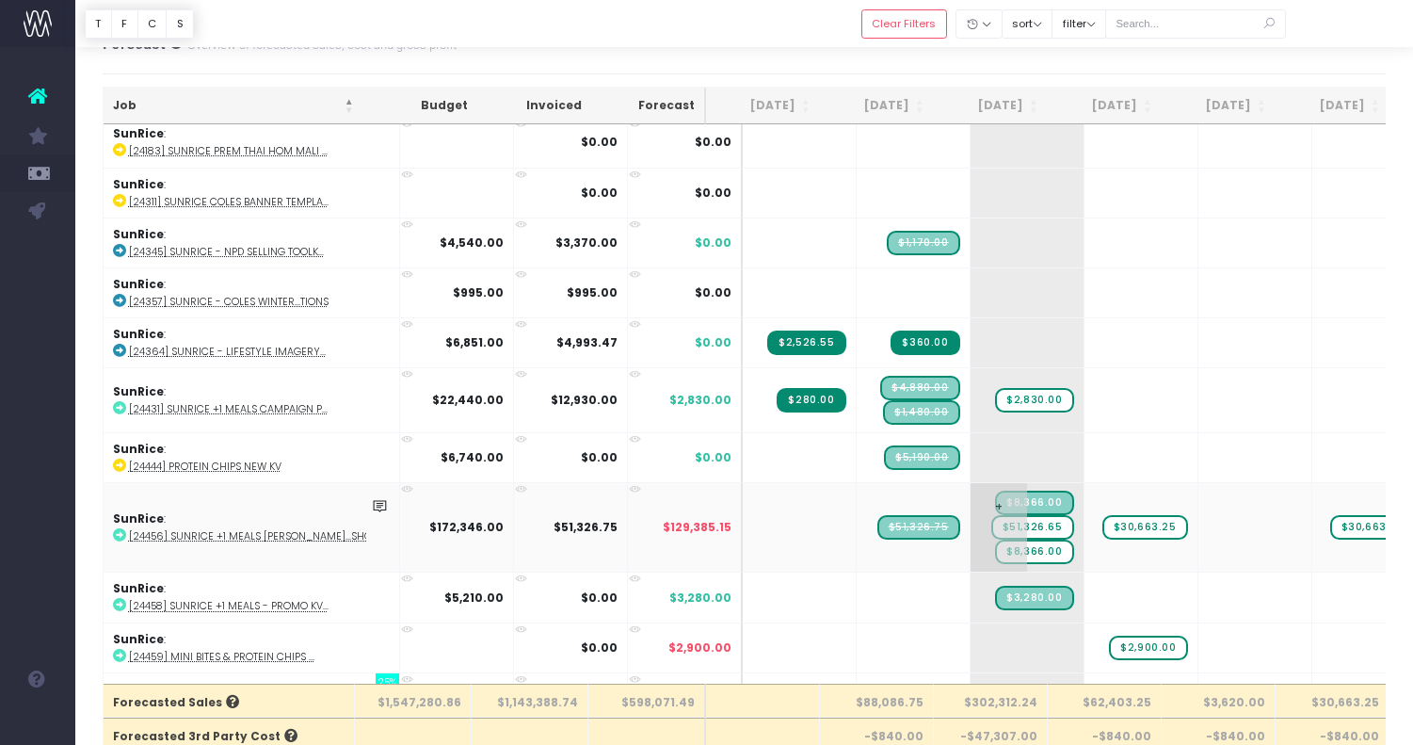
click at [1012, 521] on span "$51,326.65" at bounding box center [1032, 527] width 83 height 24
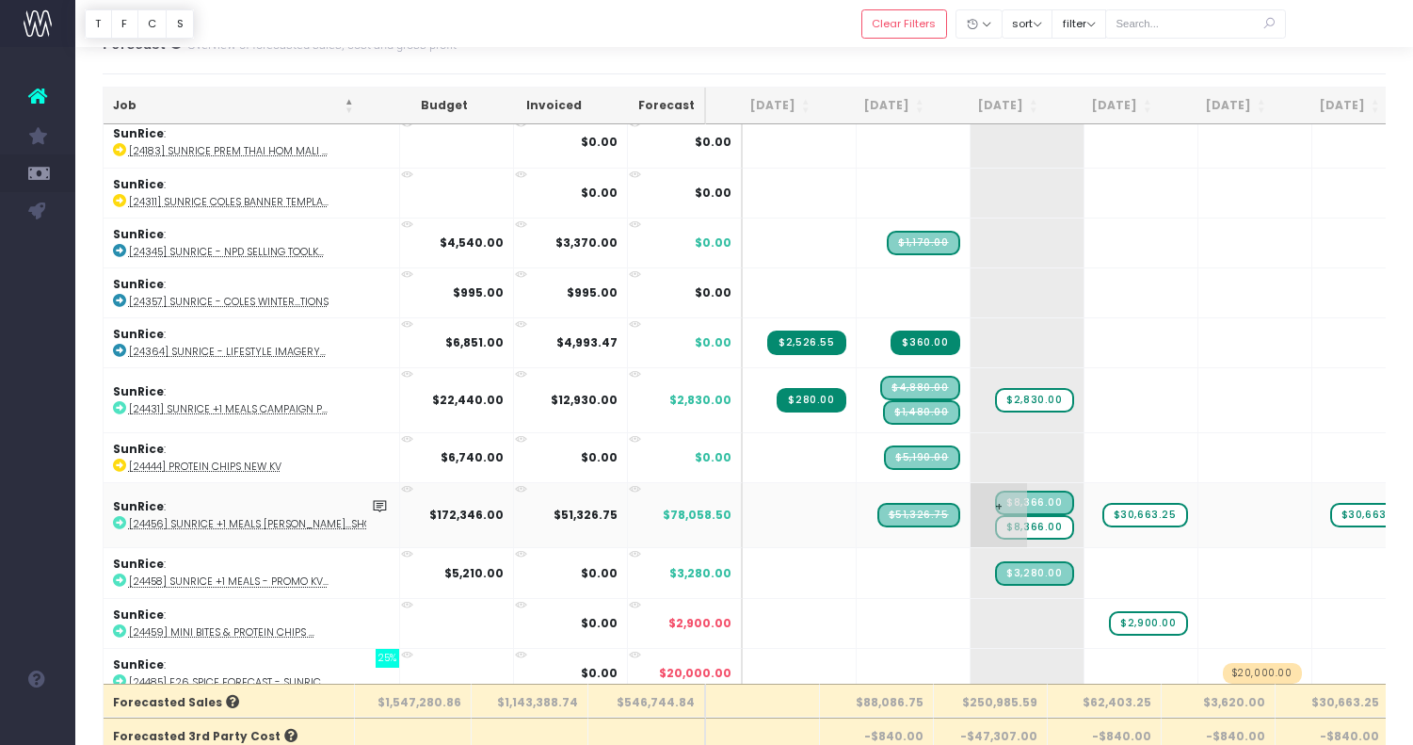
click at [1003, 521] on span "$8,366.00" at bounding box center [1034, 527] width 78 height 24
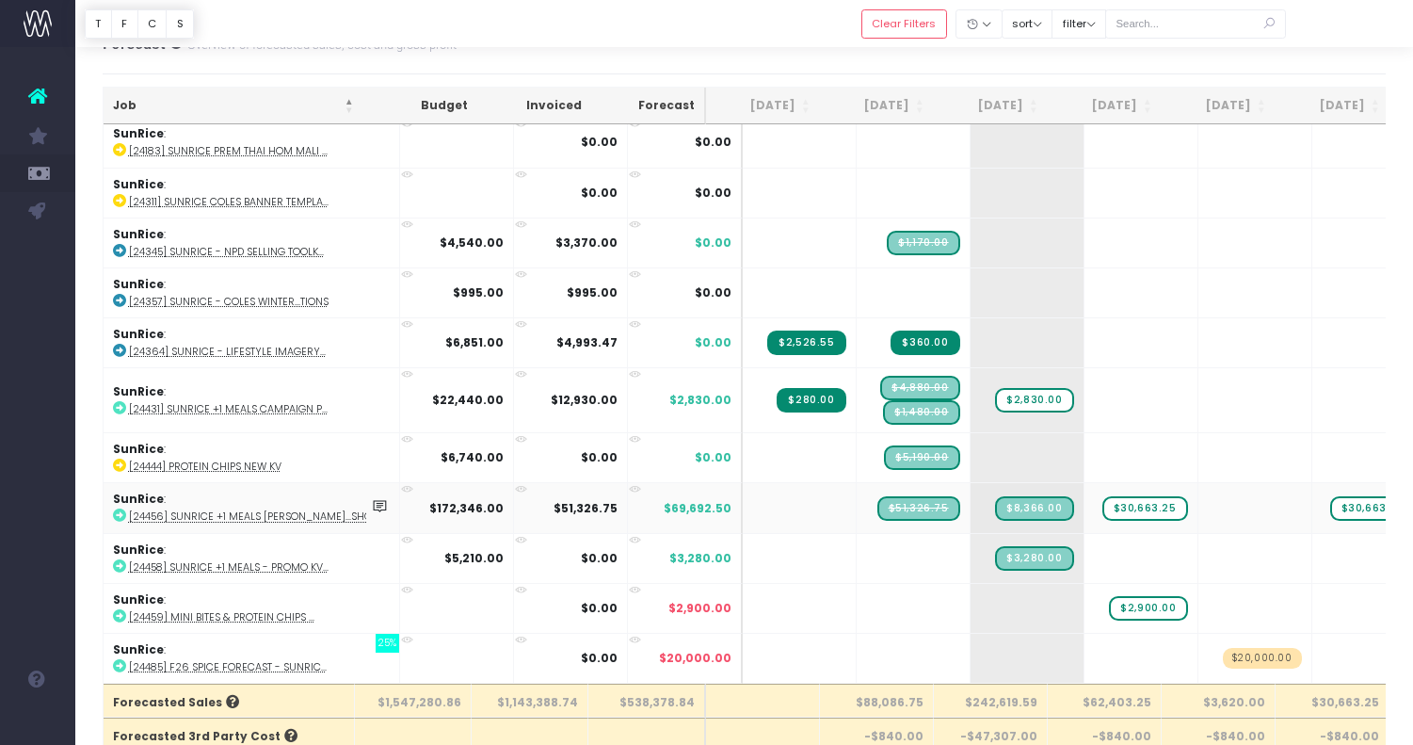
click at [295, 509] on abbr "[24456] SunRice +1 Meals [PERSON_NAME]...Shoot" at bounding box center [256, 516] width 255 height 14
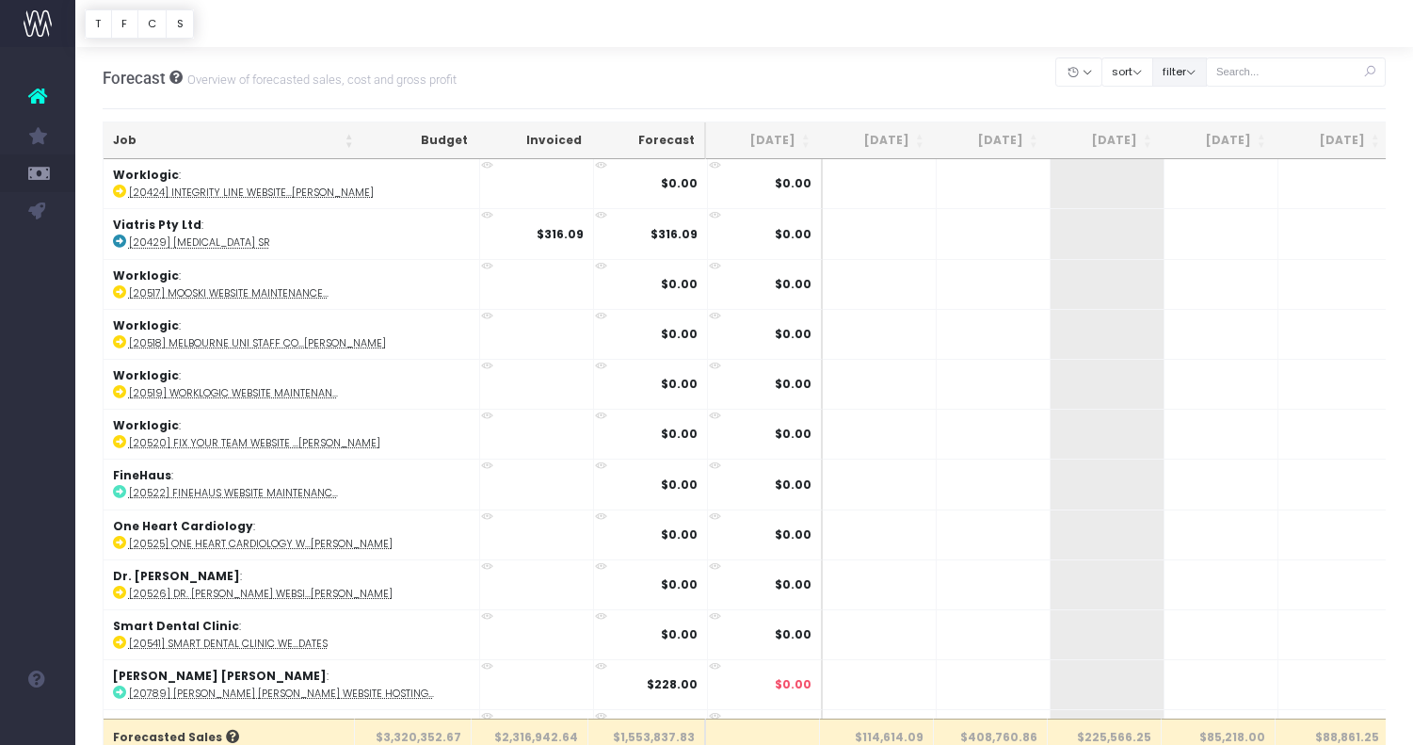
click at [1199, 75] on button "filter" at bounding box center [1179, 71] width 55 height 29
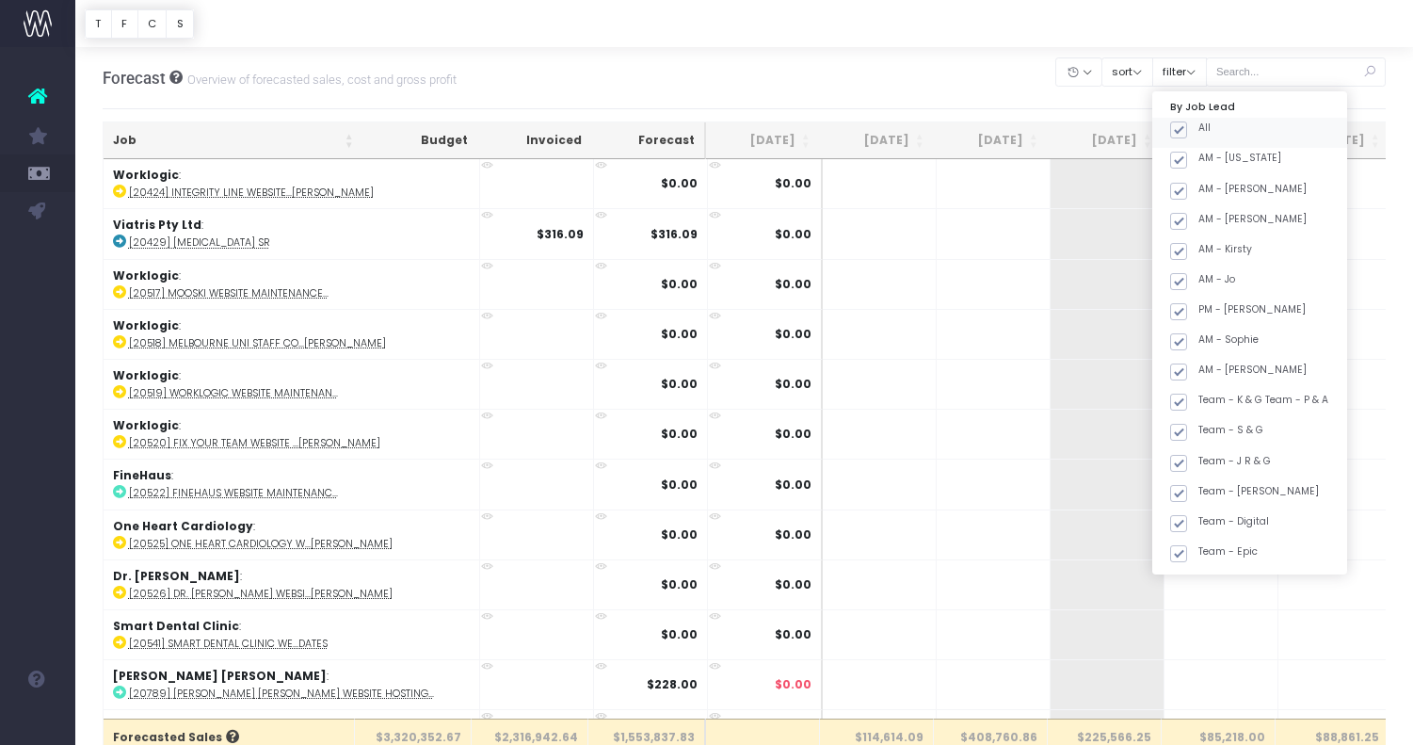
drag, startPoint x: 1198, startPoint y: 123, endPoint x: 1205, endPoint y: 139, distance: 17.3
click at [1187, 124] on span at bounding box center [1178, 129] width 17 height 17
click at [1198, 124] on input "All" at bounding box center [1204, 127] width 12 height 12
checkbox input "false"
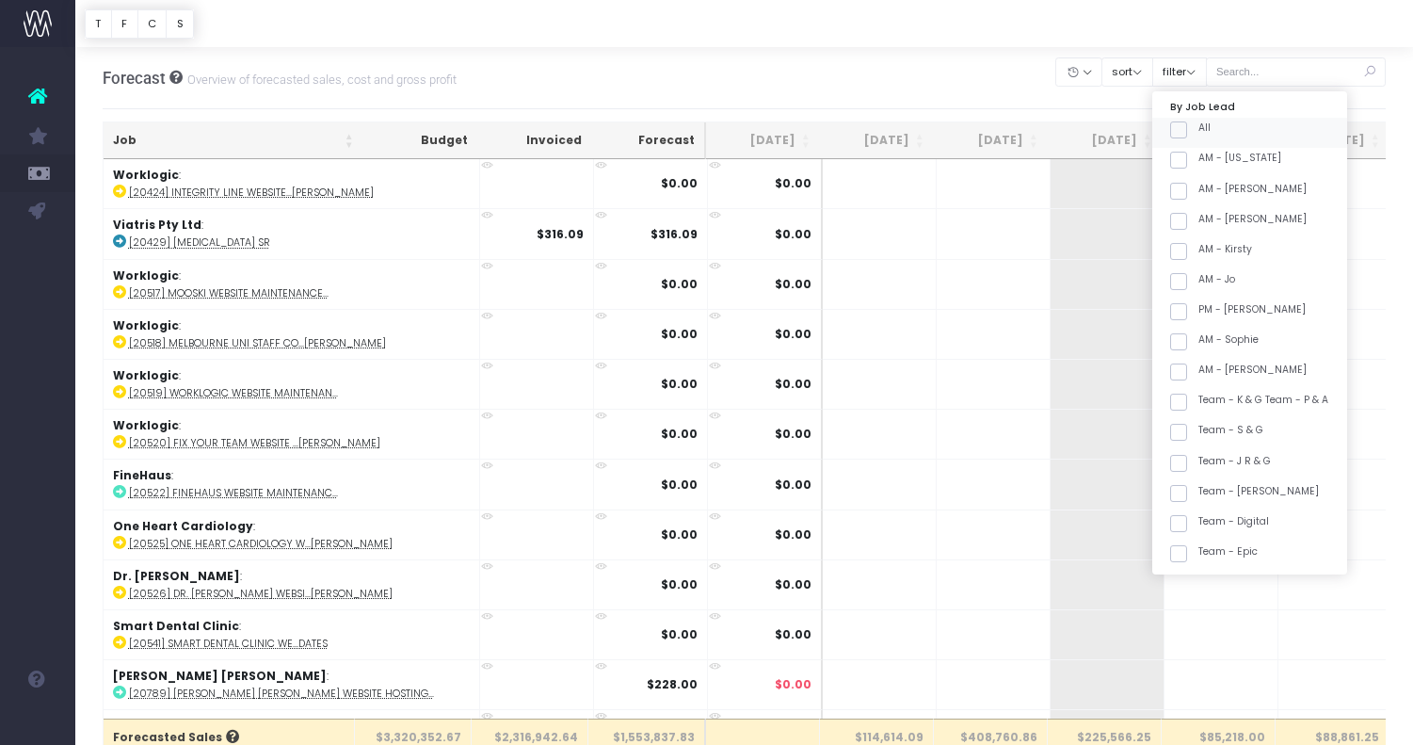
checkbox input "false"
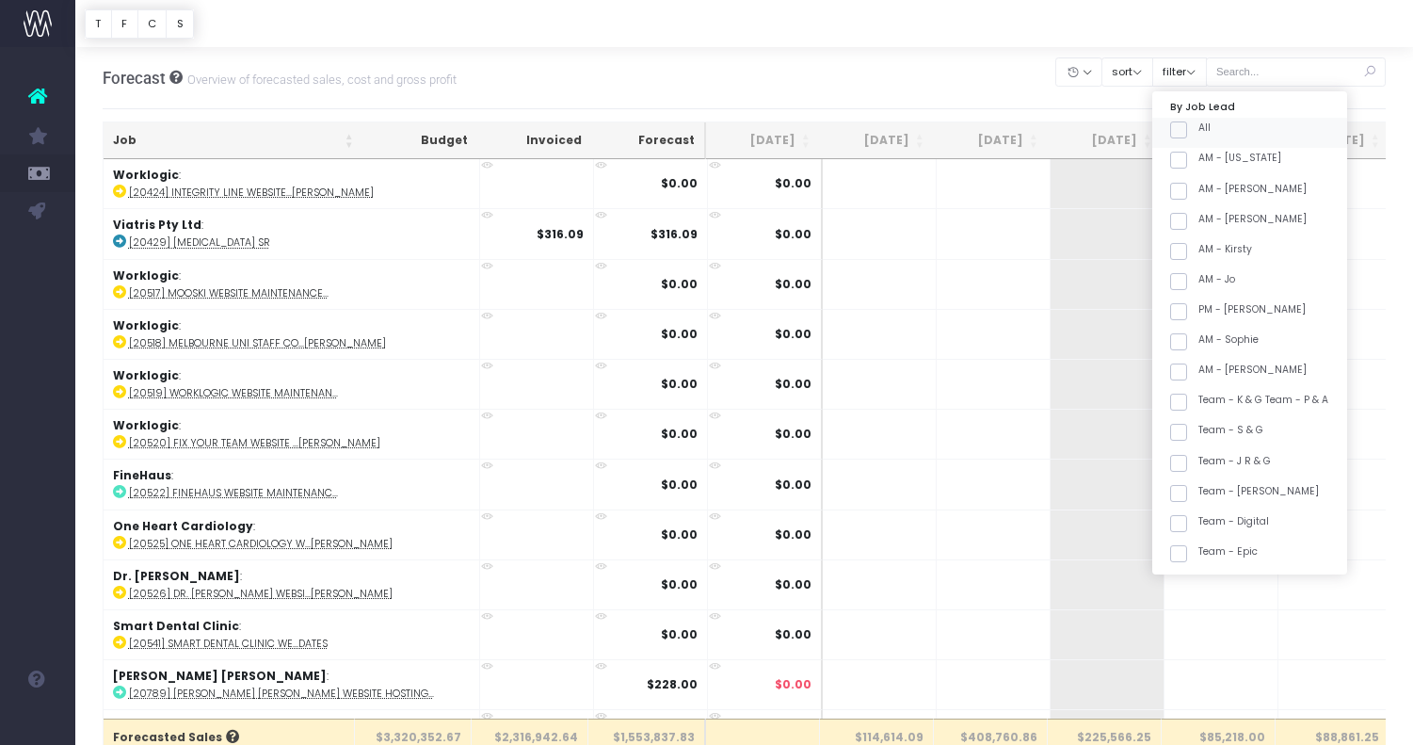
checkbox input "false"
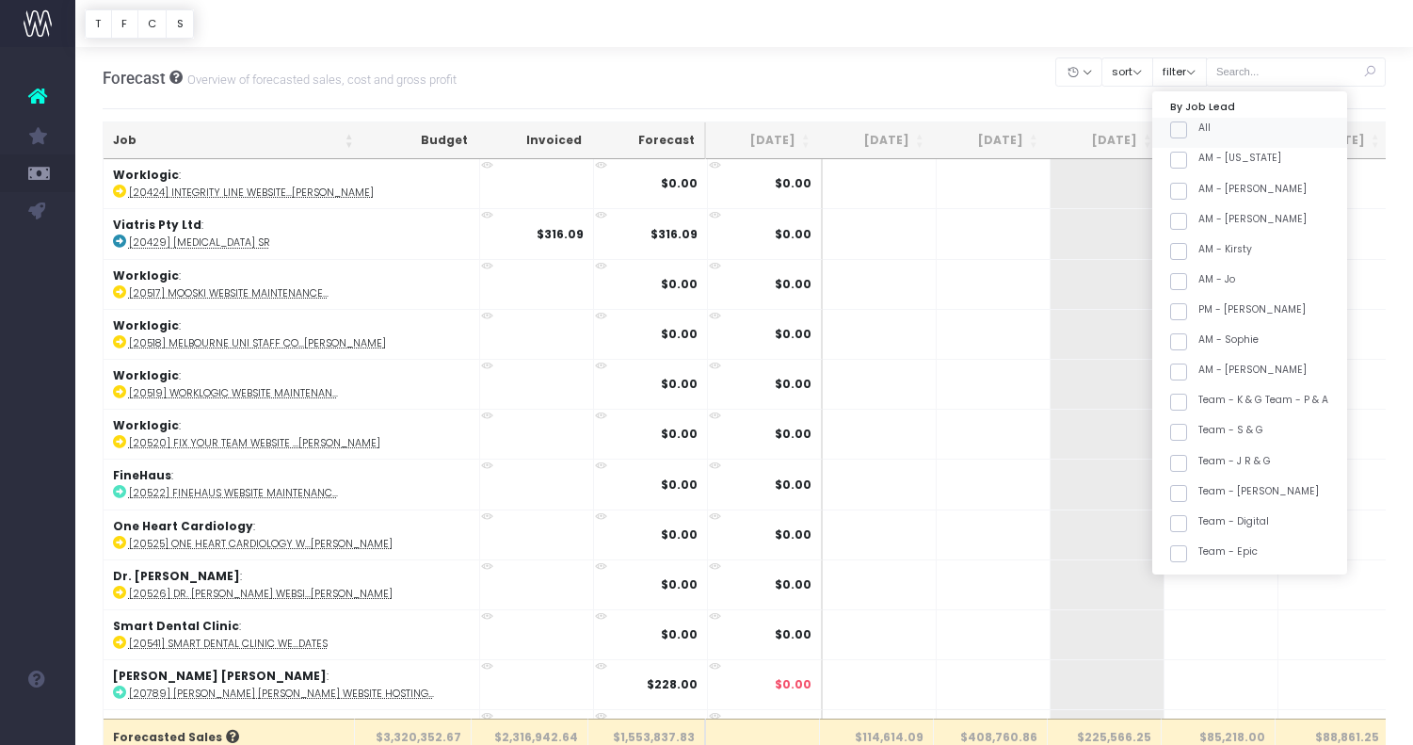
checkbox input "false"
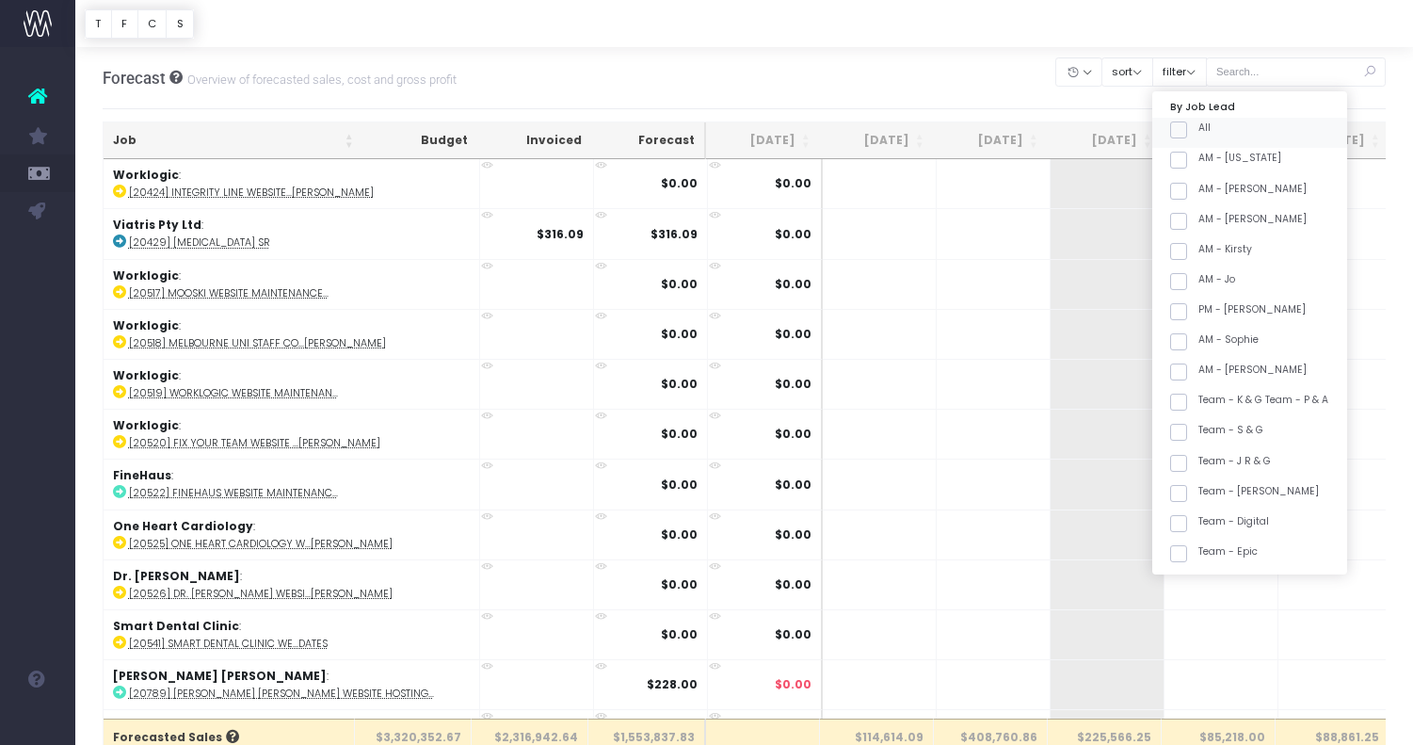
checkbox input "false"
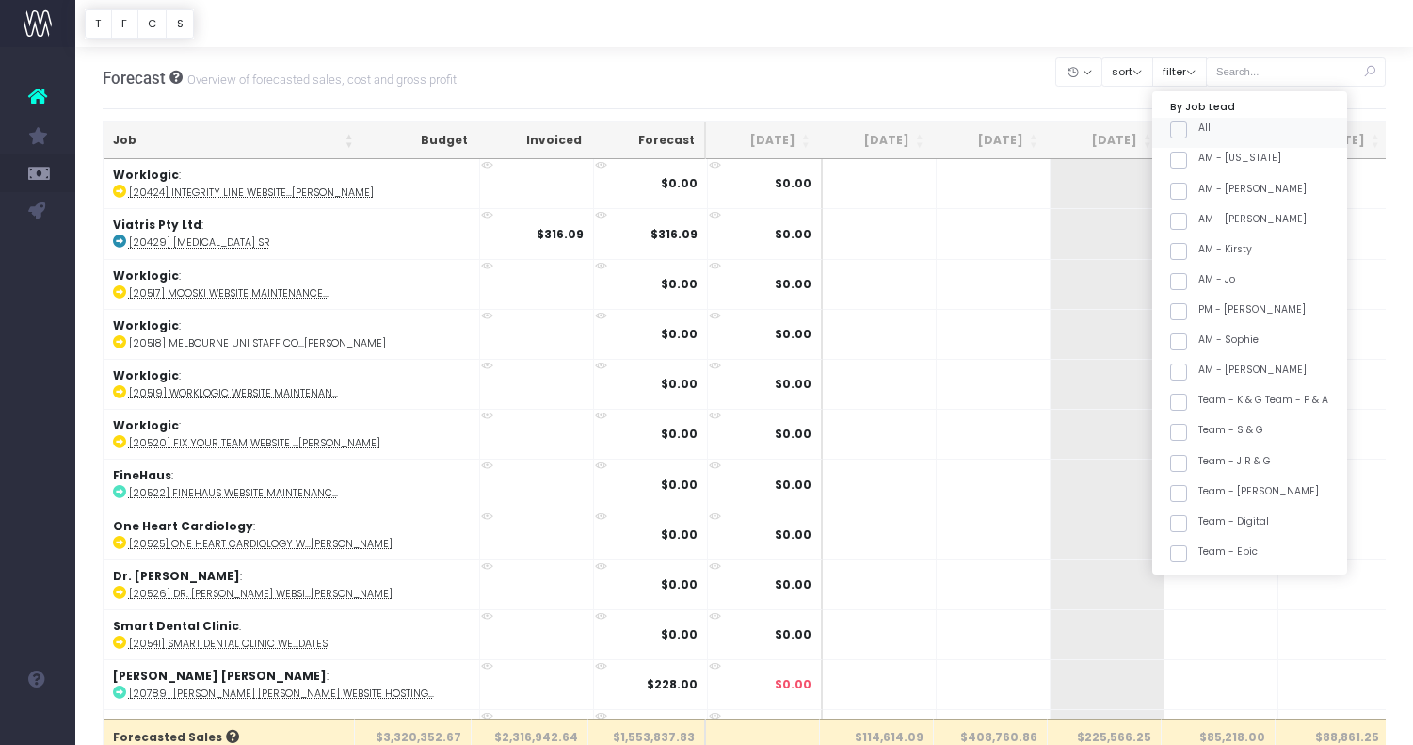
checkbox input "false"
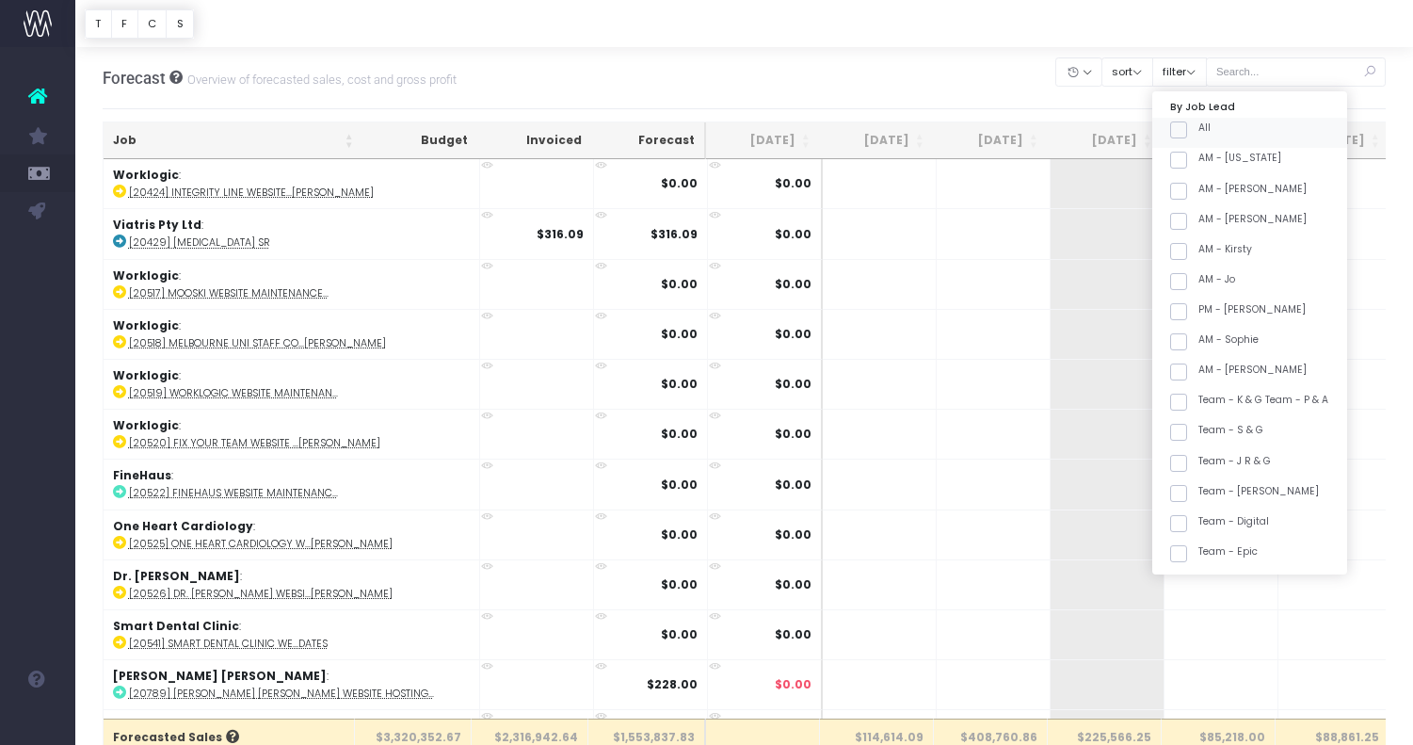
checkbox input "false"
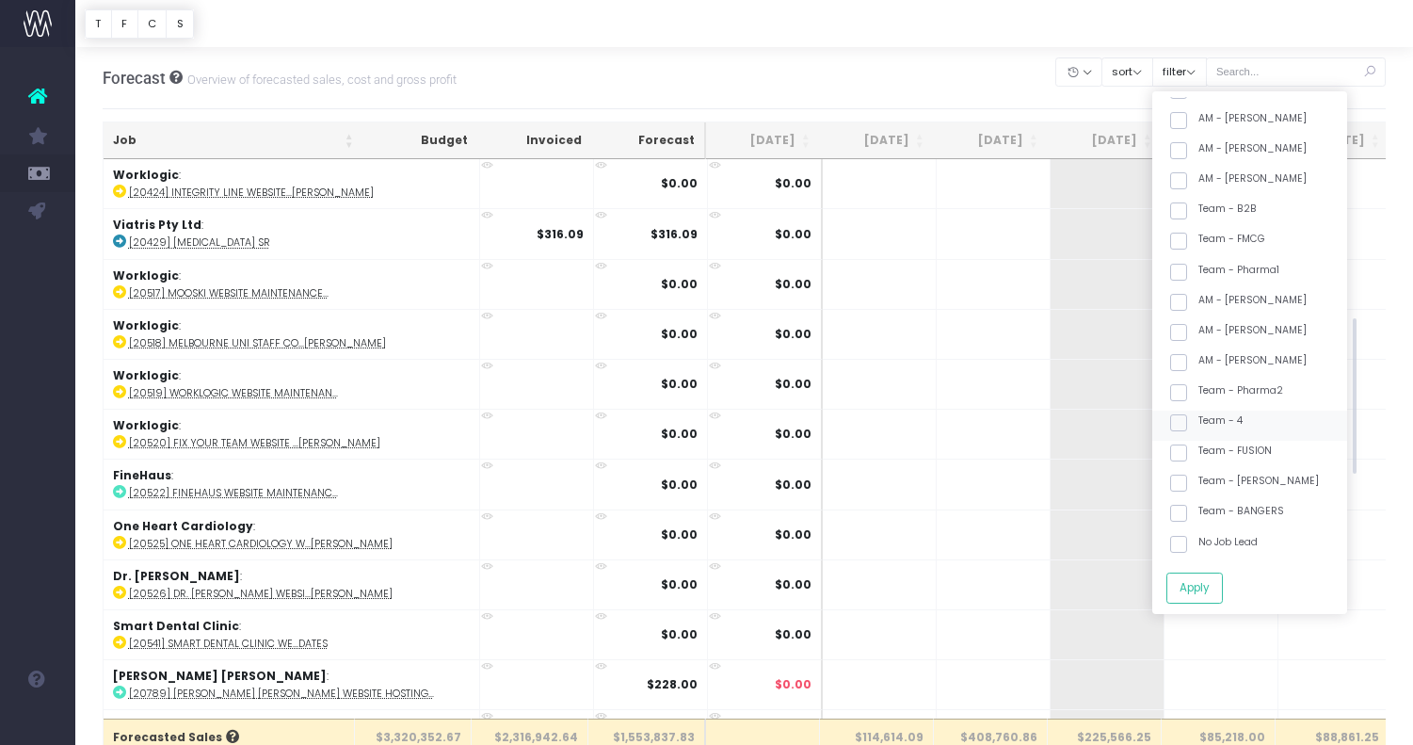
scroll to position [515, 0]
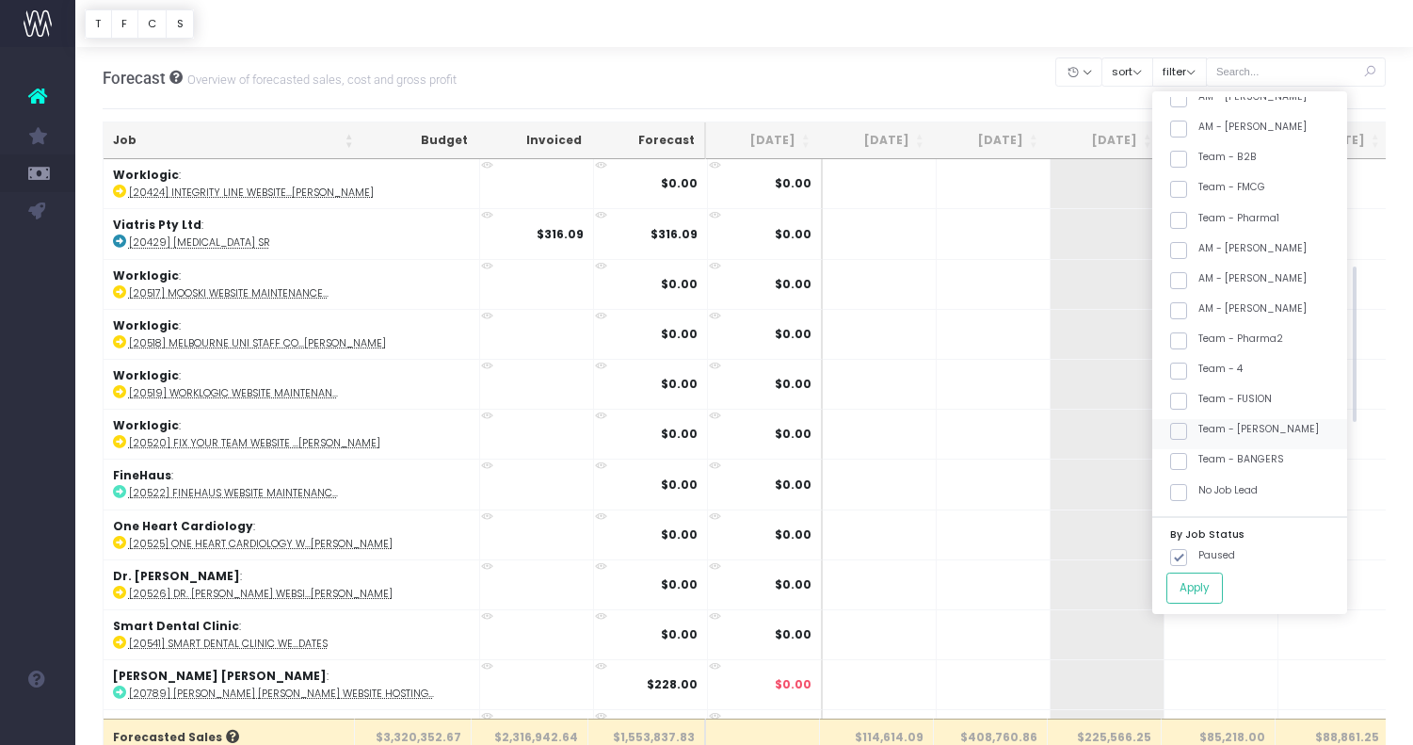
click at [1256, 423] on label "Team - [PERSON_NAME]" at bounding box center [1244, 429] width 149 height 15
click at [1211, 423] on input "Team - [PERSON_NAME]" at bounding box center [1204, 428] width 12 height 12
checkbox input "true"
click at [1218, 582] on button "Apply" at bounding box center [1194, 587] width 56 height 31
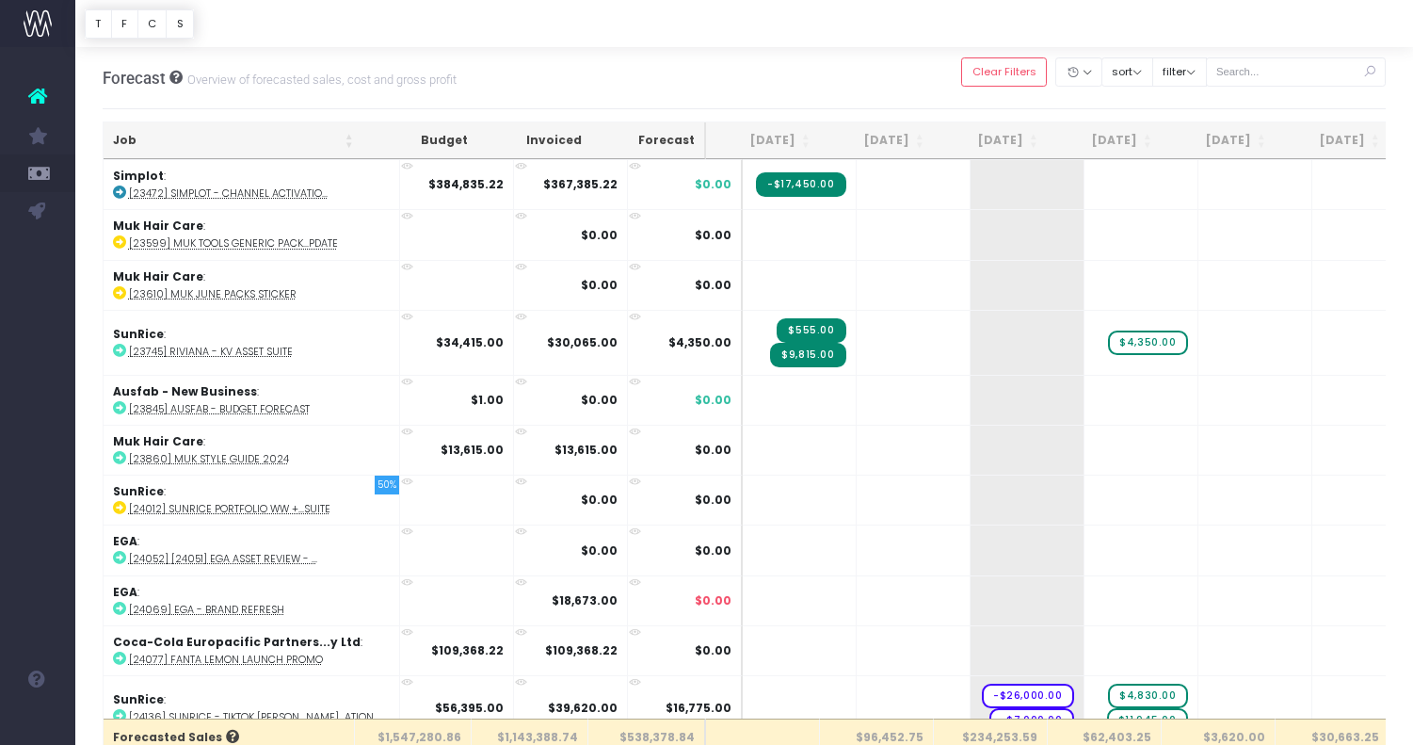
click at [316, 141] on th "Job" at bounding box center [234, 140] width 260 height 37
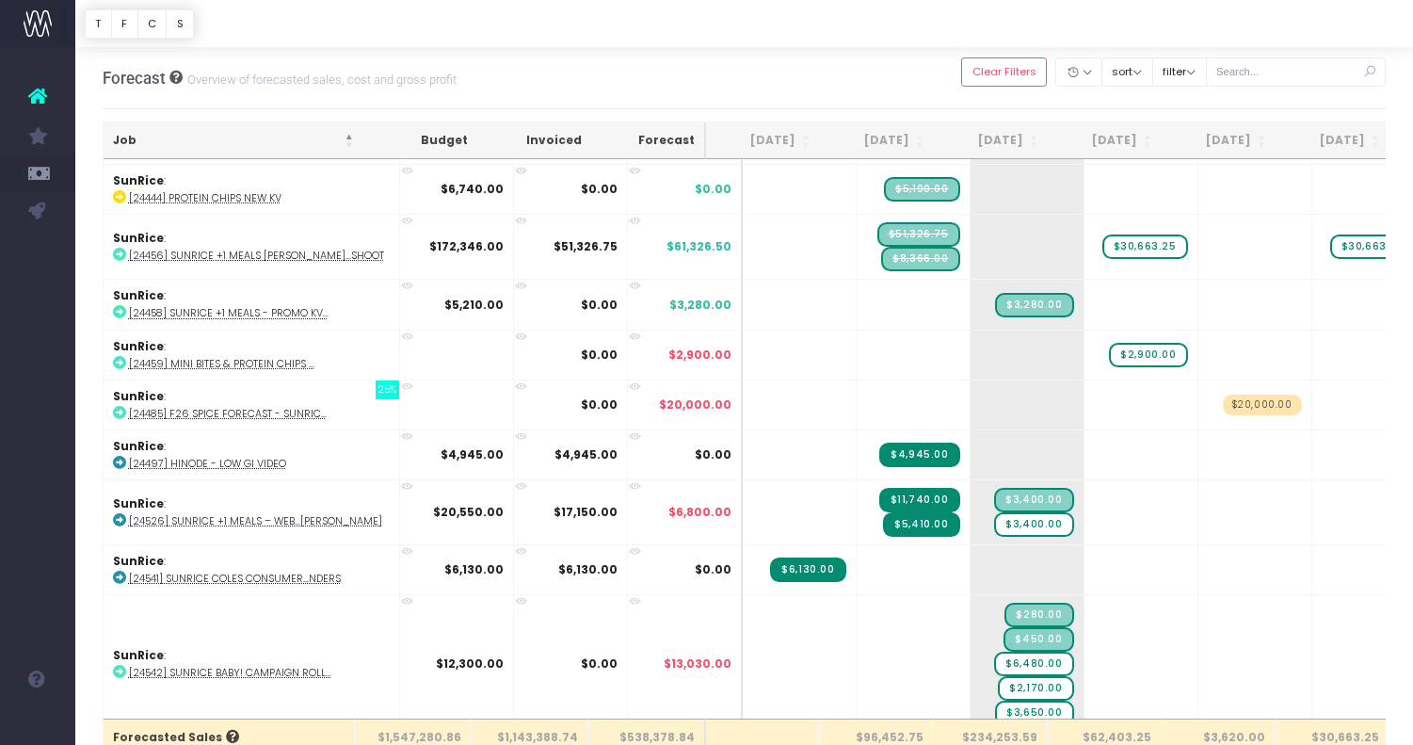
scroll to position [2997, 0]
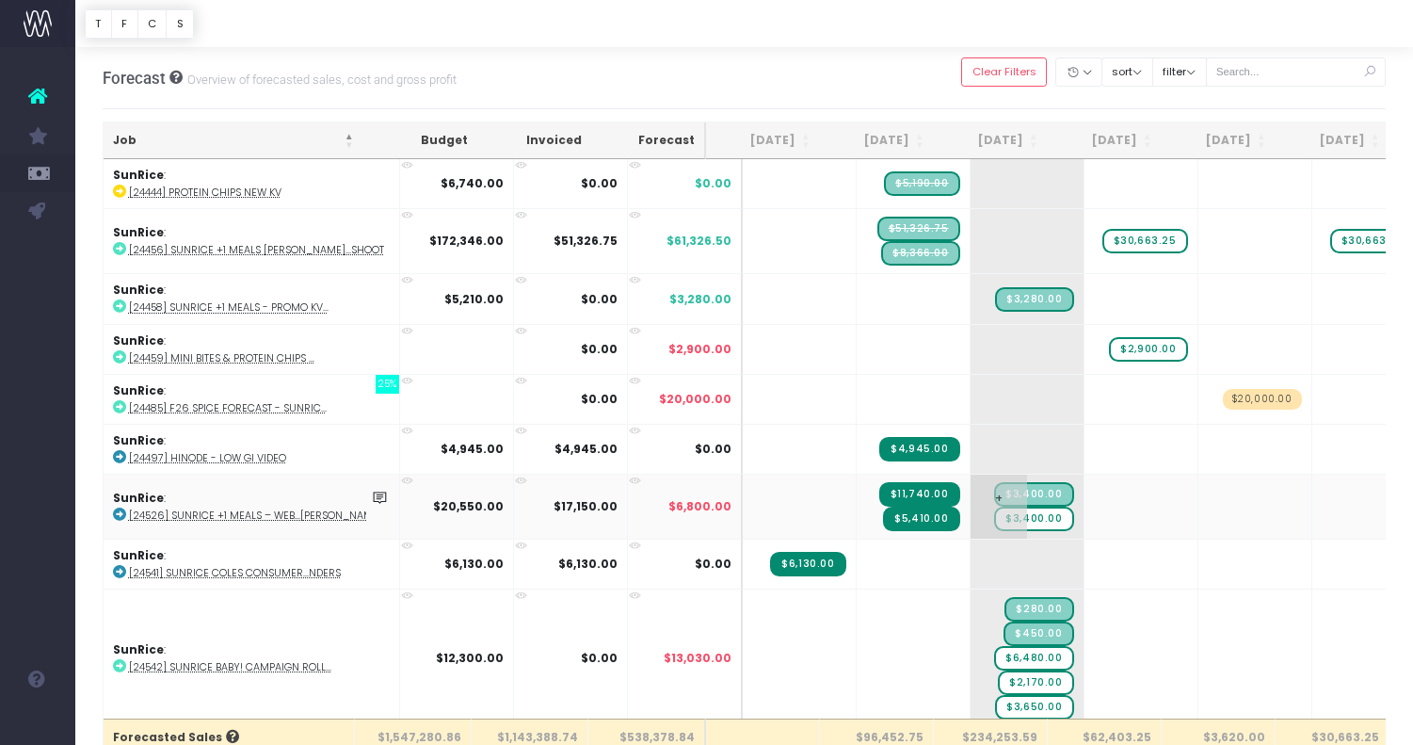
click at [994, 509] on span "$3,400.00" at bounding box center [1033, 519] width 79 height 24
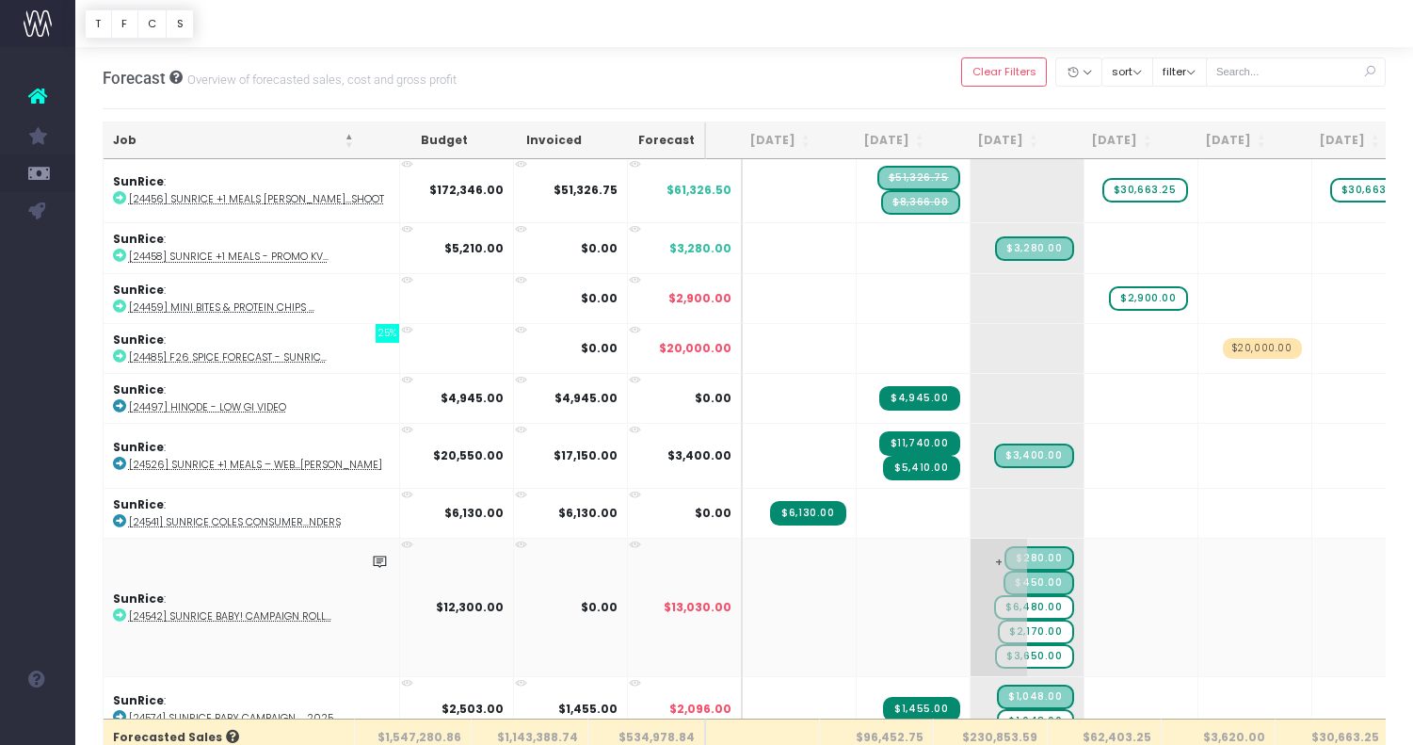
scroll to position [3076, 0]
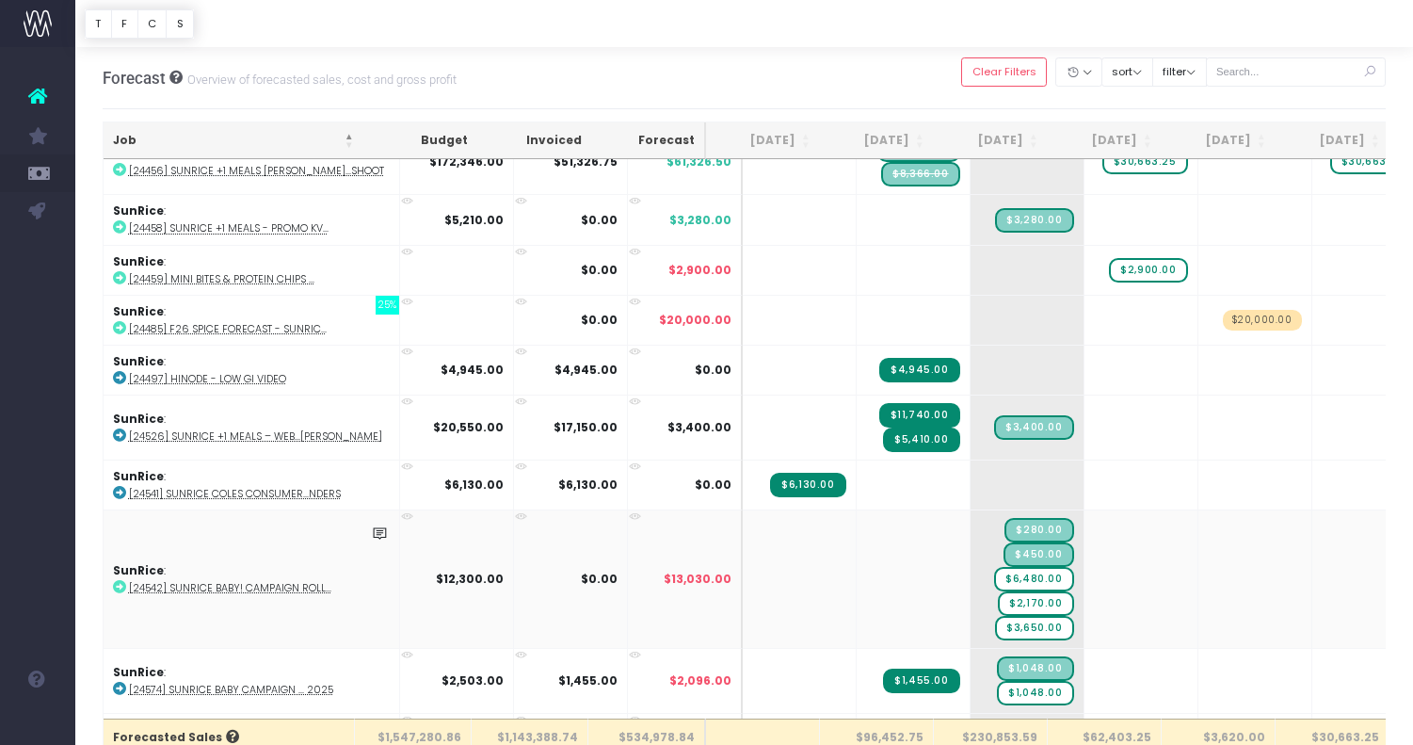
click at [287, 581] on abbr "[24542] SunRice Baby! Campaign Roll..." at bounding box center [230, 588] width 202 height 14
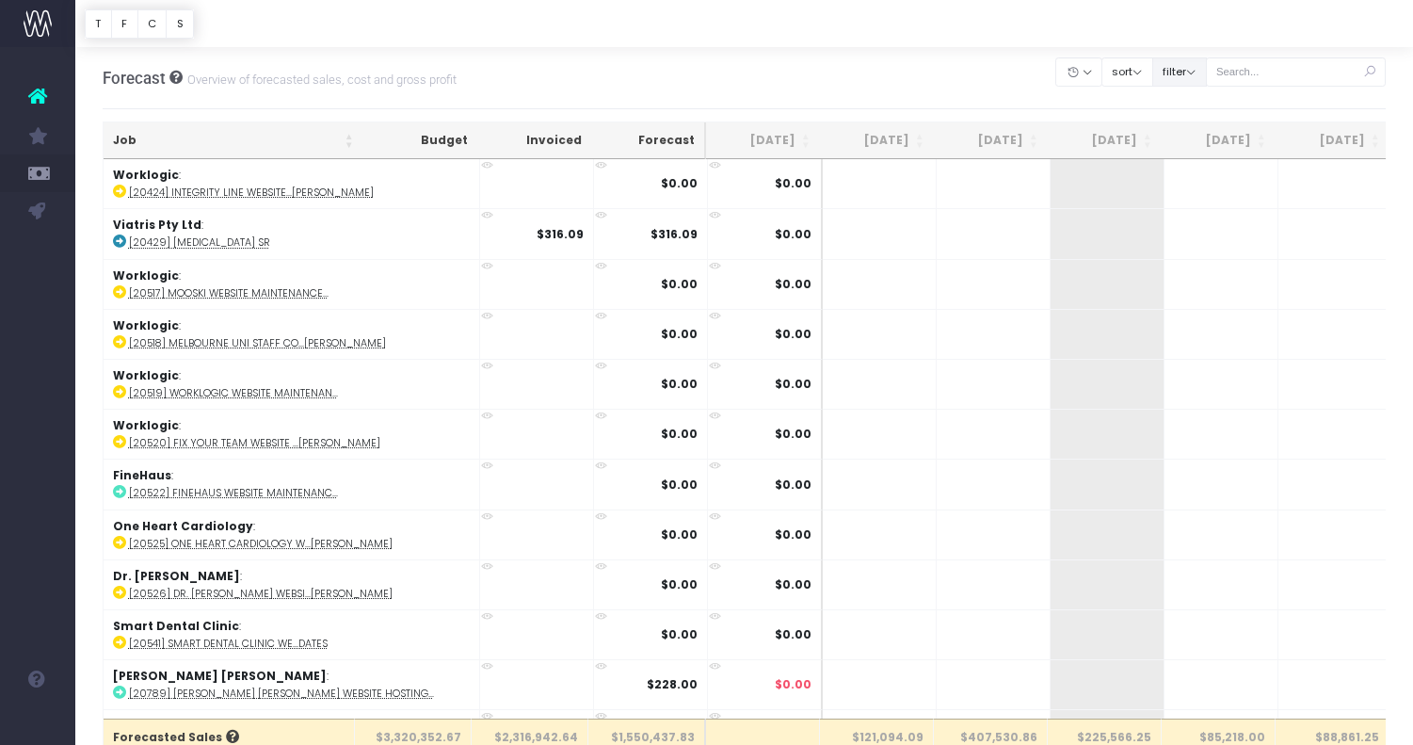
click at [1207, 68] on button "filter" at bounding box center [1179, 71] width 55 height 29
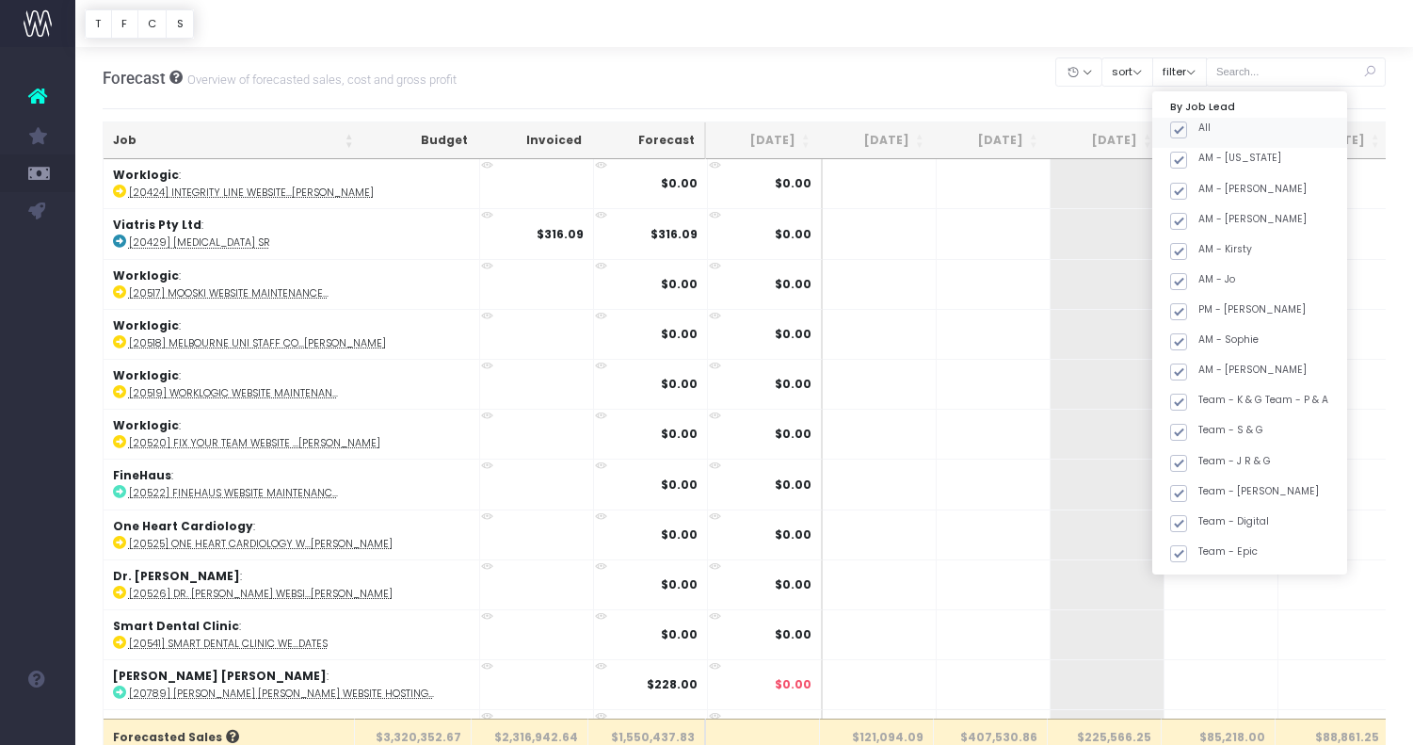
click at [1211, 133] on label "All" at bounding box center [1190, 128] width 40 height 15
click at [1211, 133] on input "All" at bounding box center [1204, 127] width 12 height 12
checkbox input "false"
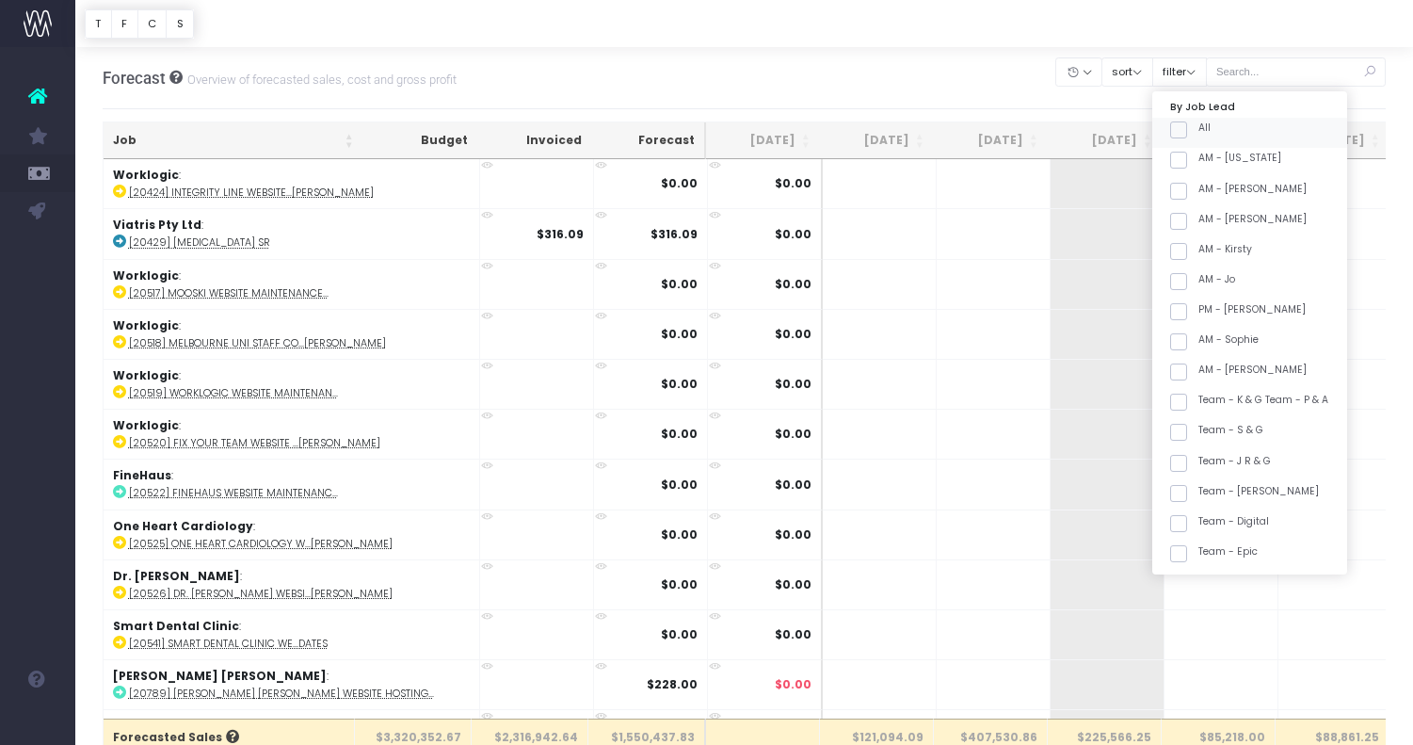
checkbox input "false"
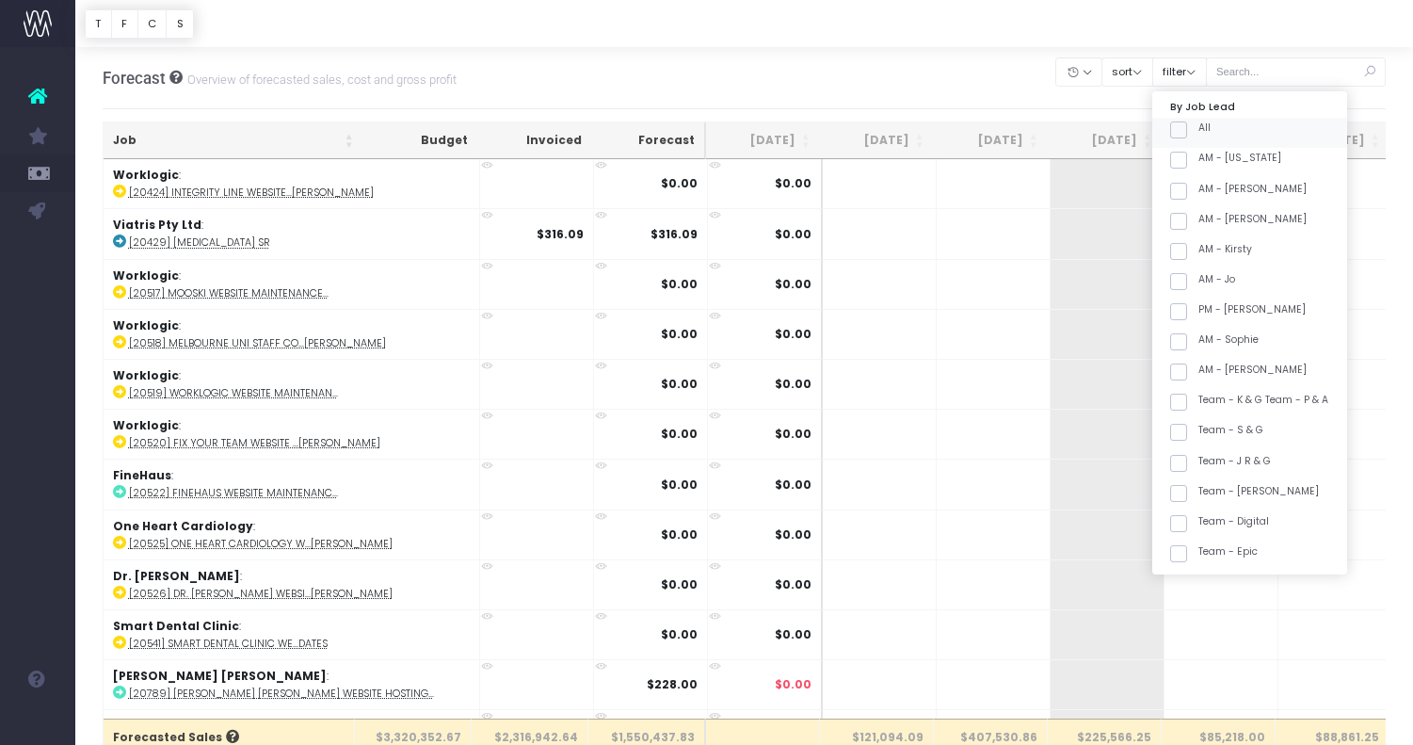
checkbox input "false"
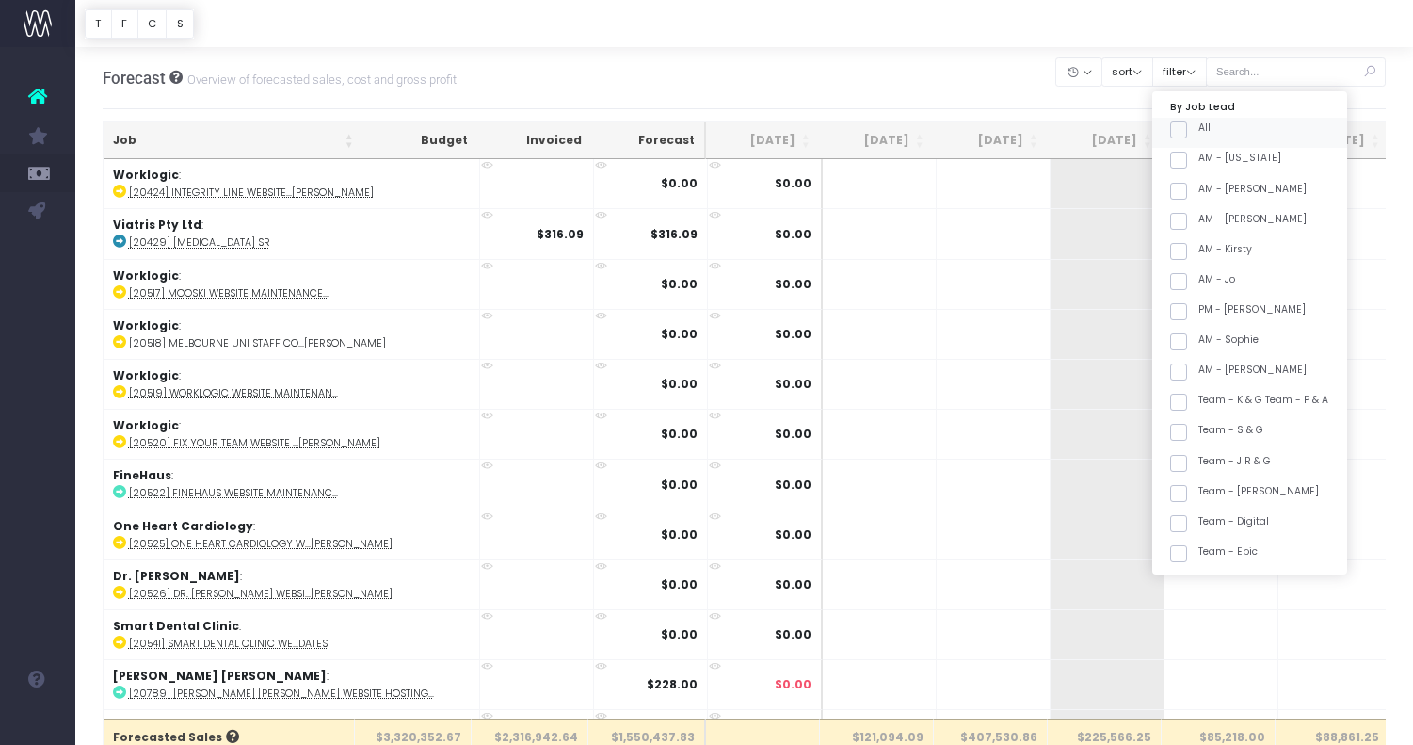
checkbox input "false"
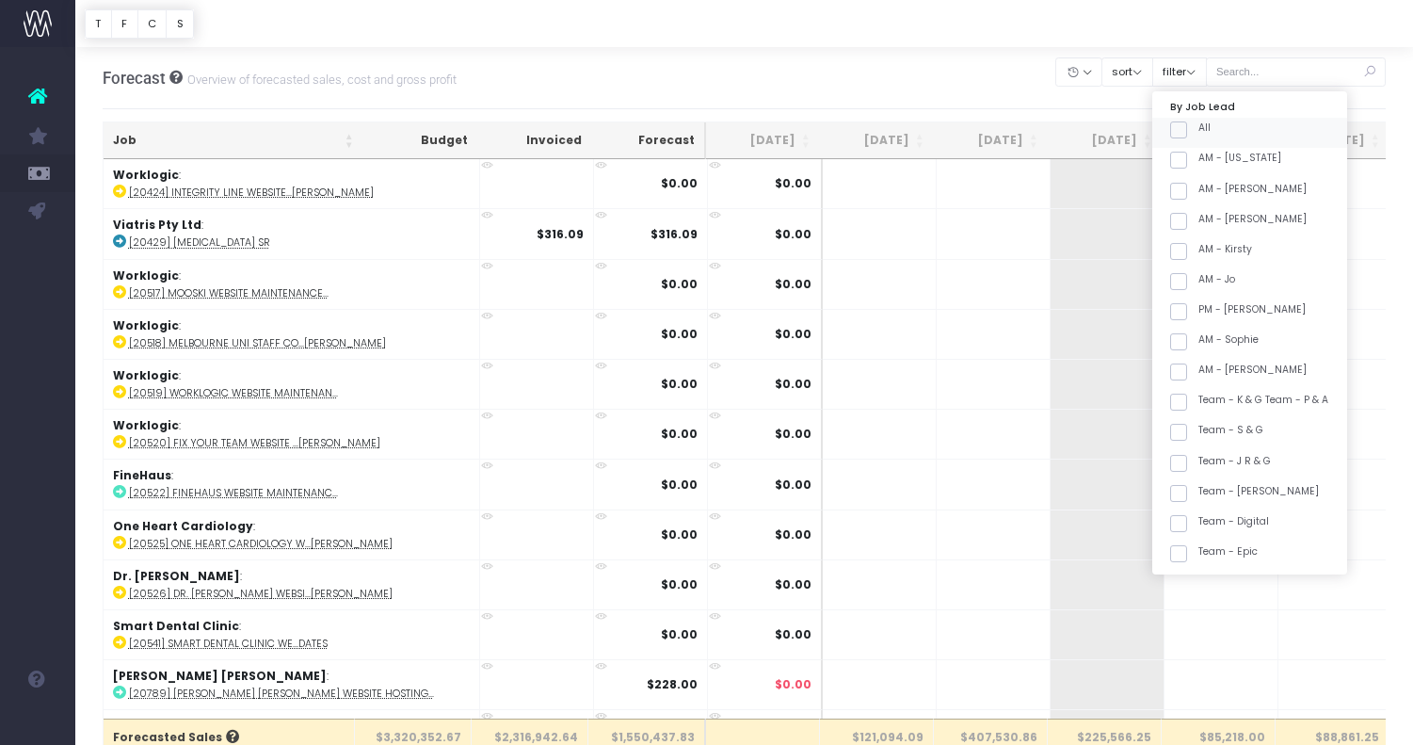
checkbox input "false"
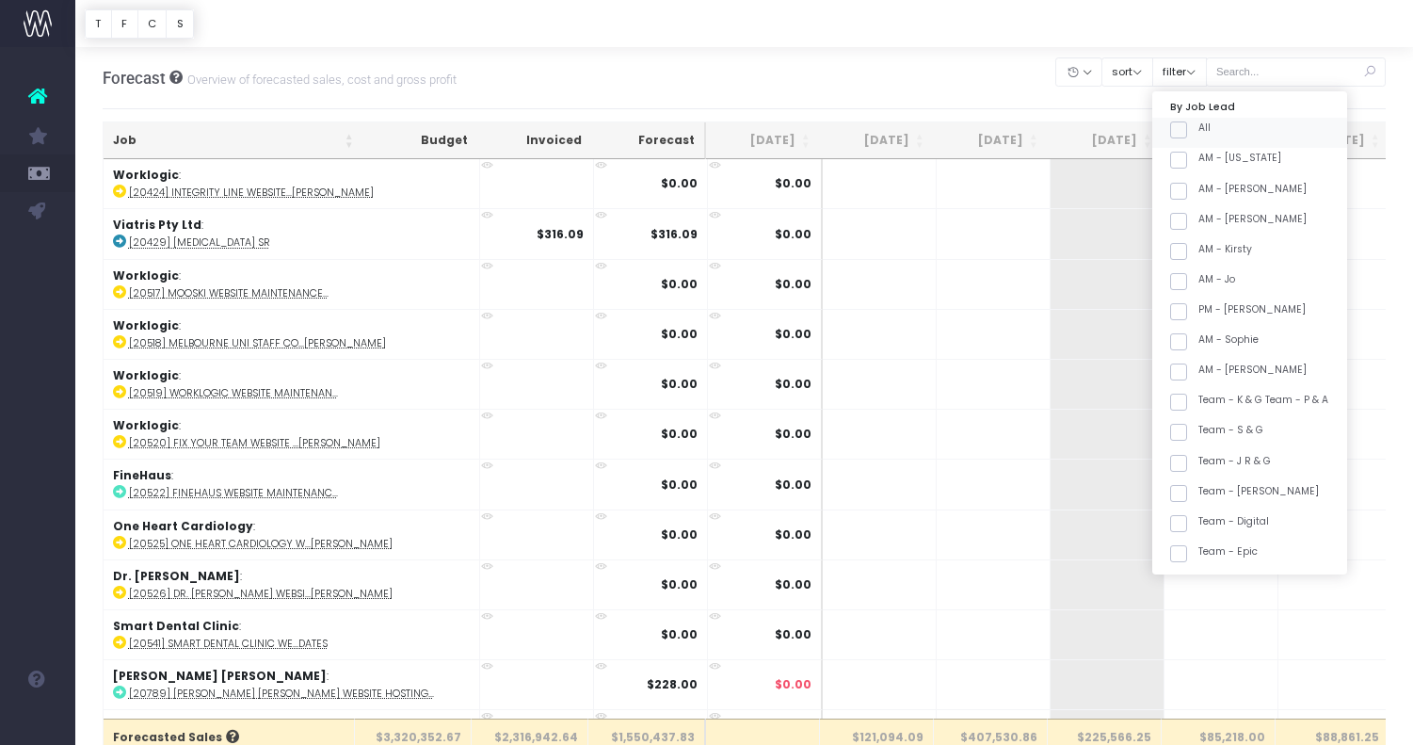
checkbox input "false"
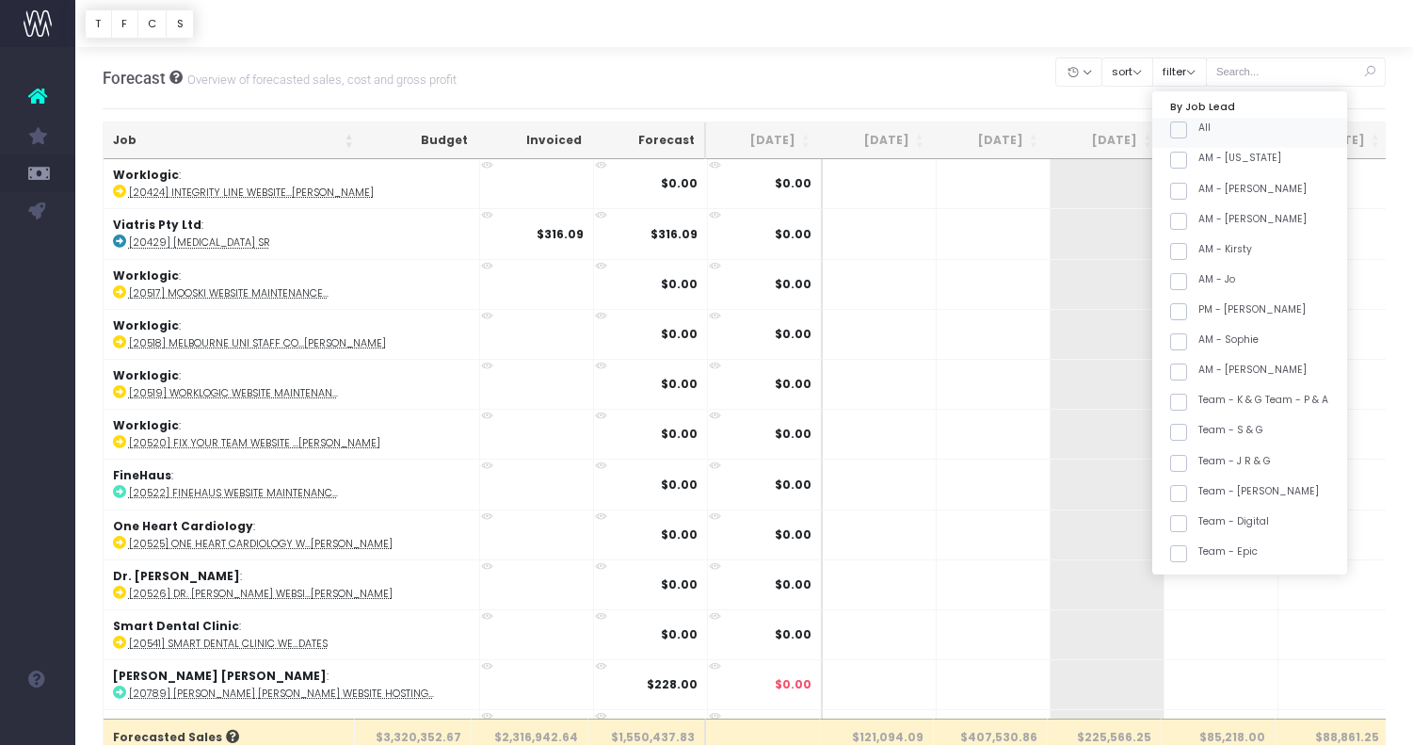
checkbox input "false"
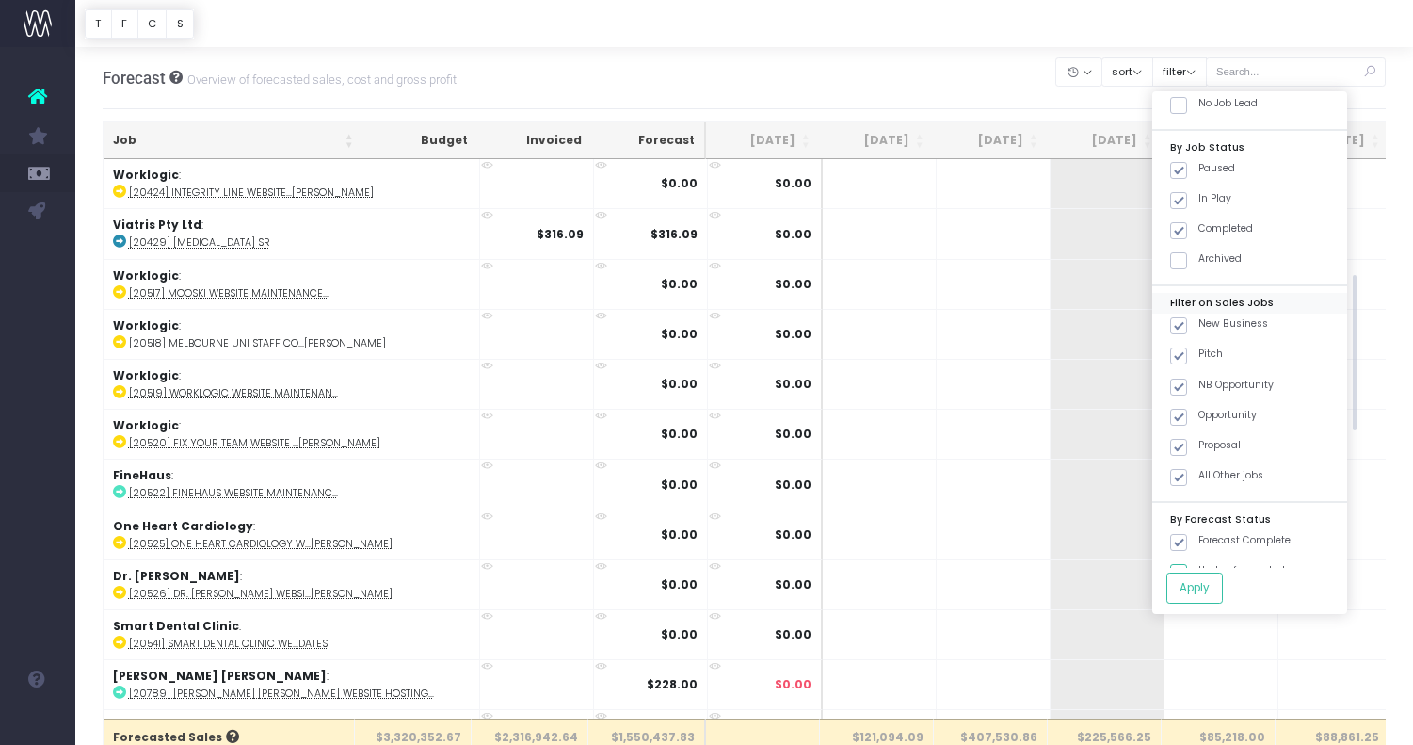
scroll to position [801, 0]
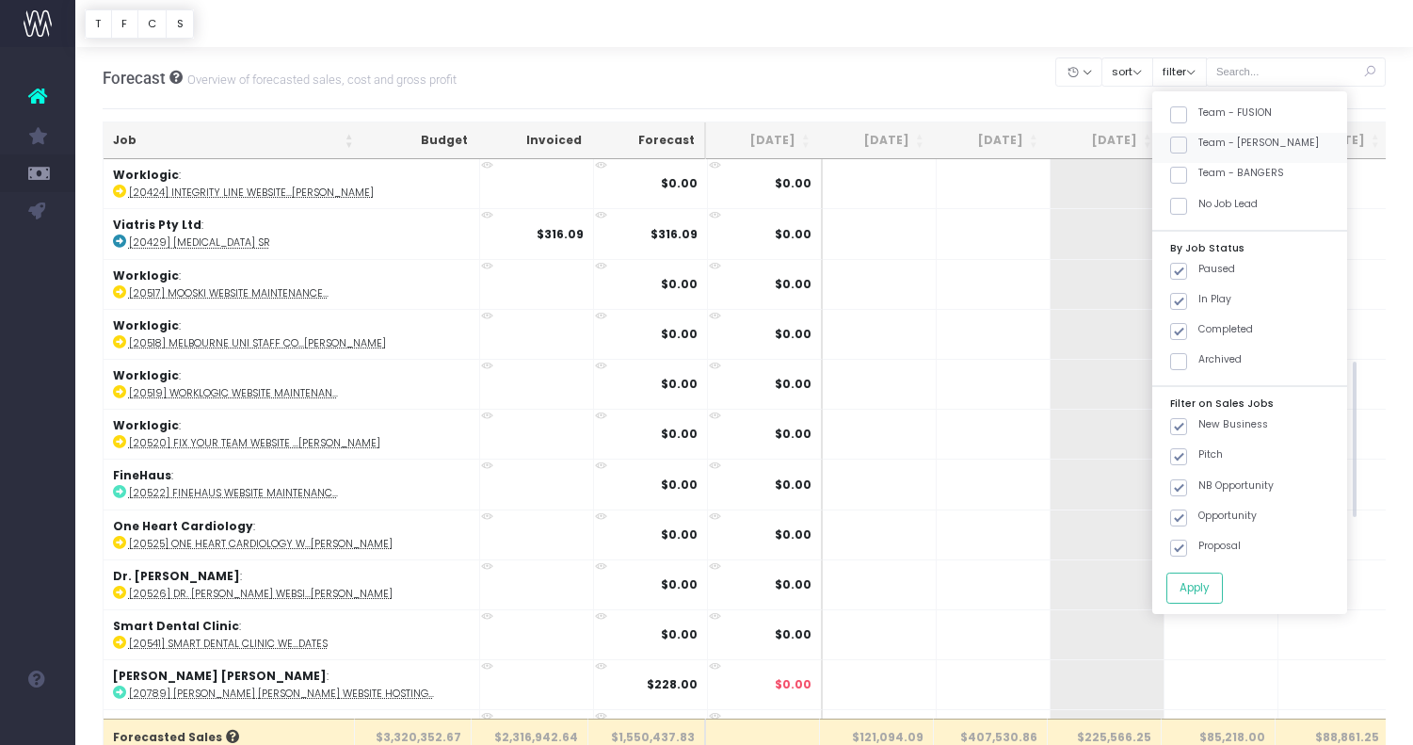
click at [1262, 145] on label "Team - [PERSON_NAME]" at bounding box center [1244, 143] width 149 height 15
click at [1211, 145] on input "Team - [PERSON_NAME]" at bounding box center [1204, 142] width 12 height 12
checkbox input "true"
click at [1223, 587] on button "Apply" at bounding box center [1194, 587] width 56 height 31
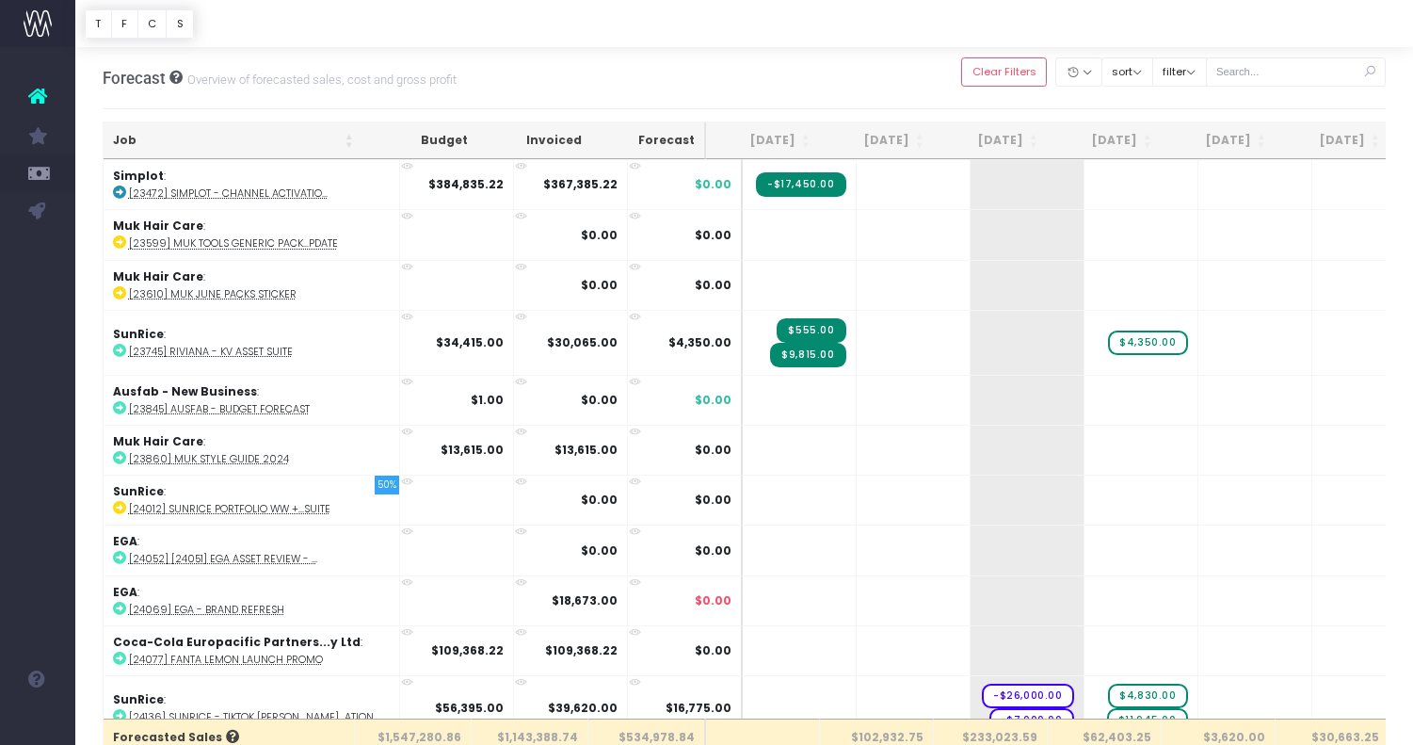
click at [249, 138] on th "Job" at bounding box center [234, 140] width 260 height 37
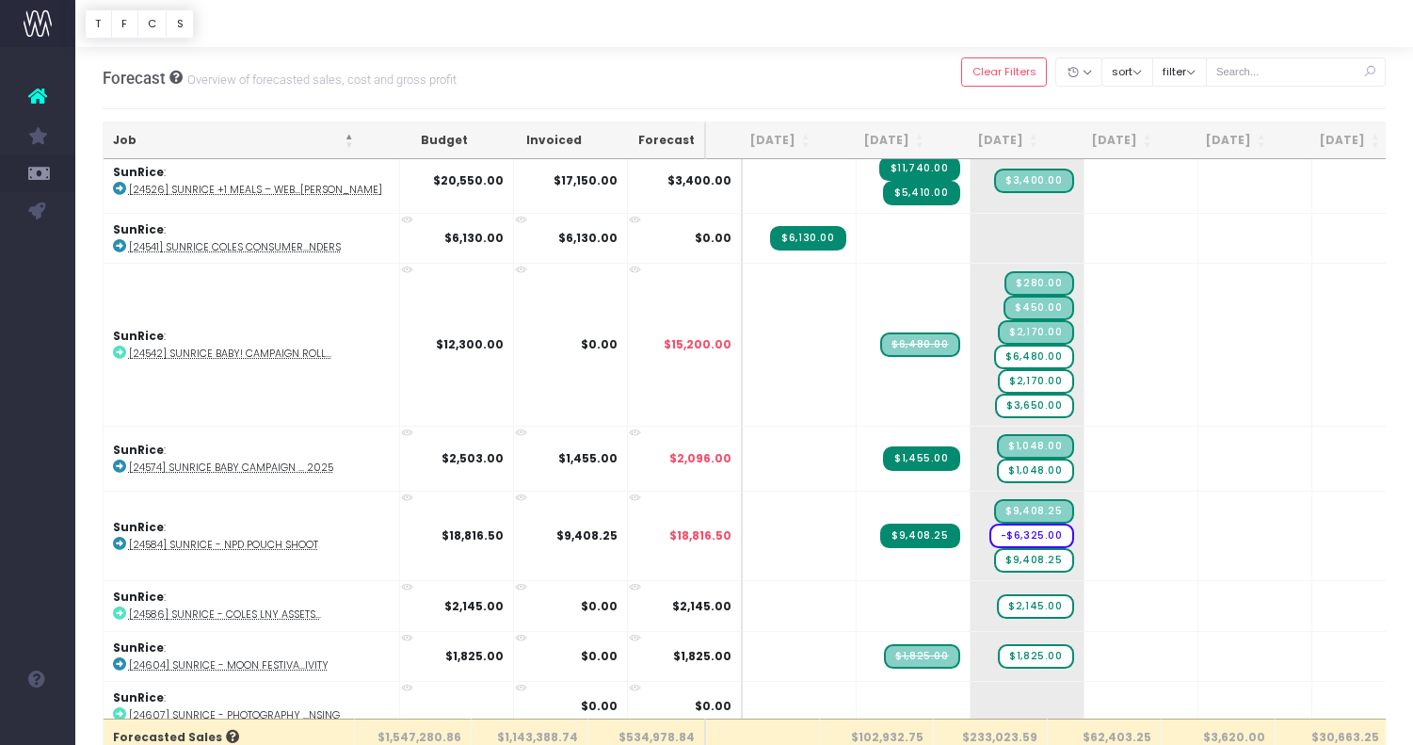
scroll to position [3325, 0]
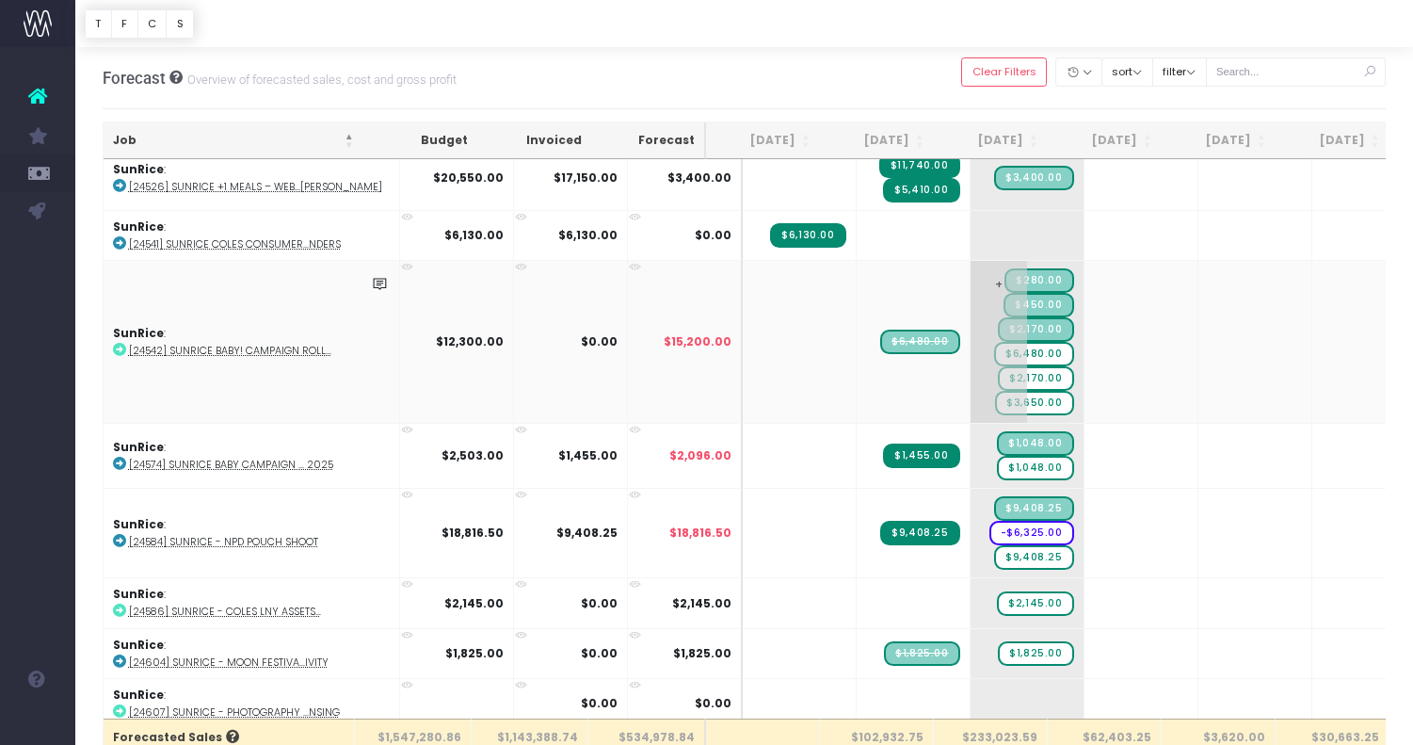
click at [1020, 346] on span "$6,480.00" at bounding box center [1033, 354] width 79 height 24
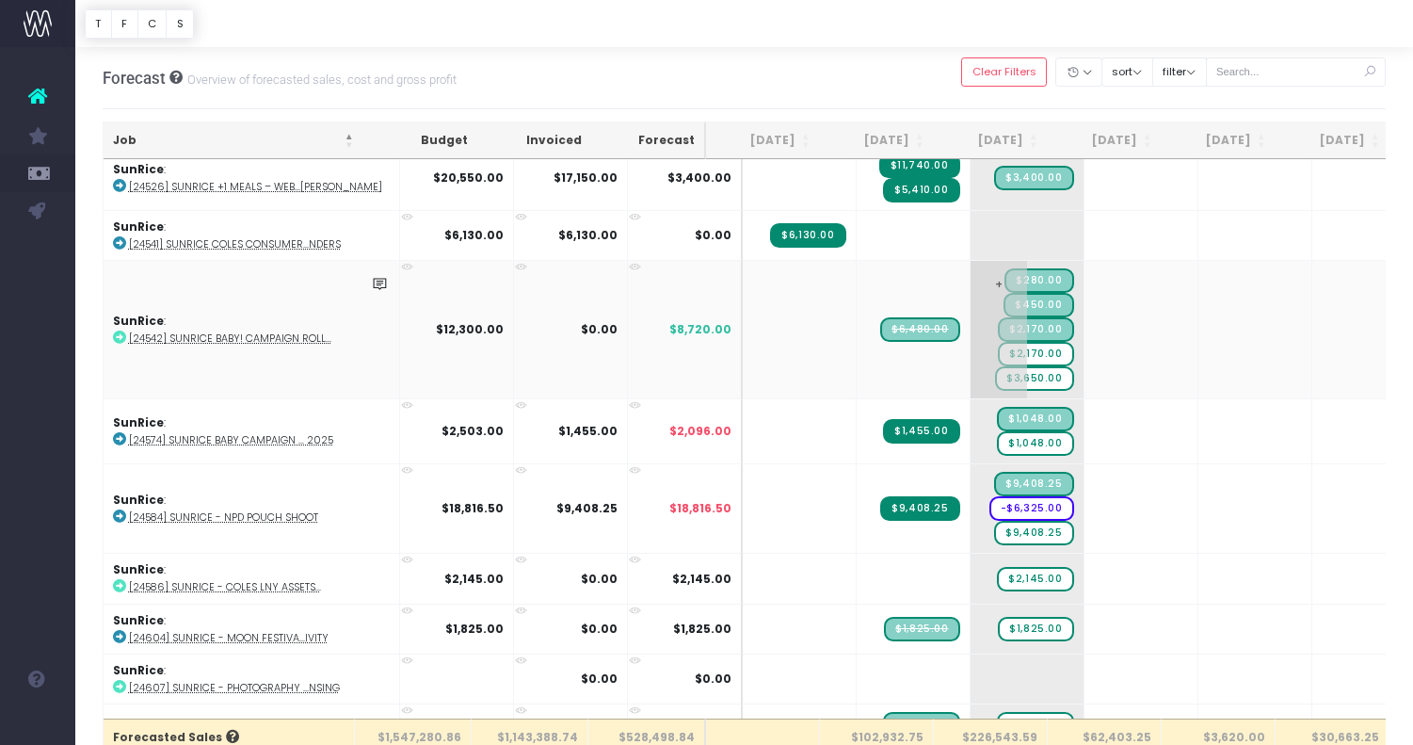
click at [1004, 346] on span "$2,170.00" at bounding box center [1035, 354] width 75 height 24
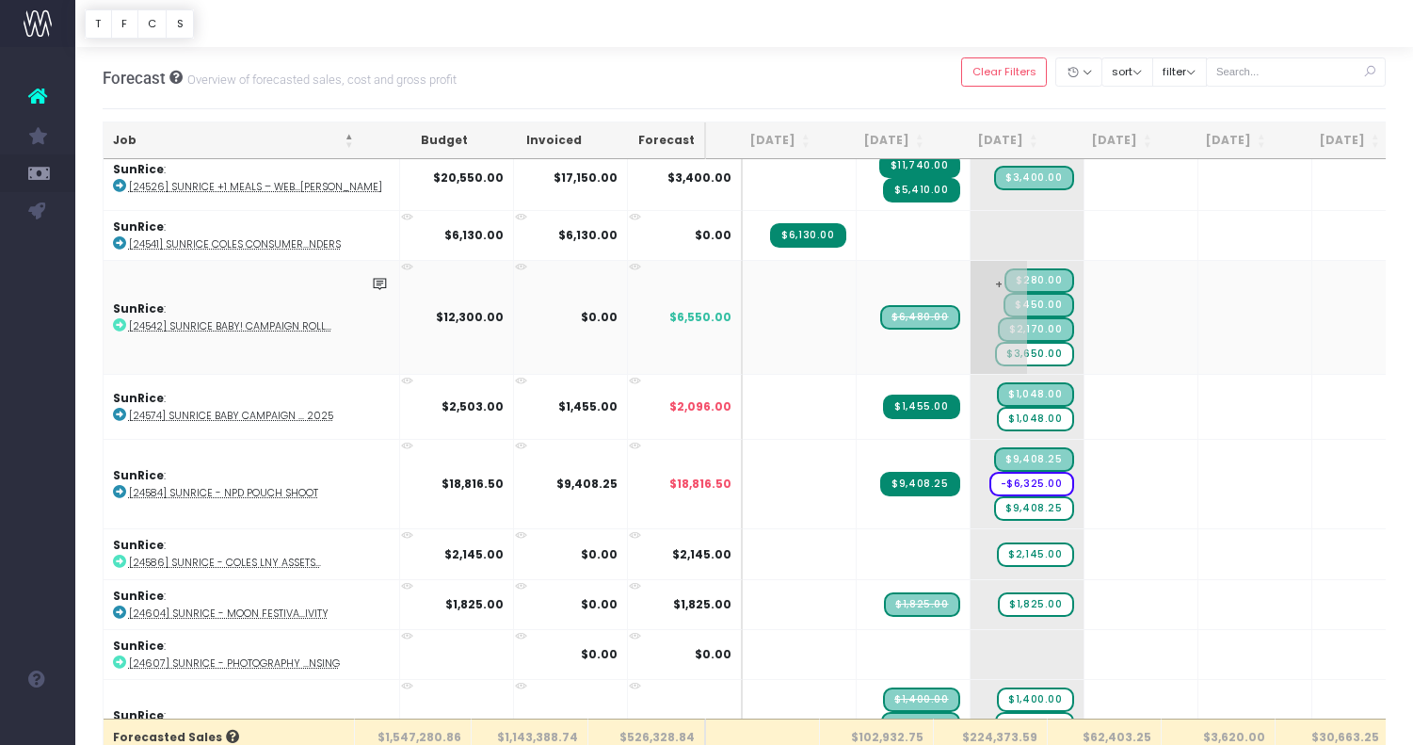
click at [1003, 345] on span "$3,650.00" at bounding box center [1034, 354] width 78 height 24
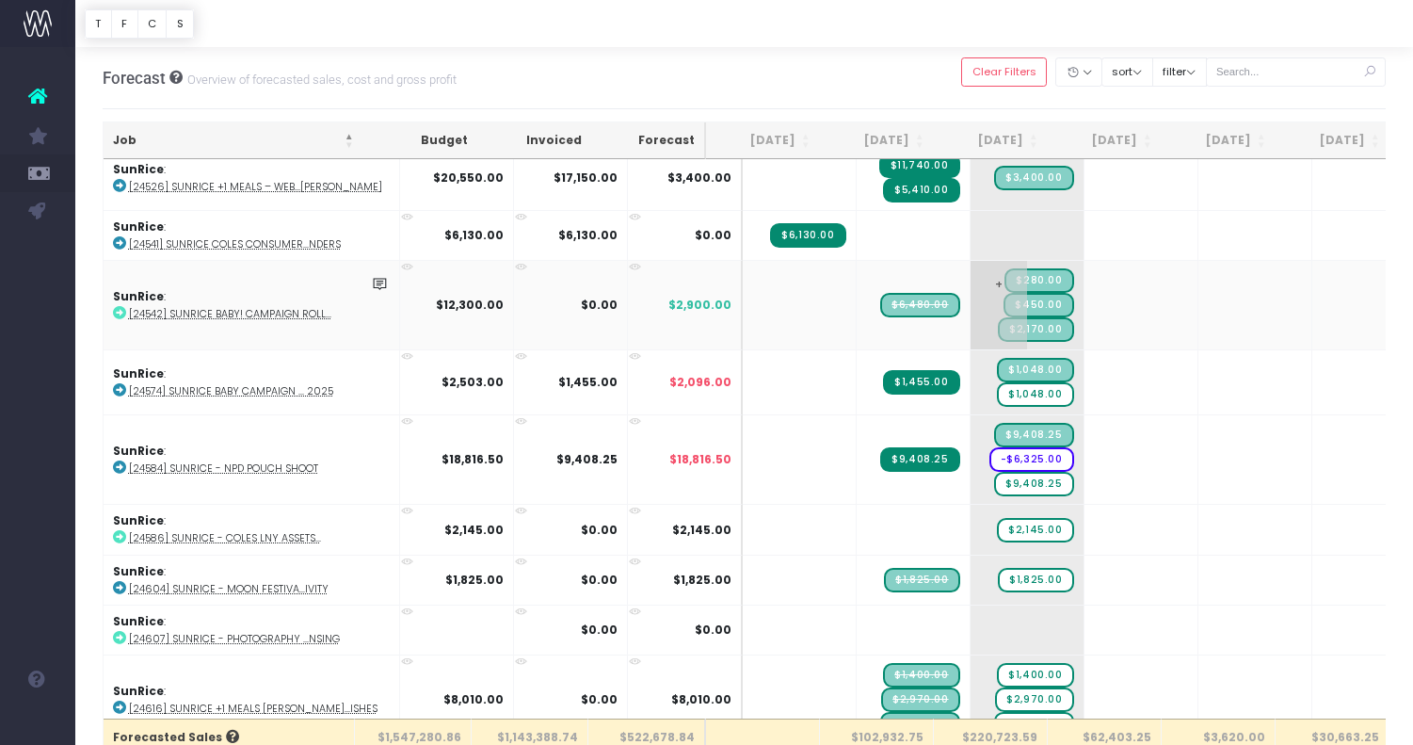
click at [971, 297] on span "+" at bounding box center [999, 305] width 56 height 88
click at [313, 307] on abbr "[24542] SunRice Baby! Campaign Roll..." at bounding box center [230, 314] width 202 height 14
click at [1091, 314] on span "+" at bounding box center [1113, 305] width 56 height 88
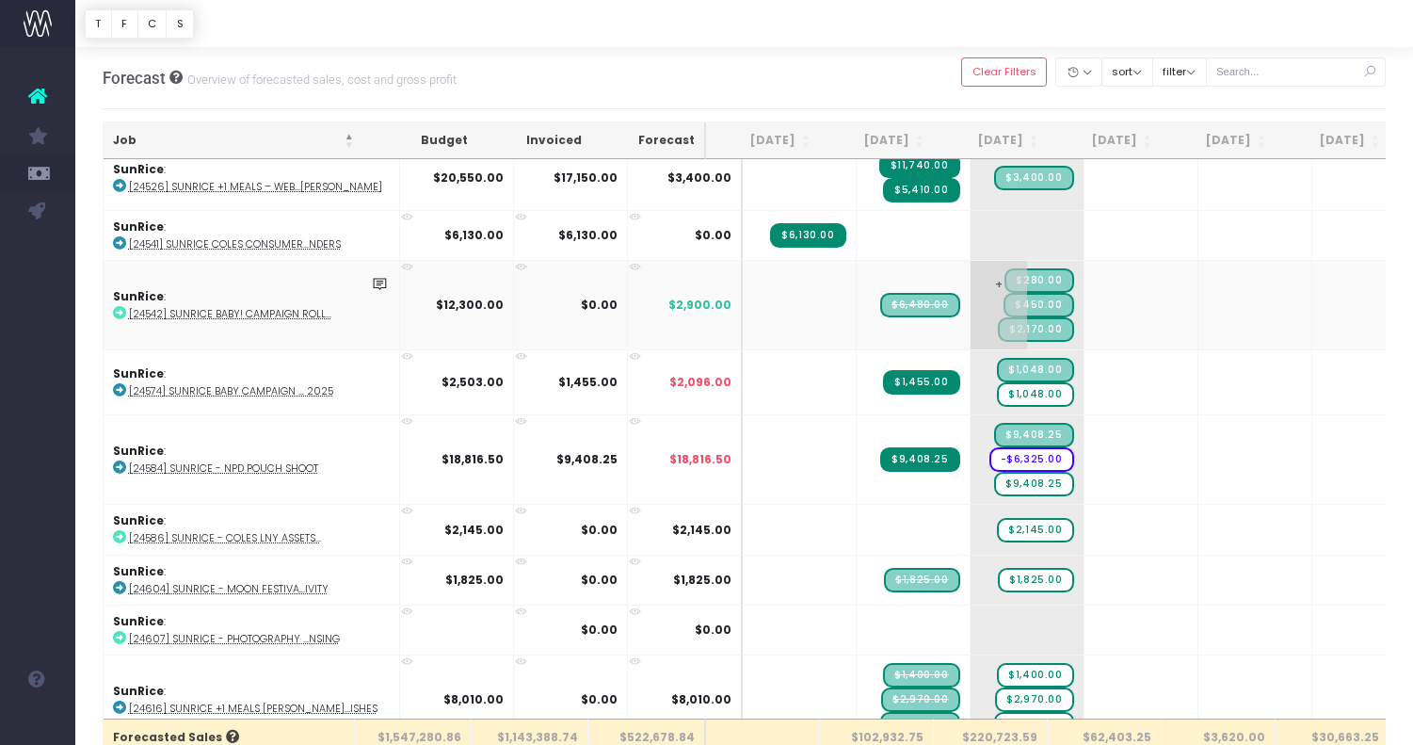
click at [971, 290] on span "+" at bounding box center [999, 305] width 56 height 88
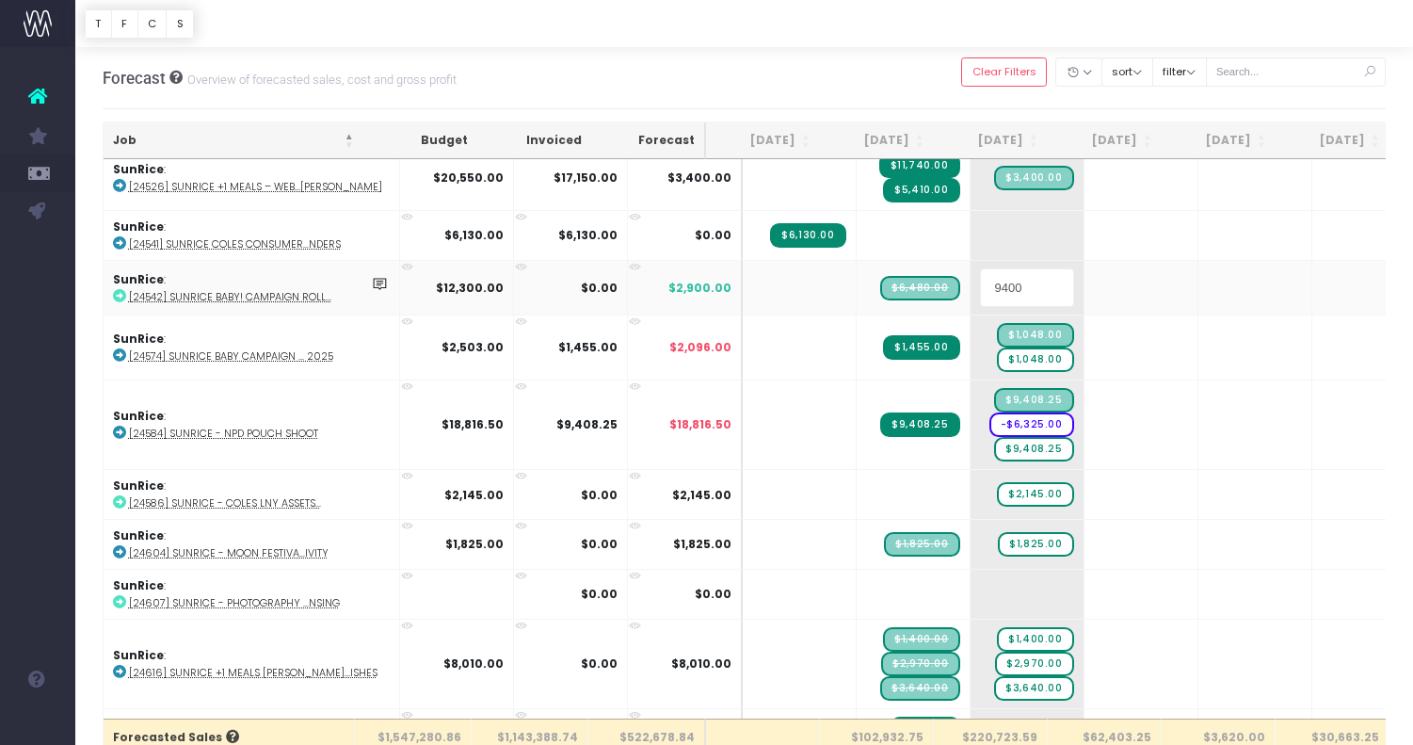
scroll to position [0, 1]
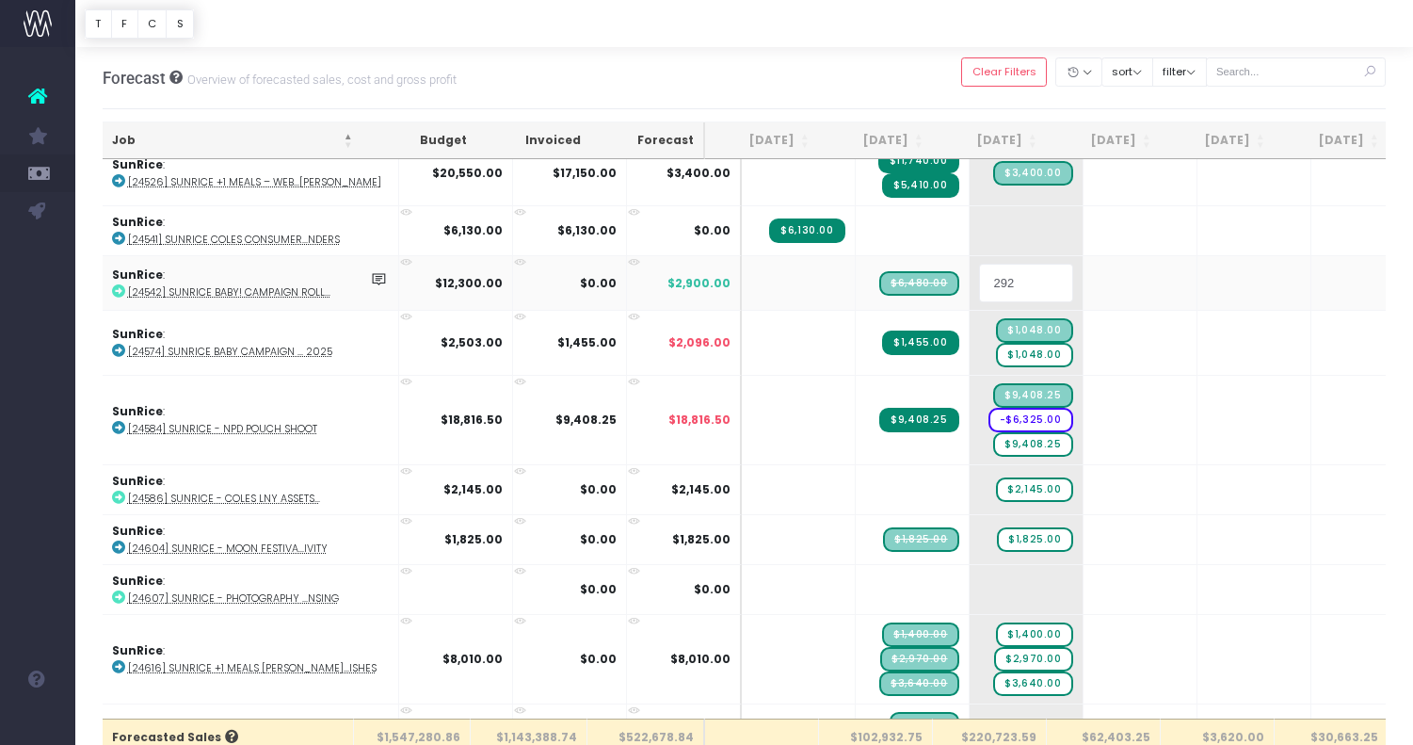
type input "2920"
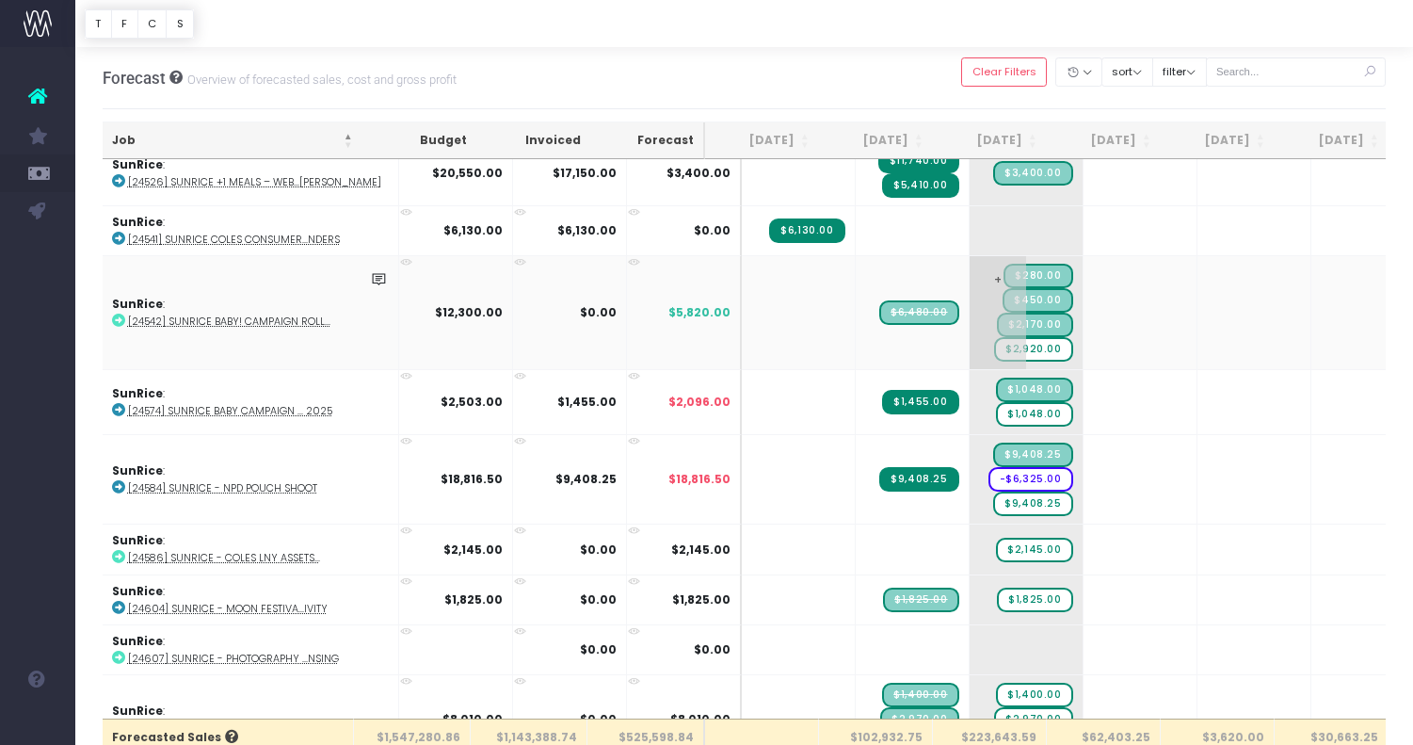
scroll to position [3331, 1]
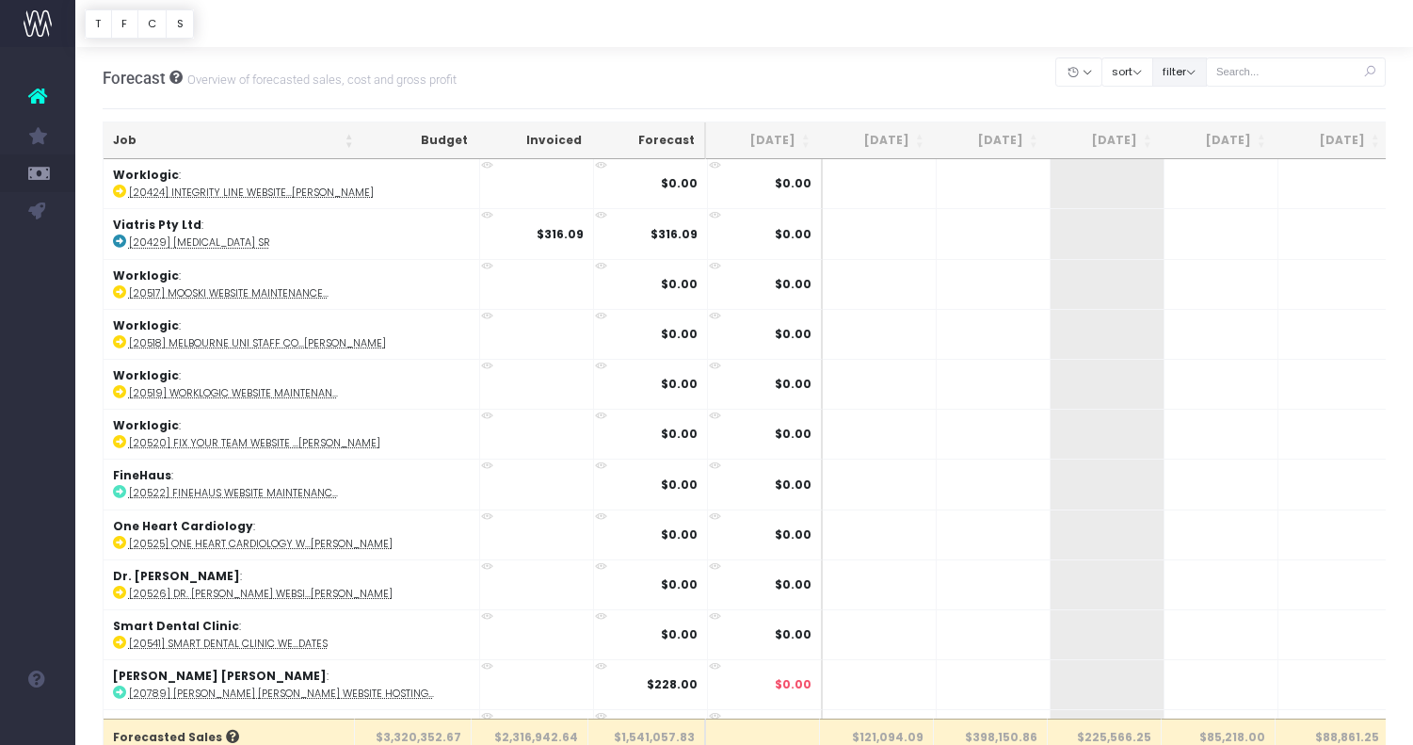
click at [1207, 80] on button "filter" at bounding box center [1179, 71] width 55 height 29
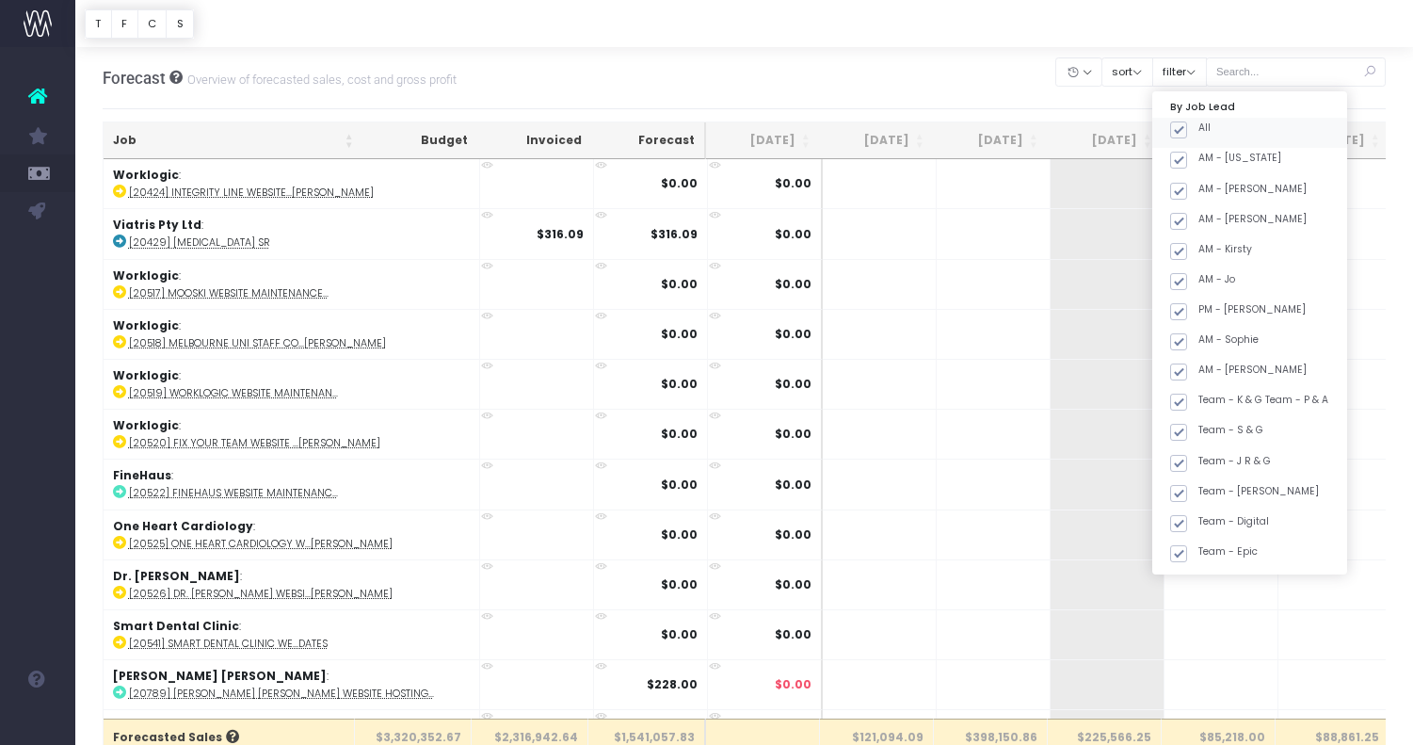
click at [1187, 131] on span at bounding box center [1178, 129] width 17 height 17
click at [1206, 131] on input "All" at bounding box center [1204, 127] width 12 height 12
checkbox input "false"
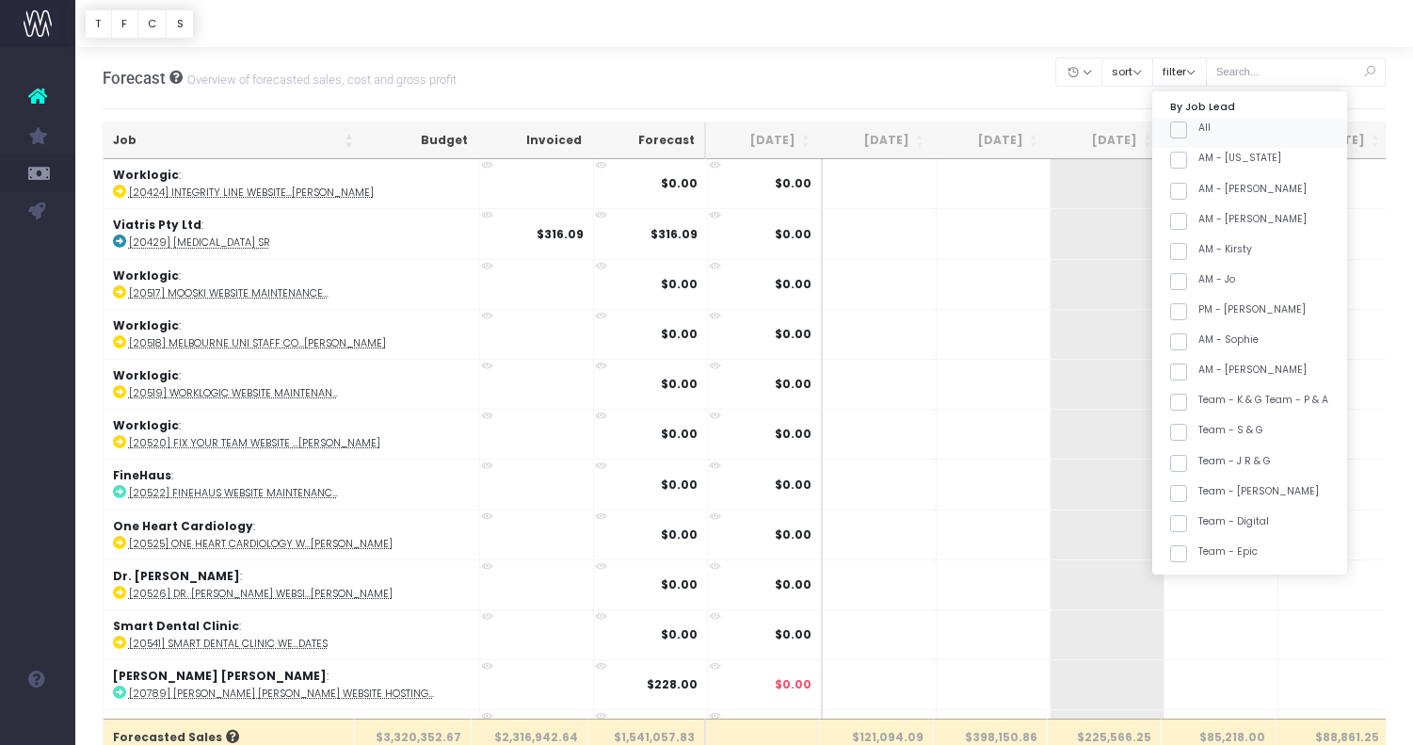
checkbox input "false"
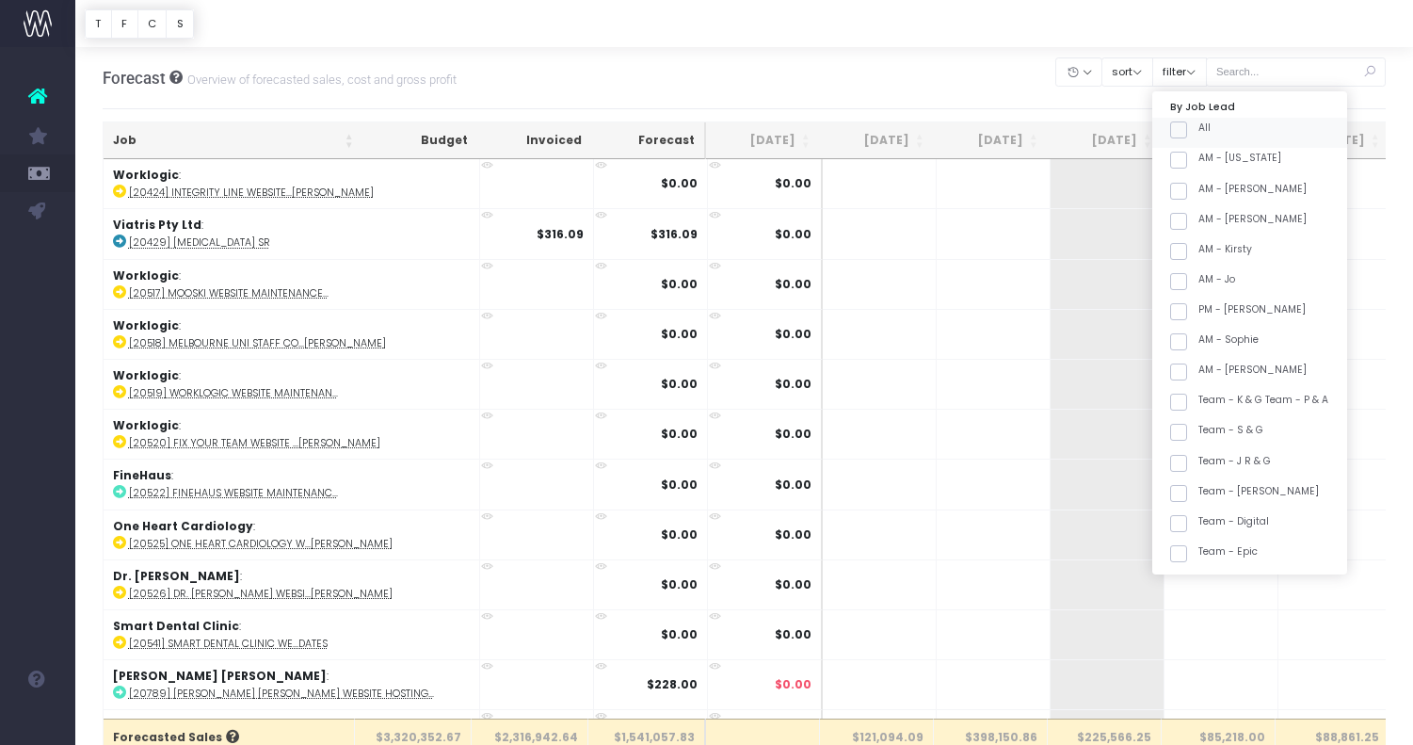
checkbox input "false"
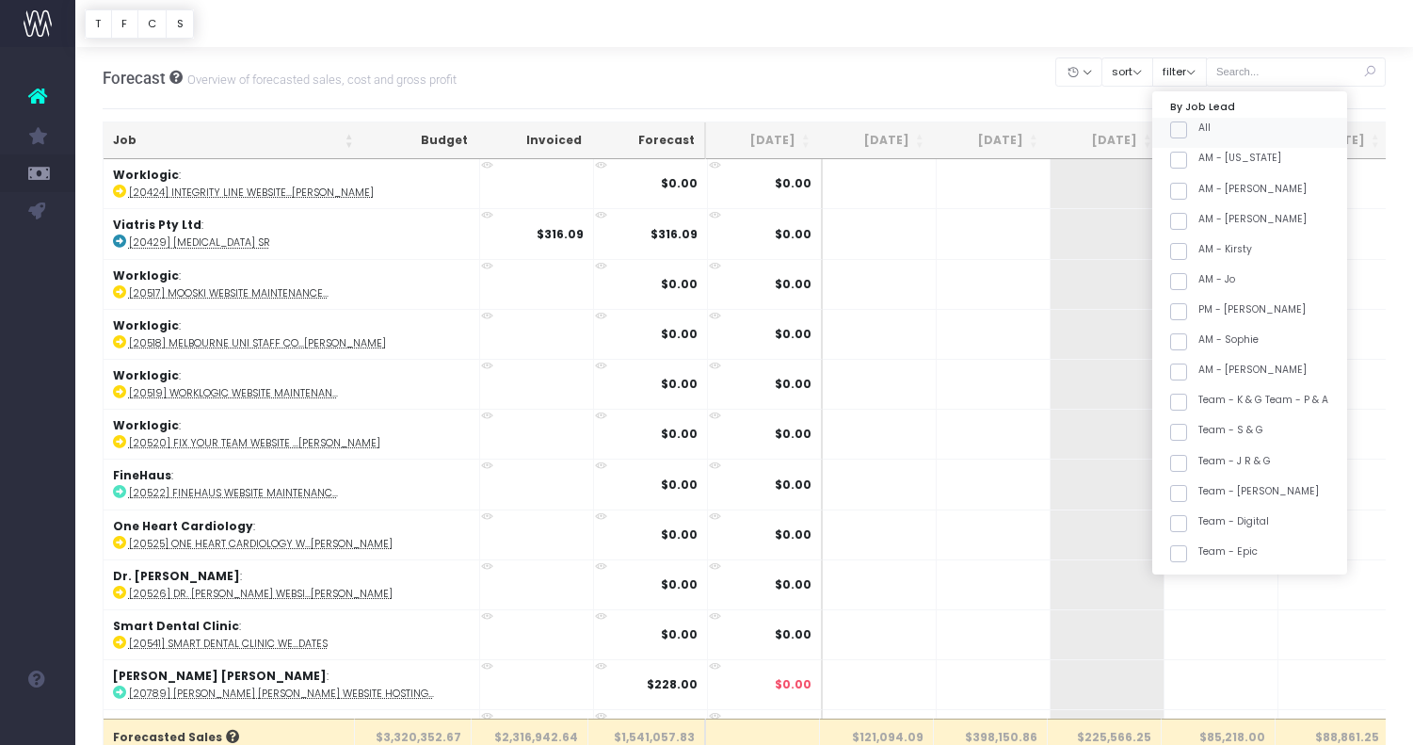
checkbox input "false"
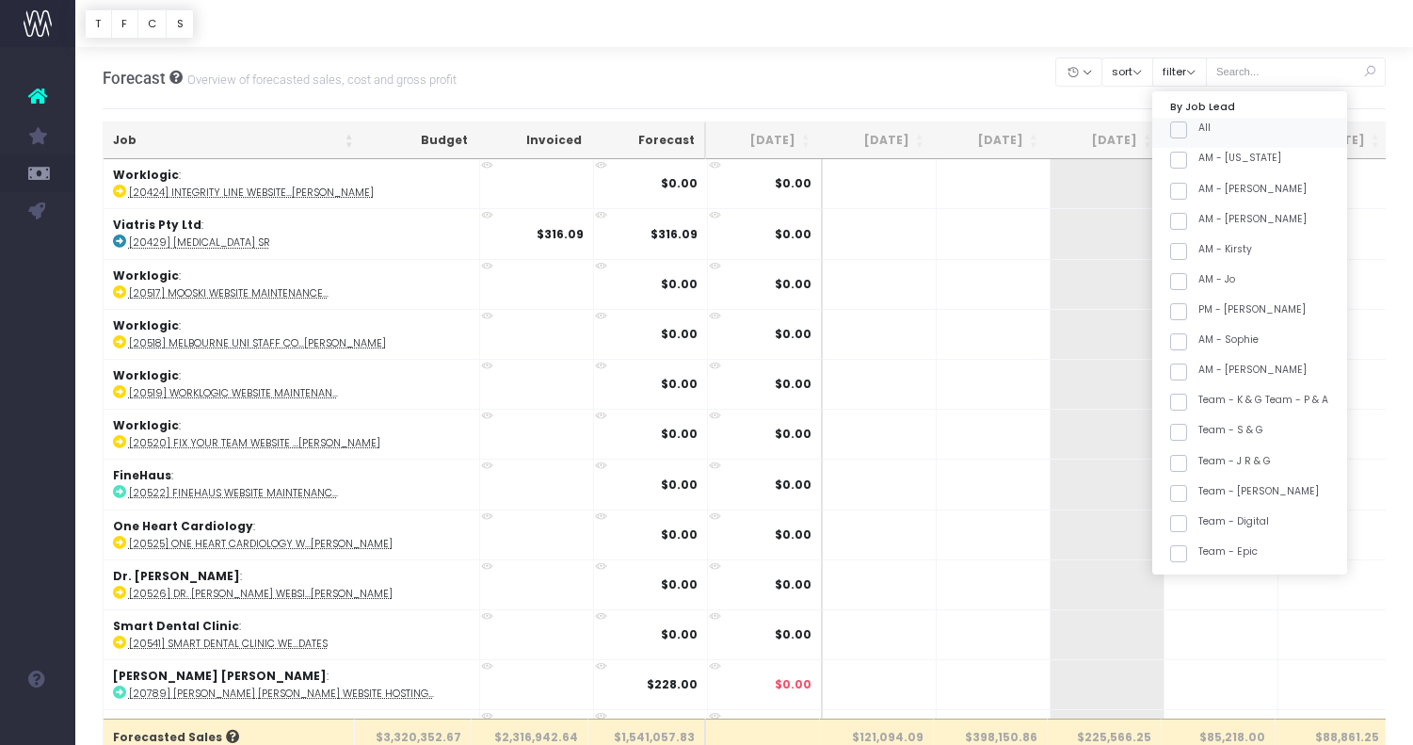
checkbox input "false"
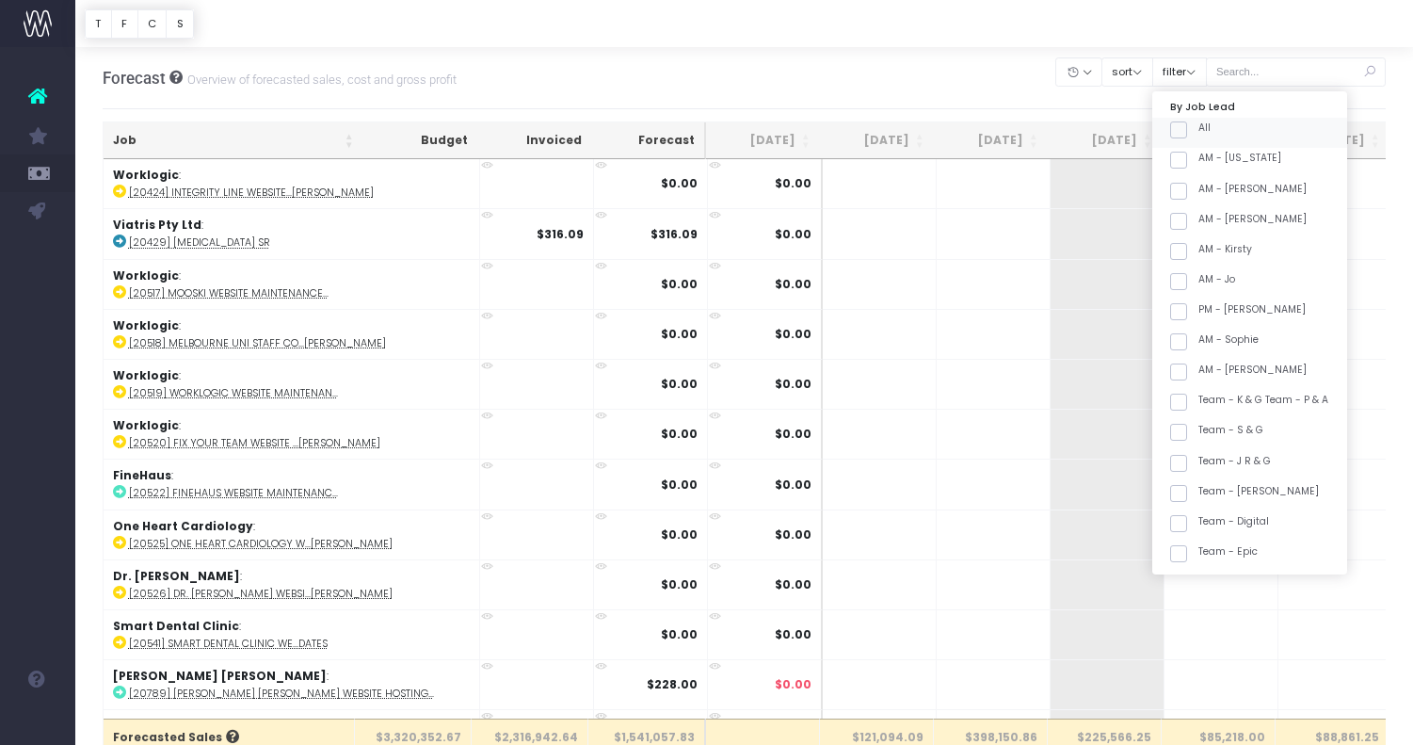
checkbox input "false"
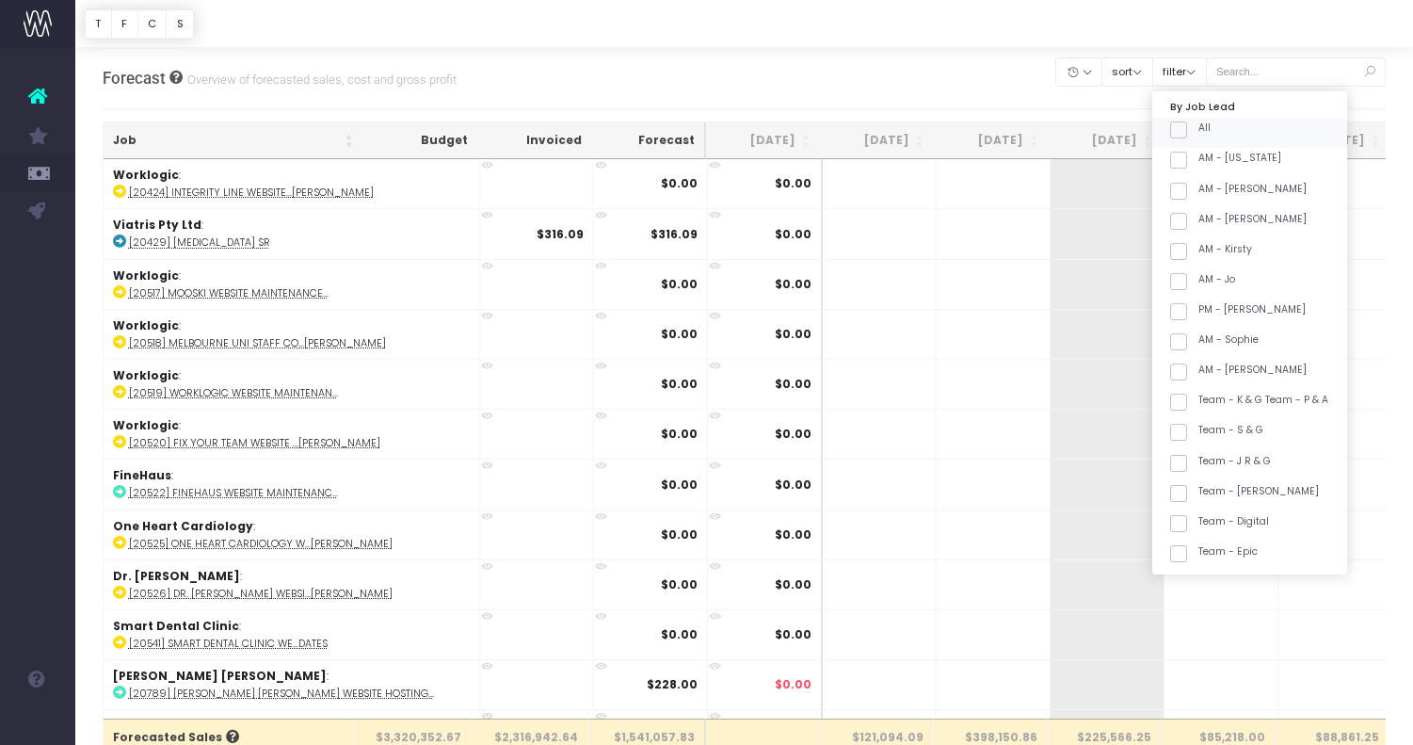
checkbox input "false"
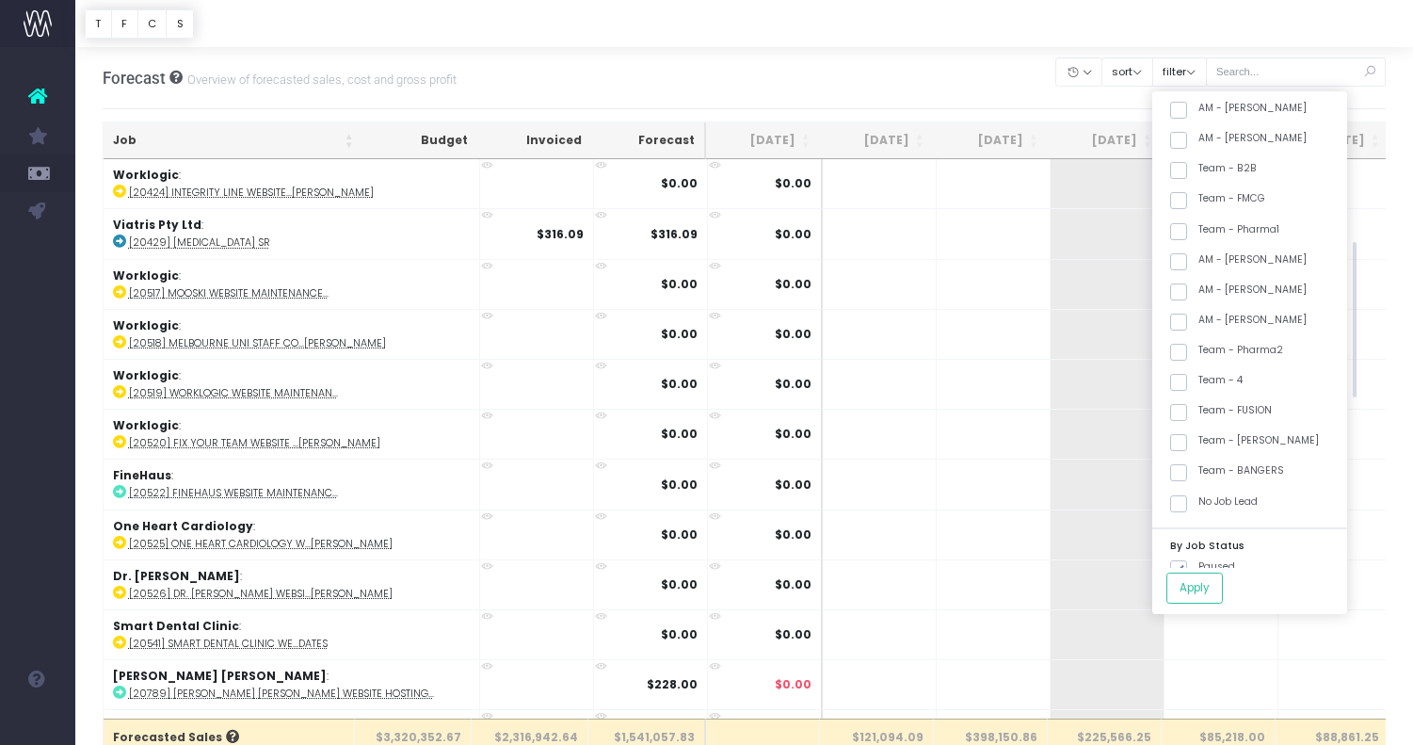
scroll to position [673, 0]
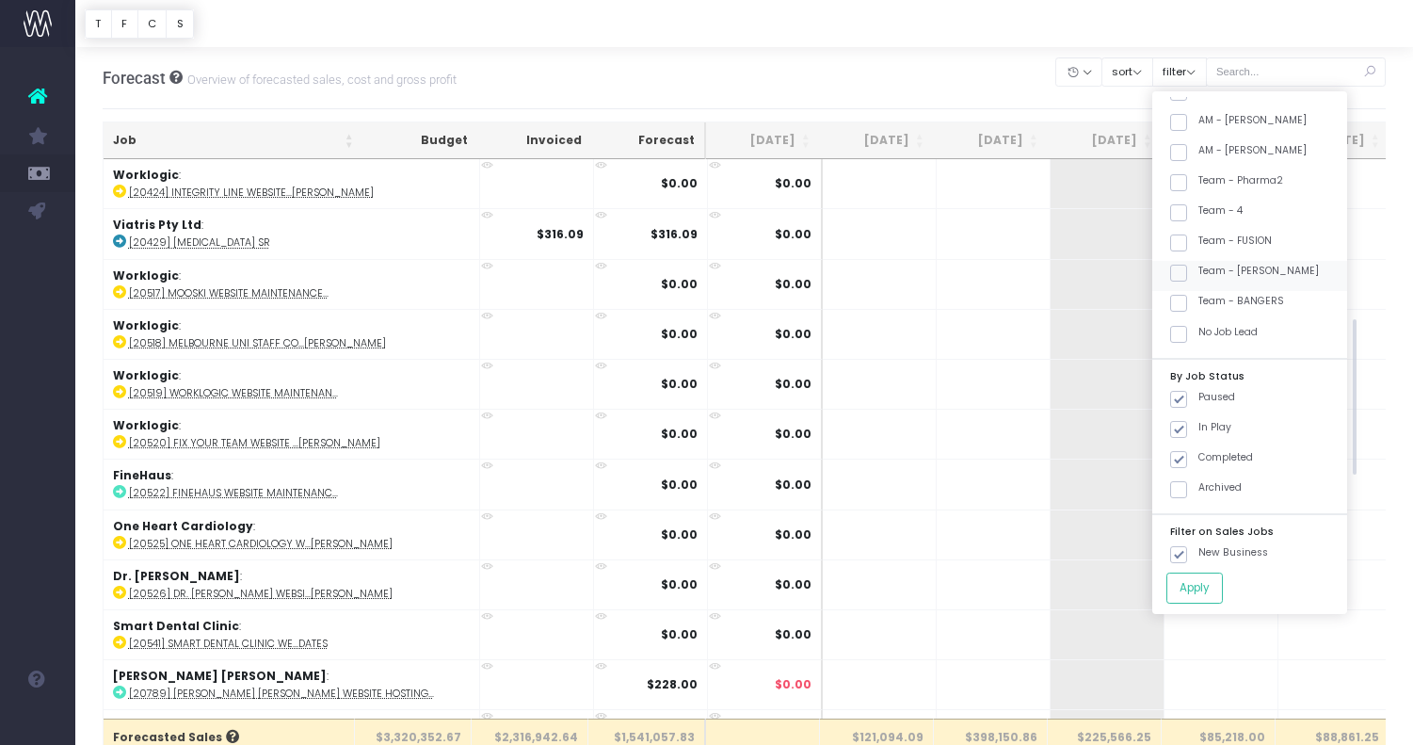
click at [1275, 274] on label "Team - [PERSON_NAME]" at bounding box center [1244, 271] width 149 height 15
click at [1211, 274] on input "Team - [PERSON_NAME]" at bounding box center [1204, 270] width 12 height 12
checkbox input "true"
click at [1223, 587] on button "Apply" at bounding box center [1194, 587] width 56 height 31
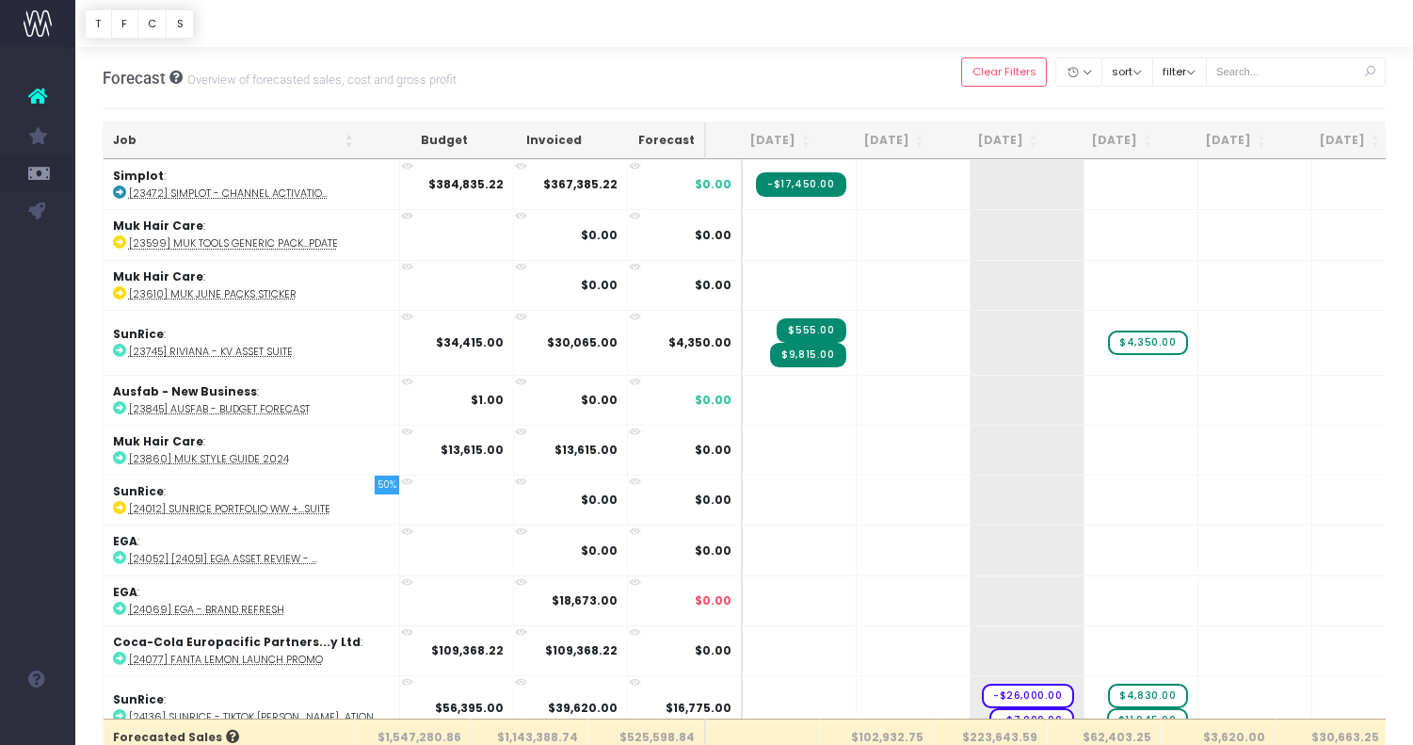
click at [203, 140] on th "Job" at bounding box center [234, 140] width 260 height 37
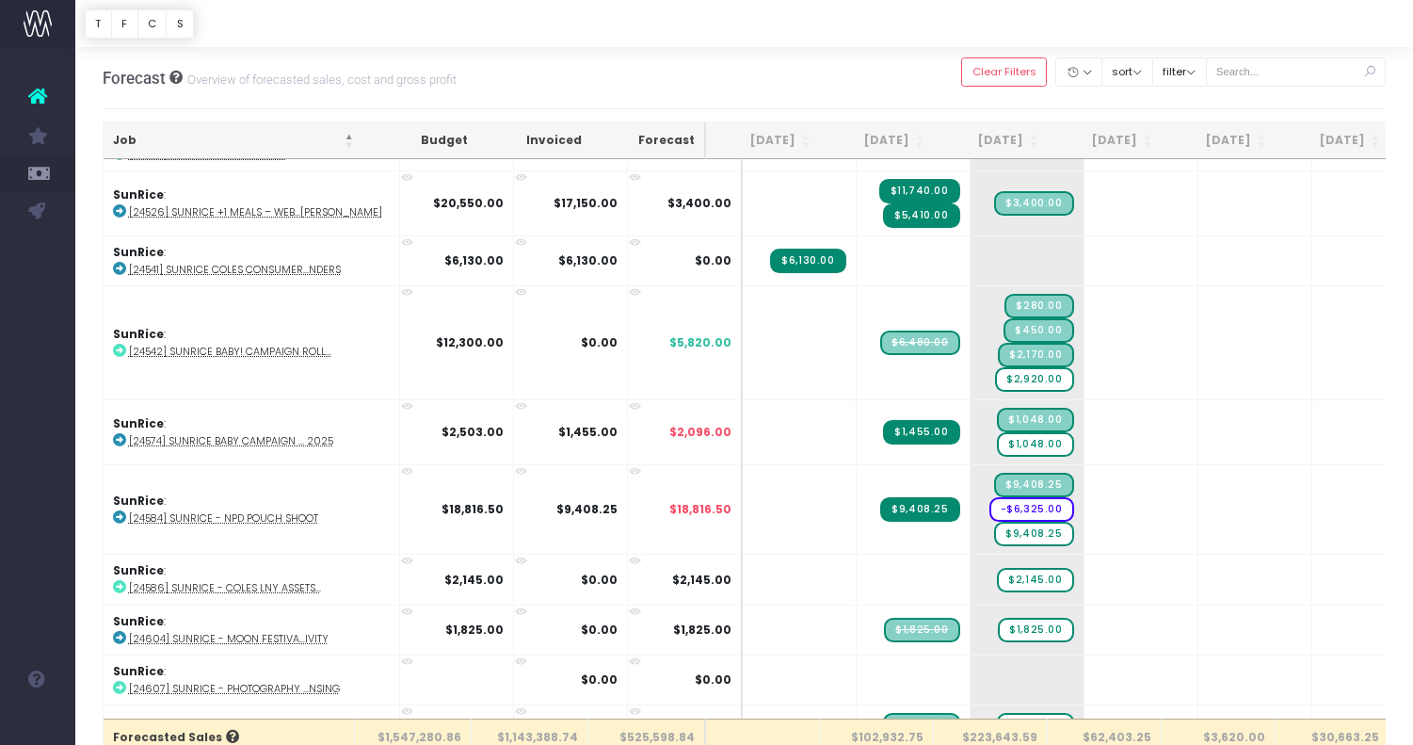
scroll to position [3310, 0]
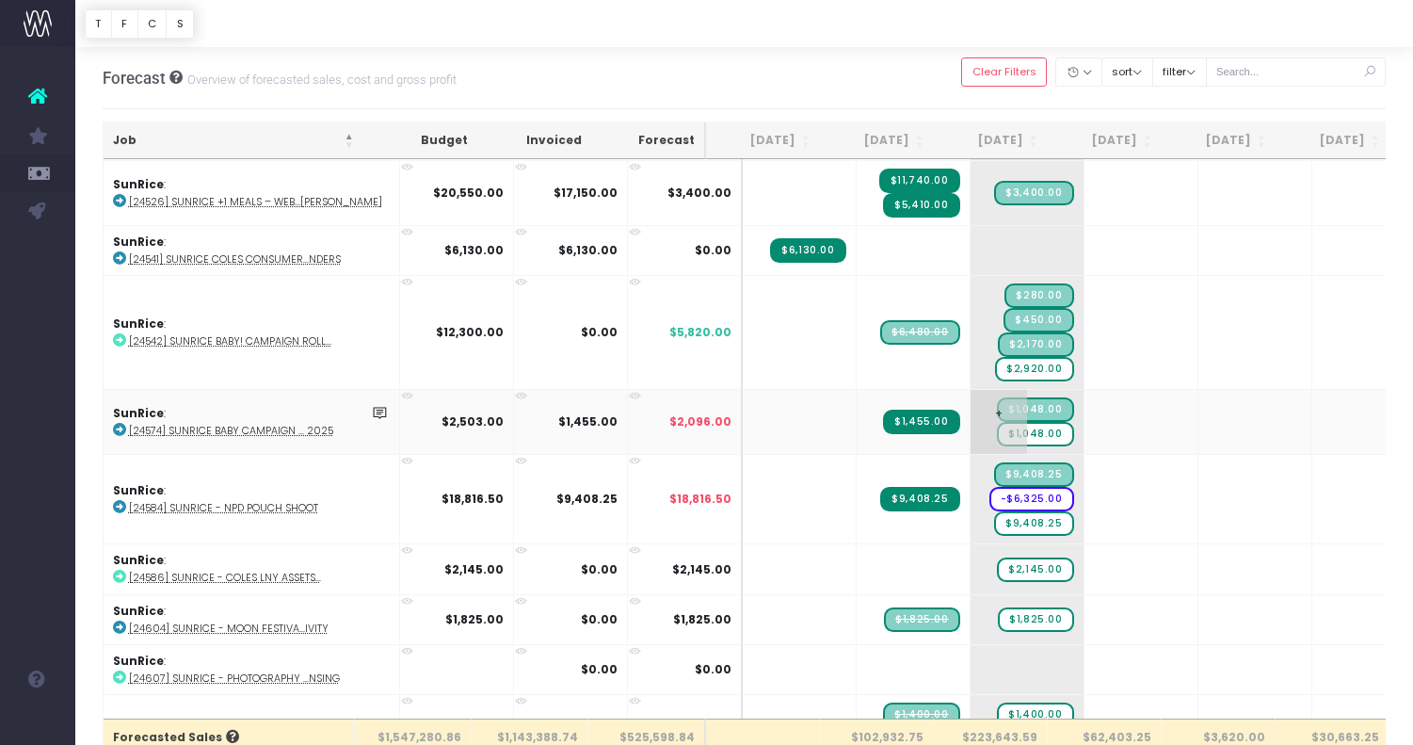
click at [1000, 426] on span "$1,048.00" at bounding box center [1035, 434] width 76 height 24
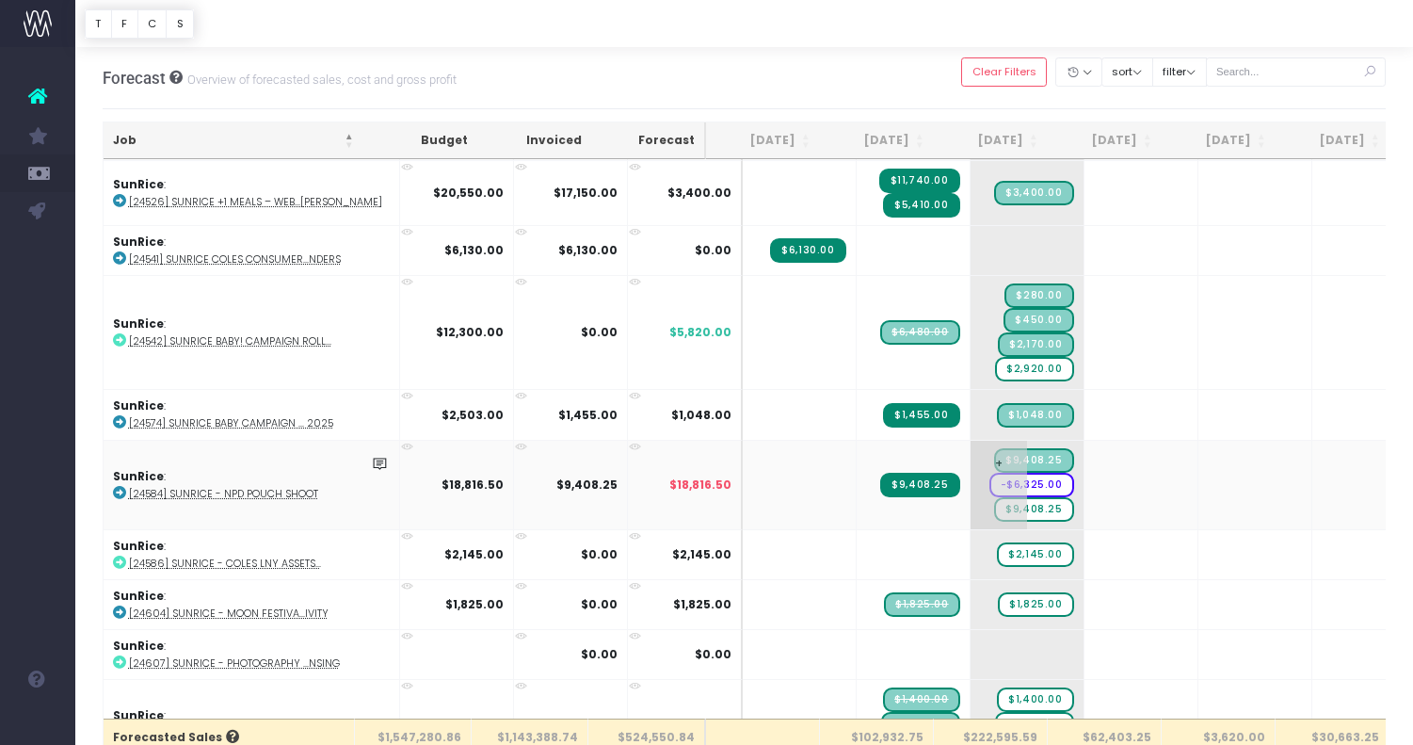
click at [995, 502] on span "$9,408.25" at bounding box center [1033, 509] width 79 height 24
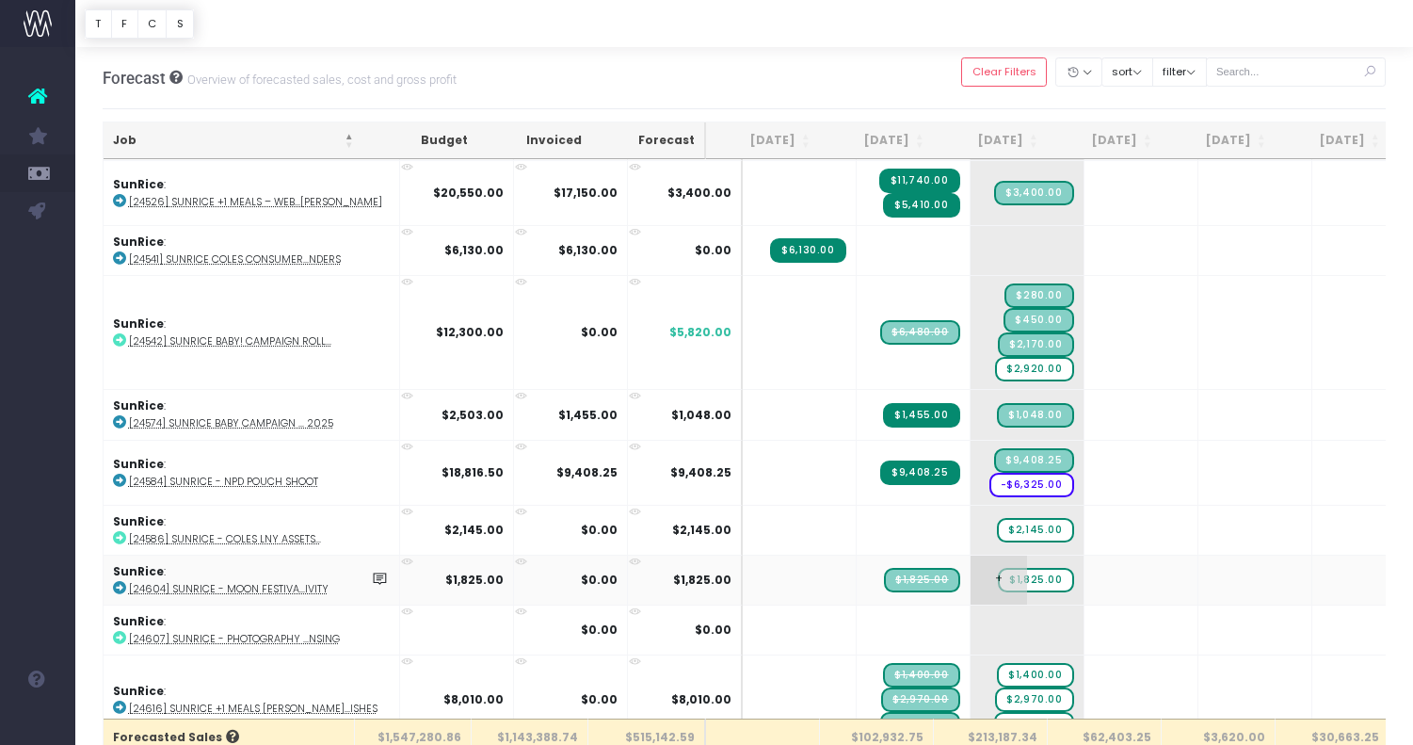
click at [1002, 570] on span "$1,825.00" at bounding box center [1035, 580] width 75 height 24
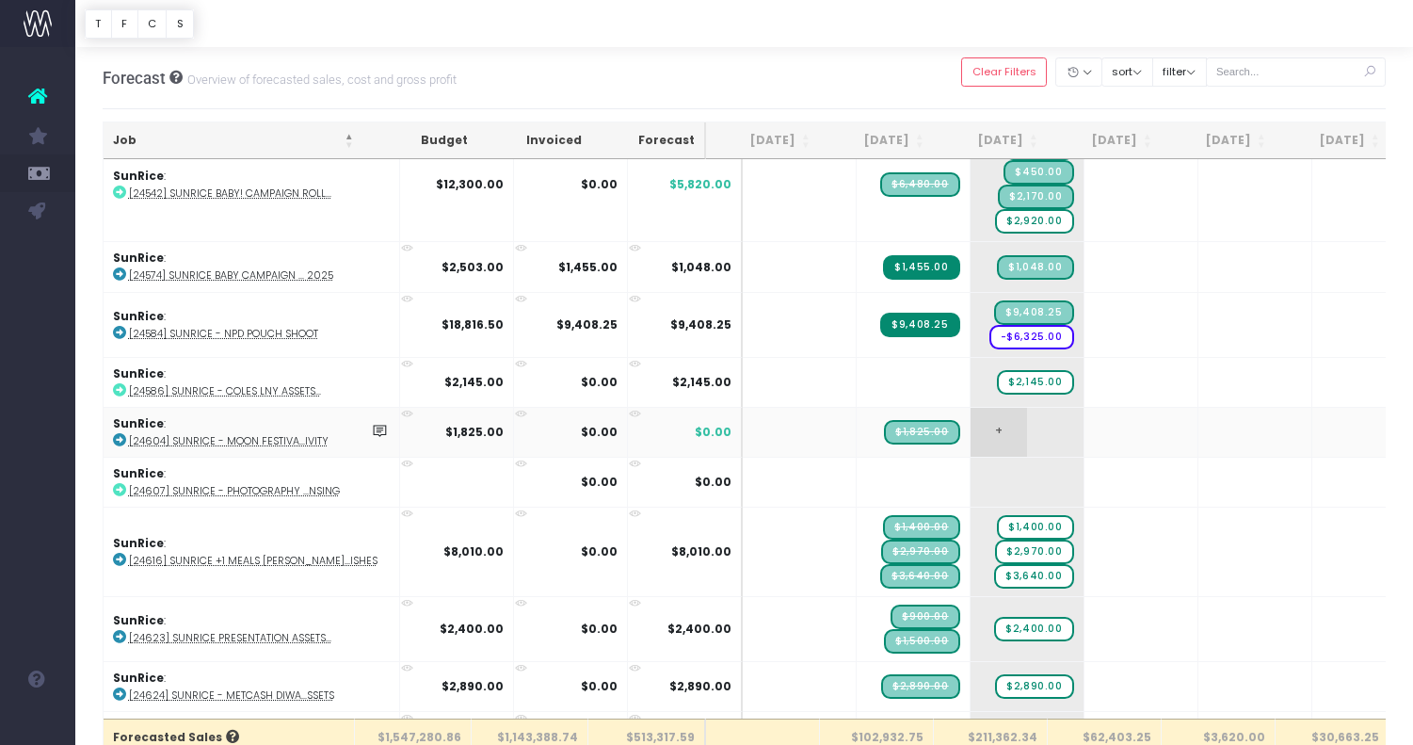
scroll to position [3466, 0]
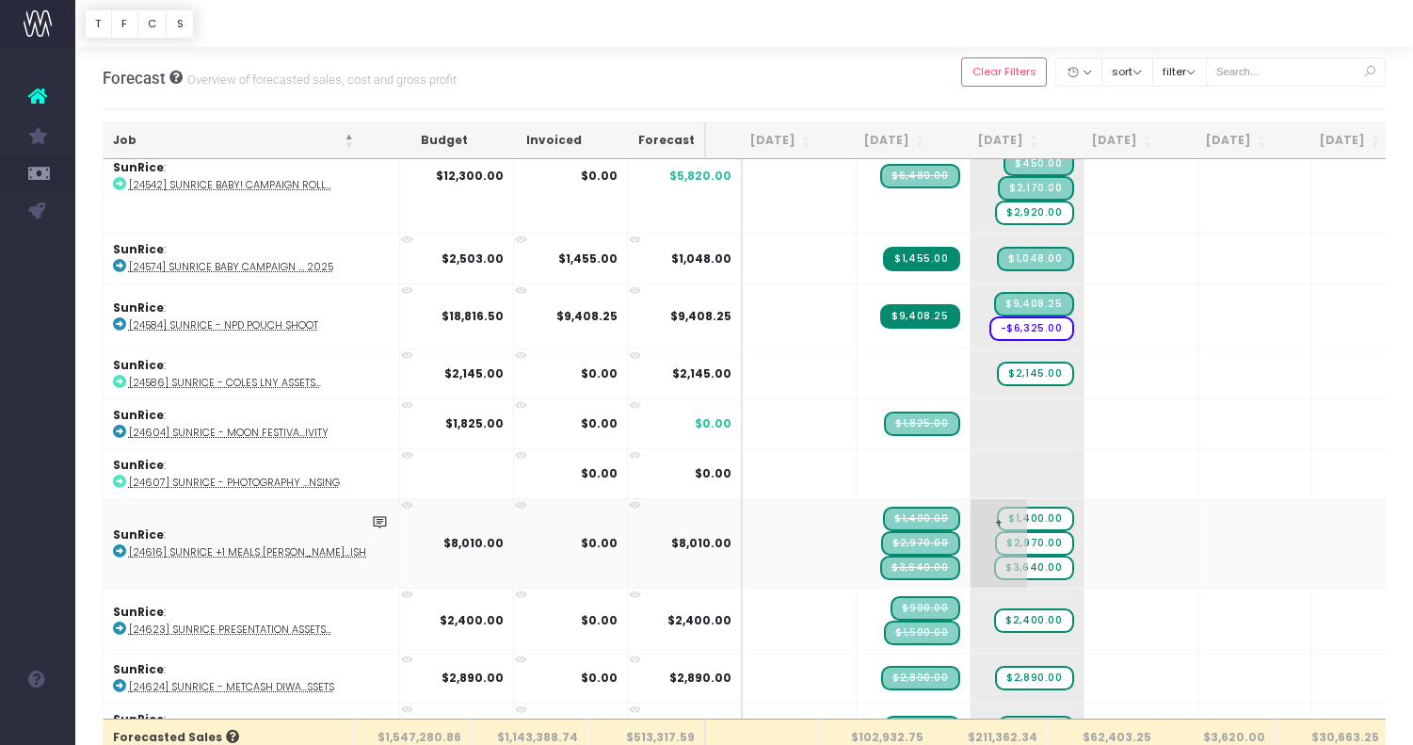
click at [1009, 507] on span "$1,400.00" at bounding box center [1035, 519] width 76 height 24
type input "]"
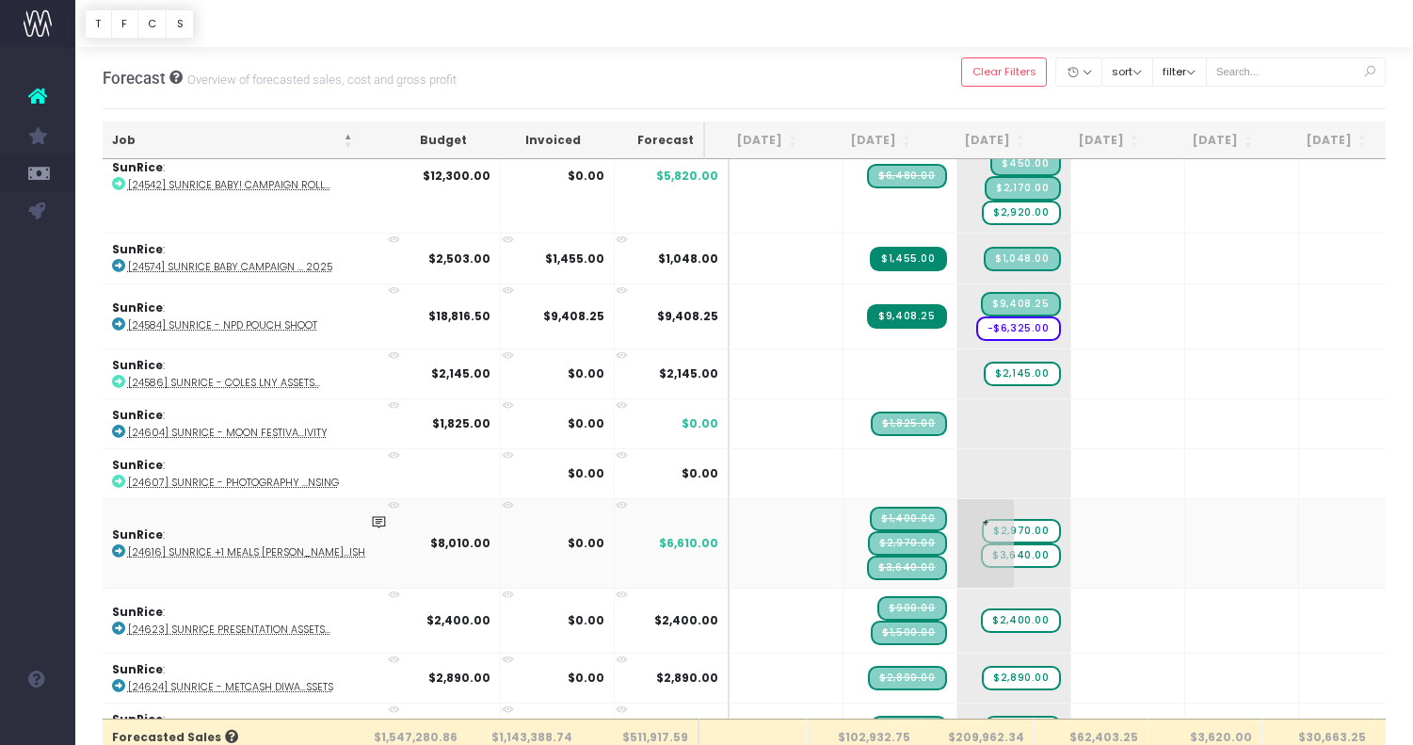
click at [994, 521] on span "$2,970.00" at bounding box center [1021, 531] width 78 height 24
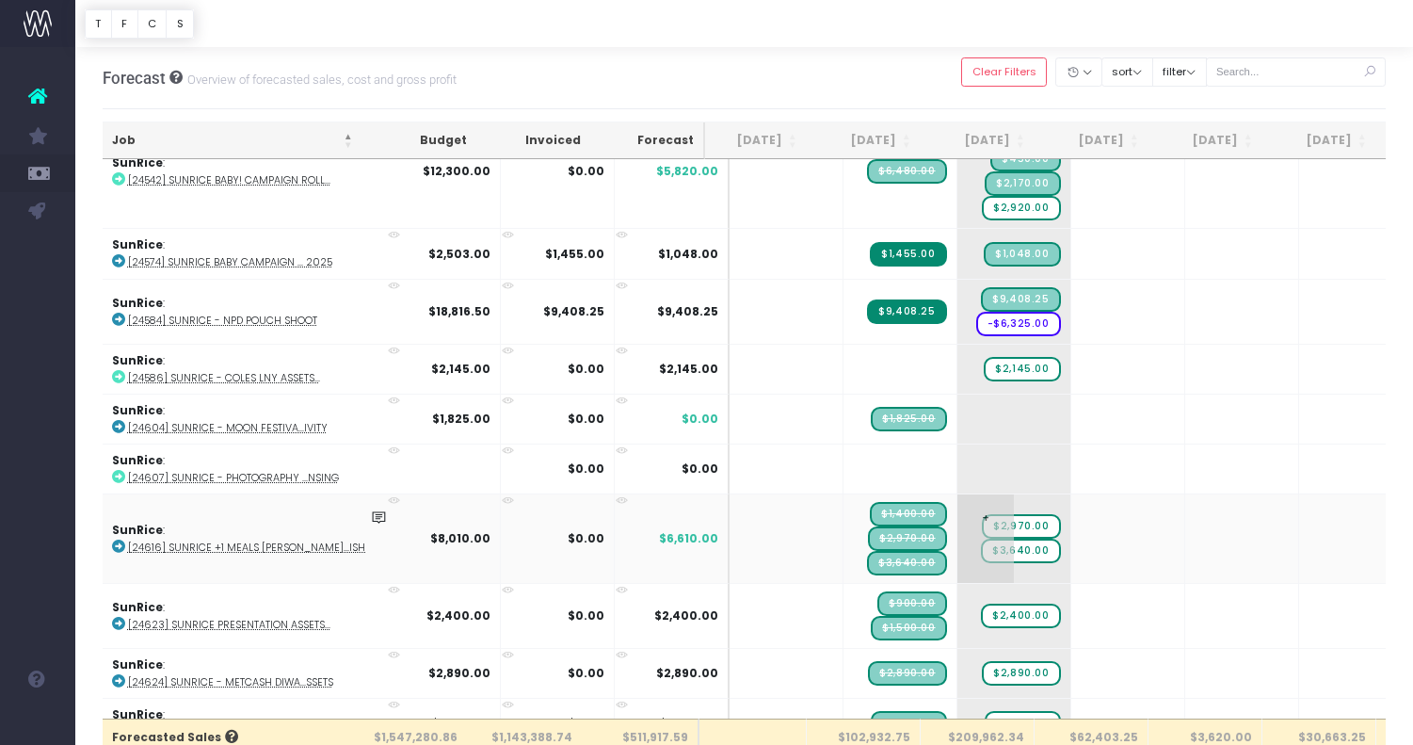
click at [994, 521] on span "$2,970.00" at bounding box center [1021, 526] width 78 height 24
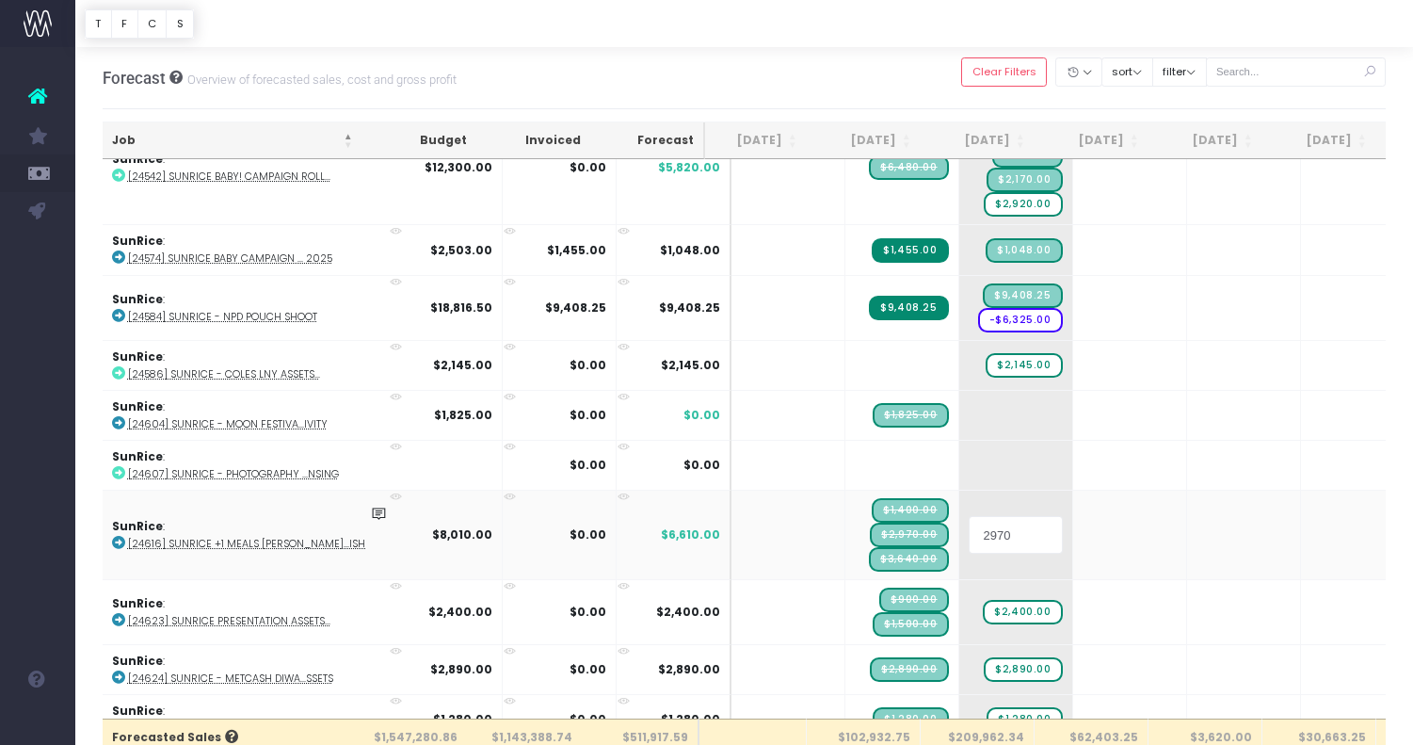
scroll to position [3475, 8]
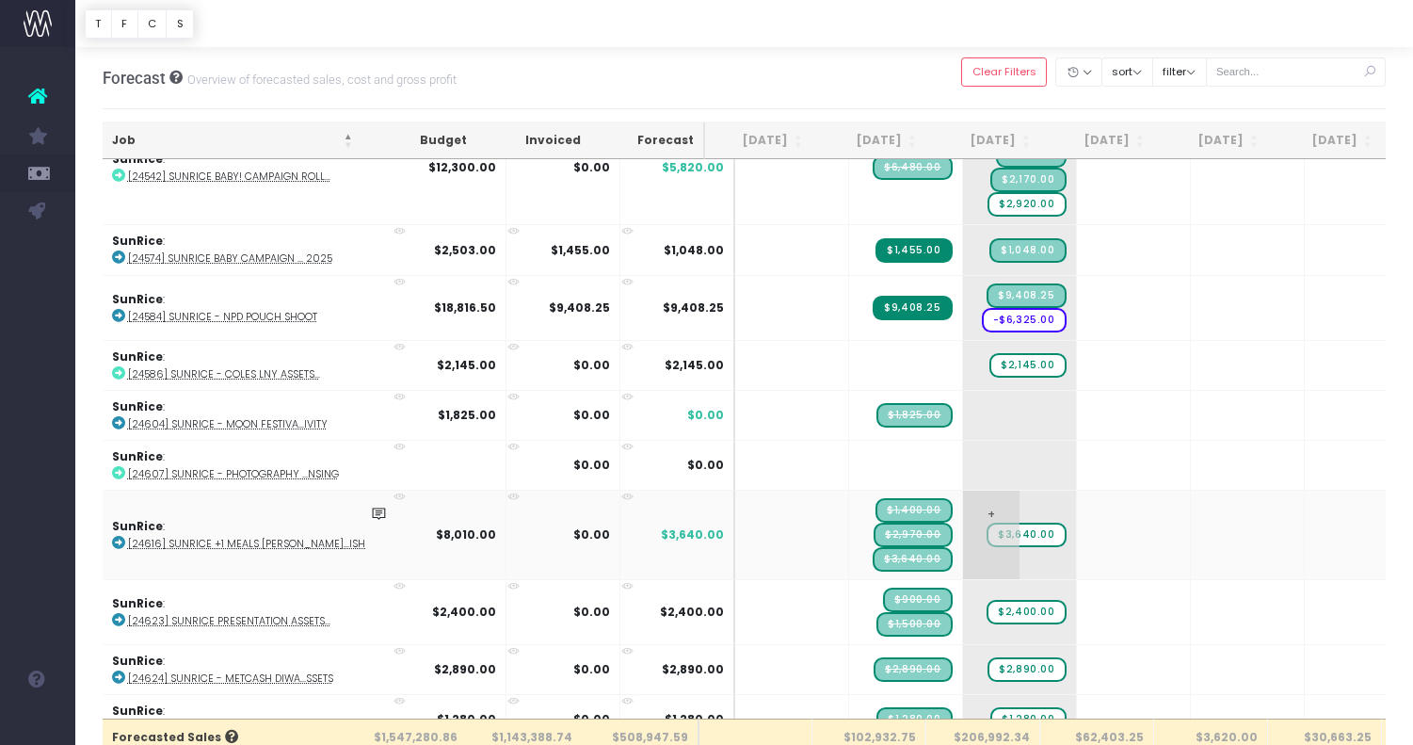
click at [993, 523] on span "$3,640.00" at bounding box center [1026, 535] width 79 height 24
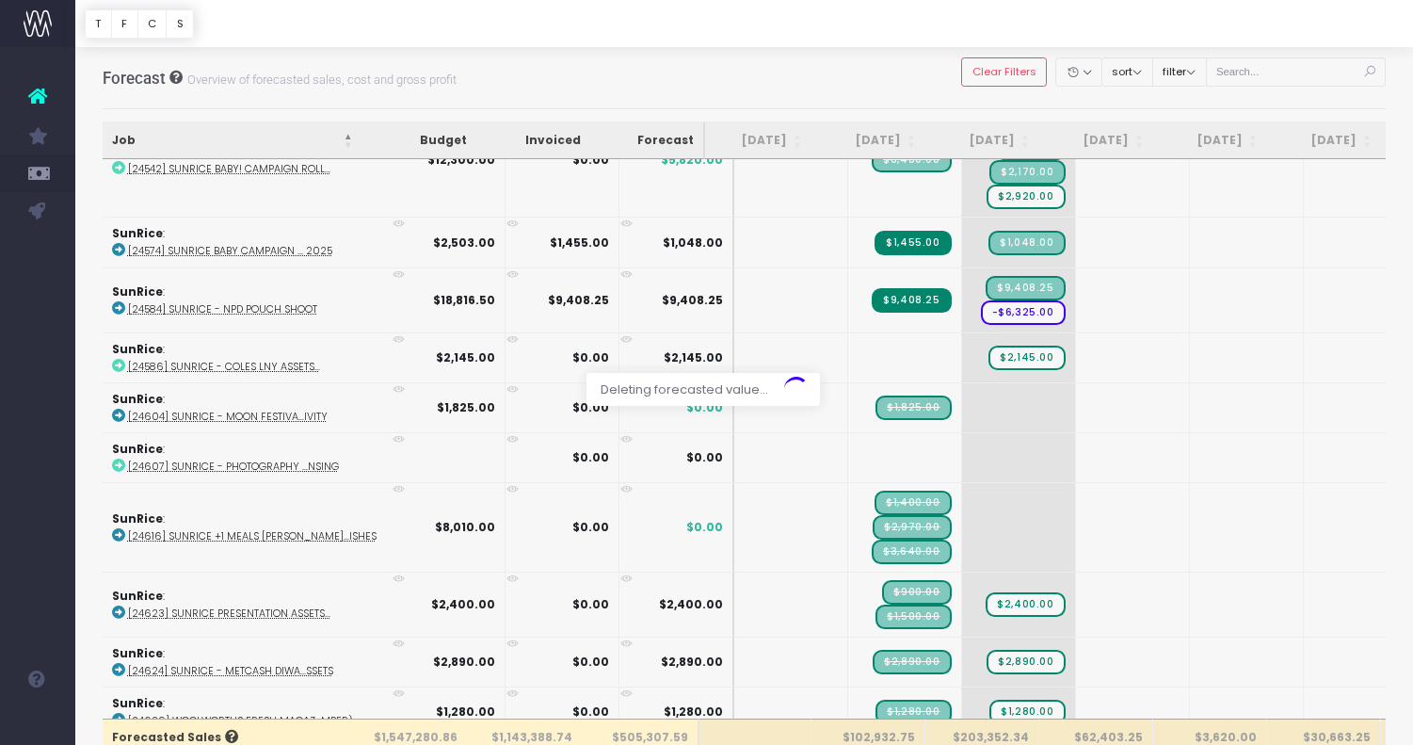
scroll to position [0, 8]
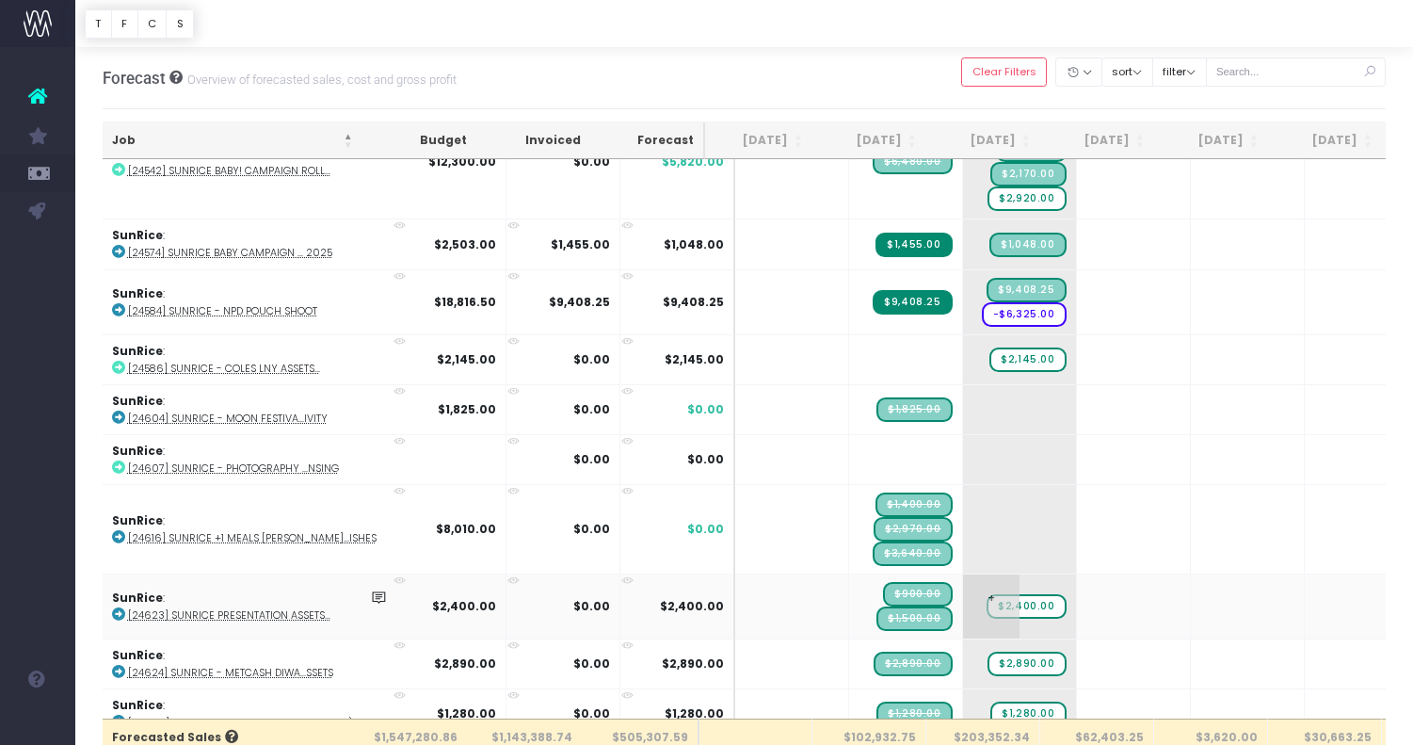
click at [997, 598] on span "$2,400.00" at bounding box center [1026, 606] width 79 height 24
click at [988, 653] on span "$2,890.00" at bounding box center [1027, 663] width 78 height 24
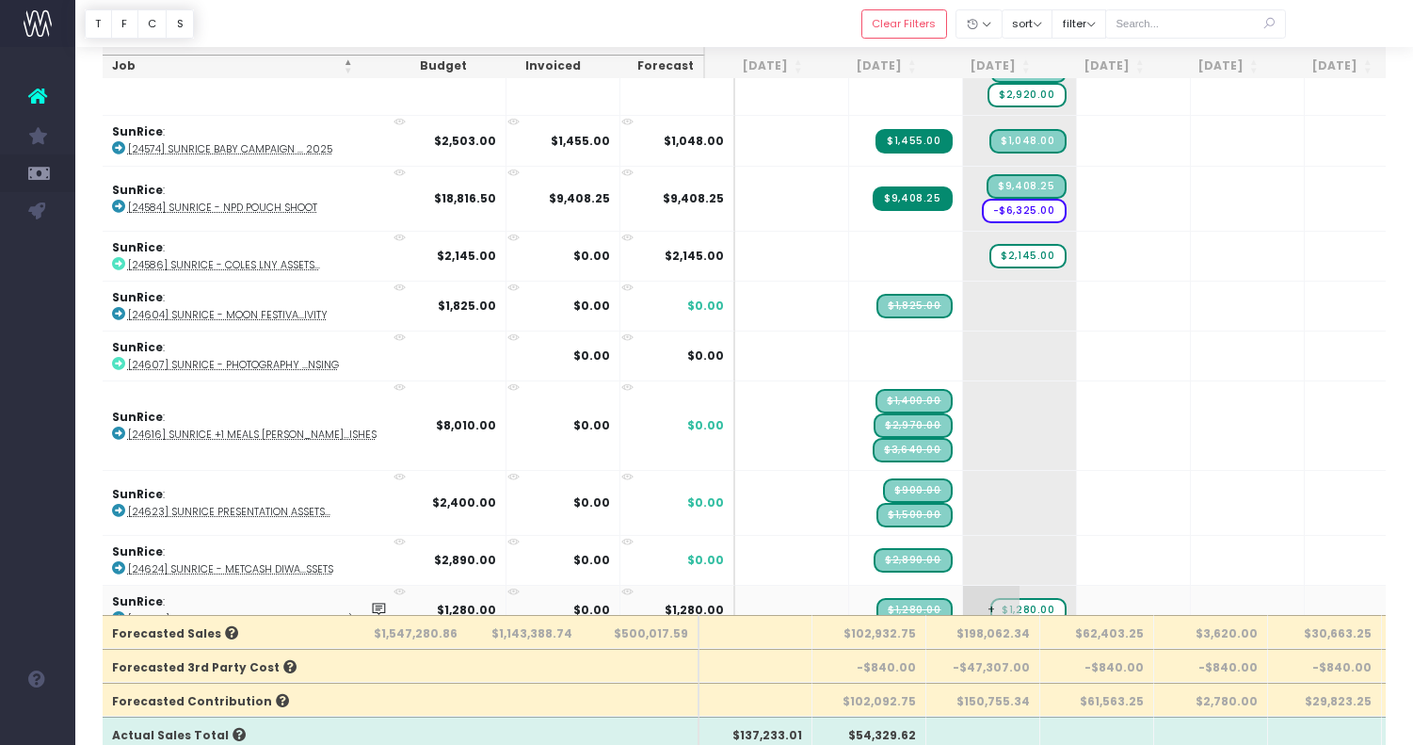
click at [996, 598] on span "$1,280.00" at bounding box center [1027, 610] width 75 height 24
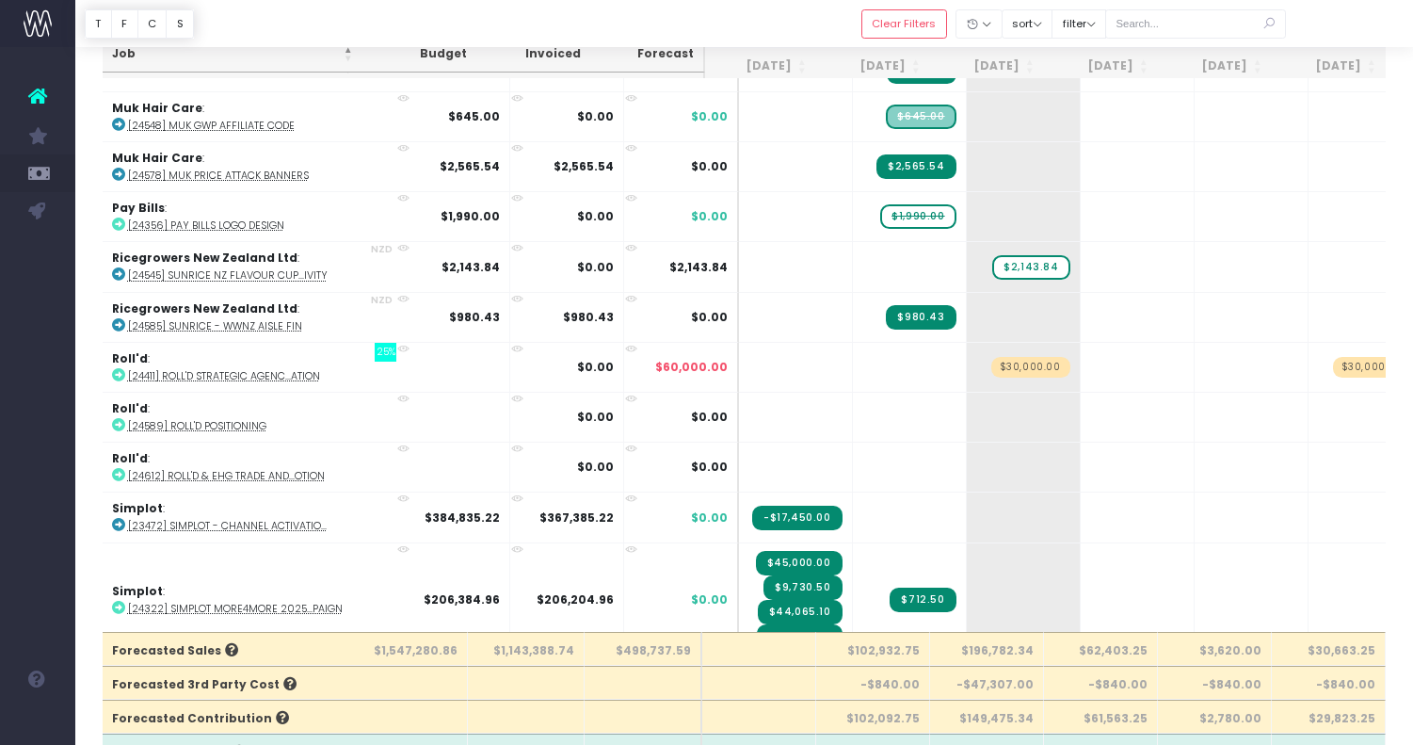
scroll to position [0, 0]
